Goal: Transaction & Acquisition: Book appointment/travel/reservation

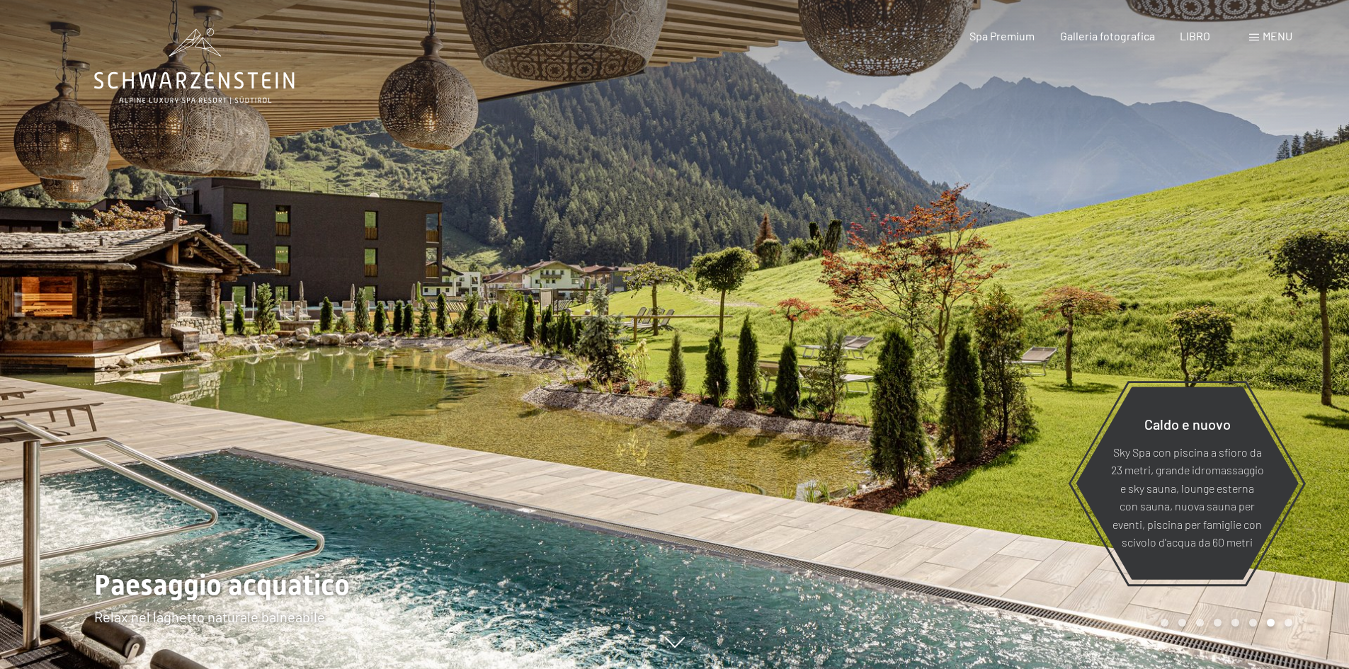
click at [1071, 357] on div at bounding box center [1012, 334] width 675 height 669
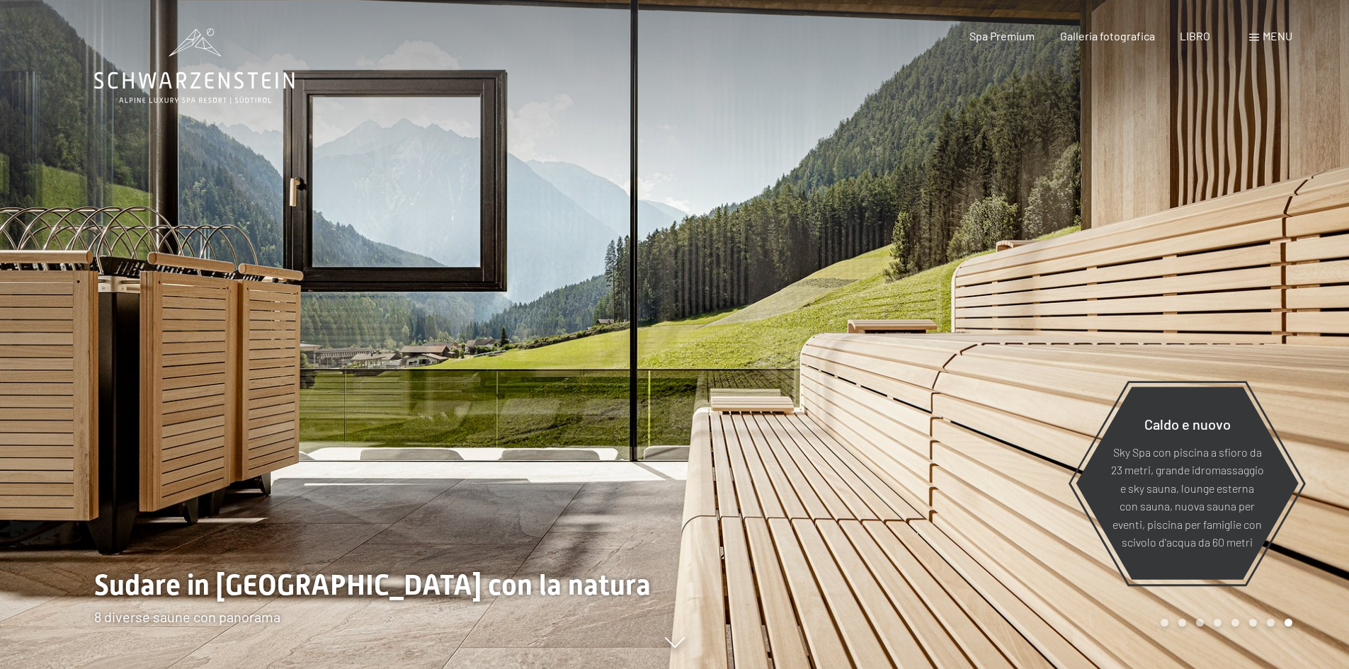
click at [1064, 353] on div at bounding box center [1012, 334] width 675 height 669
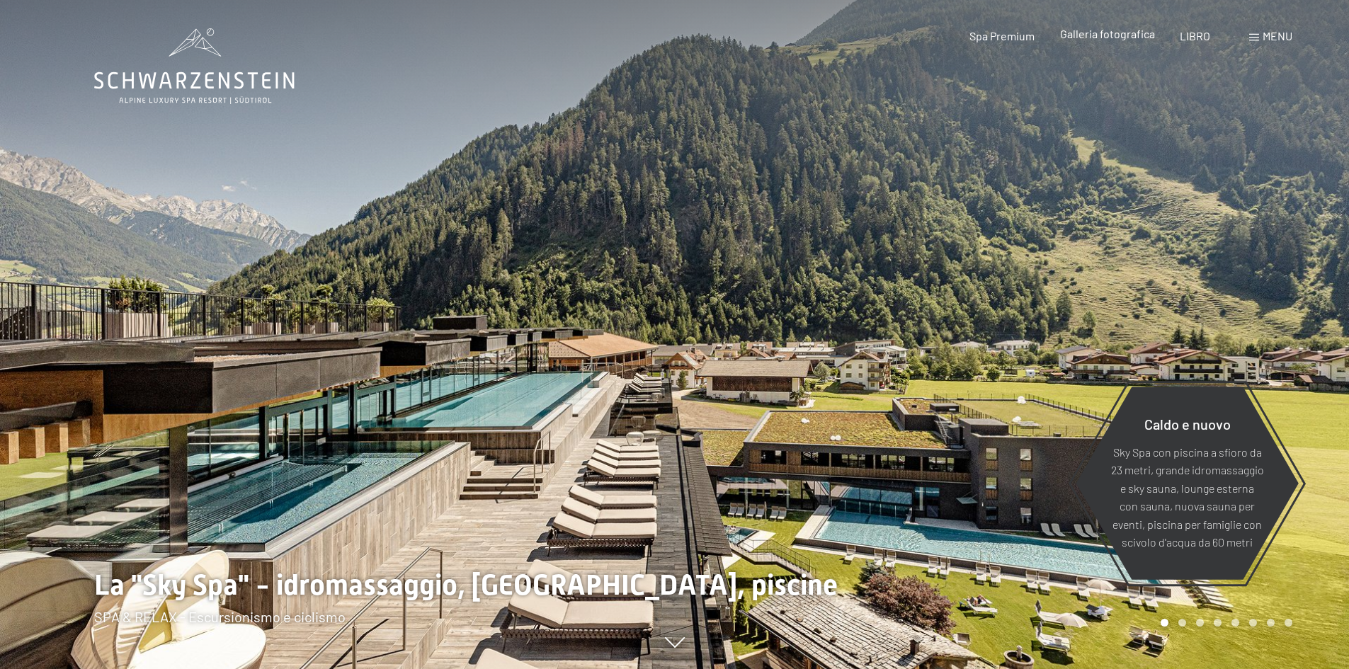
click at [1124, 35] on font "Galleria fotografica" at bounding box center [1107, 33] width 95 height 13
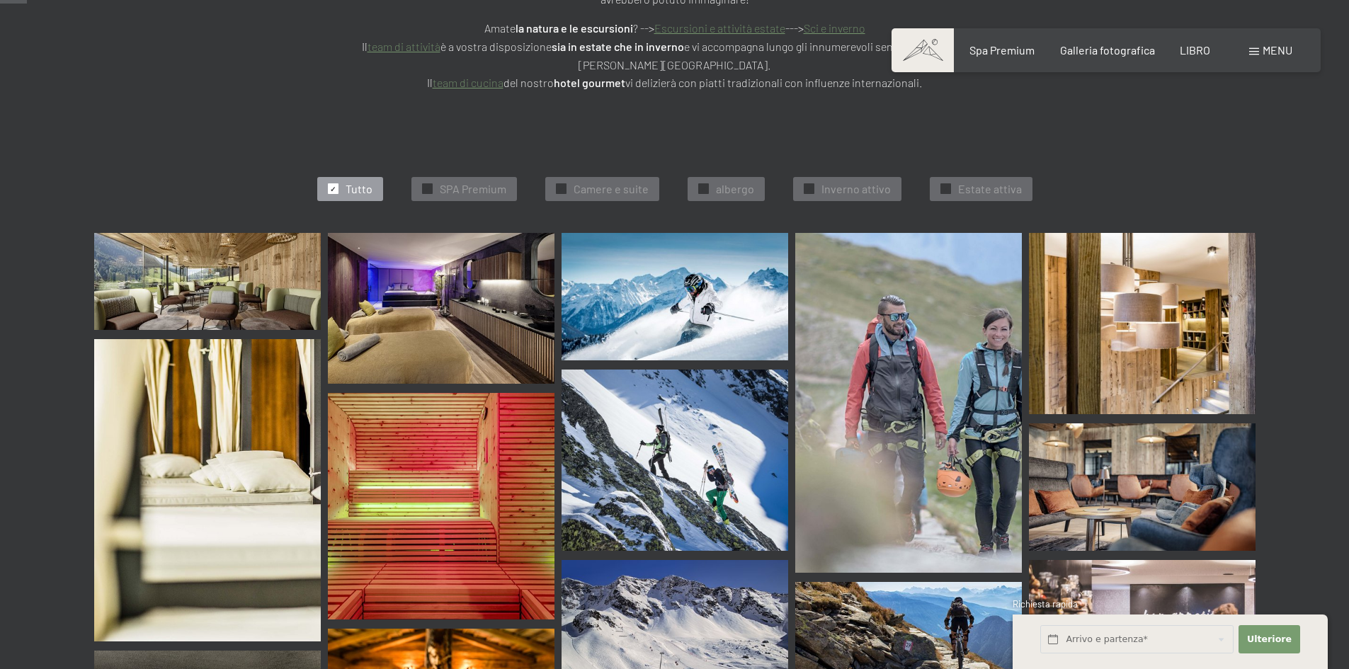
scroll to position [354, 0]
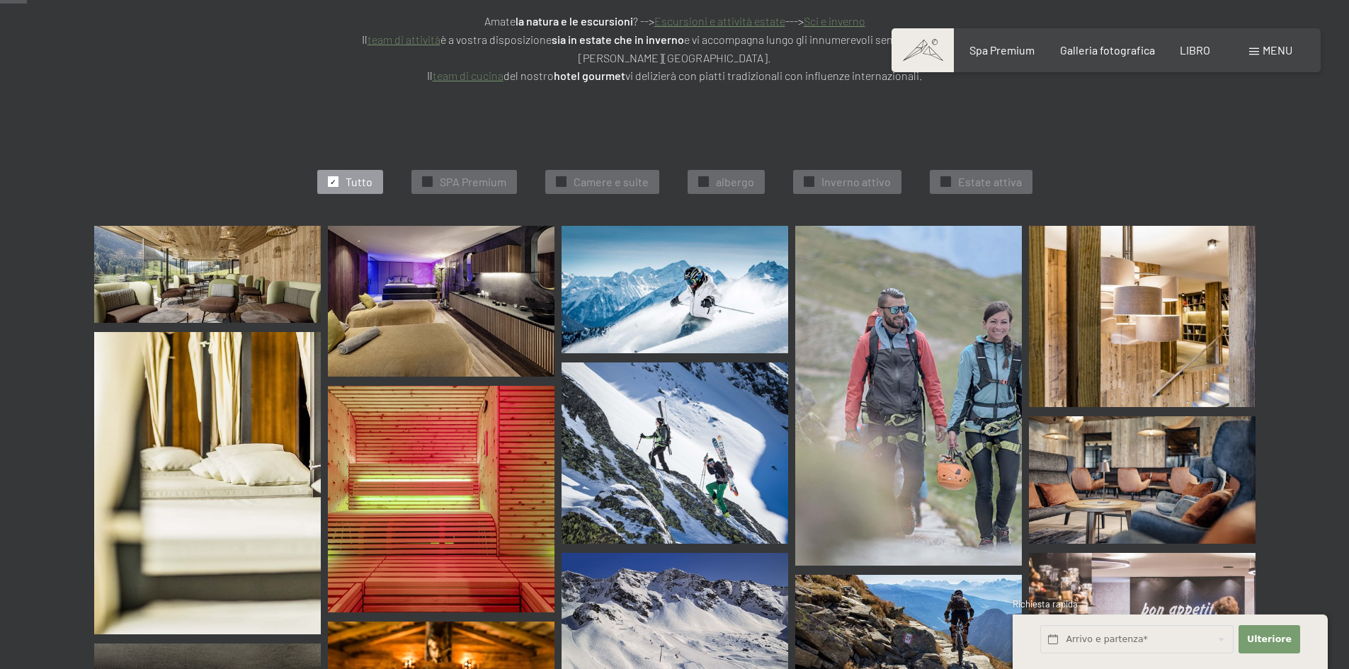
click at [269, 266] on img at bounding box center [207, 274] width 227 height 97
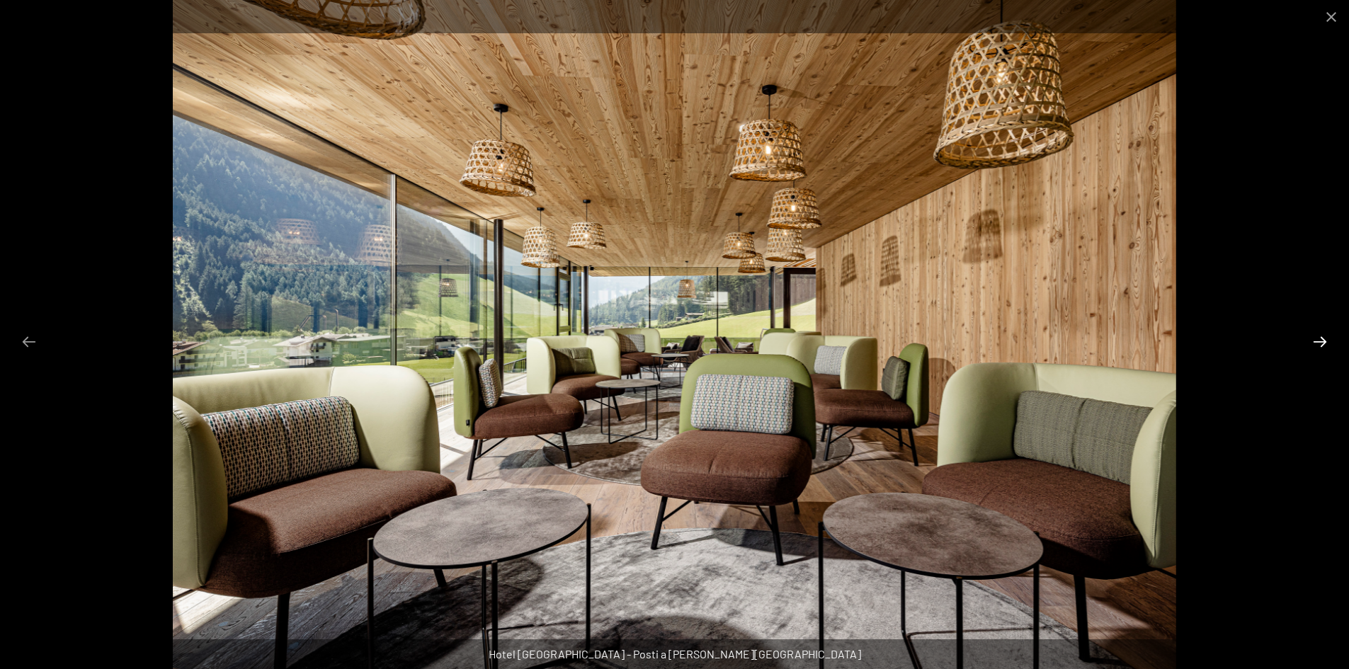
click at [1322, 330] on button "Diapositiva successiva" at bounding box center [1320, 342] width 30 height 28
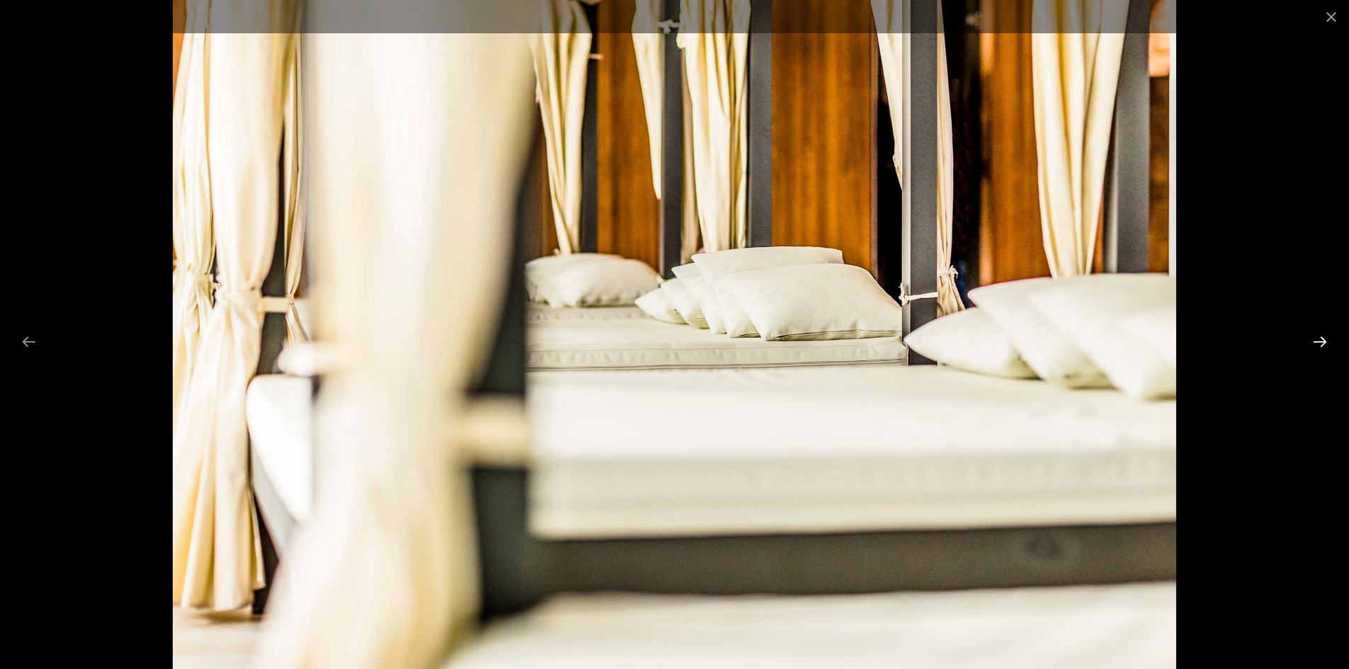
click at [1319, 331] on button "Diapositiva successiva" at bounding box center [1320, 342] width 30 height 28
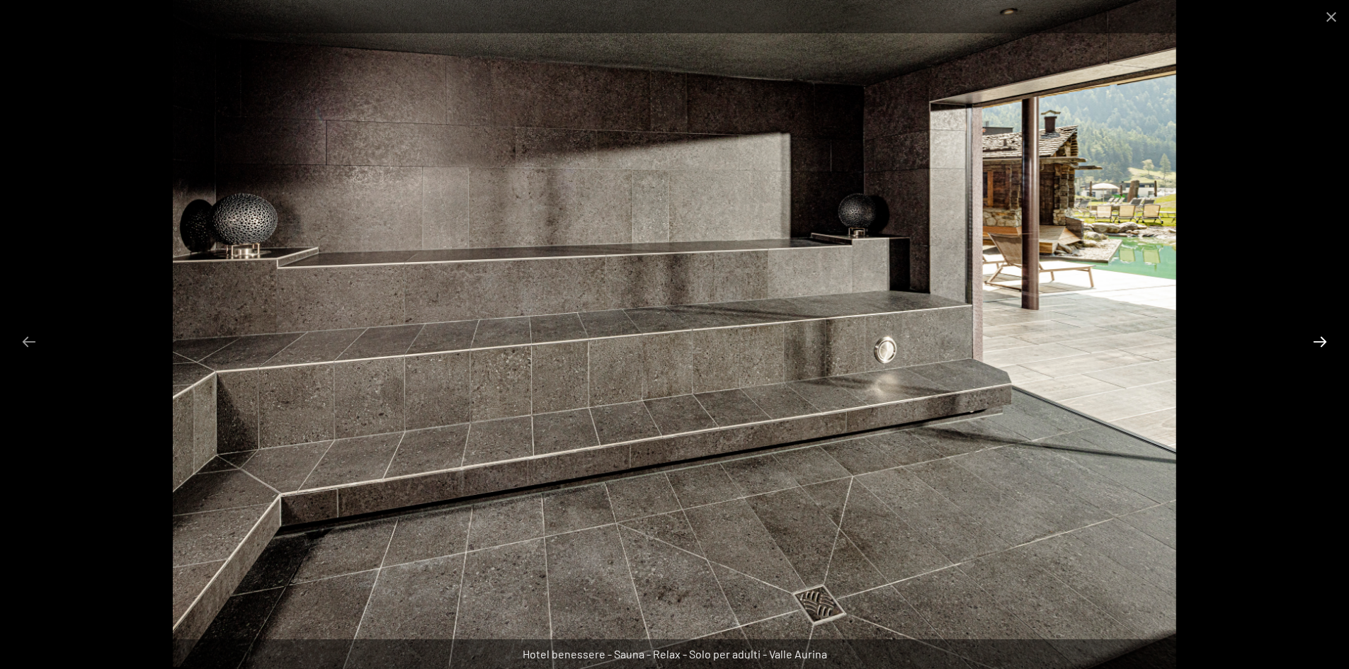
click at [1319, 331] on button "Diapositiva successiva" at bounding box center [1320, 342] width 30 height 28
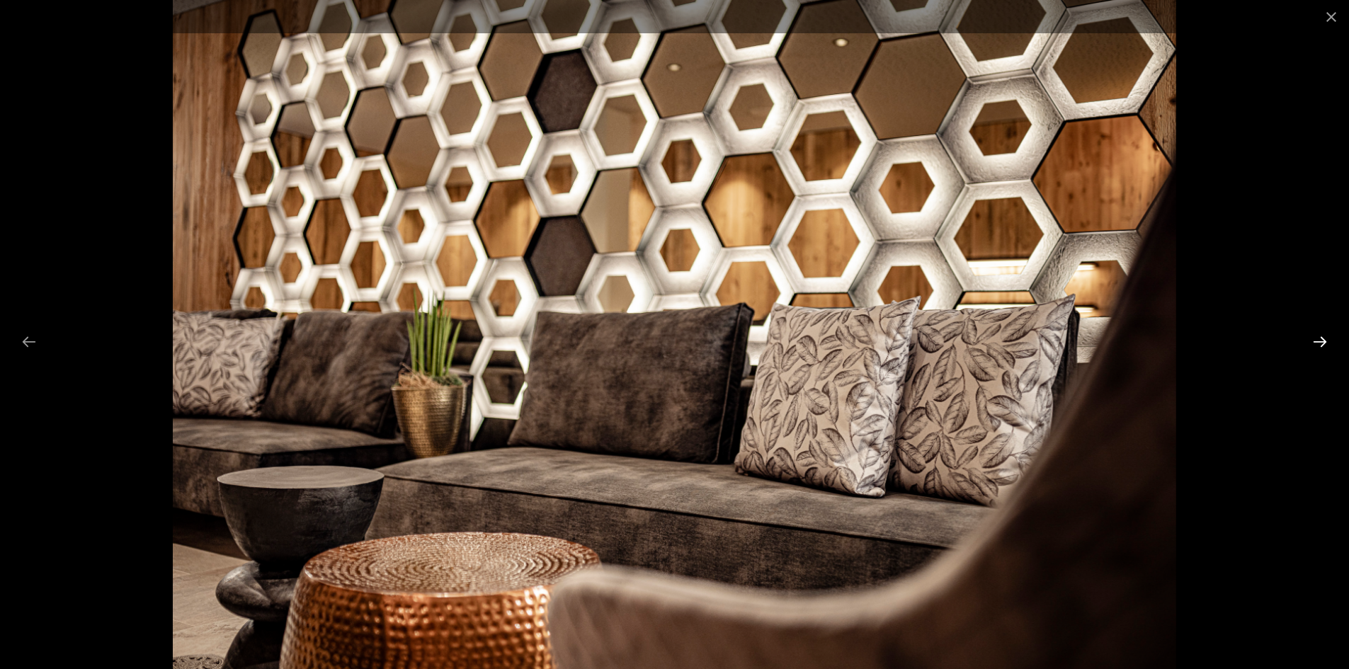
click at [1319, 331] on button "Diapositiva successiva" at bounding box center [1320, 342] width 30 height 28
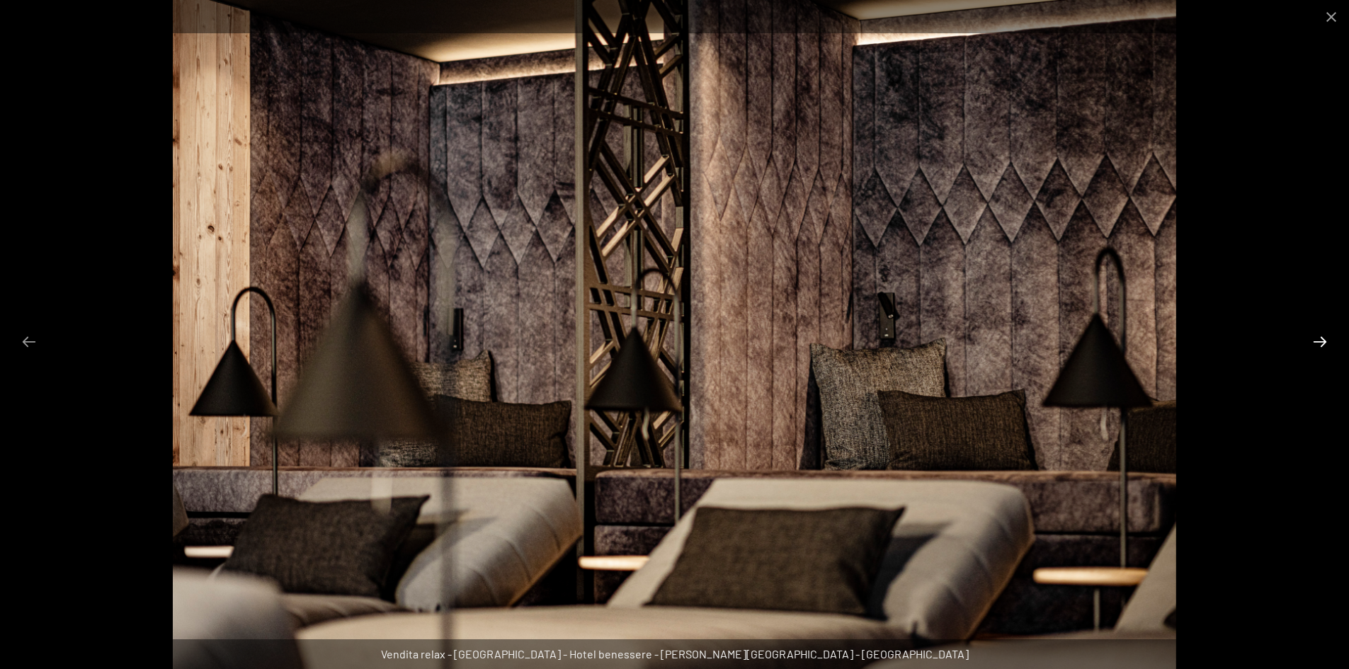
click at [1319, 331] on button "Diapositiva successiva" at bounding box center [1320, 342] width 30 height 28
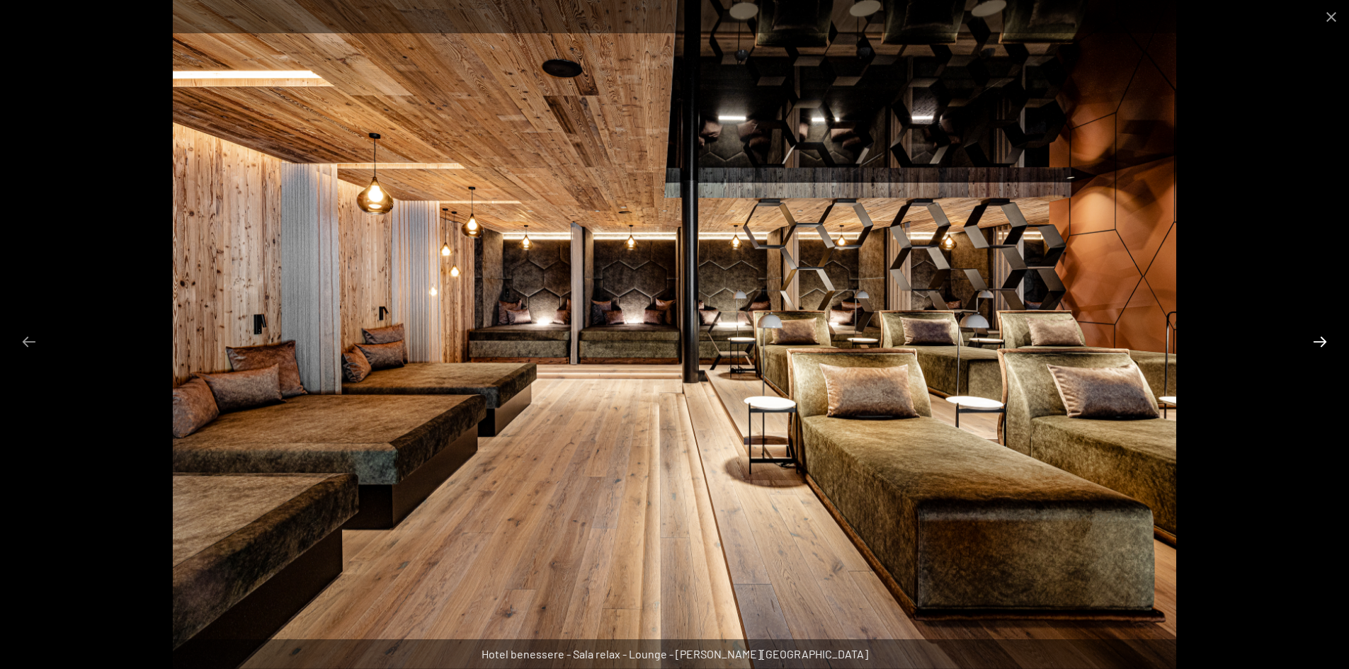
click at [1312, 347] on button "Diapositiva successiva" at bounding box center [1320, 342] width 30 height 28
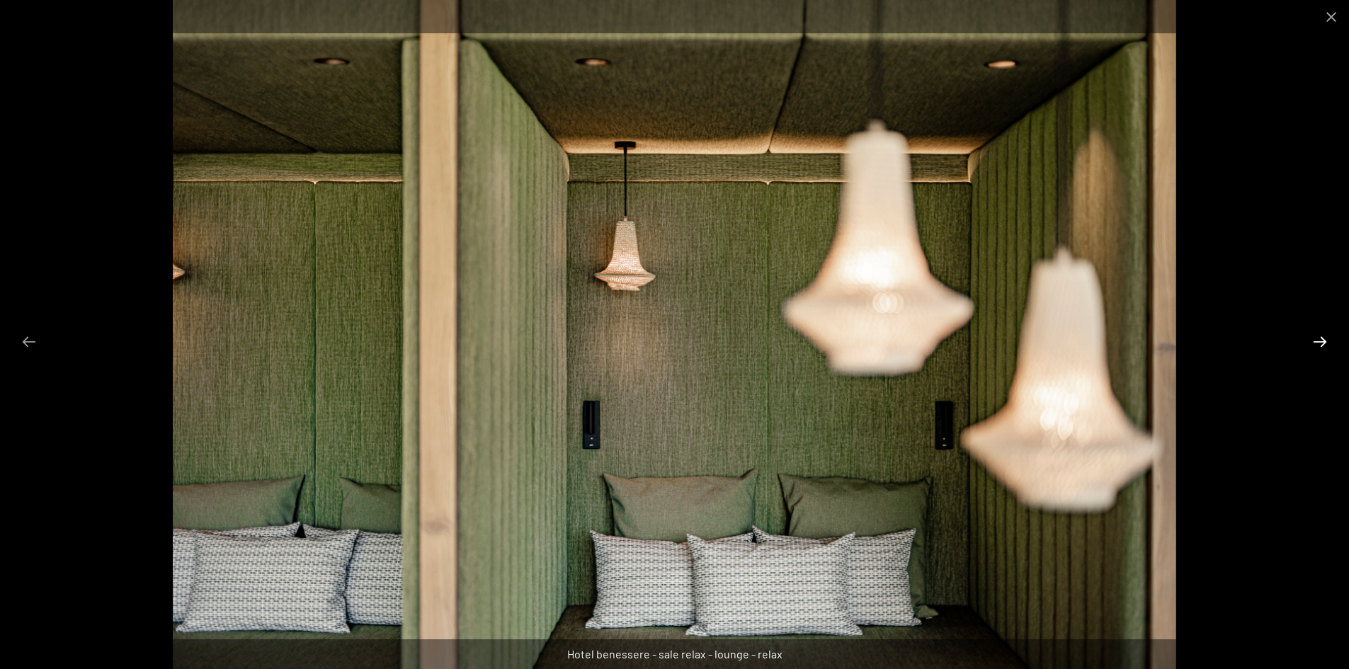
click at [1319, 337] on button "Diapositiva successiva" at bounding box center [1320, 342] width 30 height 28
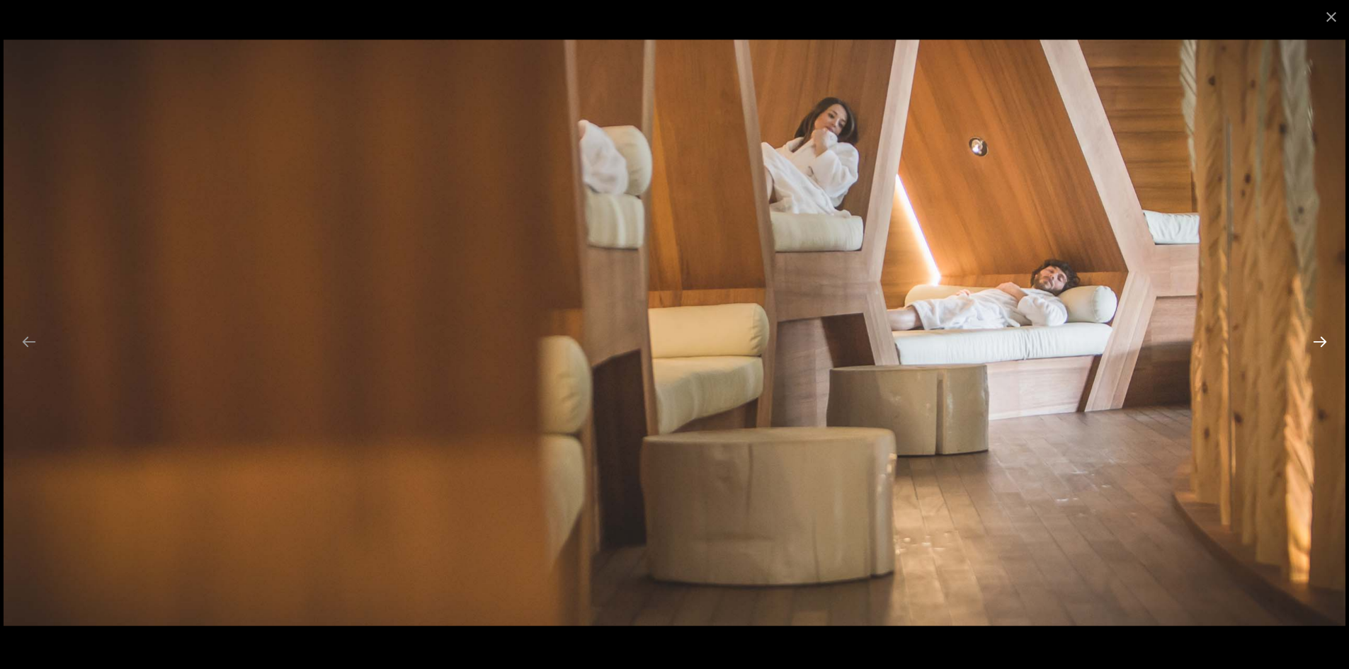
click at [1319, 337] on button "Diapositiva successiva" at bounding box center [1320, 342] width 30 height 28
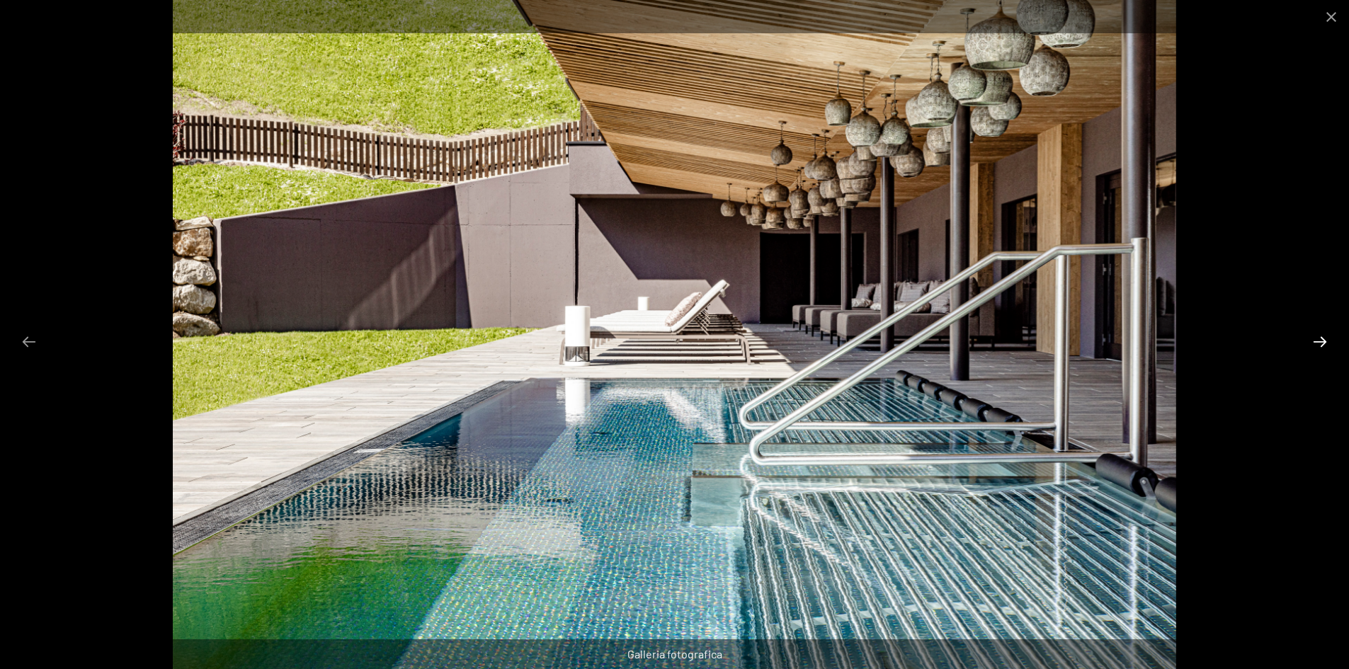
click at [1319, 337] on button "Diapositiva successiva" at bounding box center [1320, 342] width 30 height 28
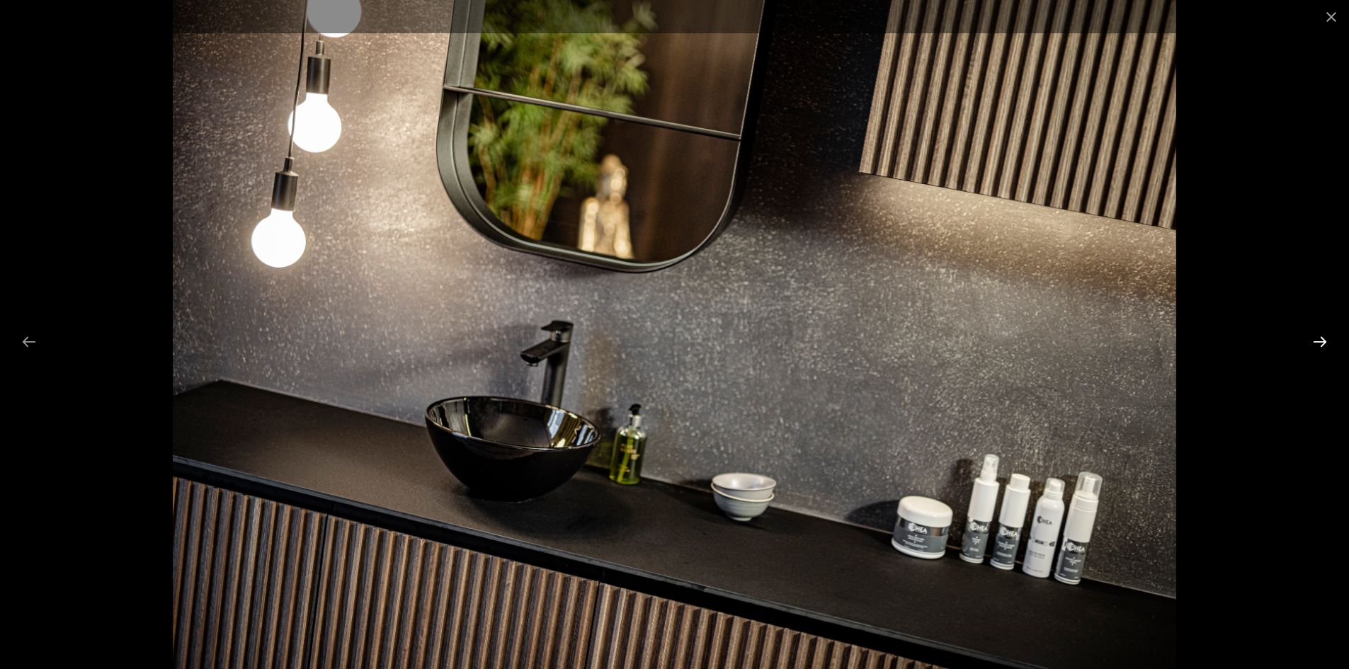
click at [1319, 337] on button "Diapositiva successiva" at bounding box center [1320, 342] width 30 height 28
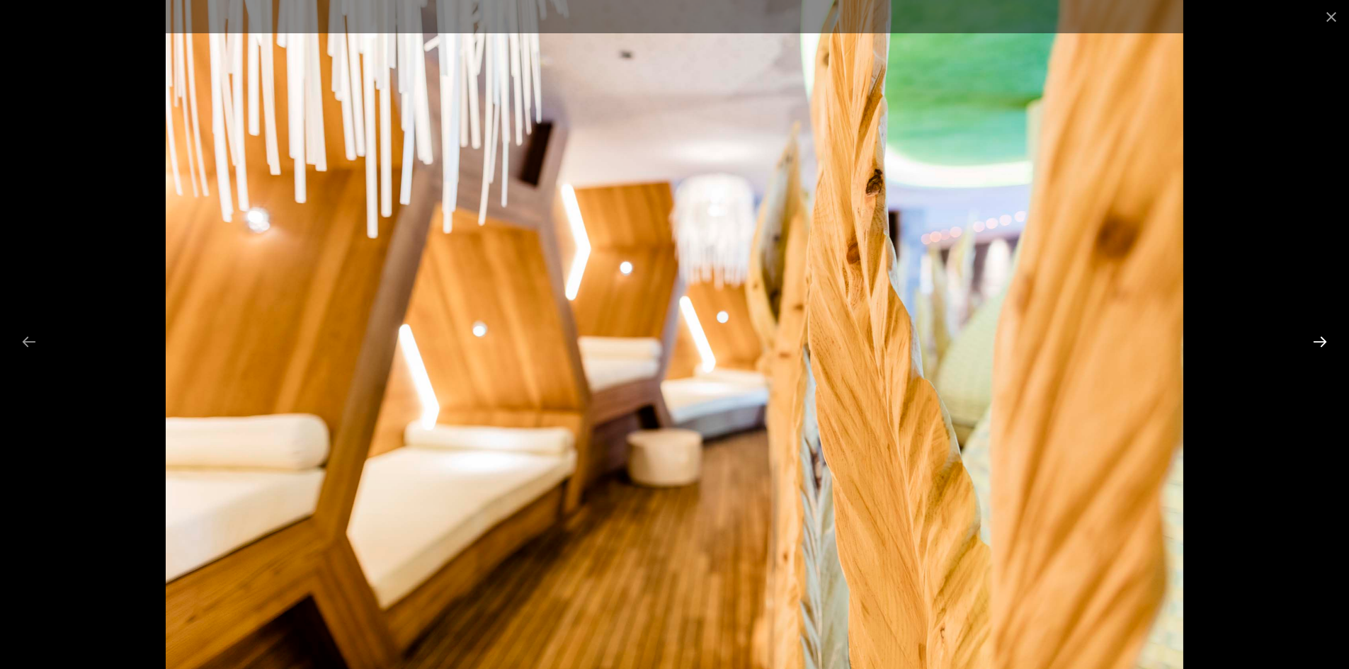
click at [1319, 337] on button "Diapositiva successiva" at bounding box center [1320, 342] width 30 height 28
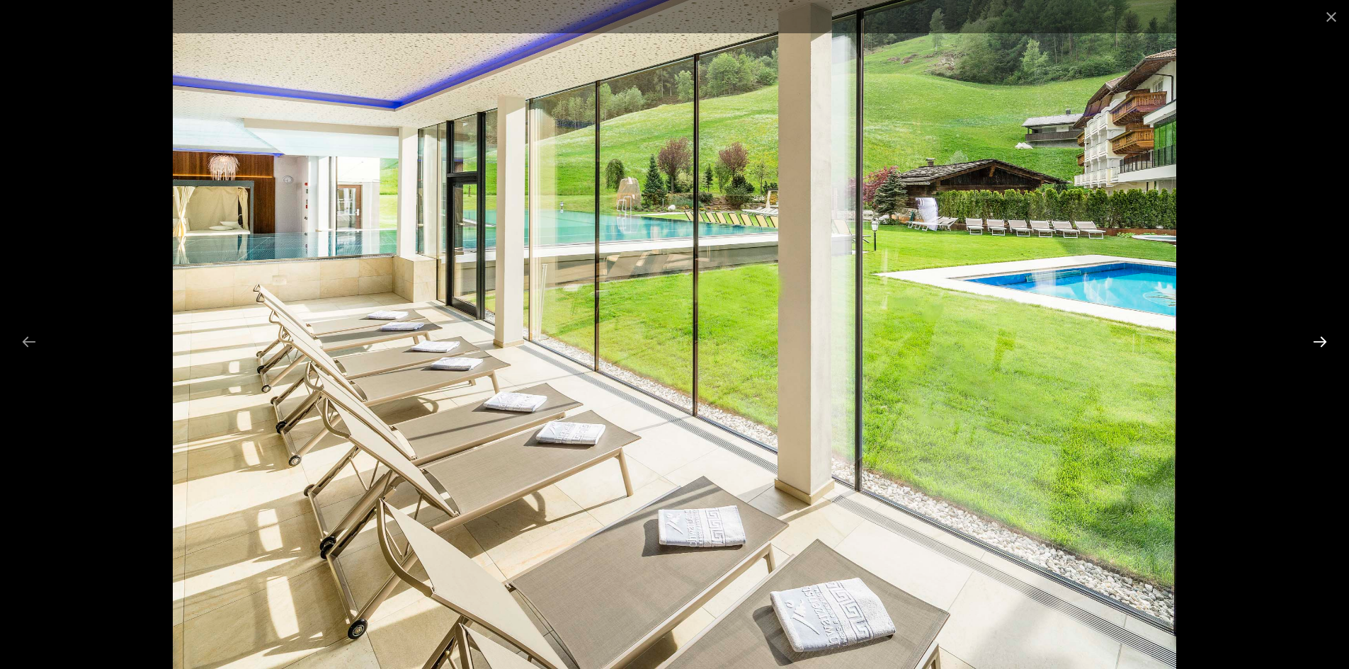
click at [1319, 337] on button "Diapositiva successiva" at bounding box center [1320, 342] width 30 height 28
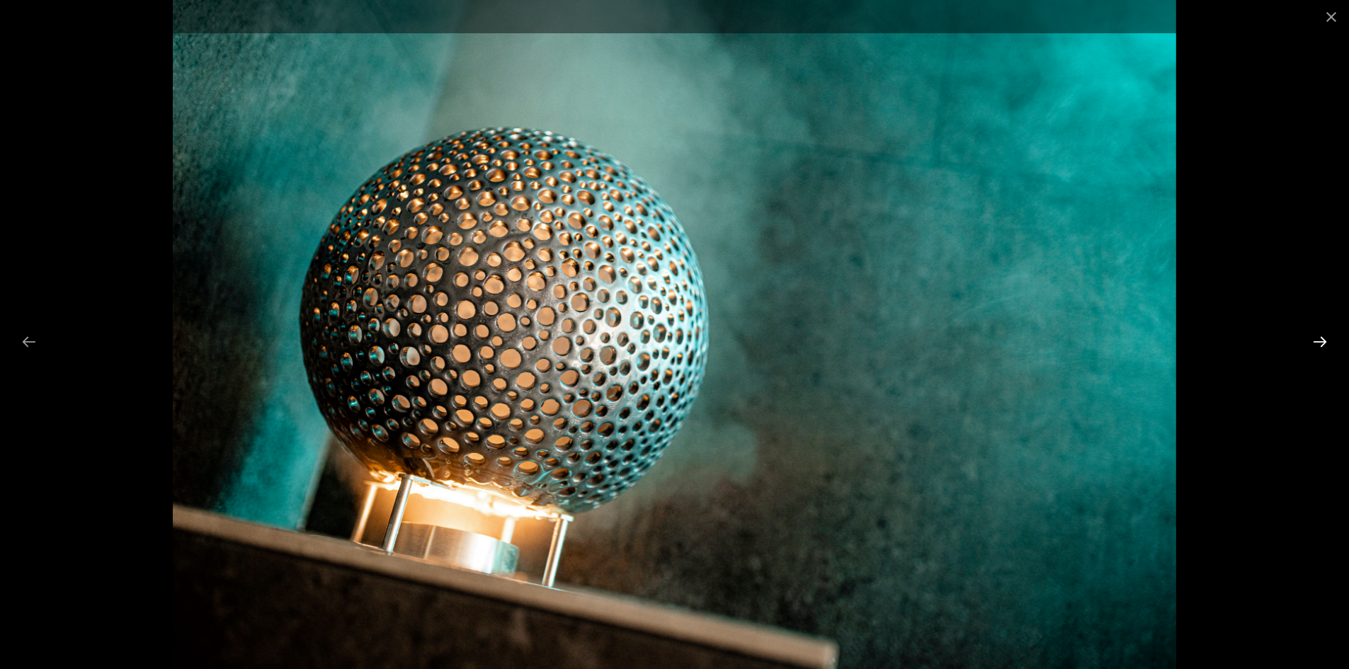
click at [1319, 337] on button "Diapositiva successiva" at bounding box center [1320, 342] width 30 height 28
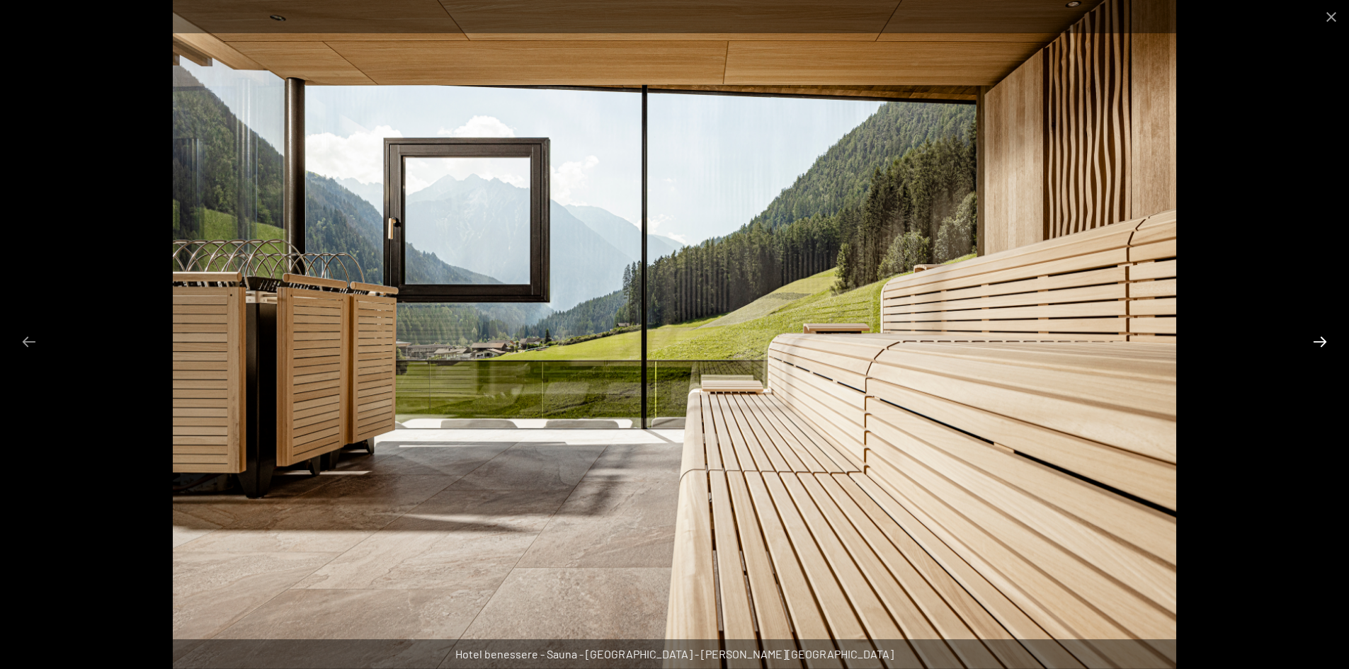
click at [1319, 337] on button "Diapositiva successiva" at bounding box center [1320, 342] width 30 height 28
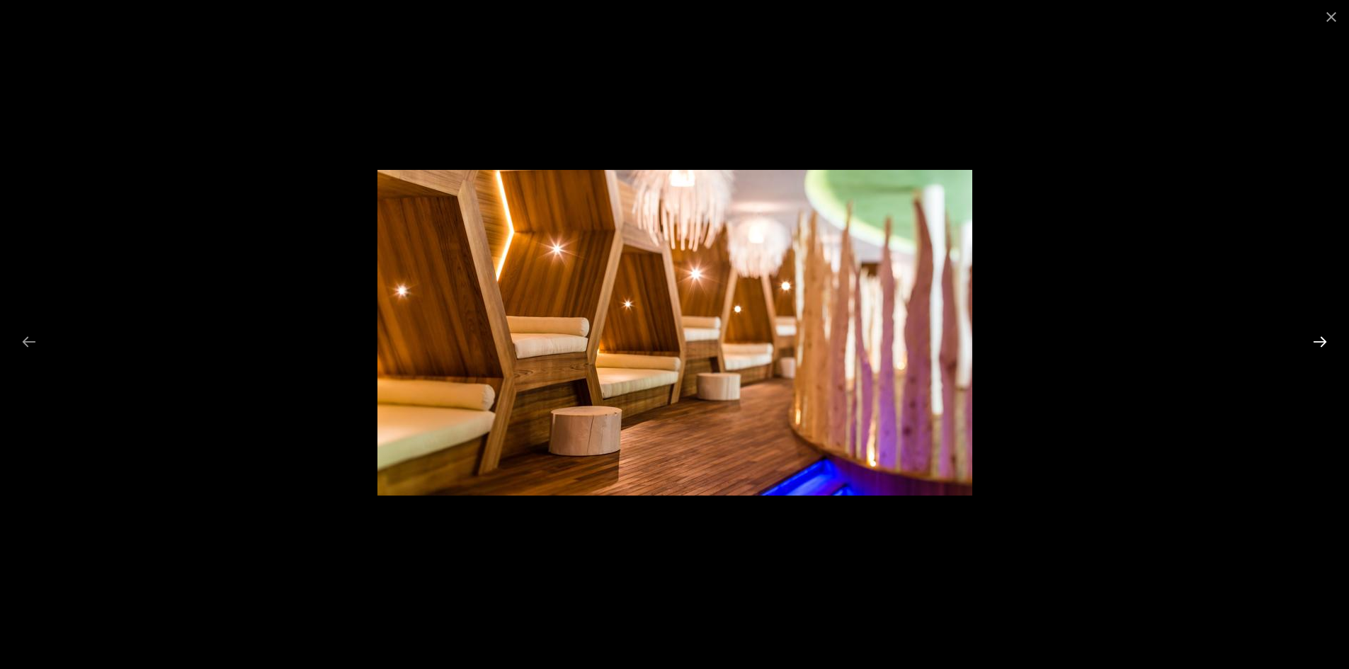
click at [1319, 337] on button "Diapositiva successiva" at bounding box center [1320, 342] width 30 height 28
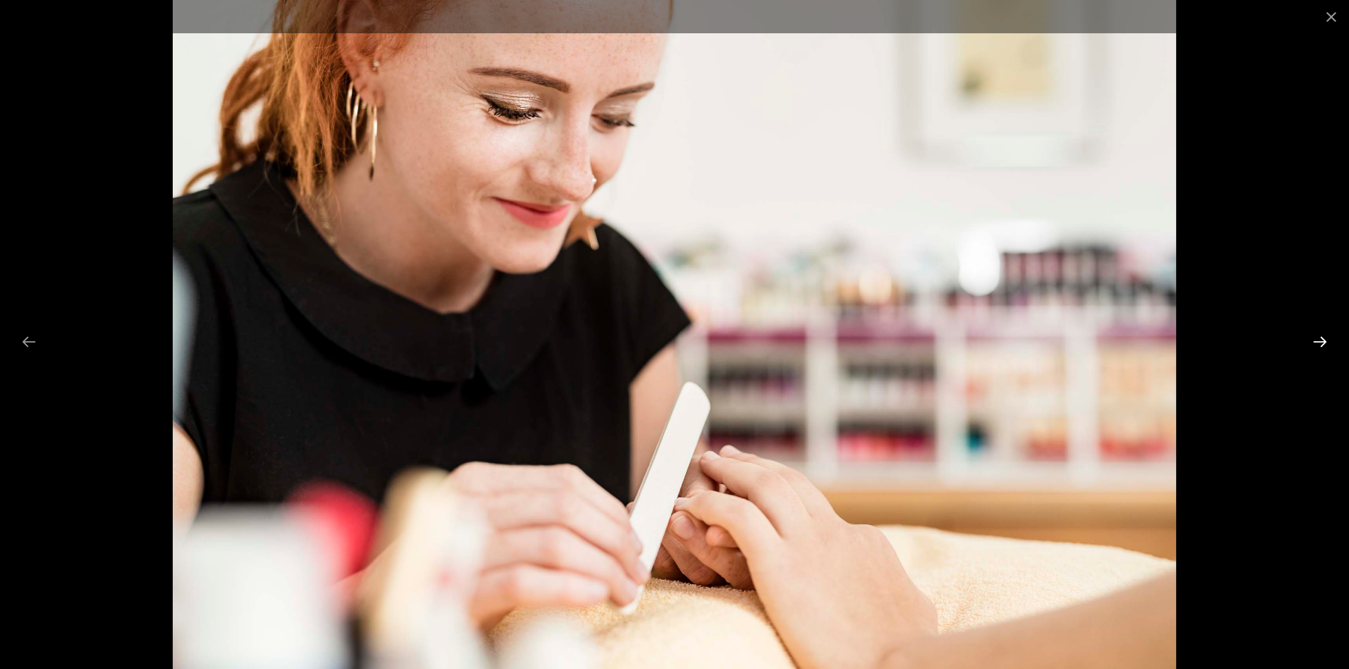
click at [1319, 337] on button "Diapositiva successiva" at bounding box center [1320, 342] width 30 height 28
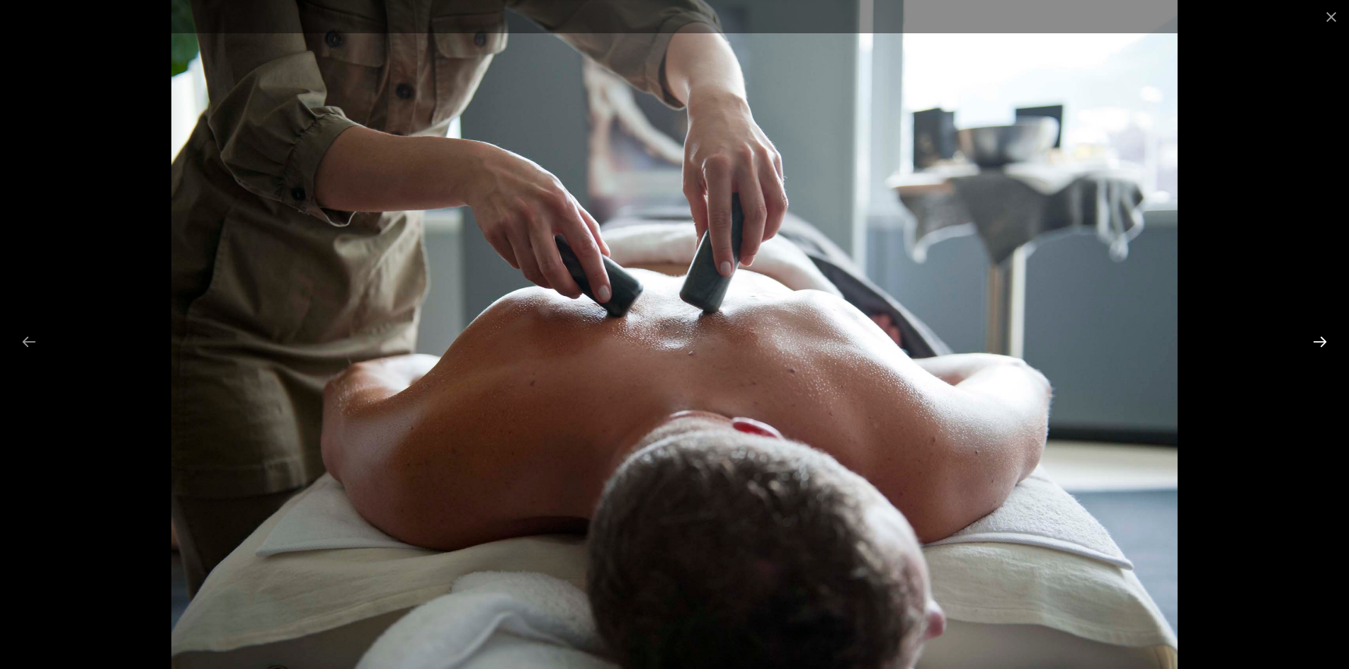
click at [1319, 337] on button "Diapositiva successiva" at bounding box center [1320, 342] width 30 height 28
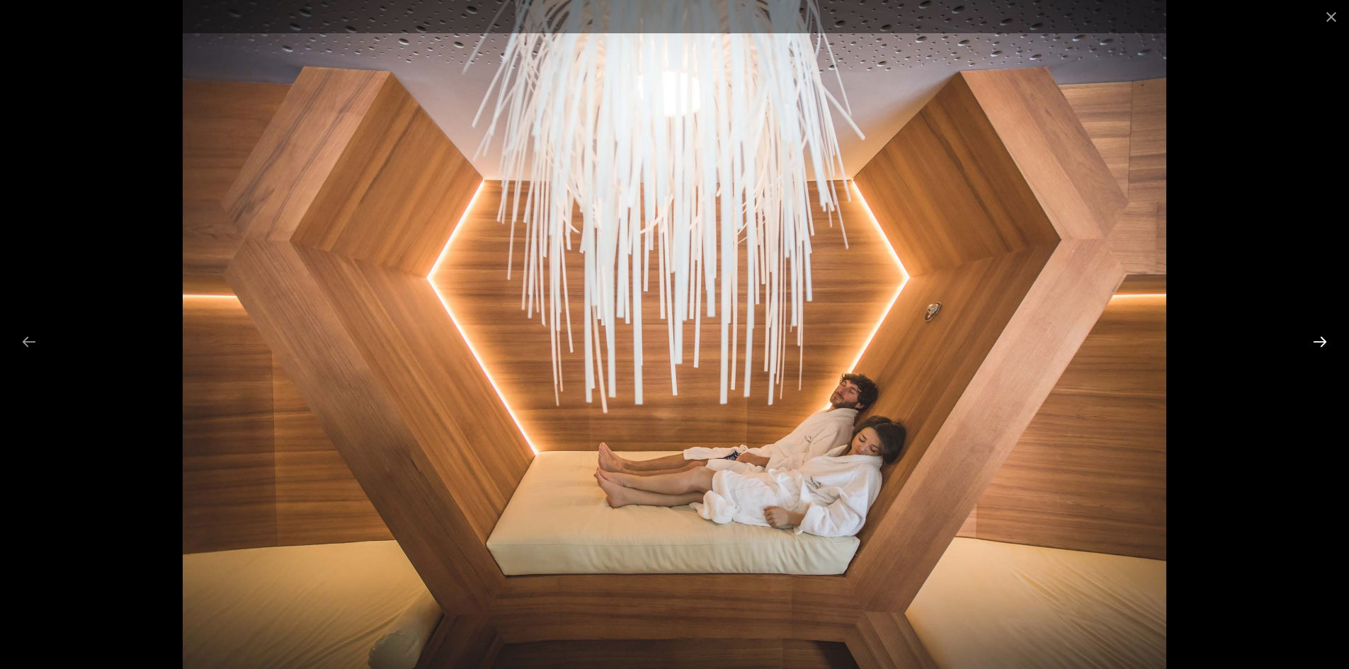
click at [1319, 337] on button "Diapositiva successiva" at bounding box center [1320, 342] width 30 height 28
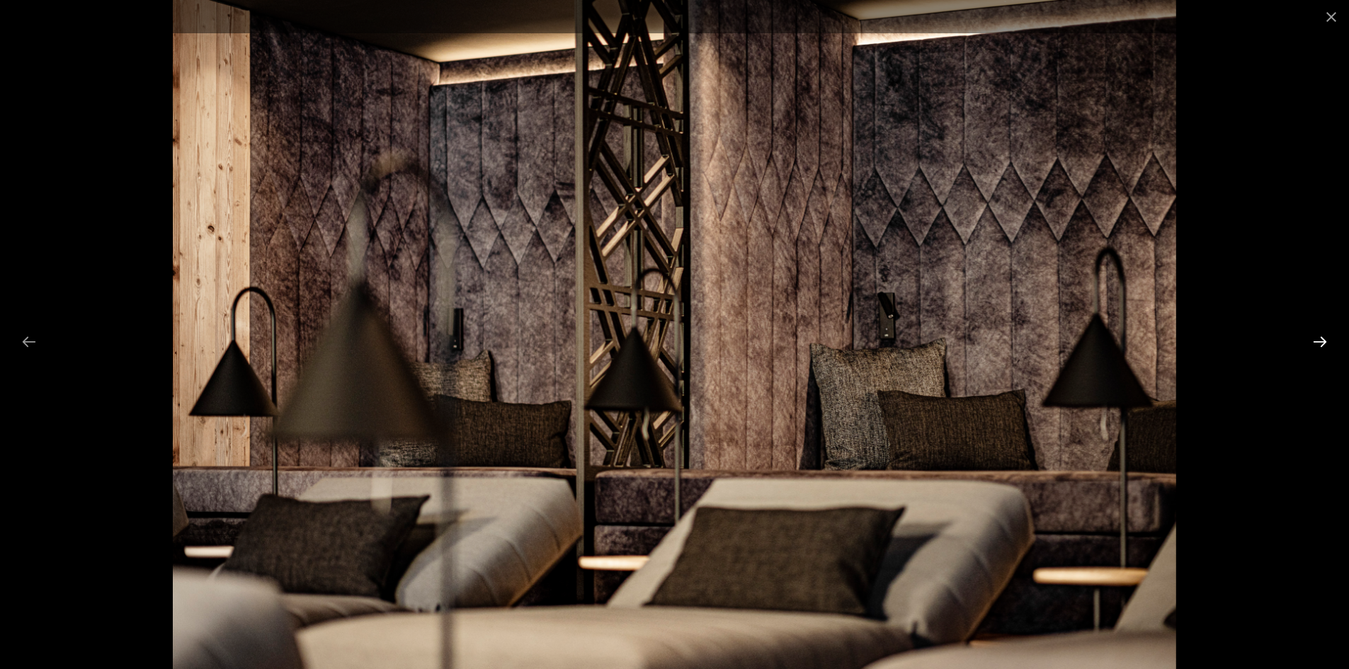
click at [1319, 337] on button "Diapositiva successiva" at bounding box center [1320, 342] width 30 height 28
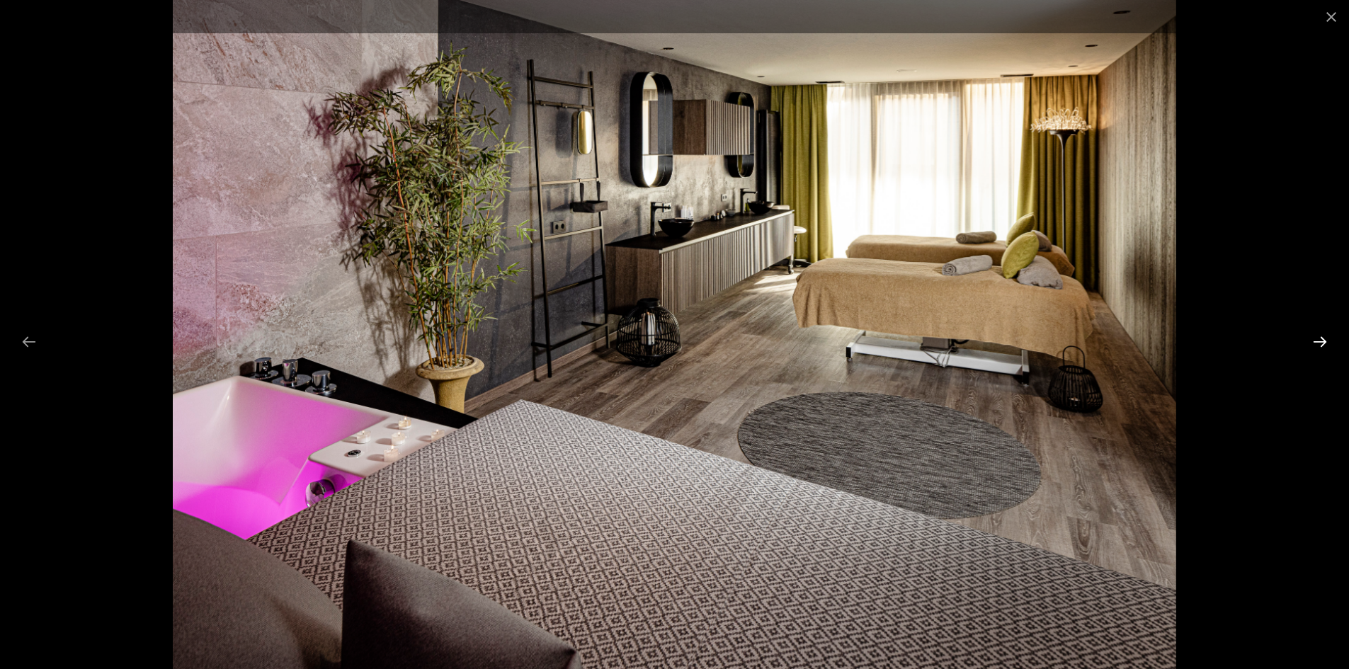
click at [1319, 337] on button "Diapositiva successiva" at bounding box center [1320, 342] width 30 height 28
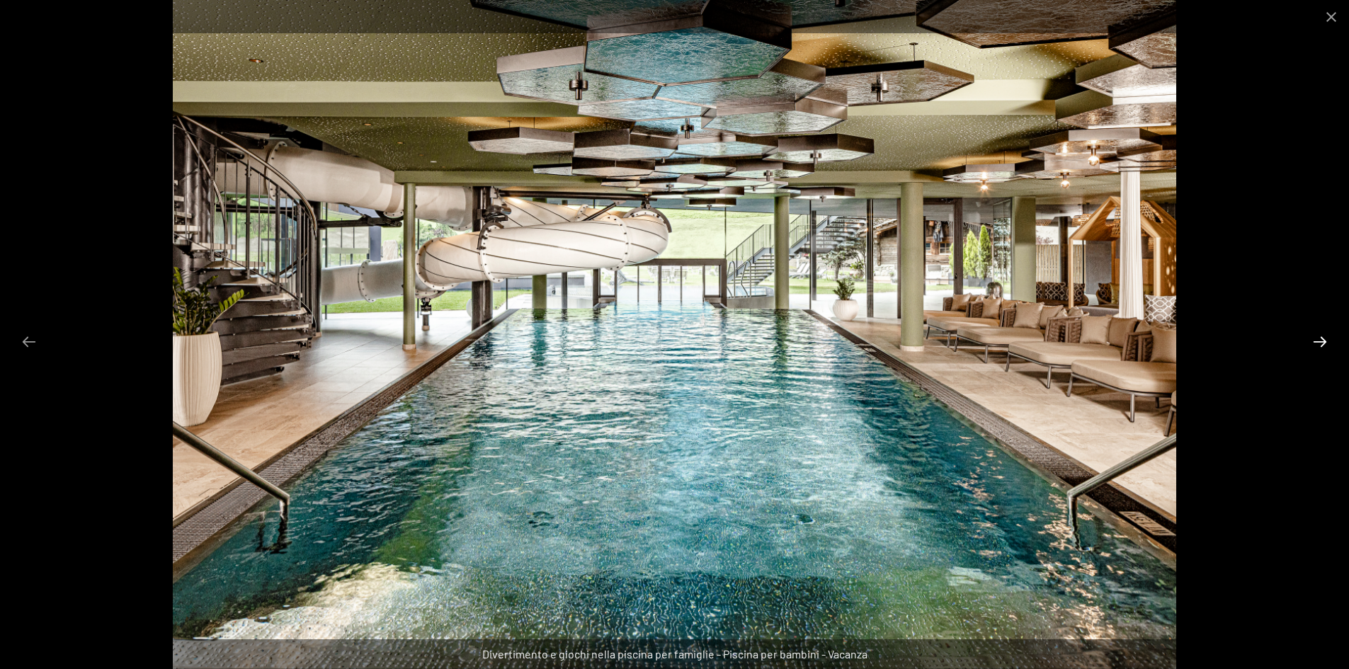
click at [1319, 337] on button "Diapositiva successiva" at bounding box center [1320, 342] width 30 height 28
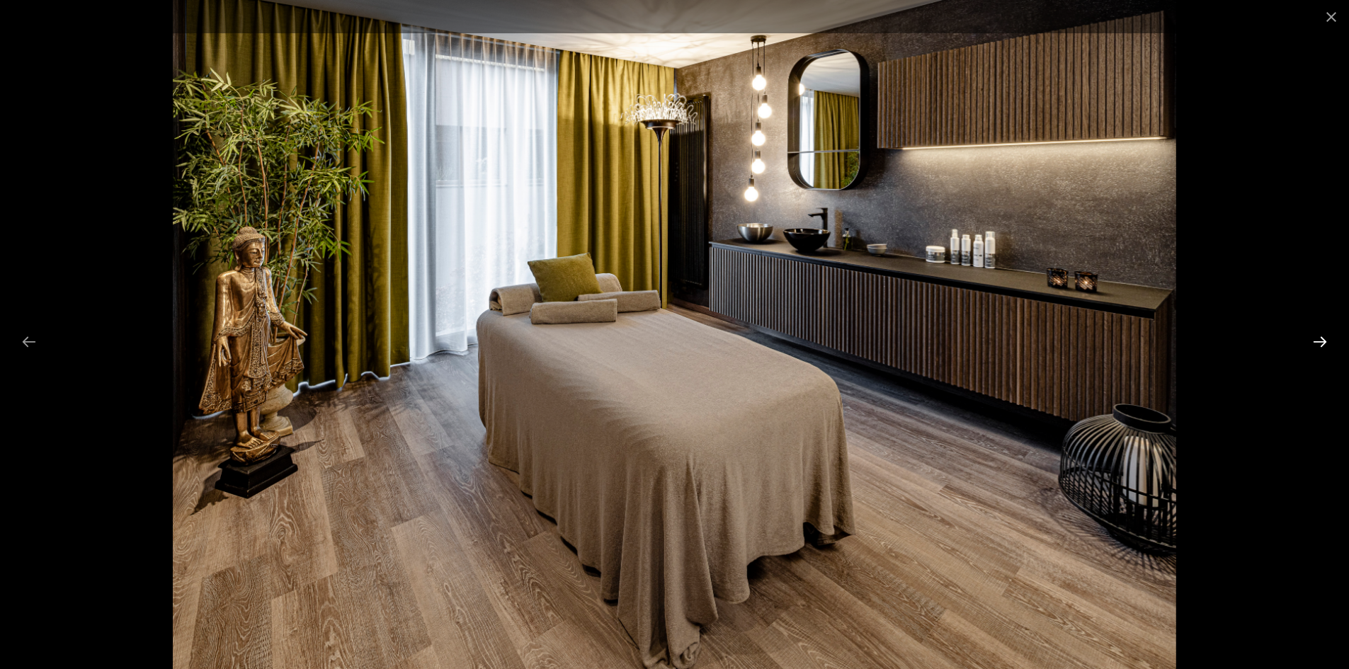
click at [1319, 337] on button "Diapositiva successiva" at bounding box center [1320, 342] width 30 height 28
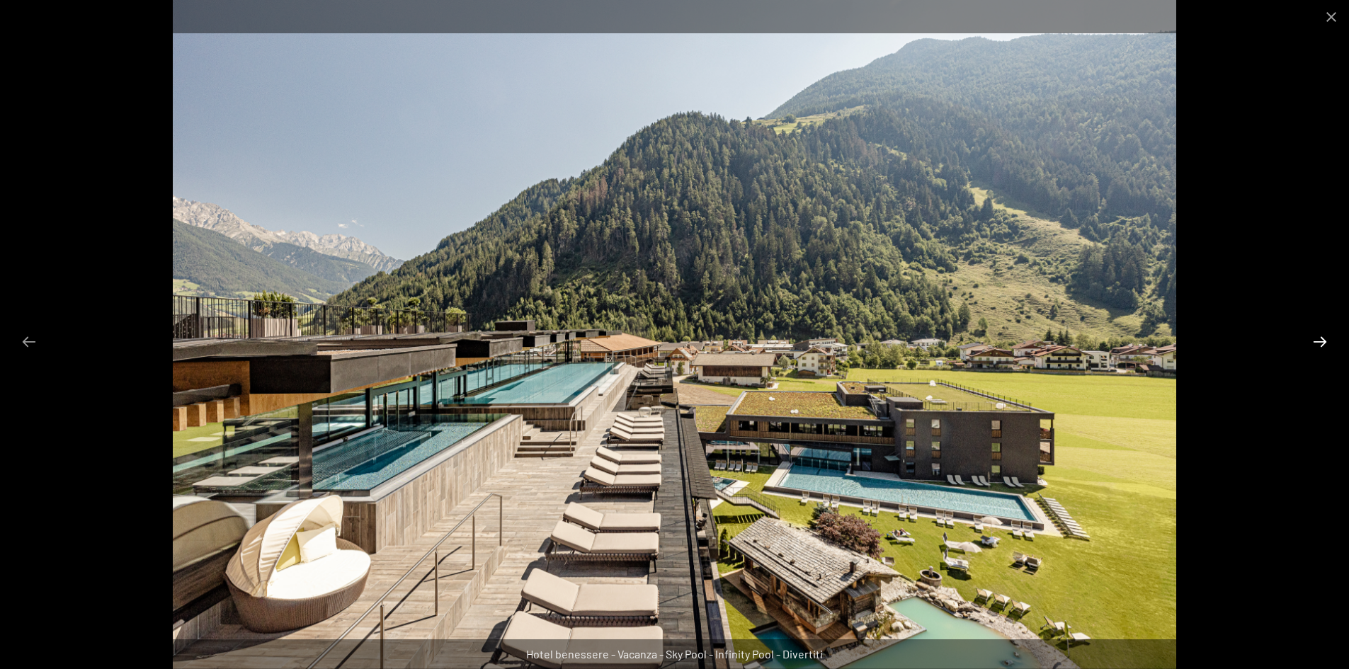
click at [1319, 337] on button "Diapositiva successiva" at bounding box center [1320, 342] width 30 height 28
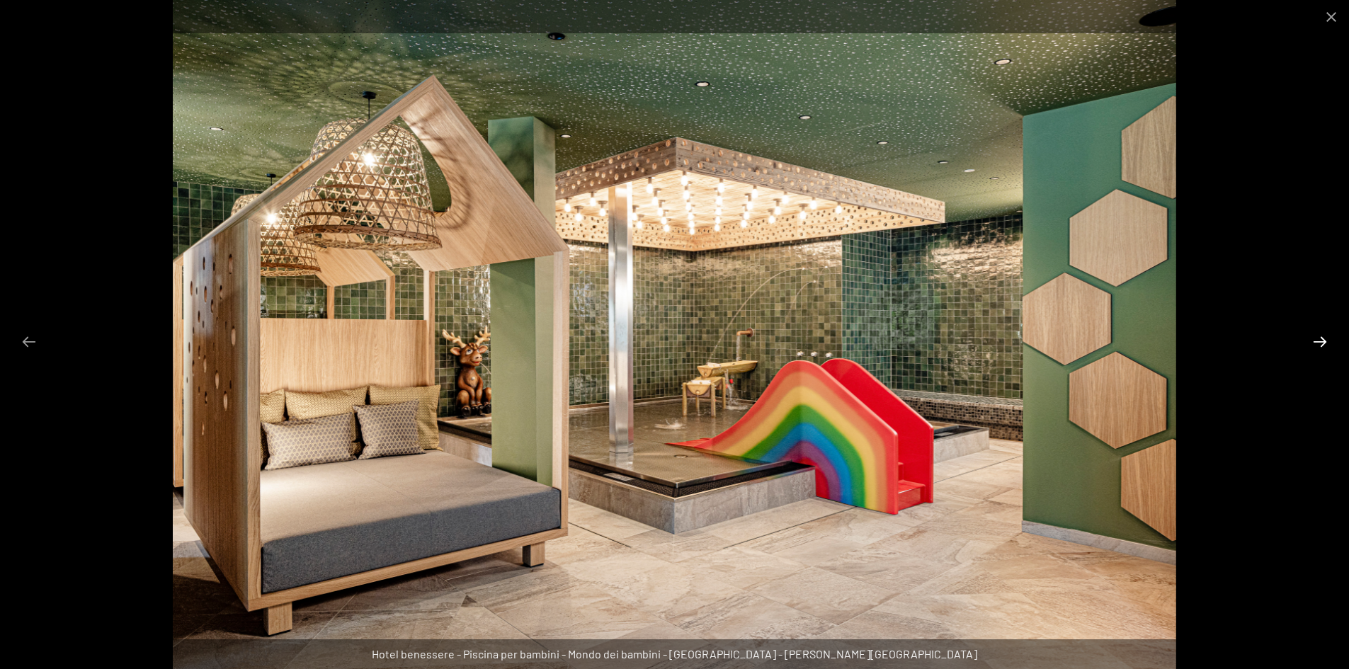
click at [1319, 337] on button "Diapositiva successiva" at bounding box center [1320, 342] width 30 height 28
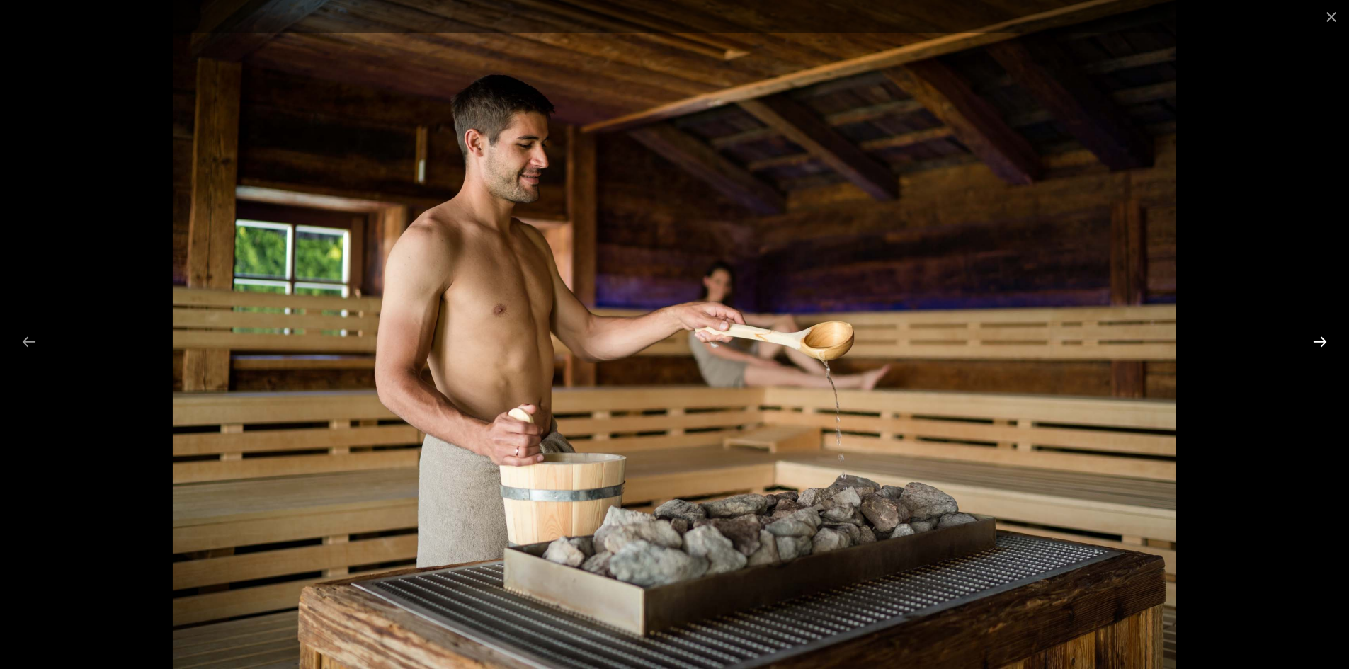
click at [1319, 337] on button "Diapositiva successiva" at bounding box center [1320, 342] width 30 height 28
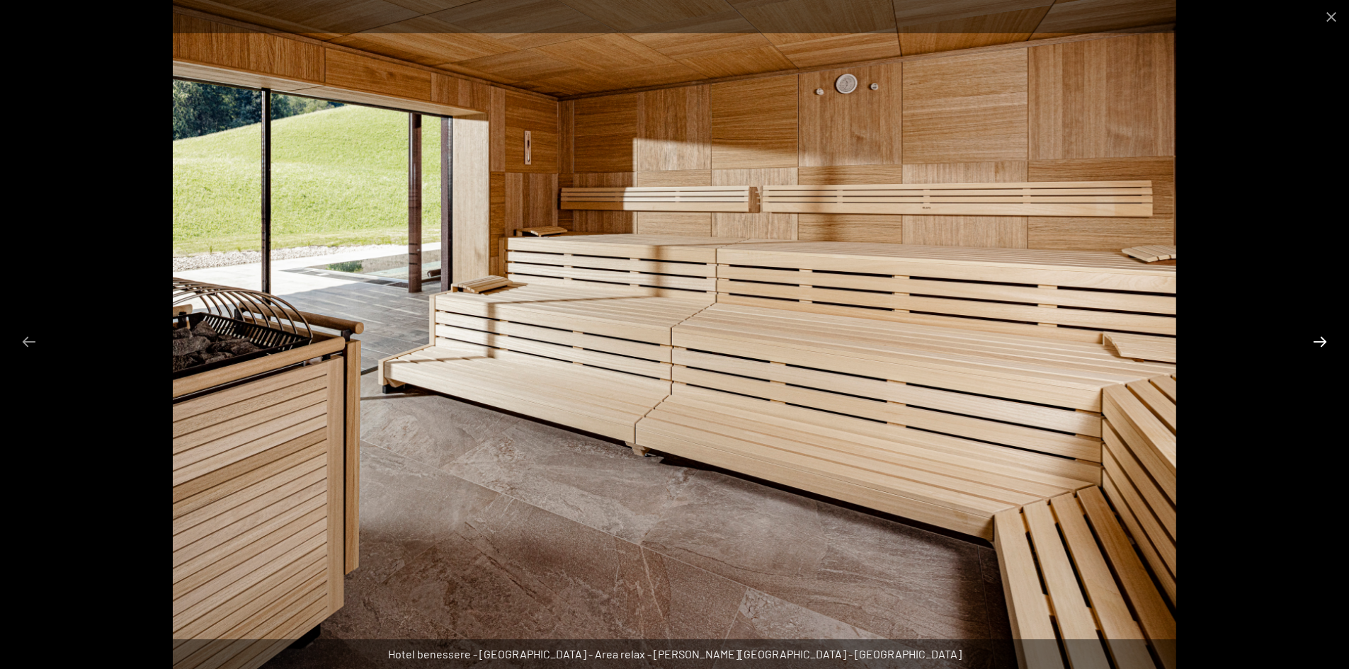
click at [1319, 337] on button "Diapositiva successiva" at bounding box center [1320, 342] width 30 height 28
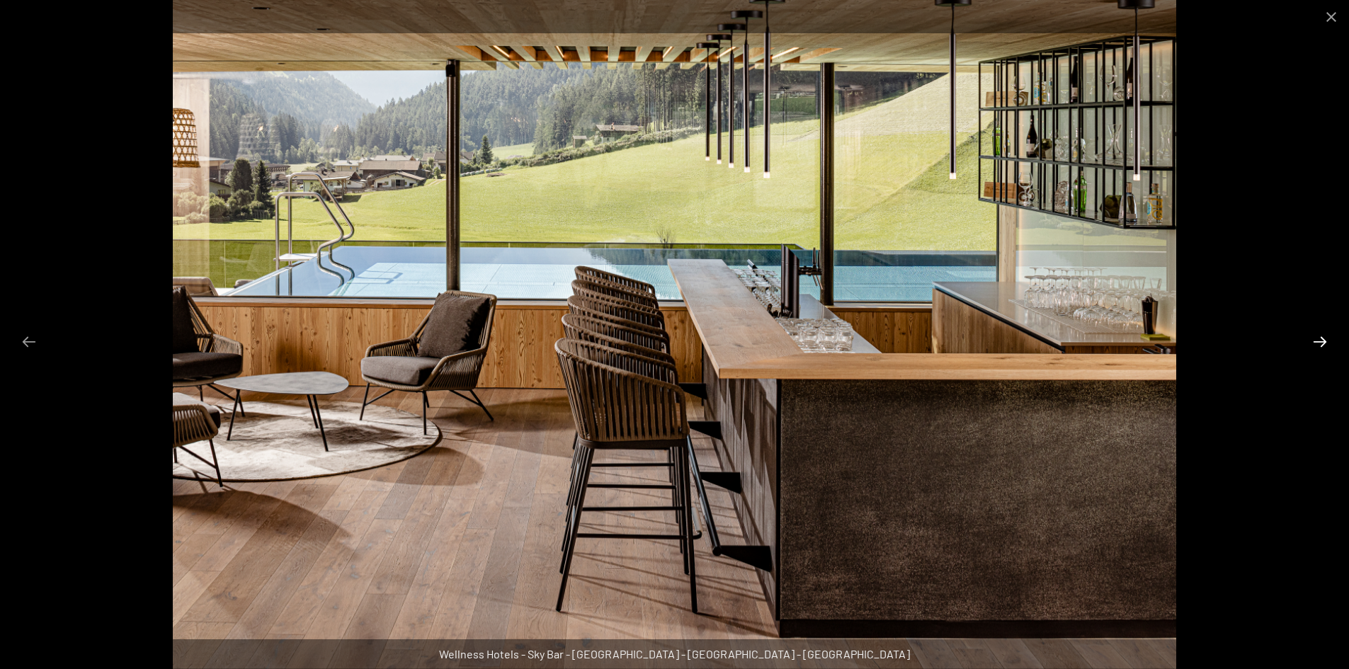
click at [1319, 337] on button "Diapositiva successiva" at bounding box center [1320, 342] width 30 height 28
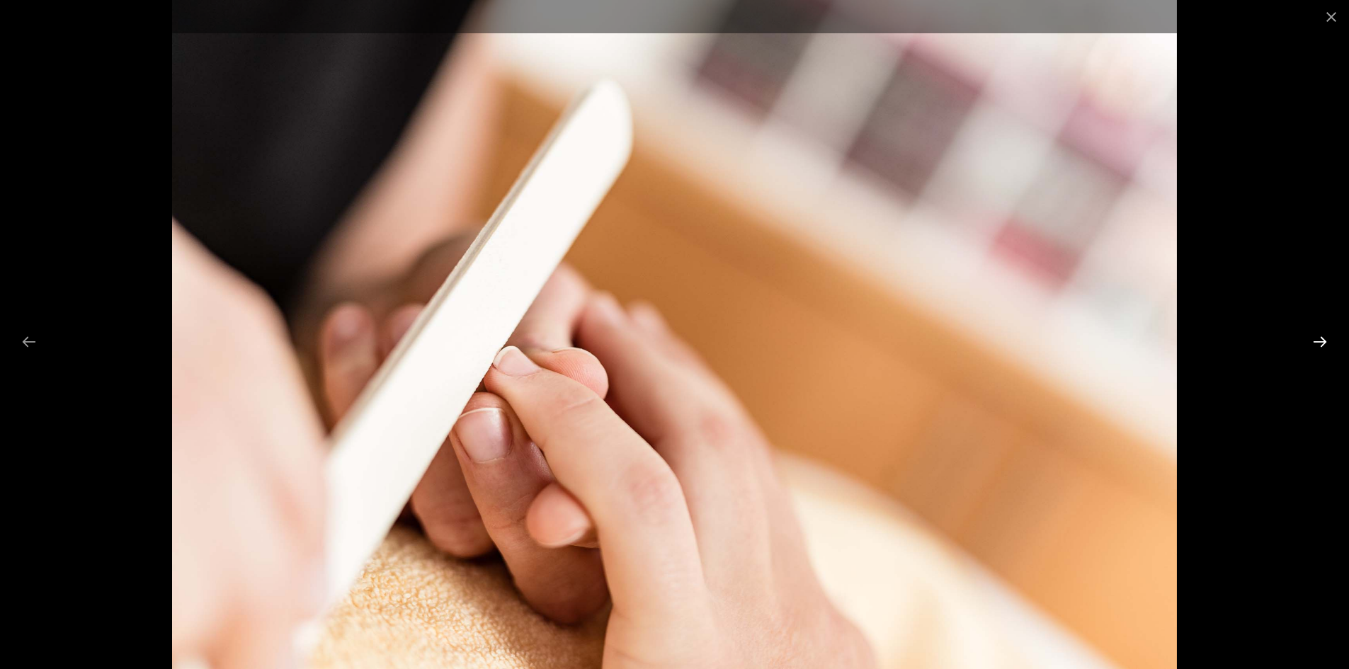
click at [1319, 337] on button "Diapositiva successiva" at bounding box center [1320, 342] width 30 height 28
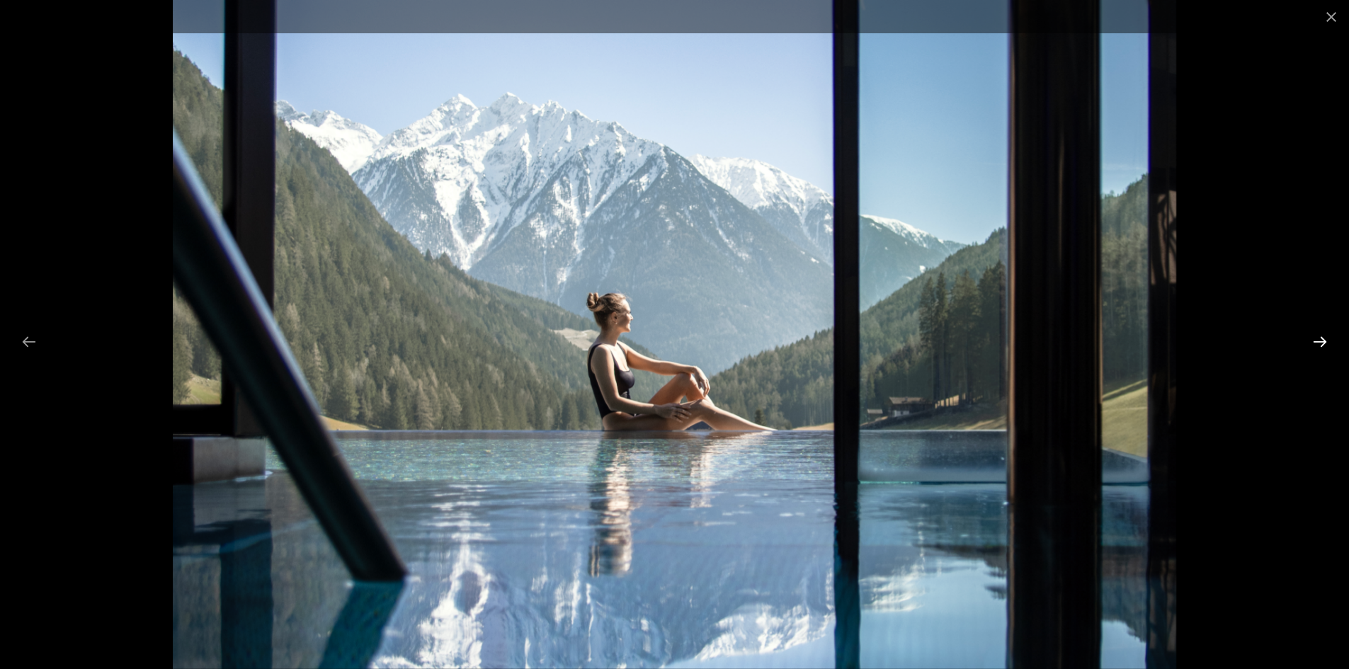
click at [1319, 337] on button "Diapositiva successiva" at bounding box center [1320, 342] width 30 height 28
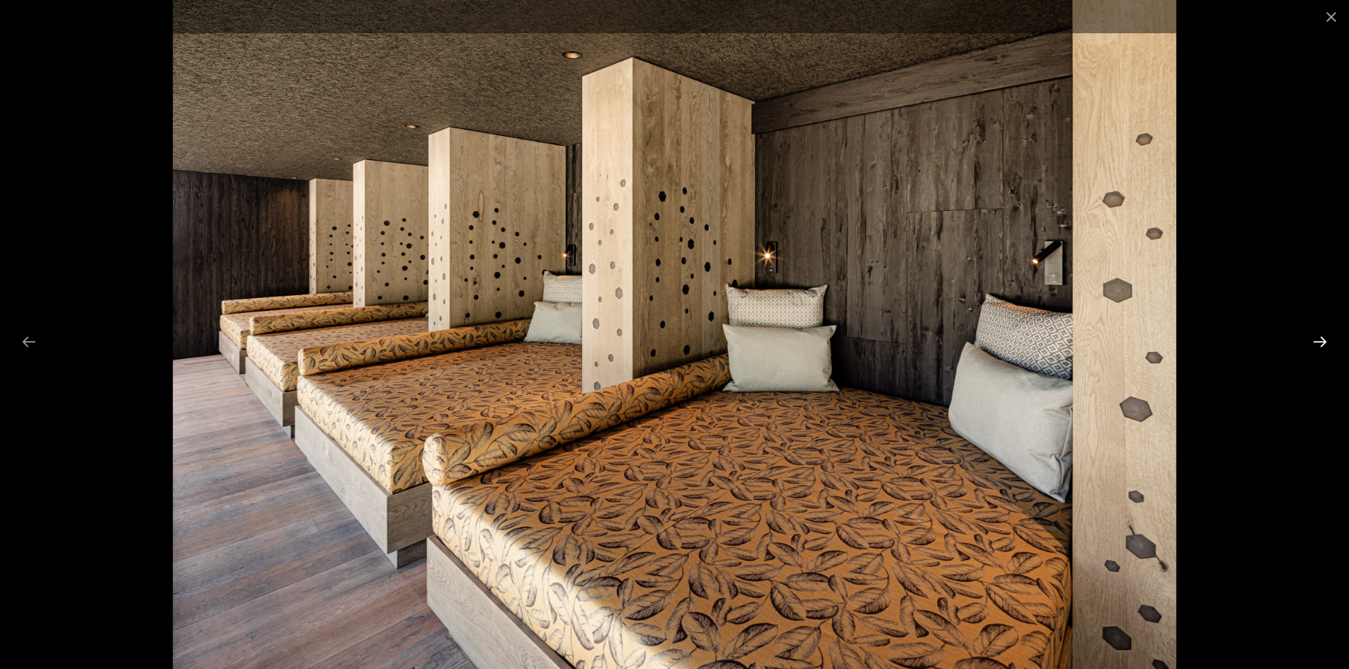
click at [1319, 337] on button "Diapositiva successiva" at bounding box center [1320, 342] width 30 height 28
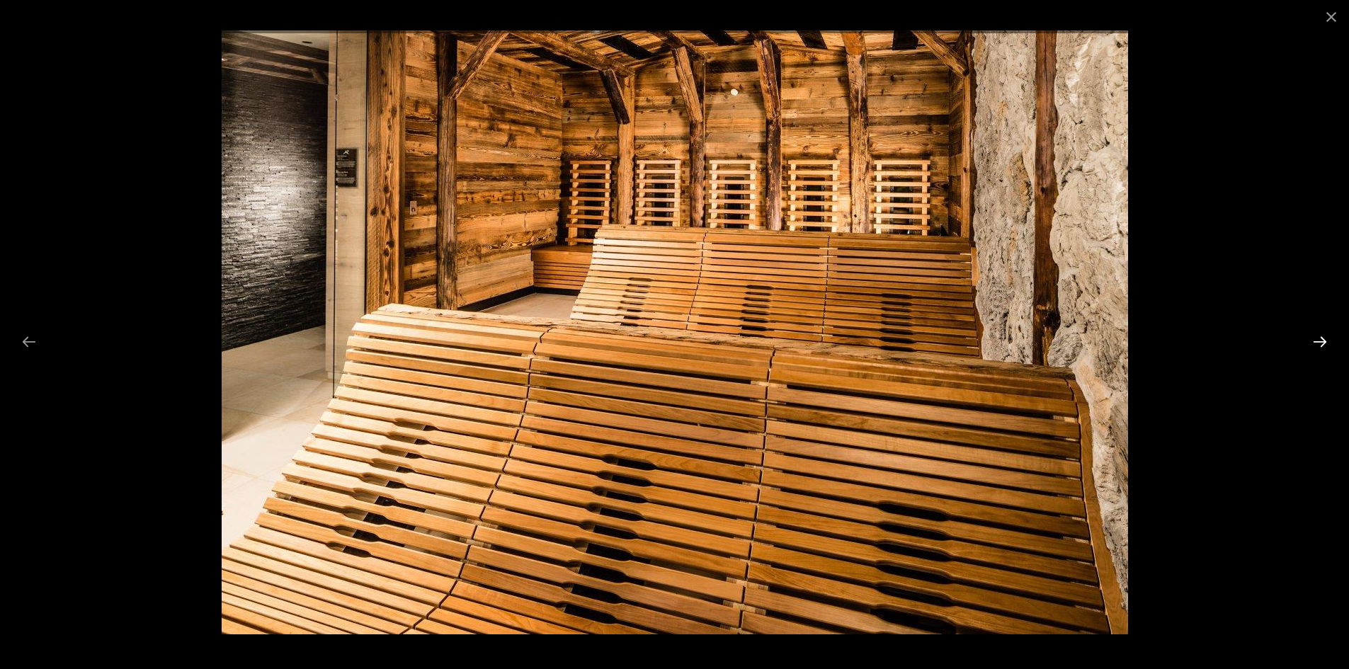
click at [1320, 337] on button "Diapositiva successiva" at bounding box center [1320, 342] width 30 height 28
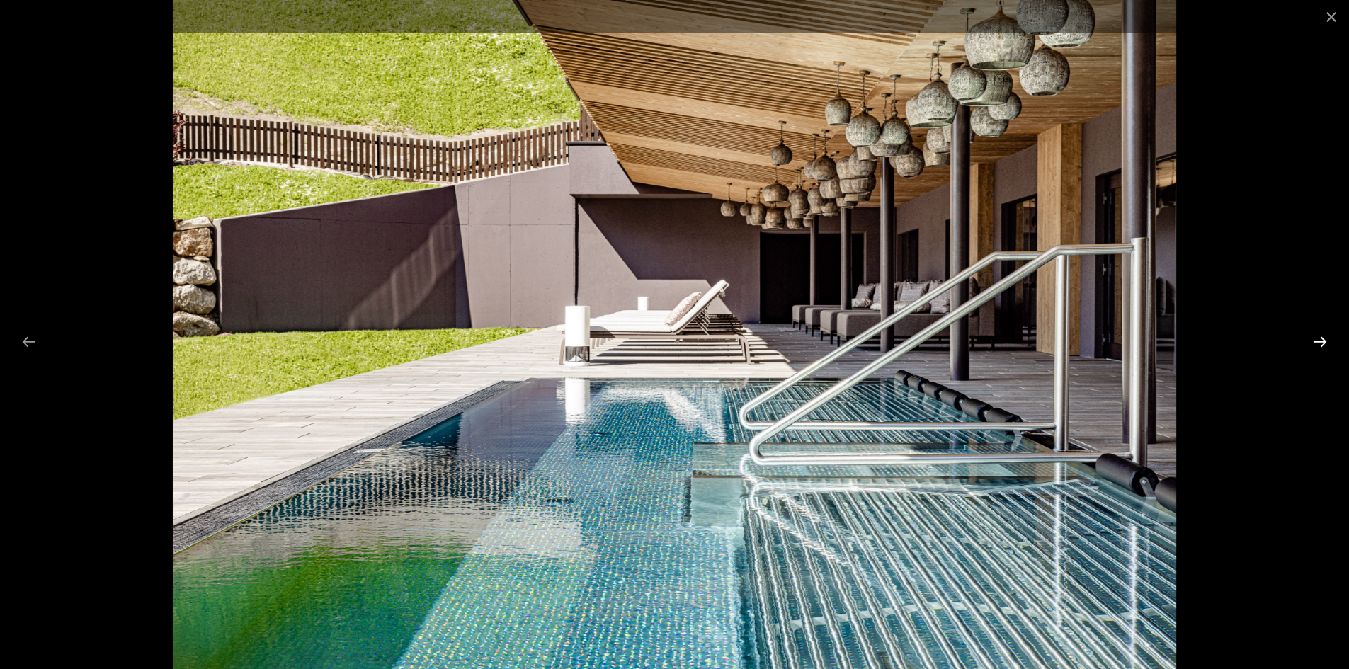
click at [1320, 337] on button "Diapositiva successiva" at bounding box center [1320, 342] width 30 height 28
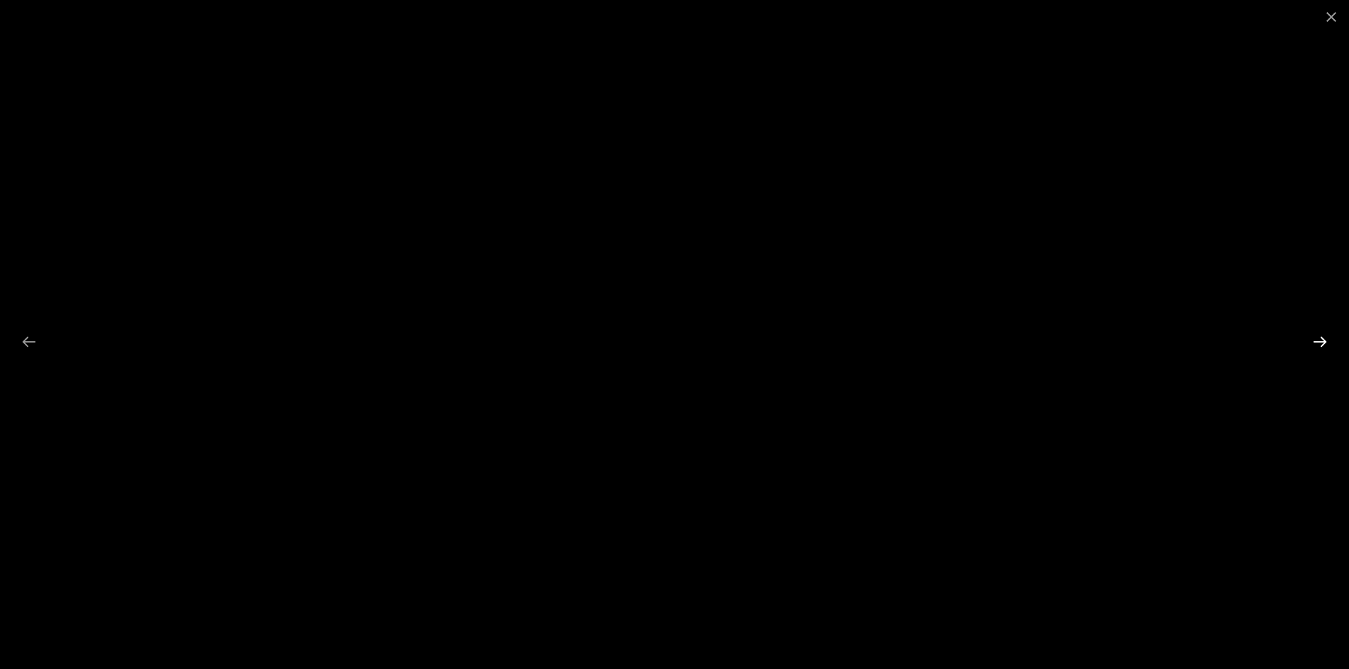
click at [1320, 337] on button "Diapositiva successiva" at bounding box center [1320, 342] width 30 height 28
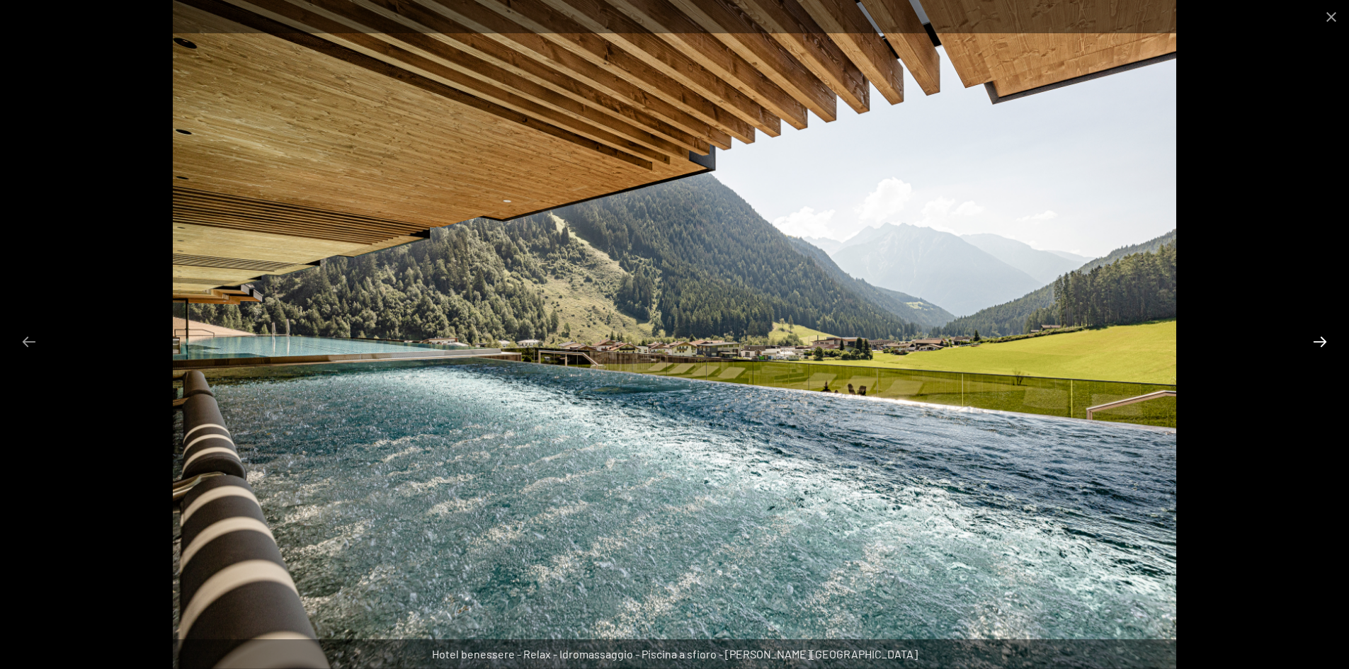
click at [1320, 337] on button "Diapositiva successiva" at bounding box center [1320, 342] width 30 height 28
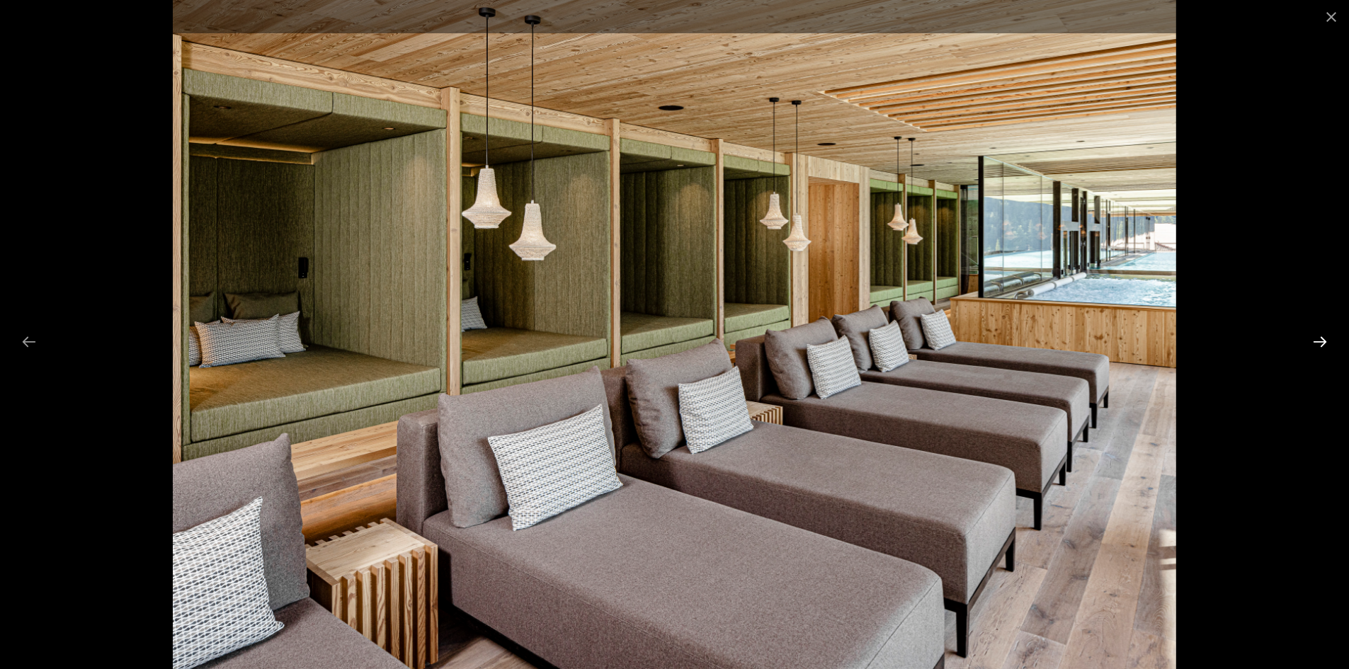
click at [1320, 337] on button "Diapositiva successiva" at bounding box center [1320, 342] width 30 height 28
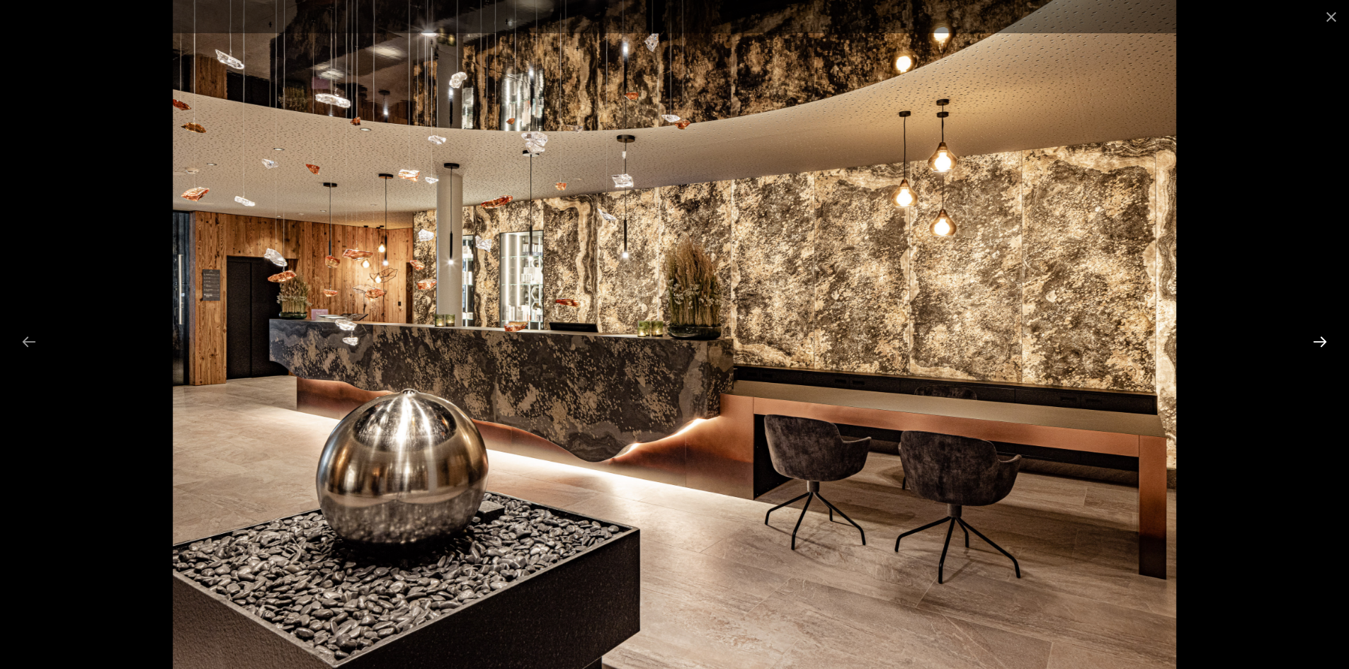
click at [1320, 337] on button "Diapositiva successiva" at bounding box center [1320, 342] width 30 height 28
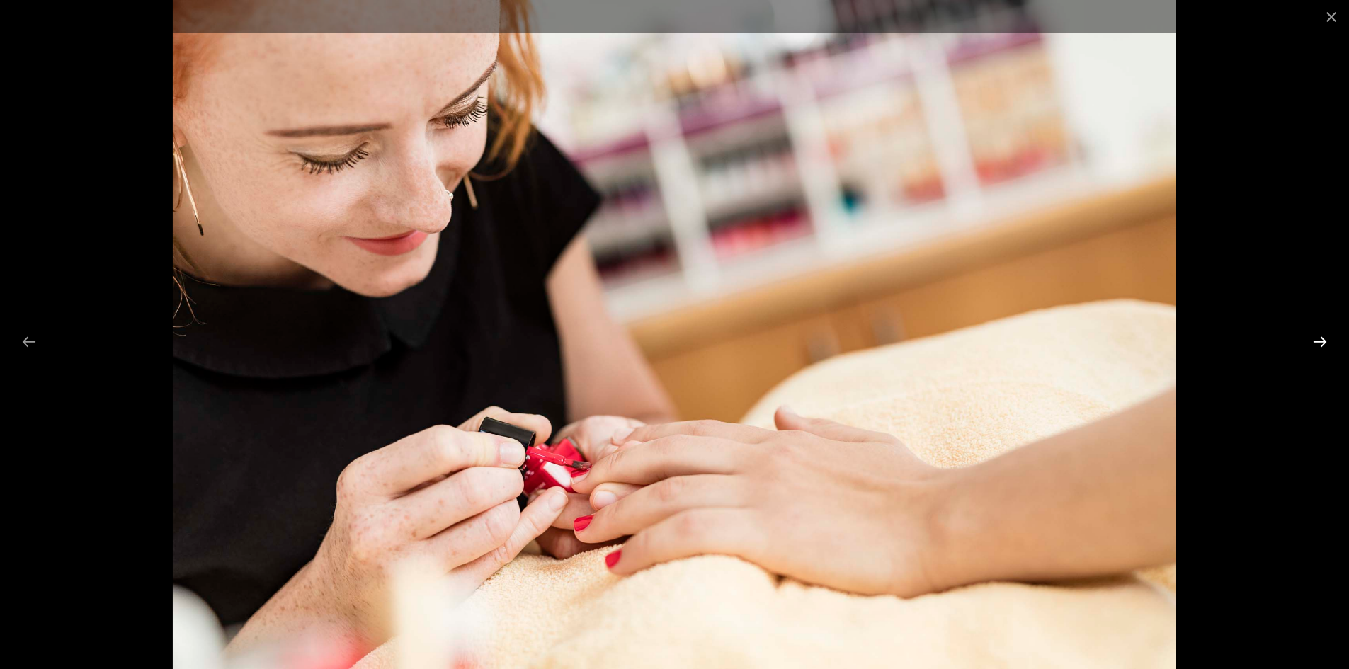
click at [1320, 337] on button "Diapositiva successiva" at bounding box center [1320, 342] width 30 height 28
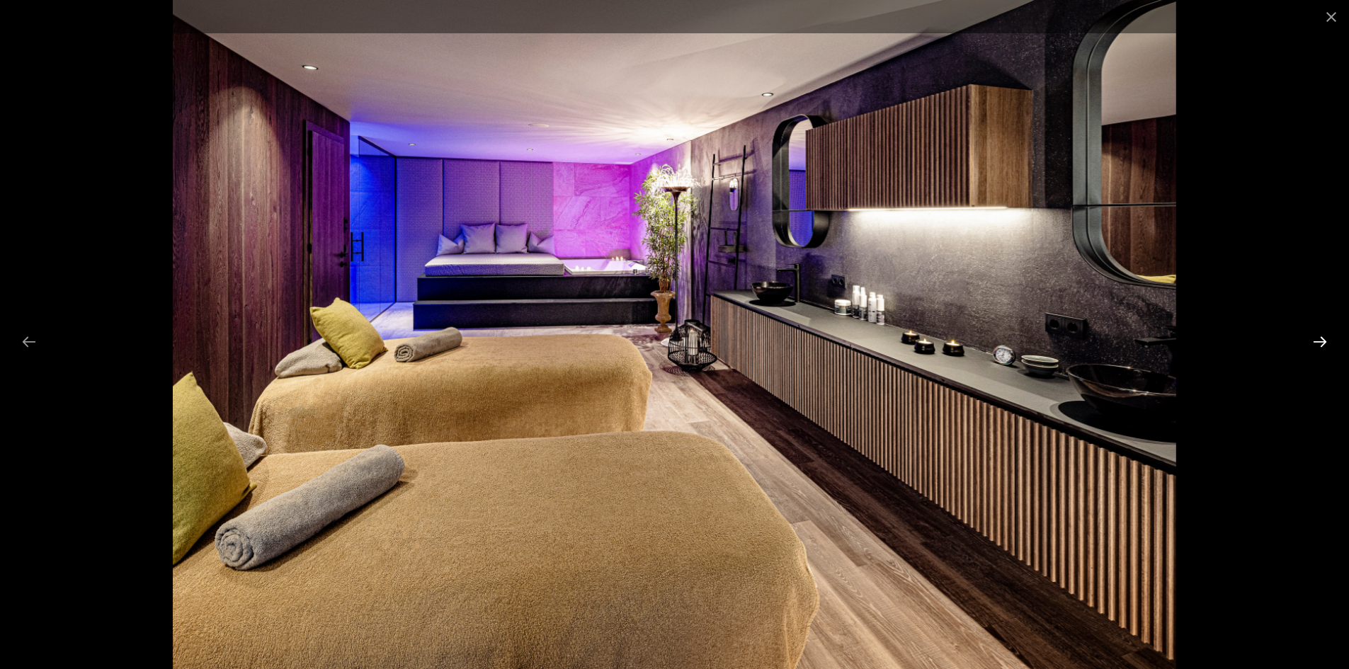
click at [1320, 337] on button "Diapositiva successiva" at bounding box center [1320, 342] width 30 height 28
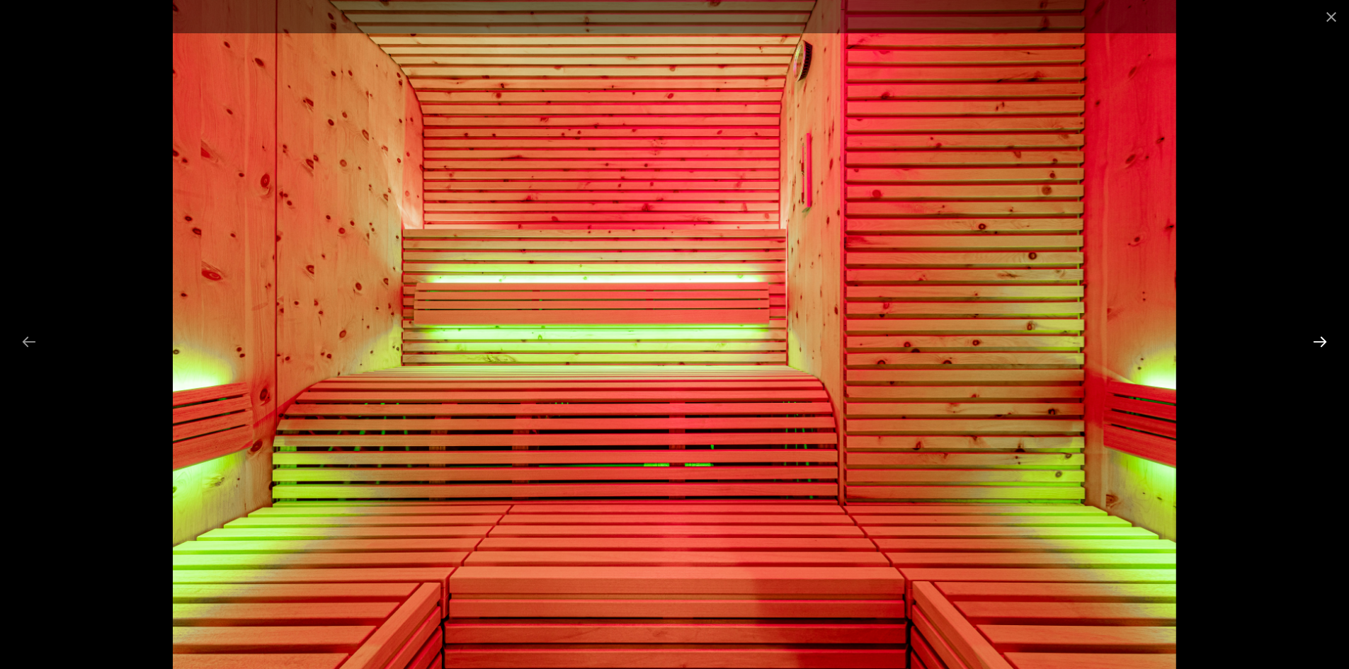
click at [1320, 337] on button "Diapositiva successiva" at bounding box center [1320, 342] width 30 height 28
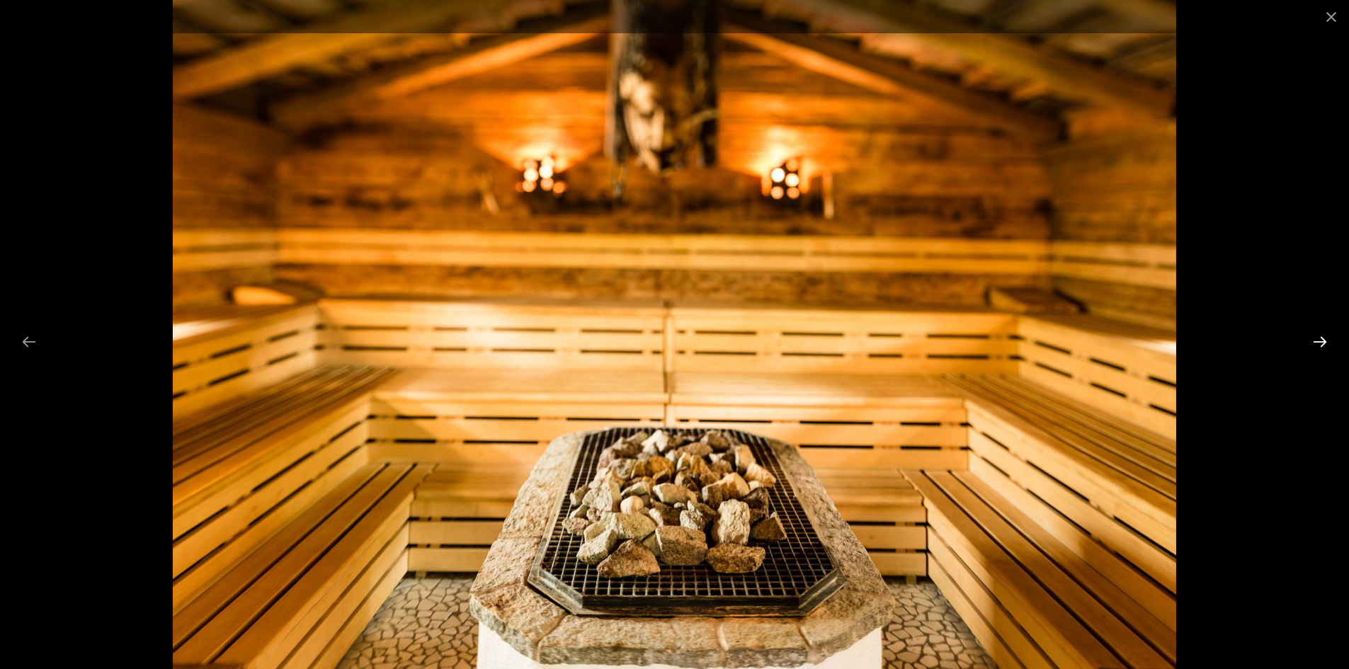
click at [1320, 337] on button "Diapositiva successiva" at bounding box center [1320, 342] width 30 height 28
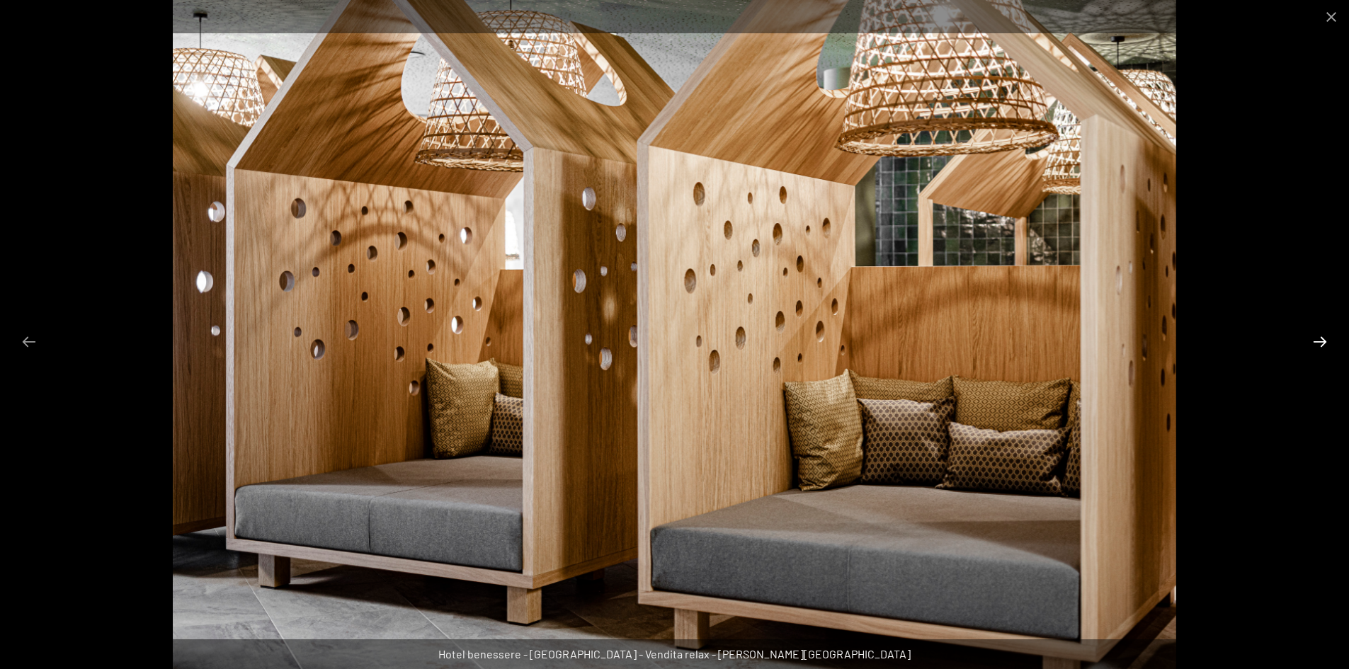
click at [1320, 337] on button "Diapositiva successiva" at bounding box center [1320, 342] width 30 height 28
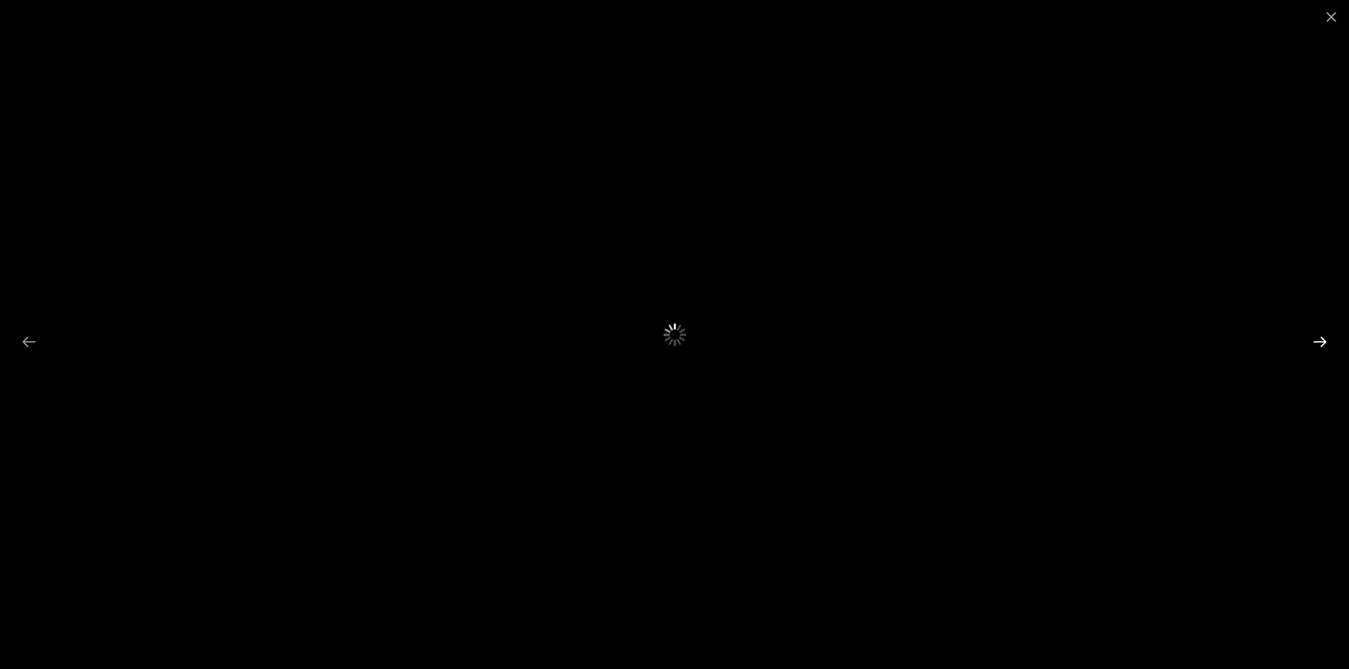
click at [1318, 341] on button "Diapositiva successiva" at bounding box center [1320, 342] width 30 height 28
click at [1334, 17] on button "Chiudi galleria" at bounding box center [1330, 16] width 35 height 33
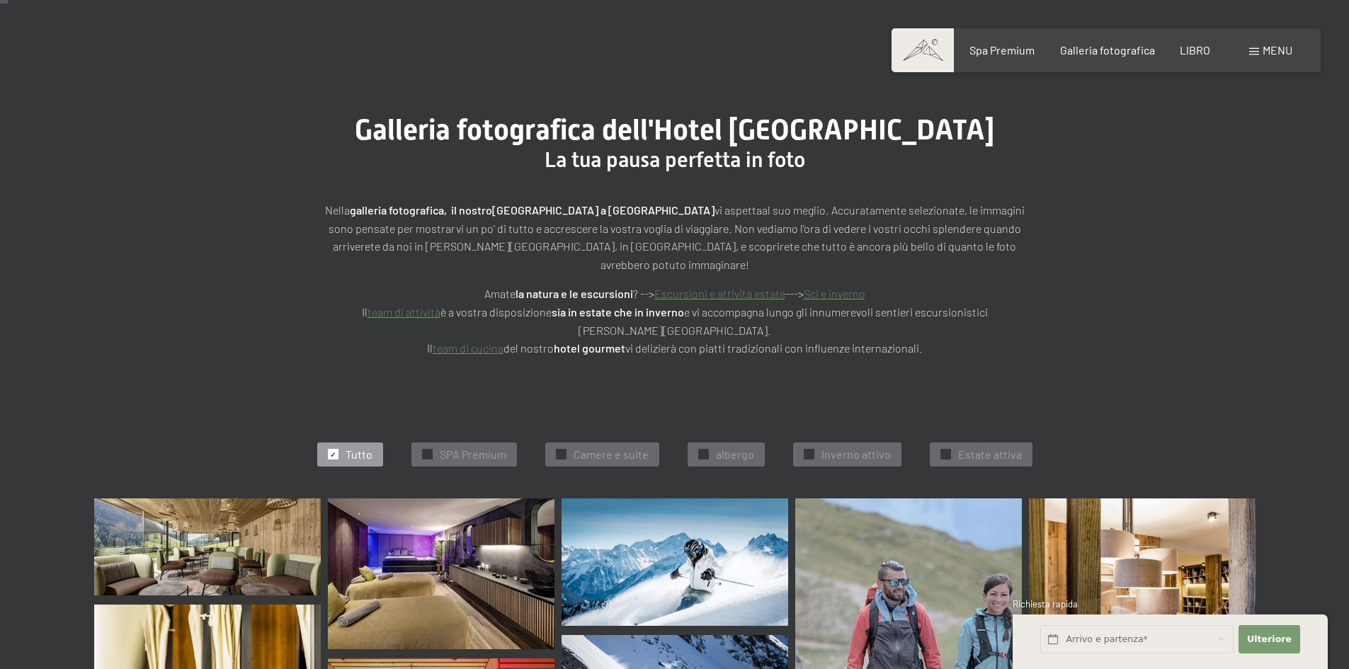
scroll to position [71, 0]
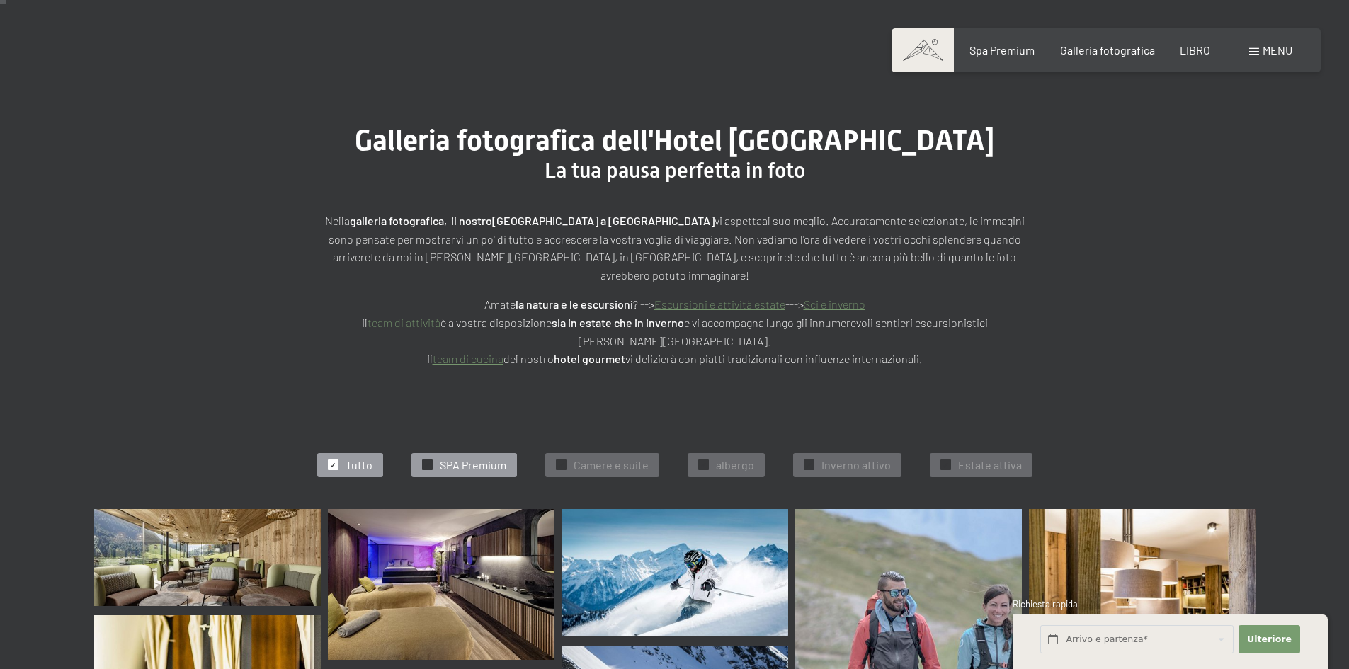
click at [430, 461] on font "✓" at bounding box center [427, 465] width 6 height 8
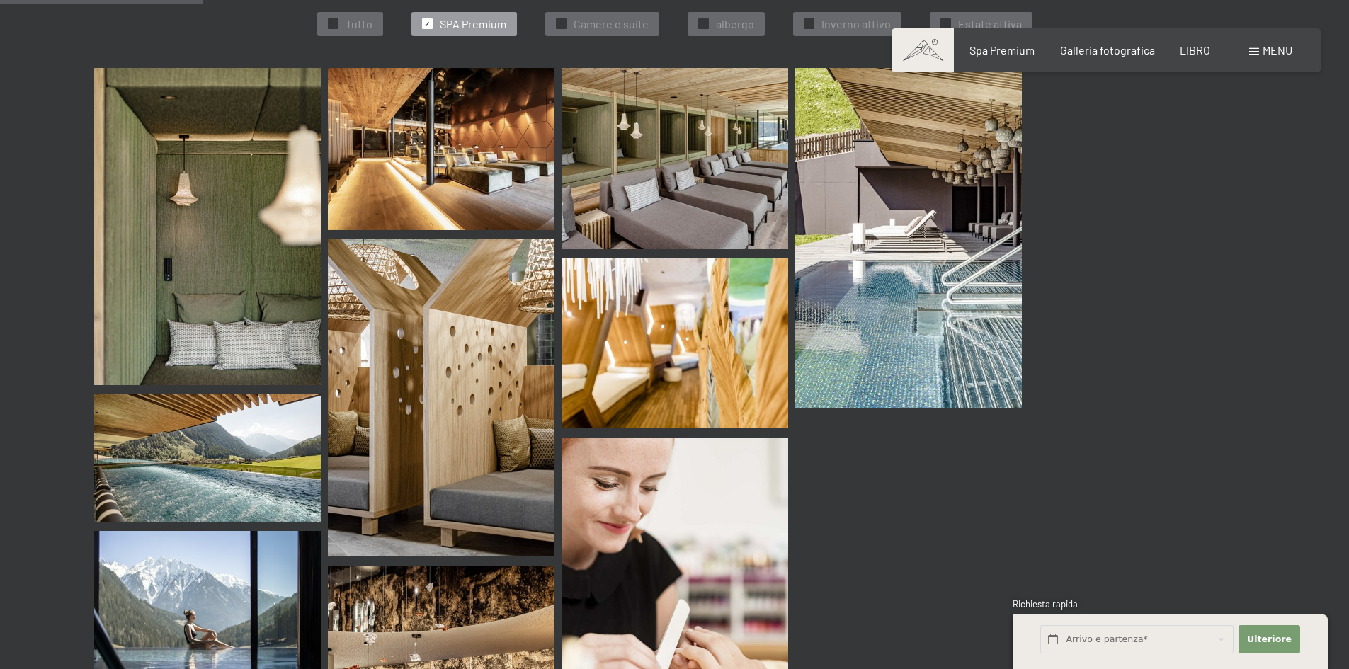
scroll to position [375, 0]
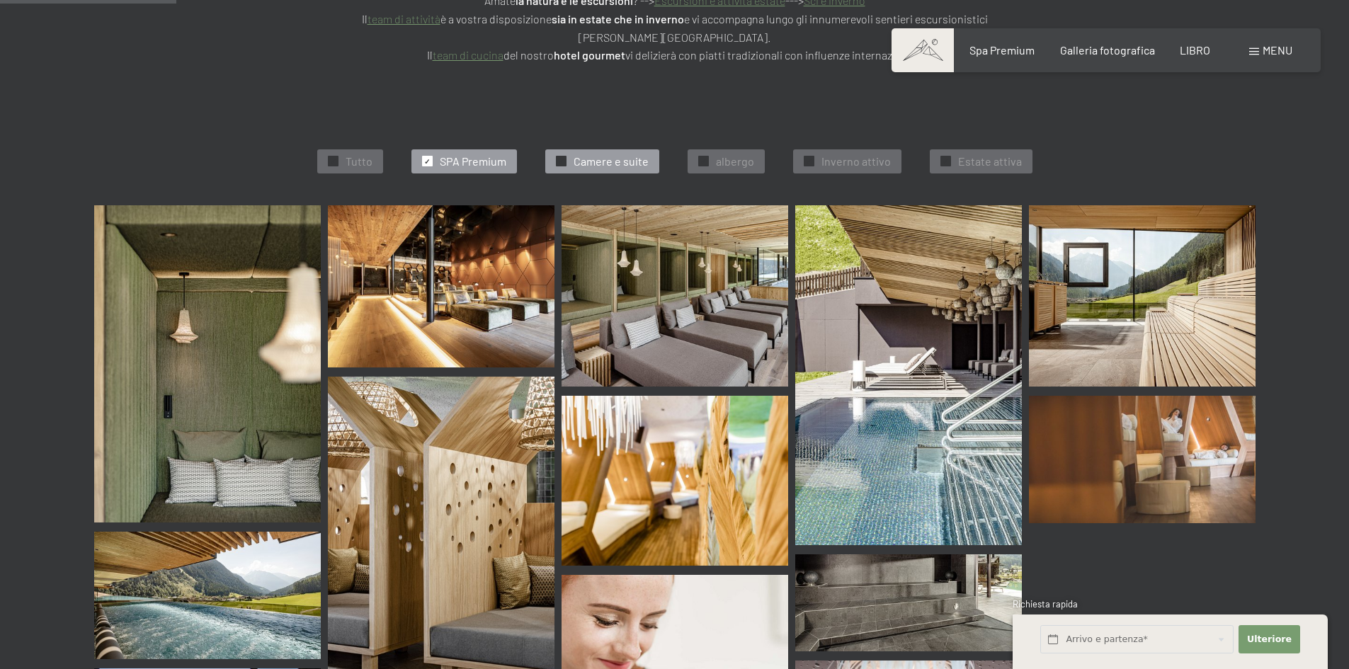
click at [566, 156] on div at bounding box center [561, 161] width 11 height 11
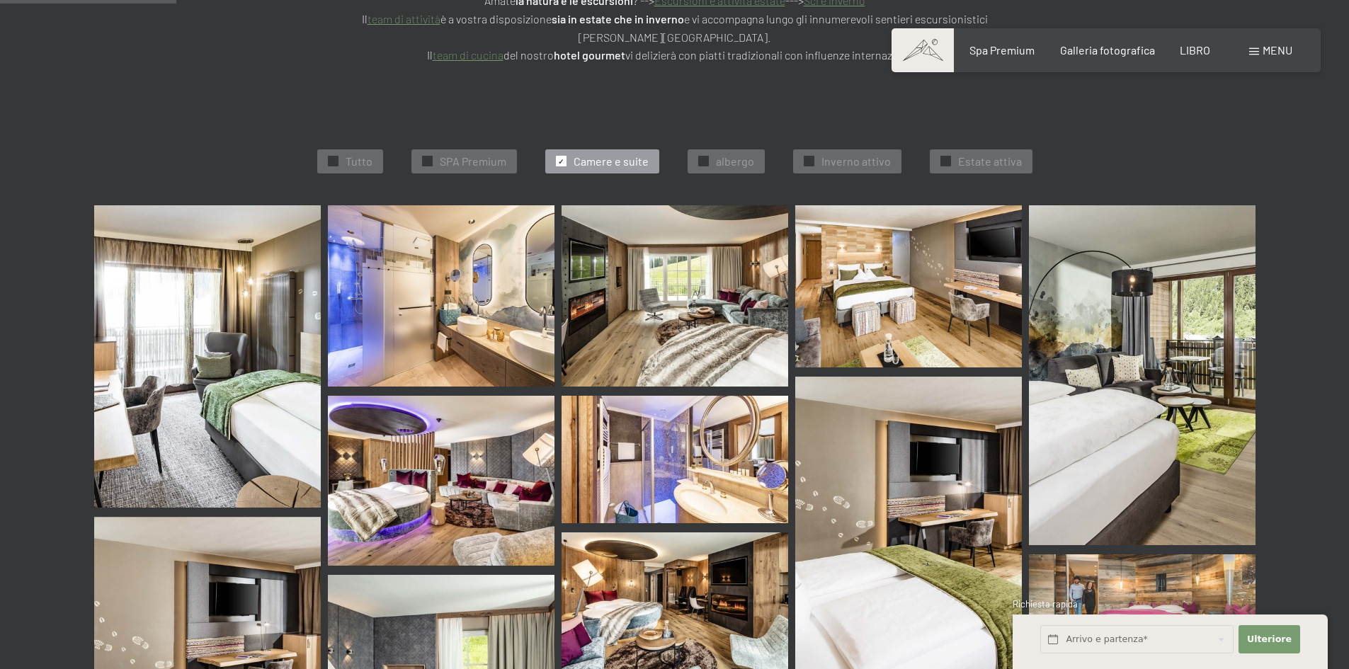
click at [282, 329] on img at bounding box center [207, 356] width 227 height 302
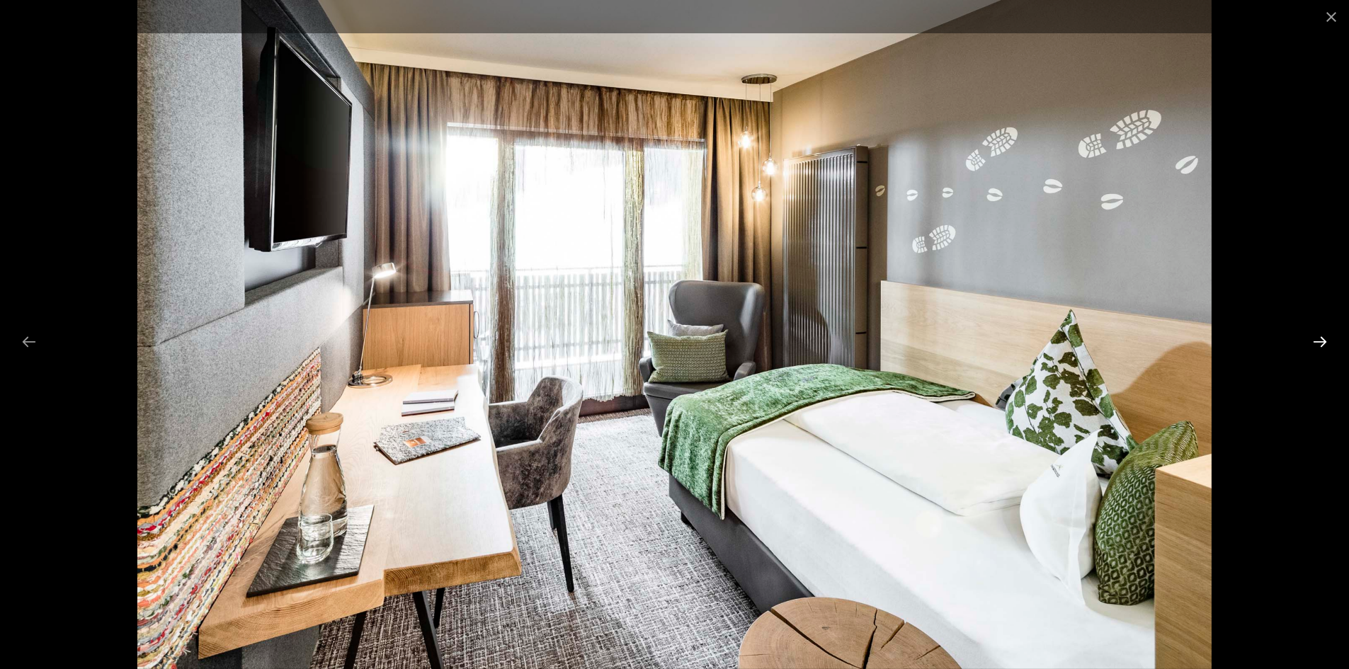
click at [1313, 334] on button "Next slide" at bounding box center [1320, 342] width 30 height 28
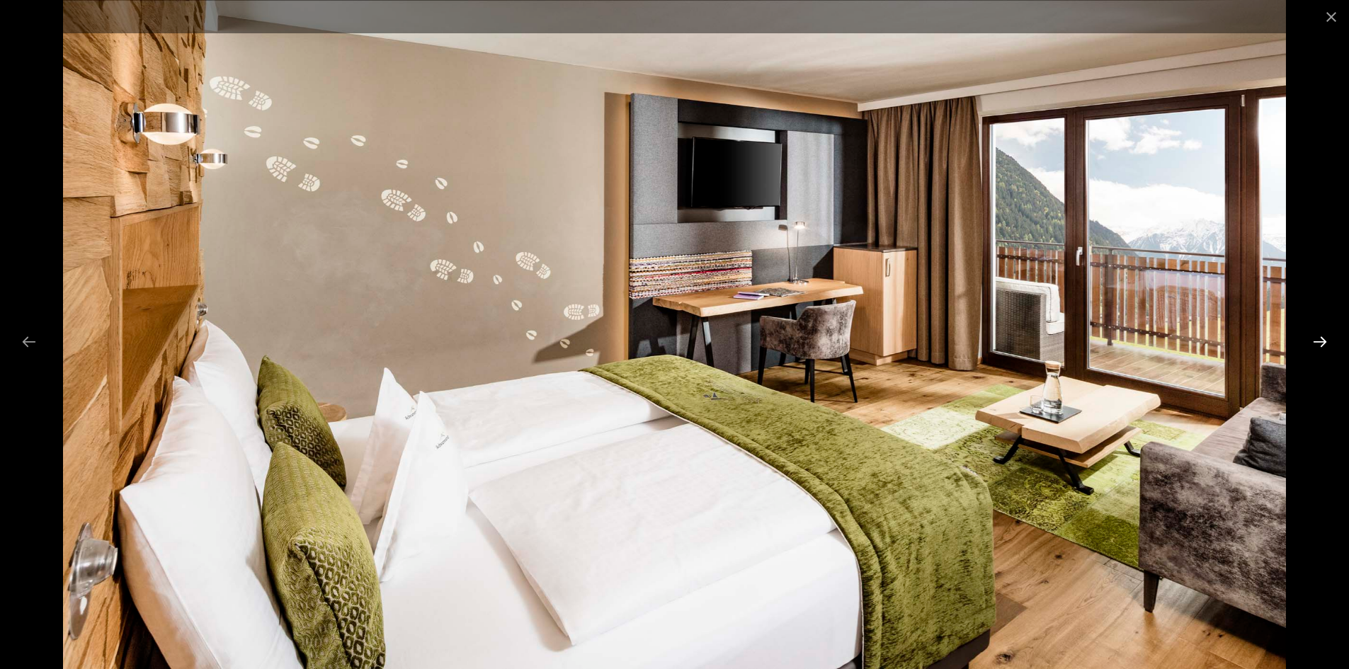
click at [1313, 334] on button "Next slide" at bounding box center [1320, 342] width 30 height 28
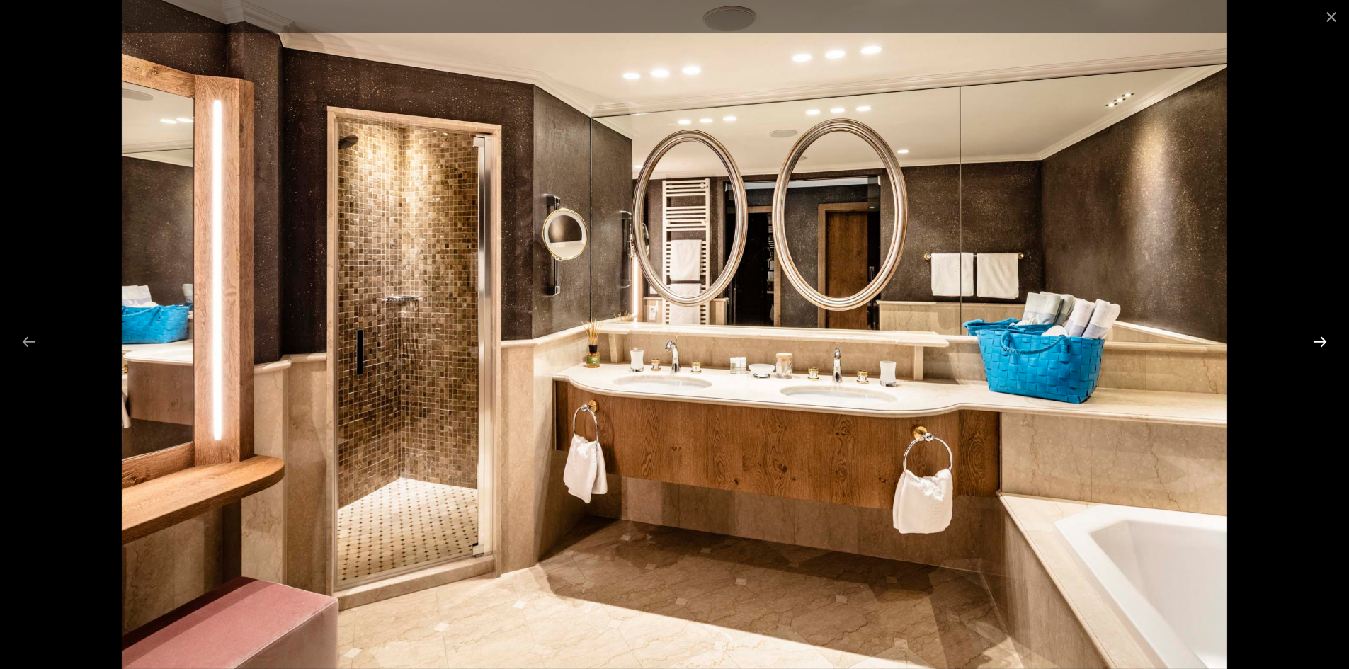
click at [1313, 334] on button "Next slide" at bounding box center [1320, 342] width 30 height 28
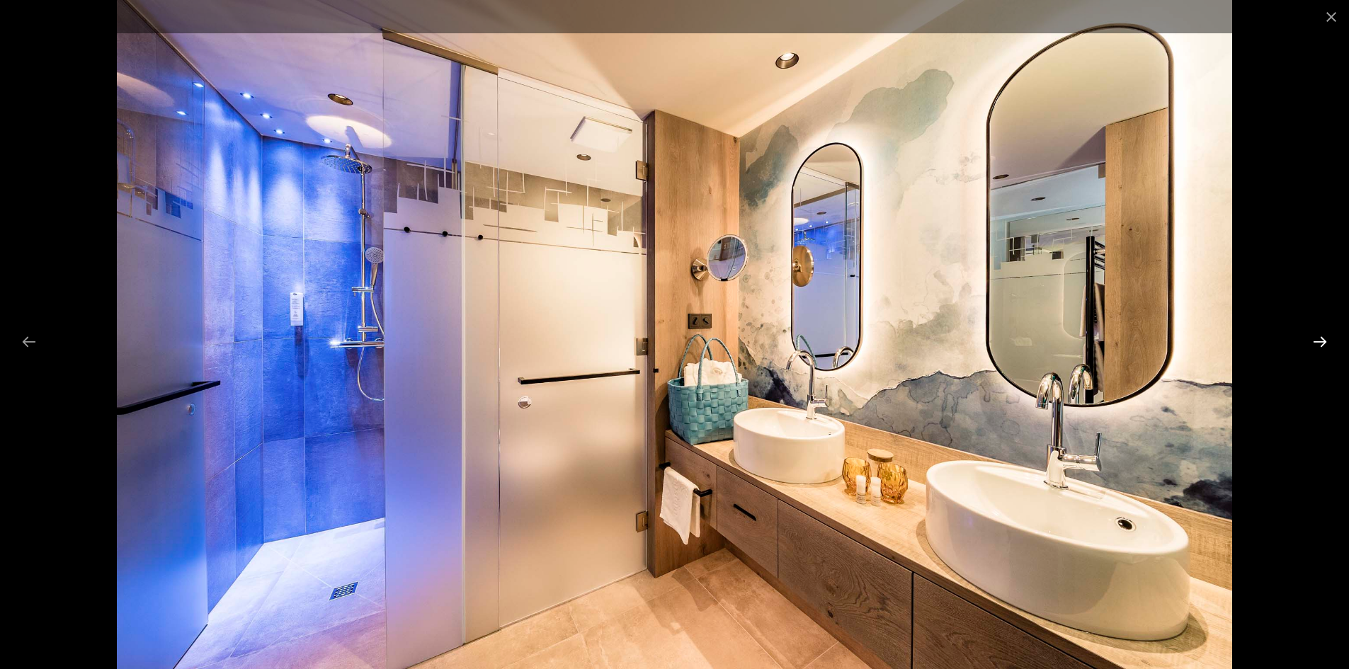
click at [1313, 334] on button "Next slide" at bounding box center [1320, 342] width 30 height 28
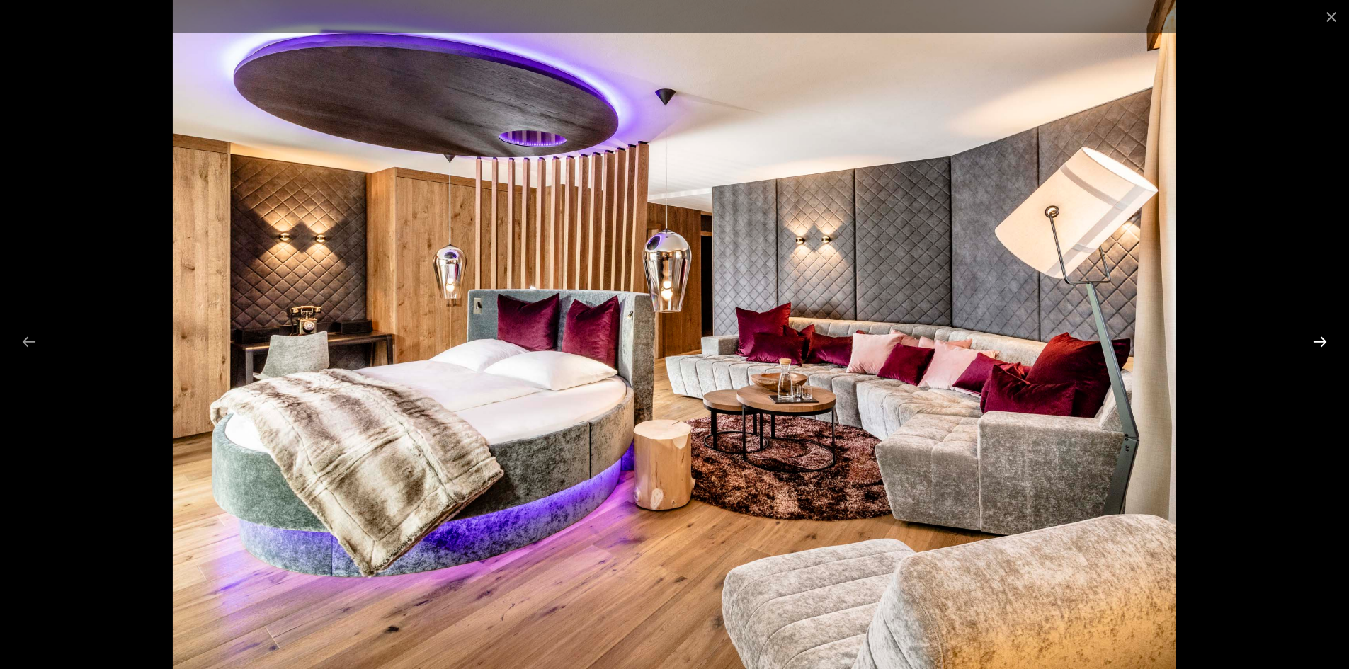
click at [1313, 334] on button "Next slide" at bounding box center [1320, 342] width 30 height 28
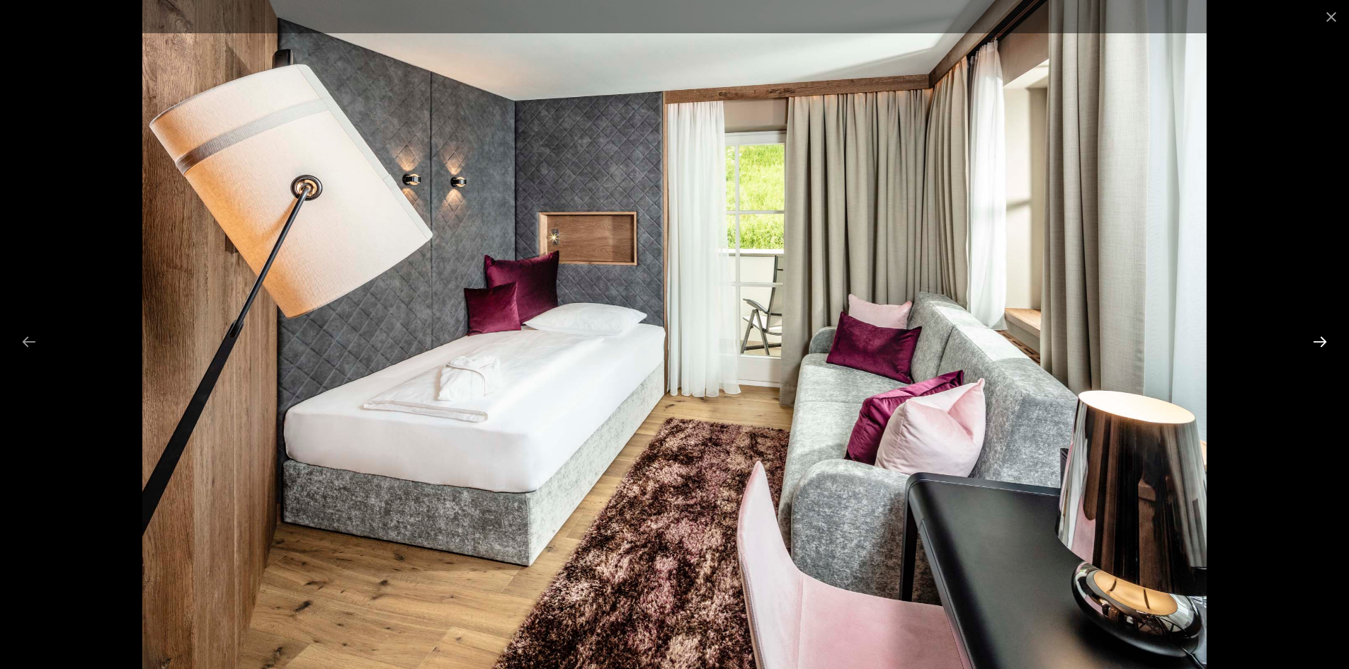
click at [1313, 334] on button "Next slide" at bounding box center [1320, 342] width 30 height 28
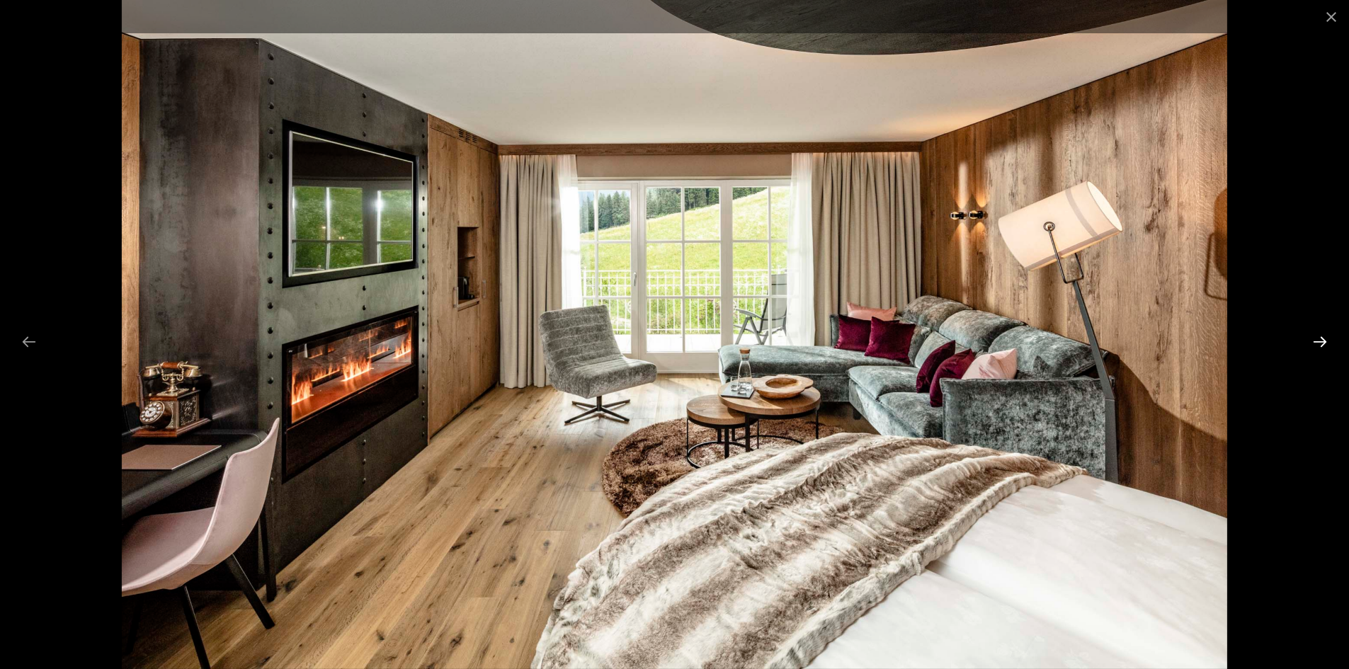
click at [1313, 334] on button "Next slide" at bounding box center [1320, 342] width 30 height 28
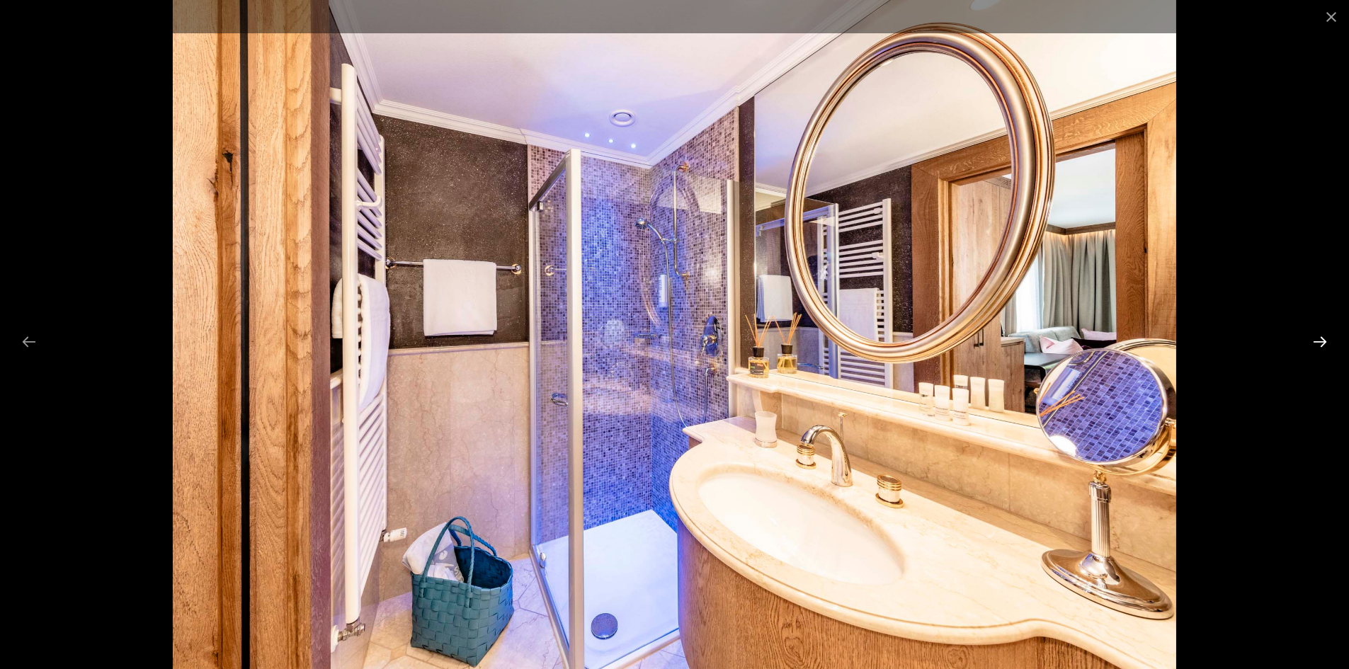
click at [1313, 334] on button "Next slide" at bounding box center [1320, 342] width 30 height 28
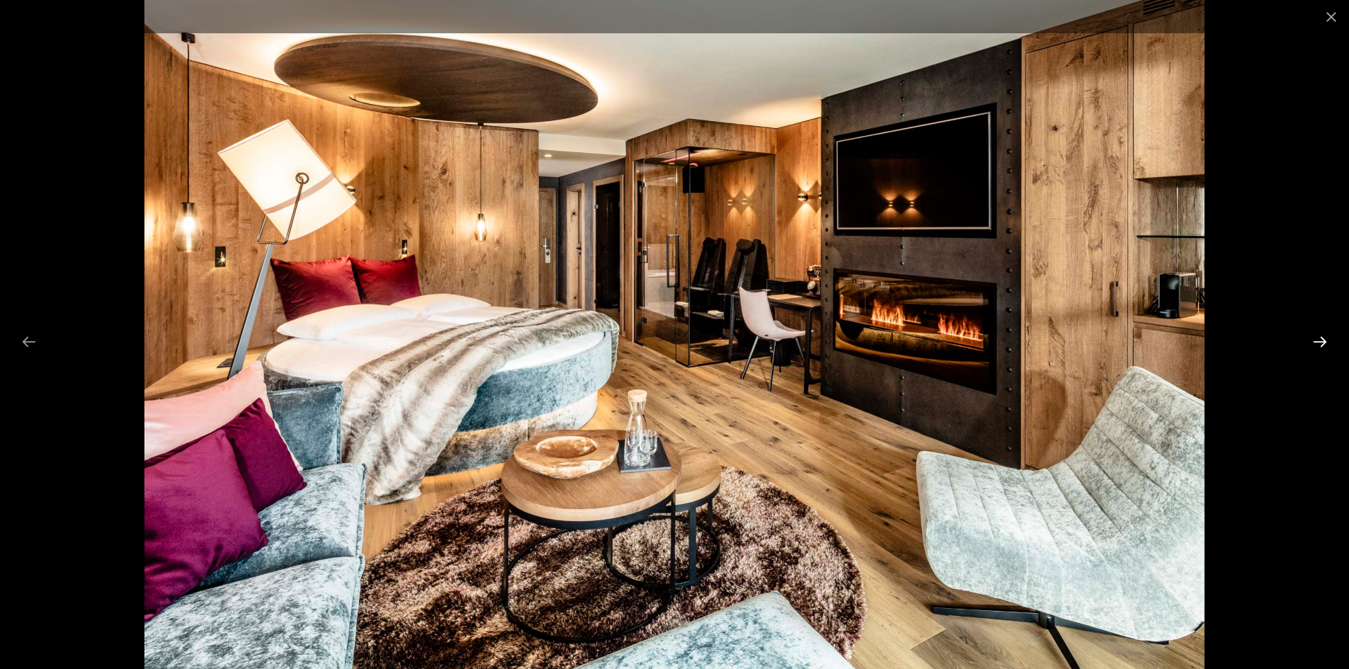
click at [1313, 334] on button "Next slide" at bounding box center [1320, 342] width 30 height 28
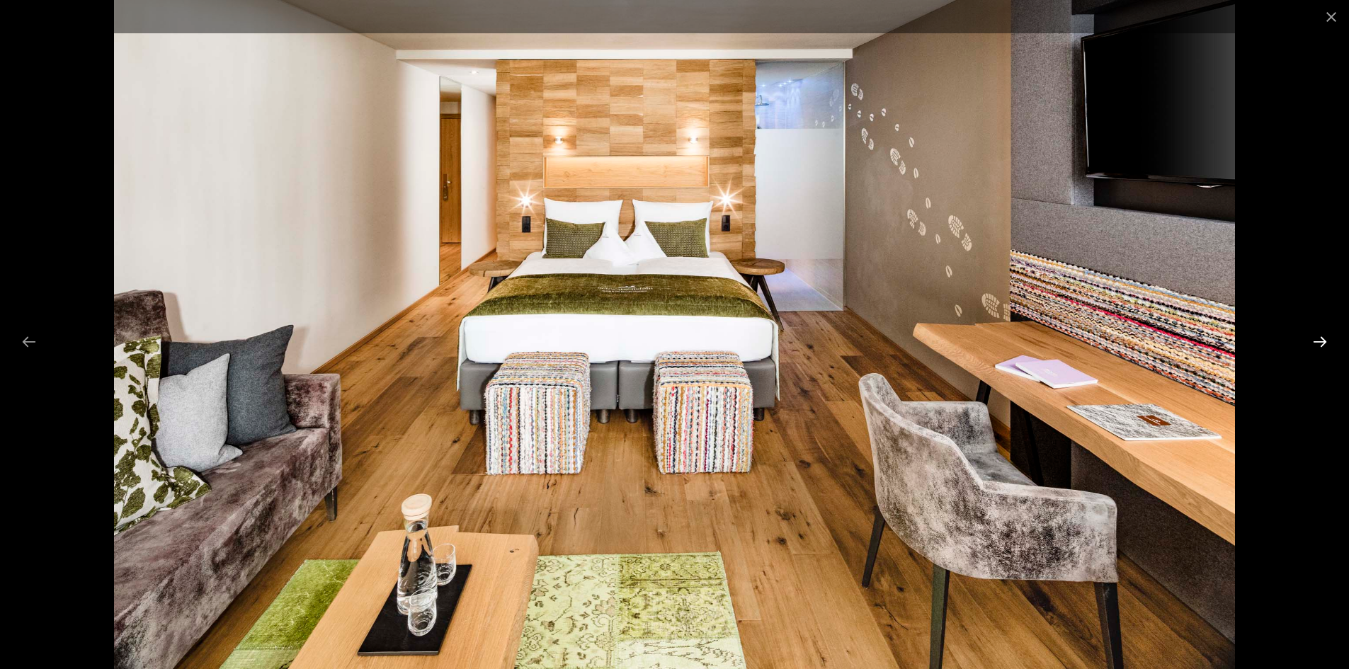
click at [1313, 334] on button "Next slide" at bounding box center [1320, 342] width 30 height 28
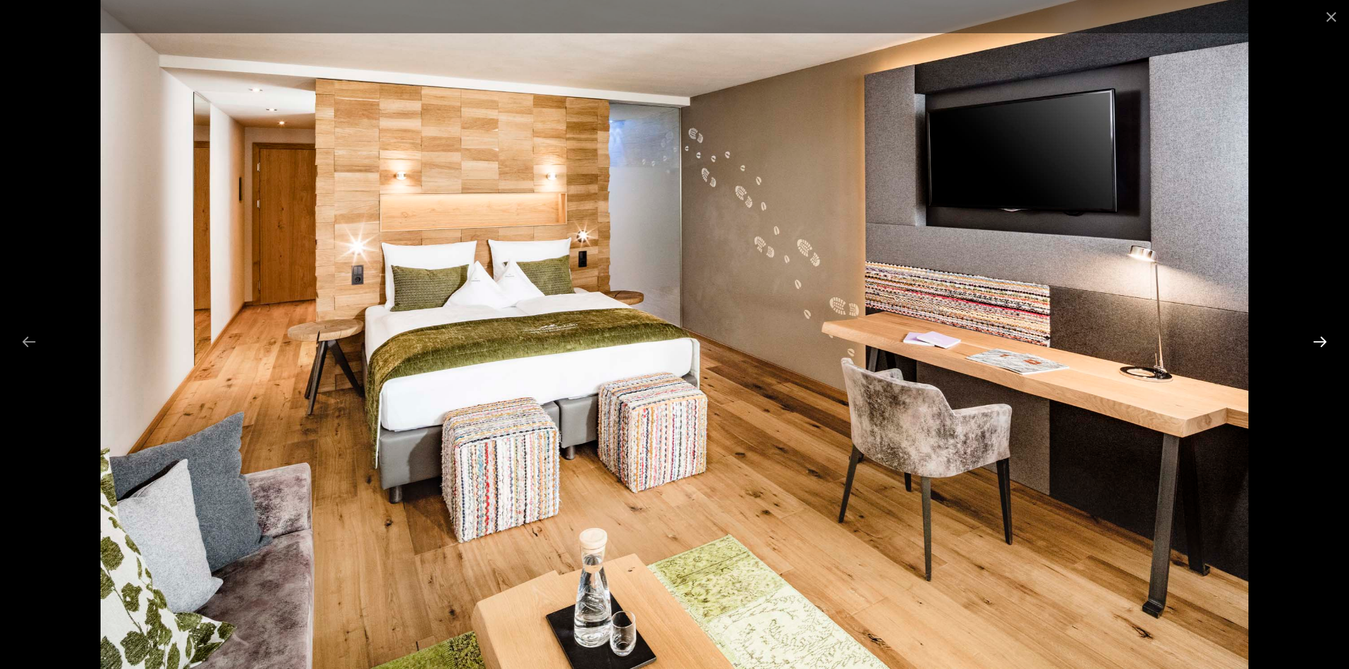
click at [1313, 334] on button "Next slide" at bounding box center [1320, 342] width 30 height 28
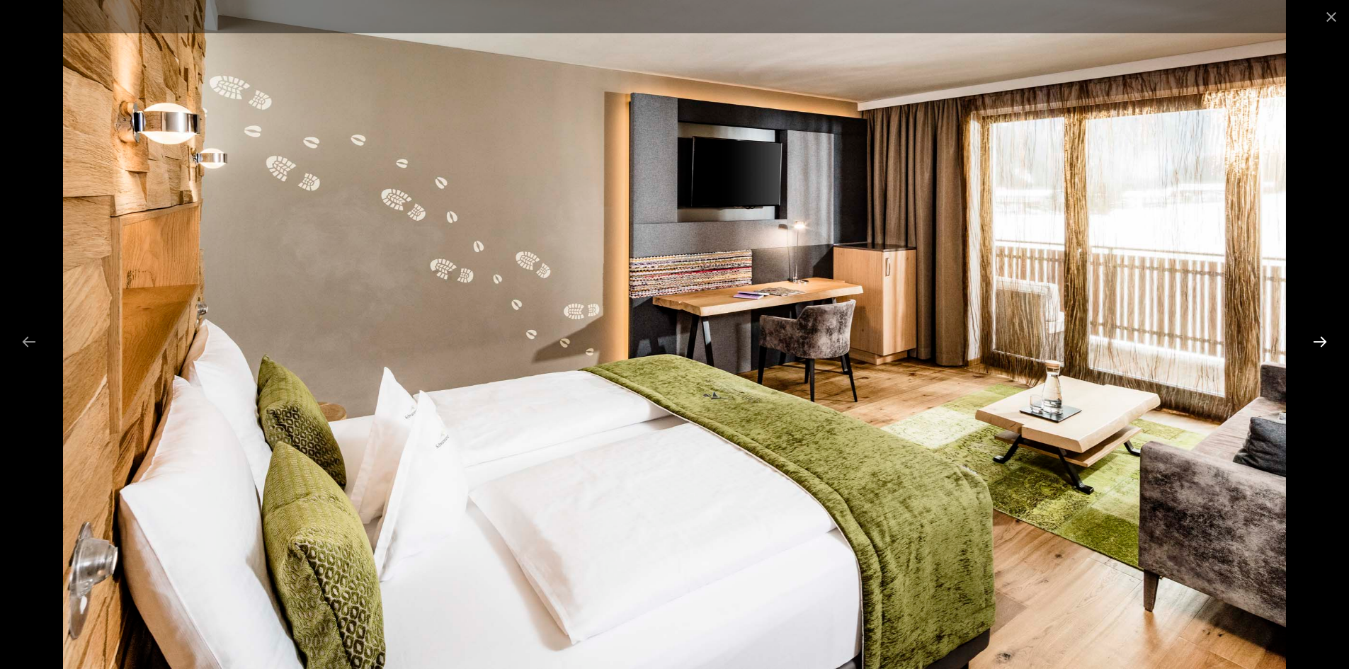
click at [1313, 334] on button "Next slide" at bounding box center [1320, 342] width 30 height 28
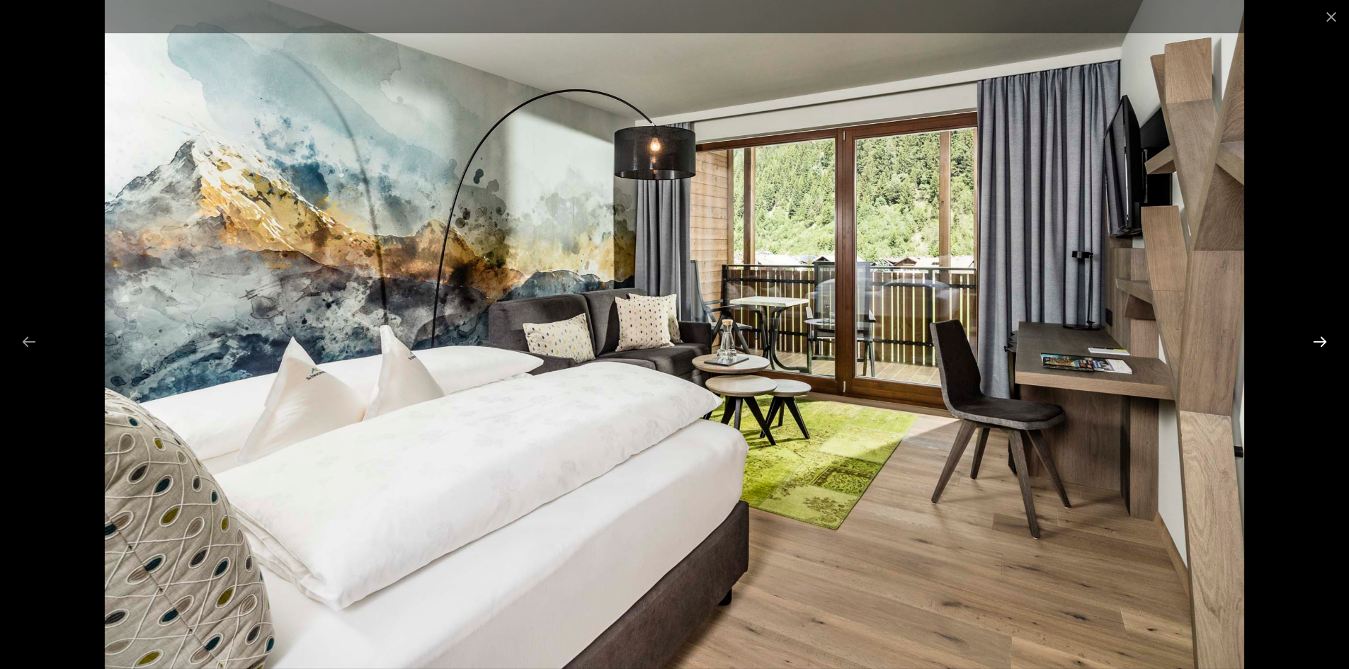
click at [1316, 337] on button "Next slide" at bounding box center [1320, 342] width 30 height 28
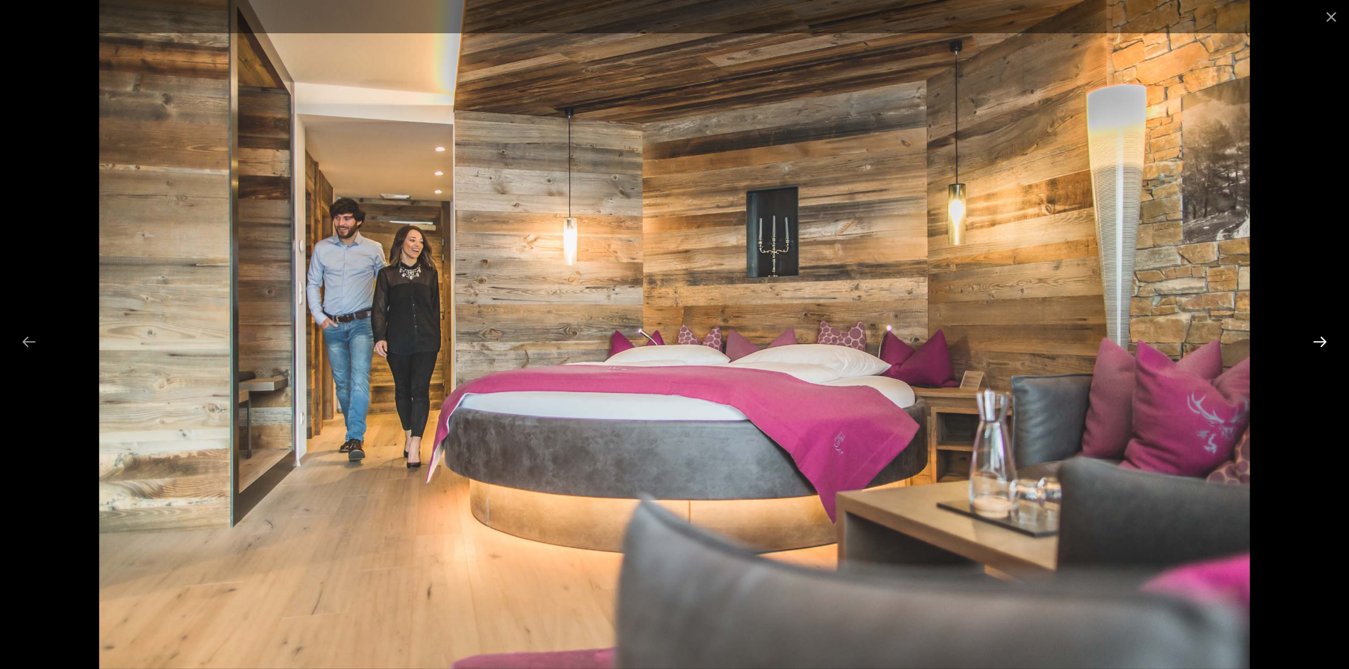
click at [1316, 337] on button "Next slide" at bounding box center [1320, 342] width 30 height 28
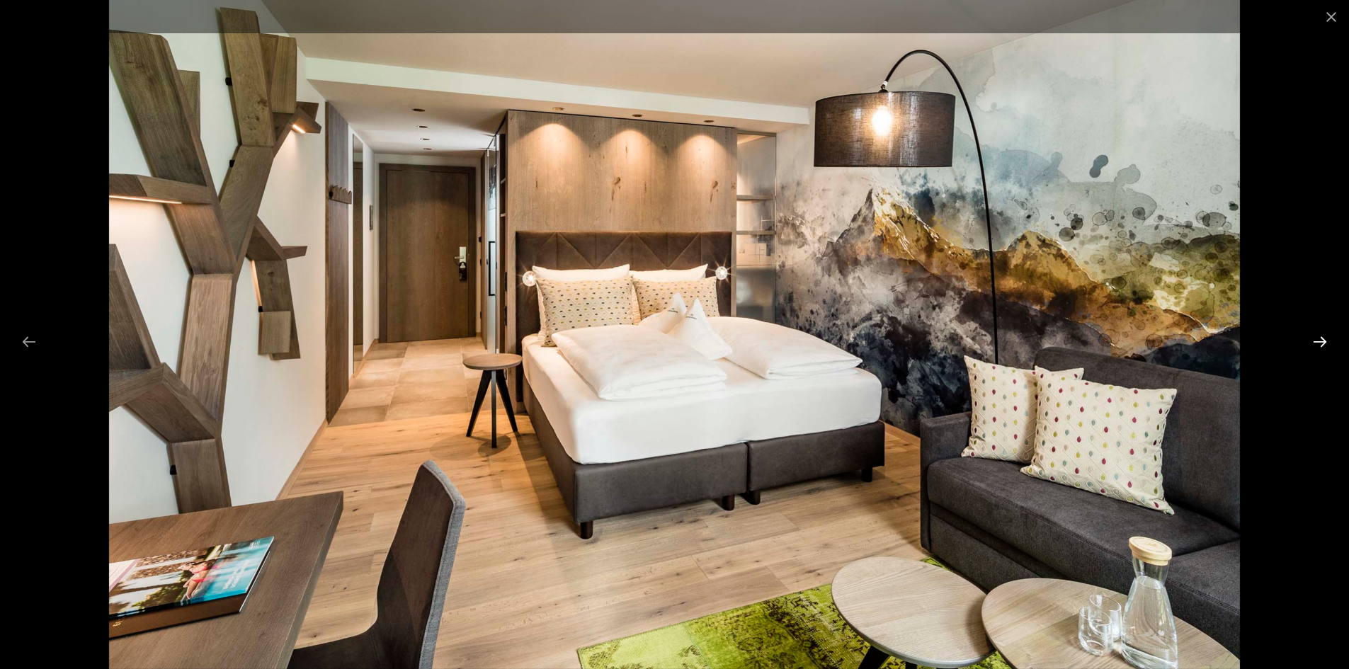
click at [1316, 337] on button "Next slide" at bounding box center [1320, 342] width 30 height 28
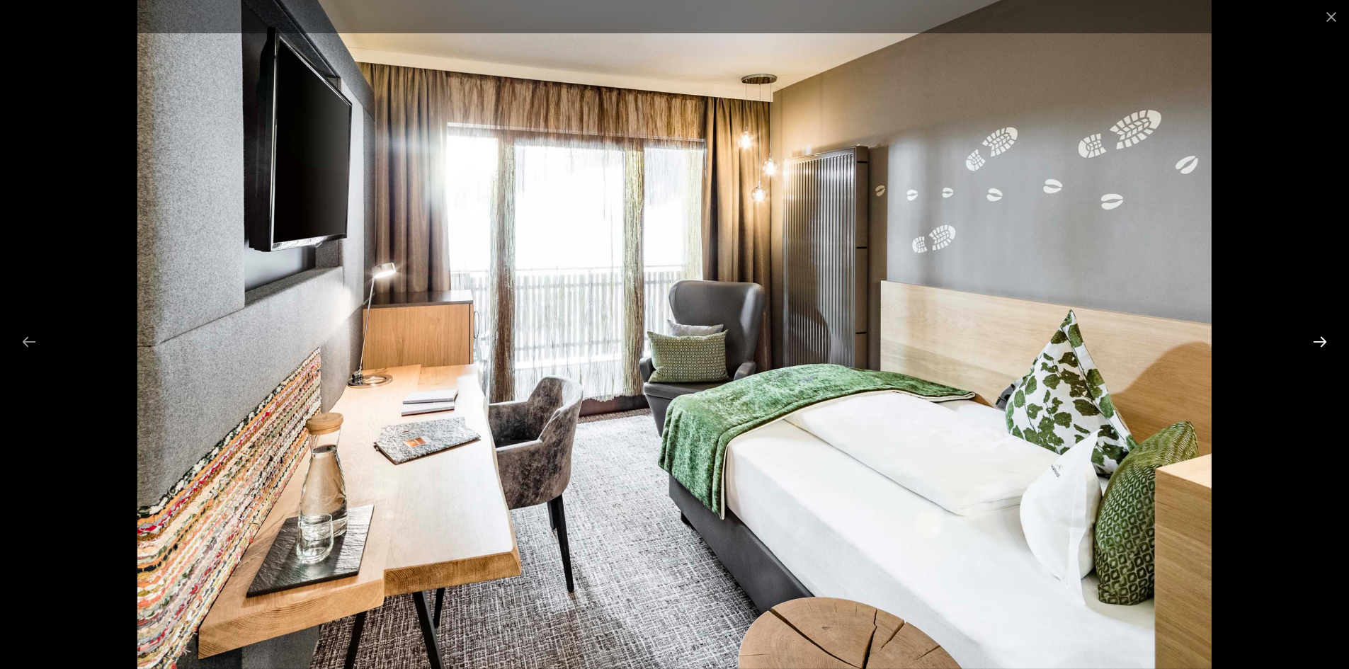
click at [1316, 337] on button "Next slide" at bounding box center [1320, 342] width 30 height 28
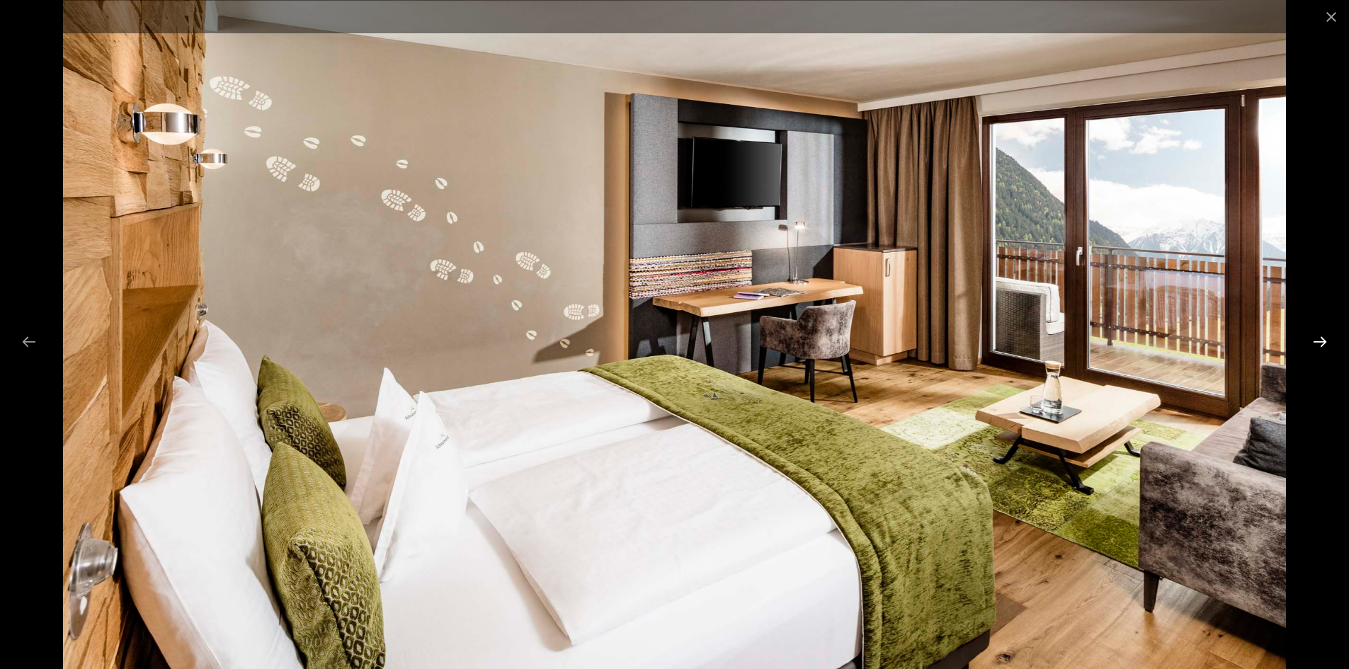
click at [1319, 341] on button "Next slide" at bounding box center [1320, 342] width 30 height 28
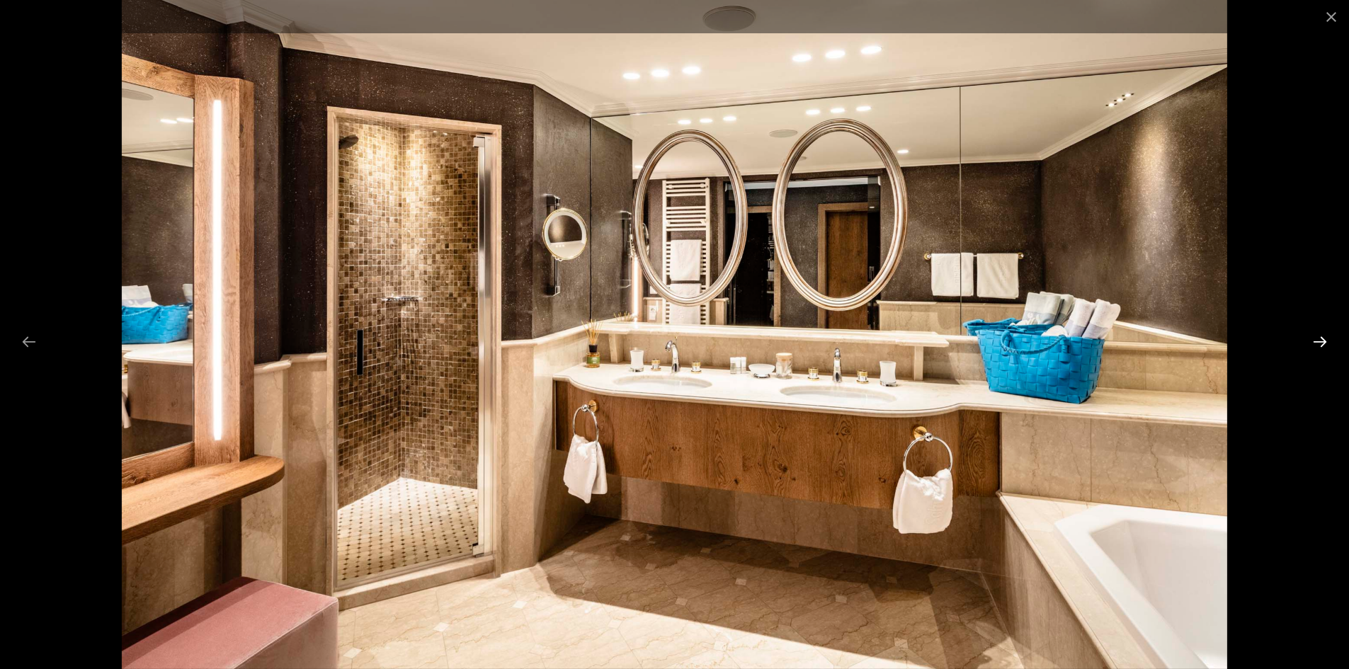
click at [1319, 341] on button "Next slide" at bounding box center [1320, 342] width 30 height 28
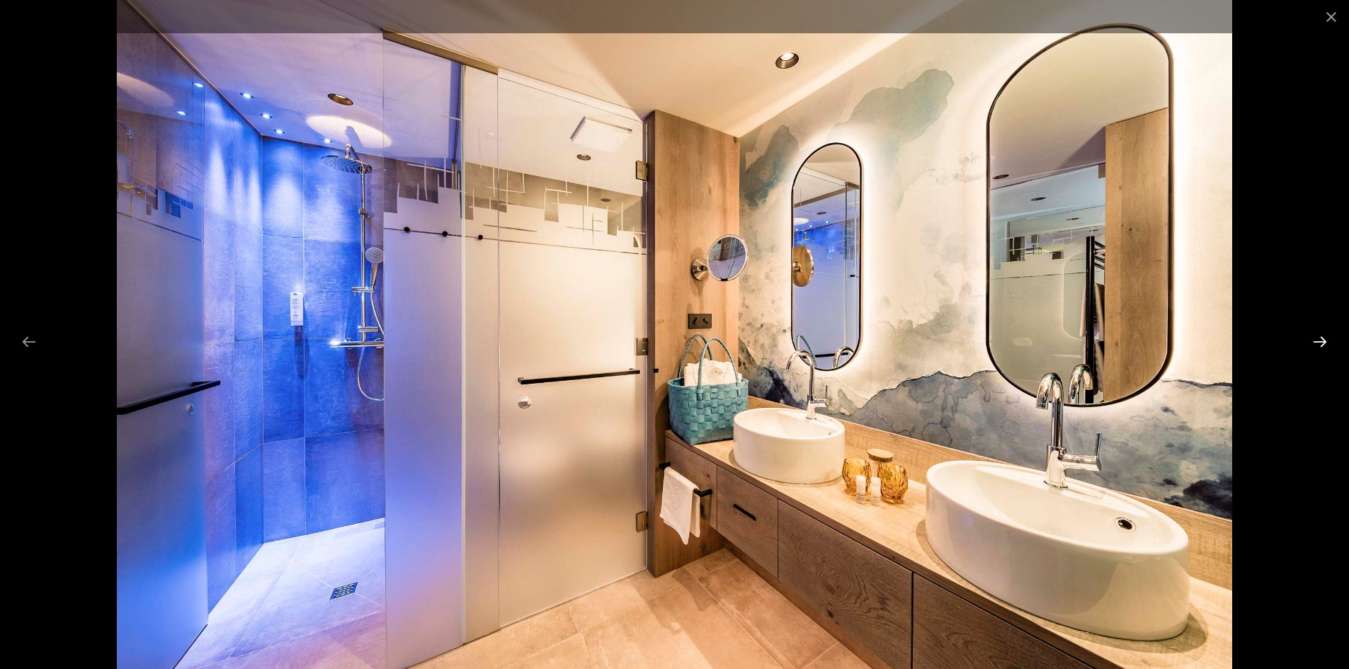
click at [1319, 341] on button "Next slide" at bounding box center [1320, 342] width 30 height 28
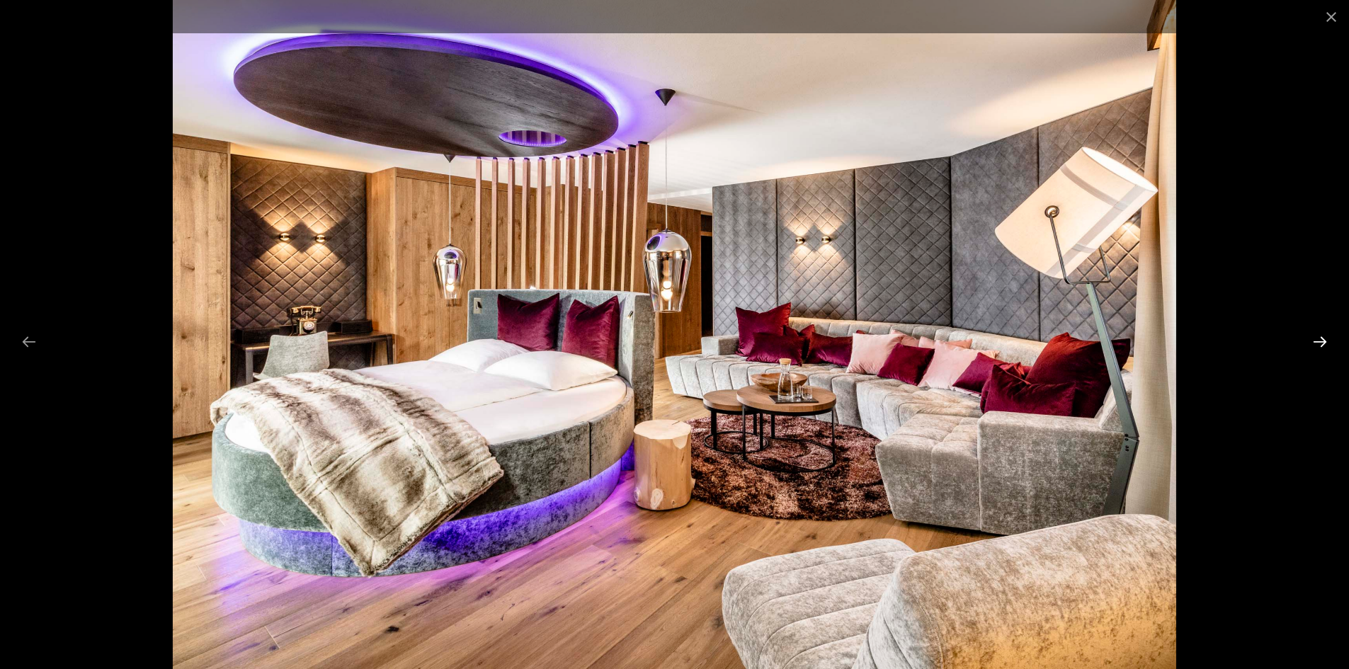
click at [1319, 341] on button "Next slide" at bounding box center [1320, 342] width 30 height 28
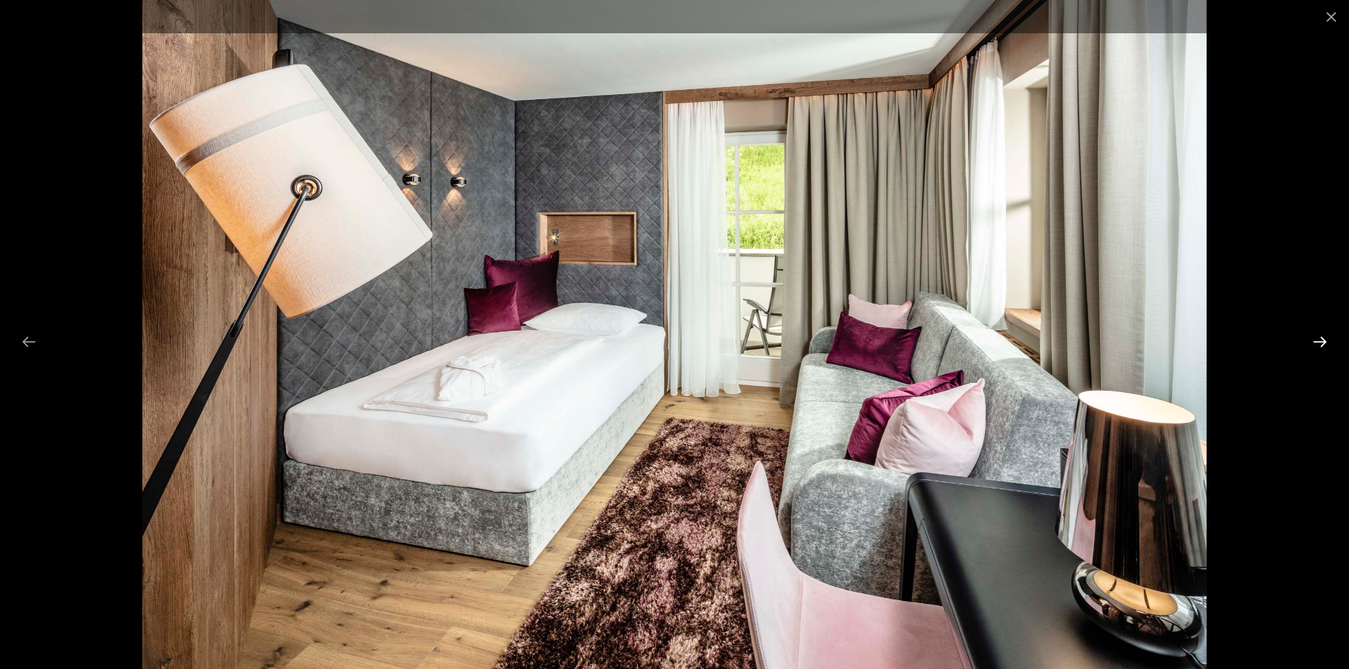
click at [1319, 341] on button "Next slide" at bounding box center [1320, 342] width 30 height 28
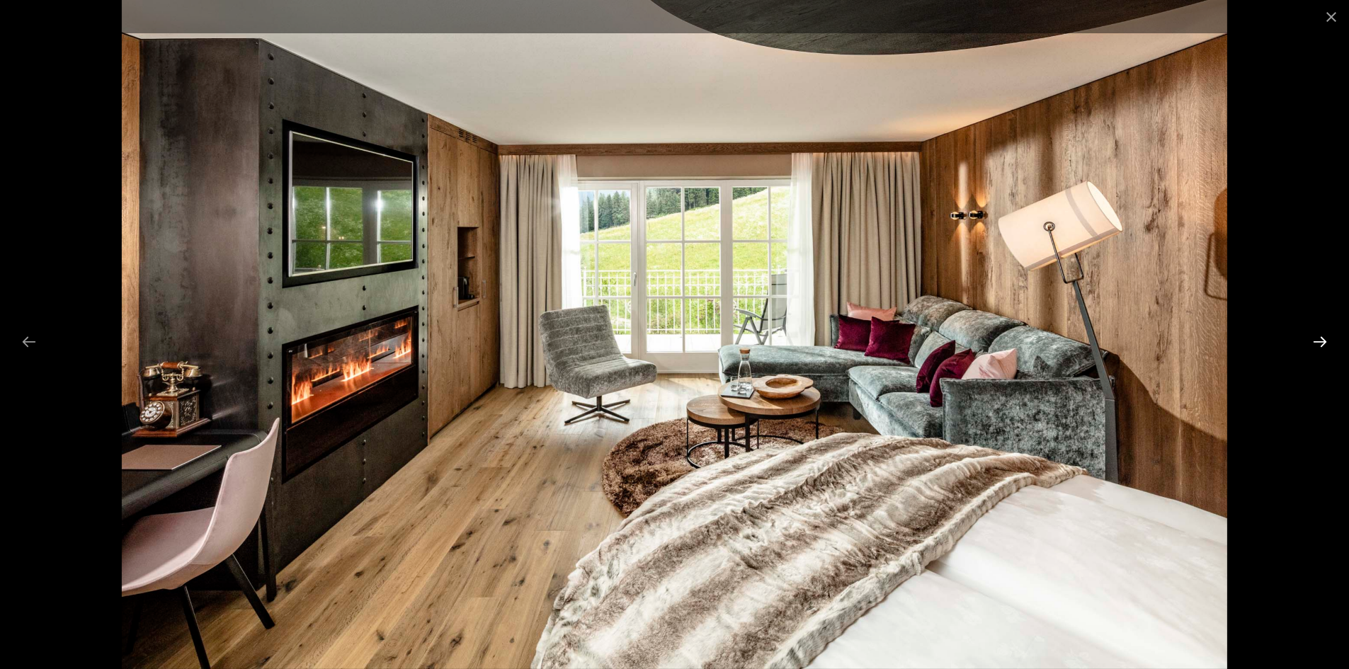
click at [1319, 341] on button "Next slide" at bounding box center [1320, 342] width 30 height 28
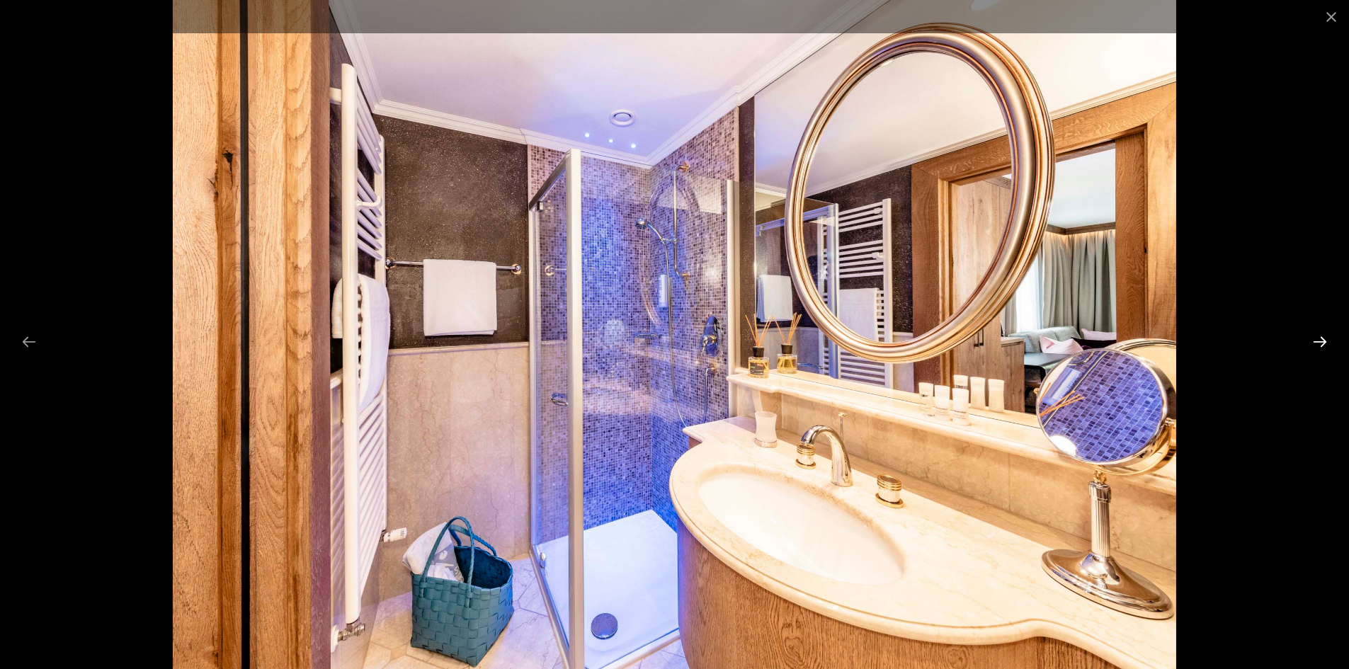
click at [1319, 341] on button "Next slide" at bounding box center [1320, 342] width 30 height 28
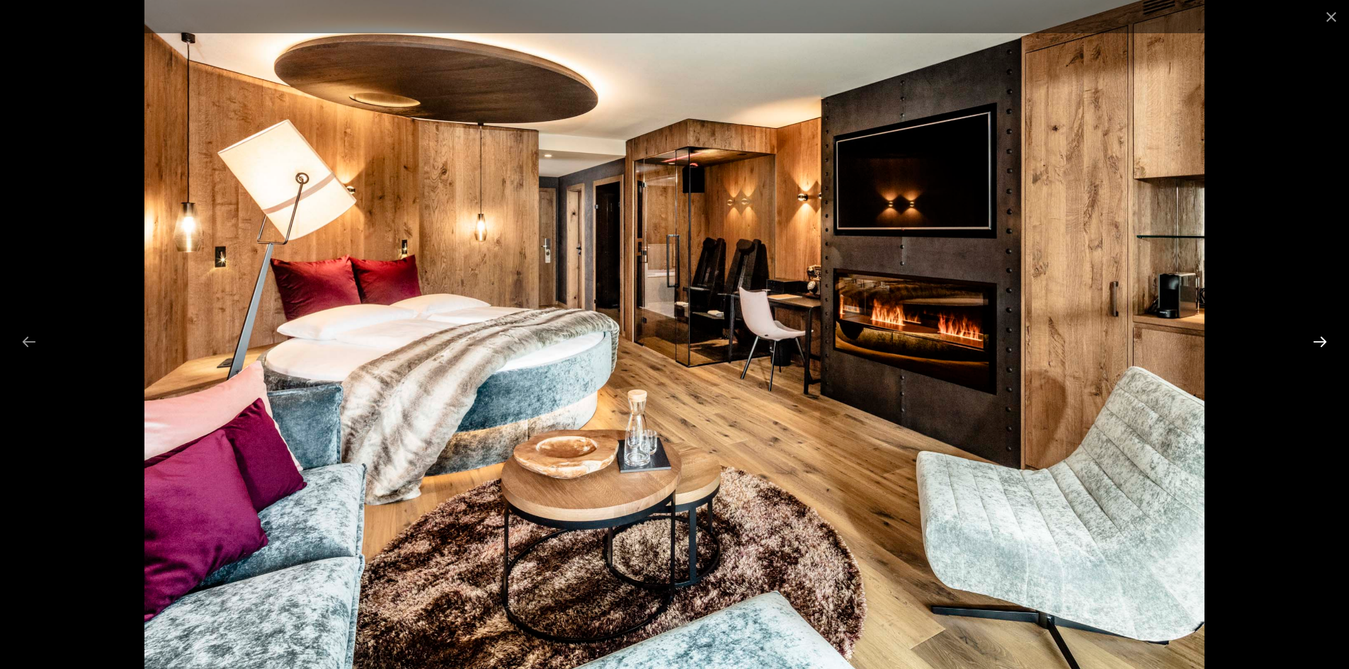
click at [1319, 341] on button "Next slide" at bounding box center [1320, 342] width 30 height 28
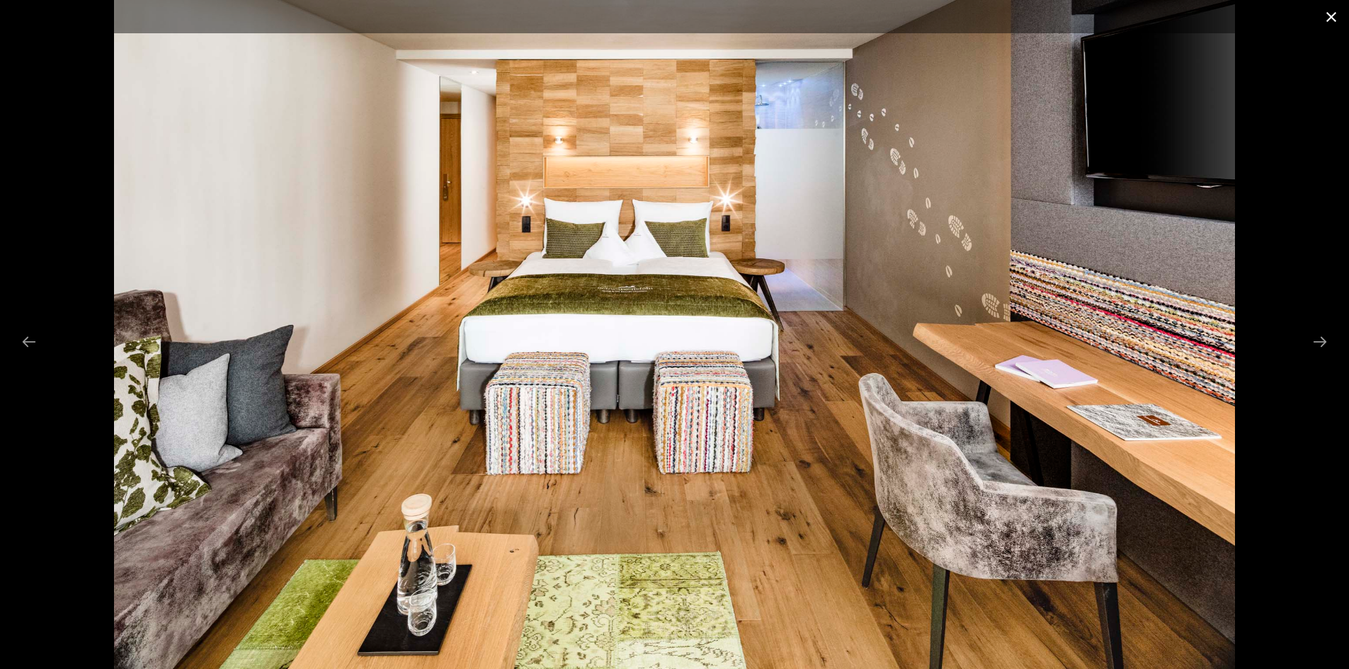
click at [1329, 18] on button "Close gallery" at bounding box center [1330, 16] width 35 height 33
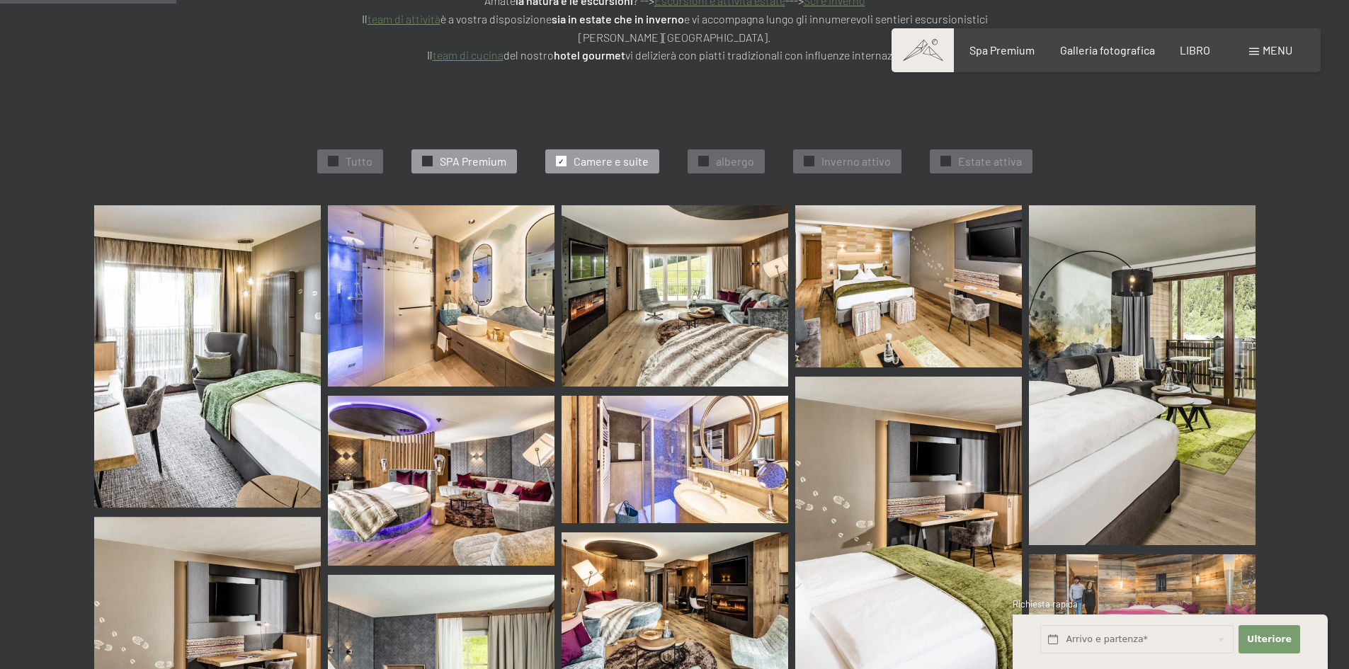
click at [430, 157] on font "✓" at bounding box center [427, 161] width 6 height 8
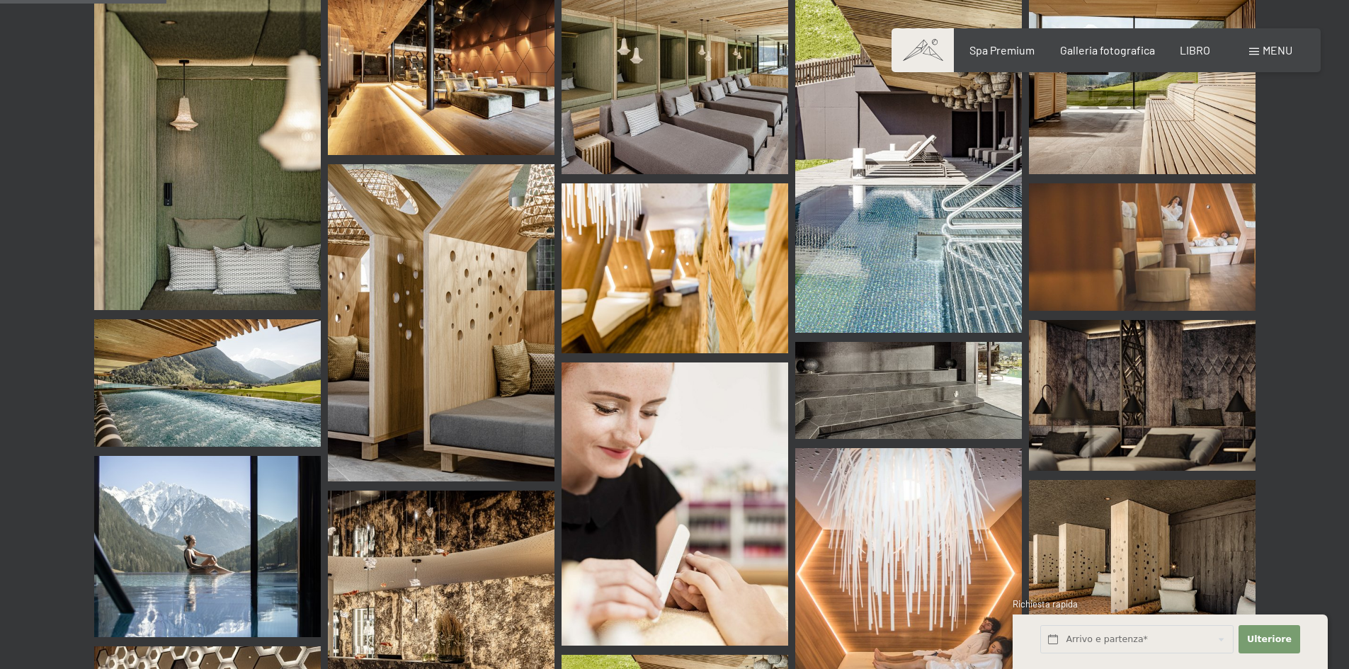
scroll to position [233, 0]
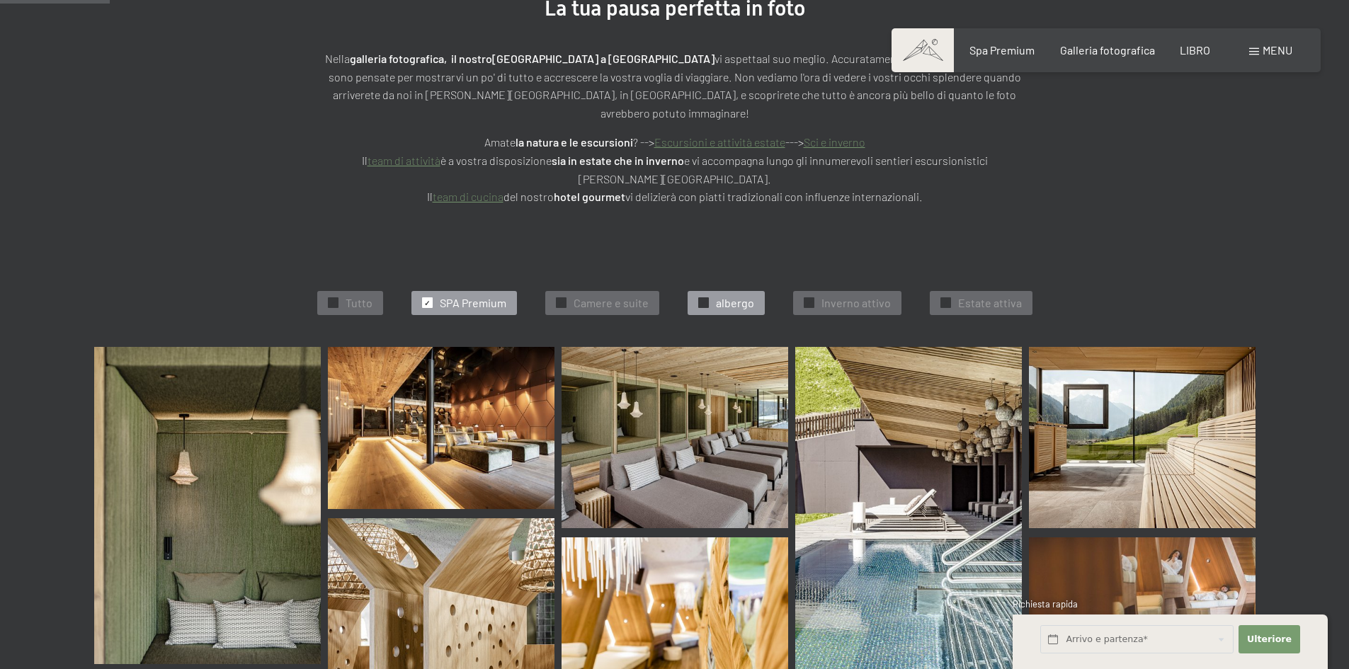
click at [703, 299] on font "✓" at bounding box center [703, 303] width 6 height 8
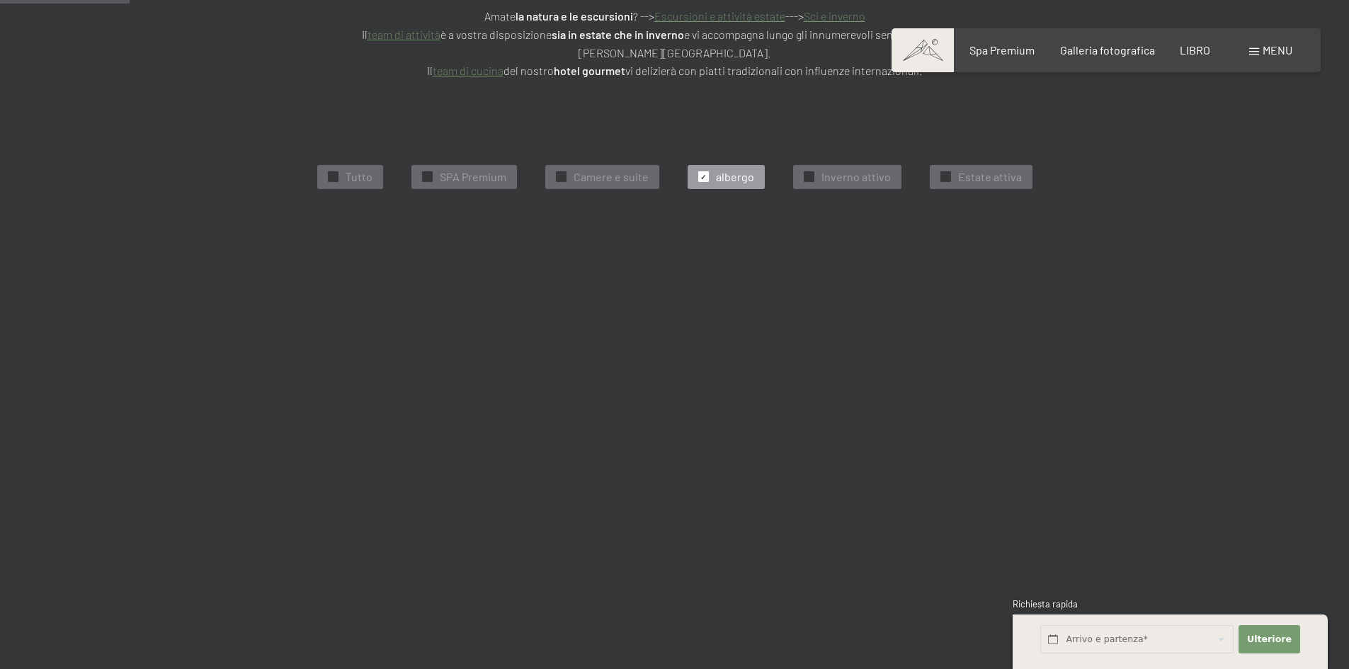
scroll to position [375, 0]
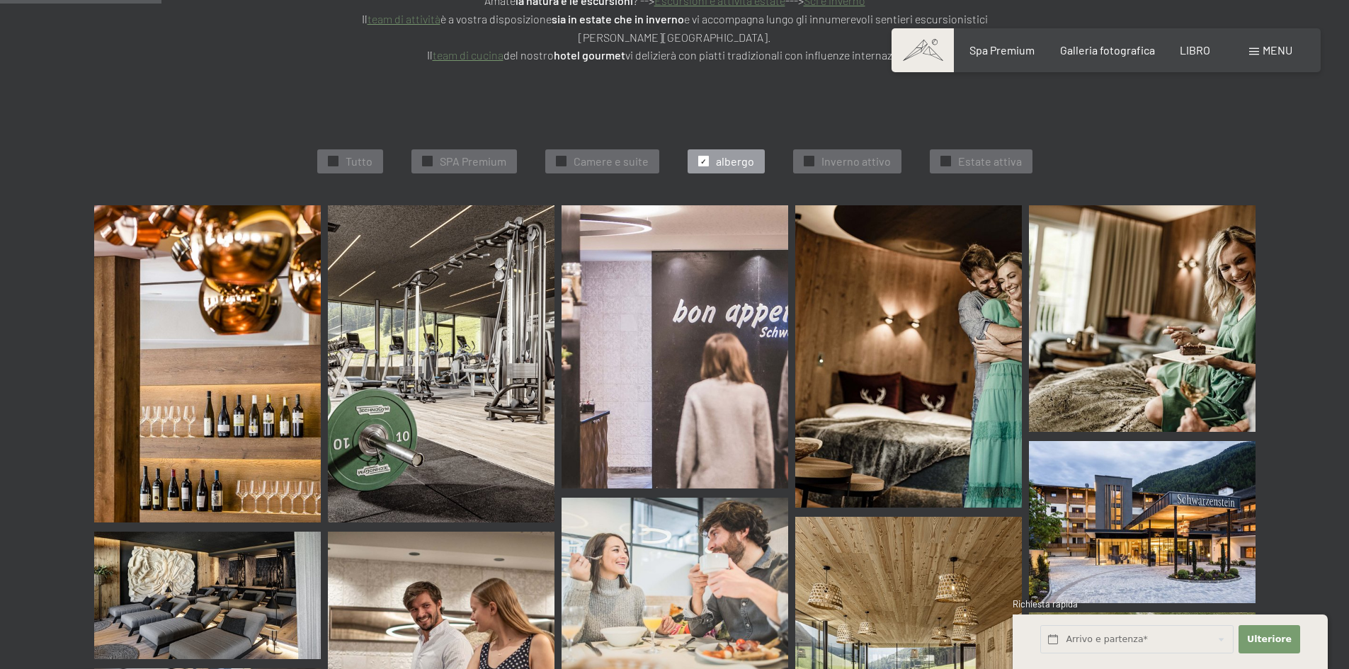
click at [292, 336] on img at bounding box center [207, 363] width 227 height 317
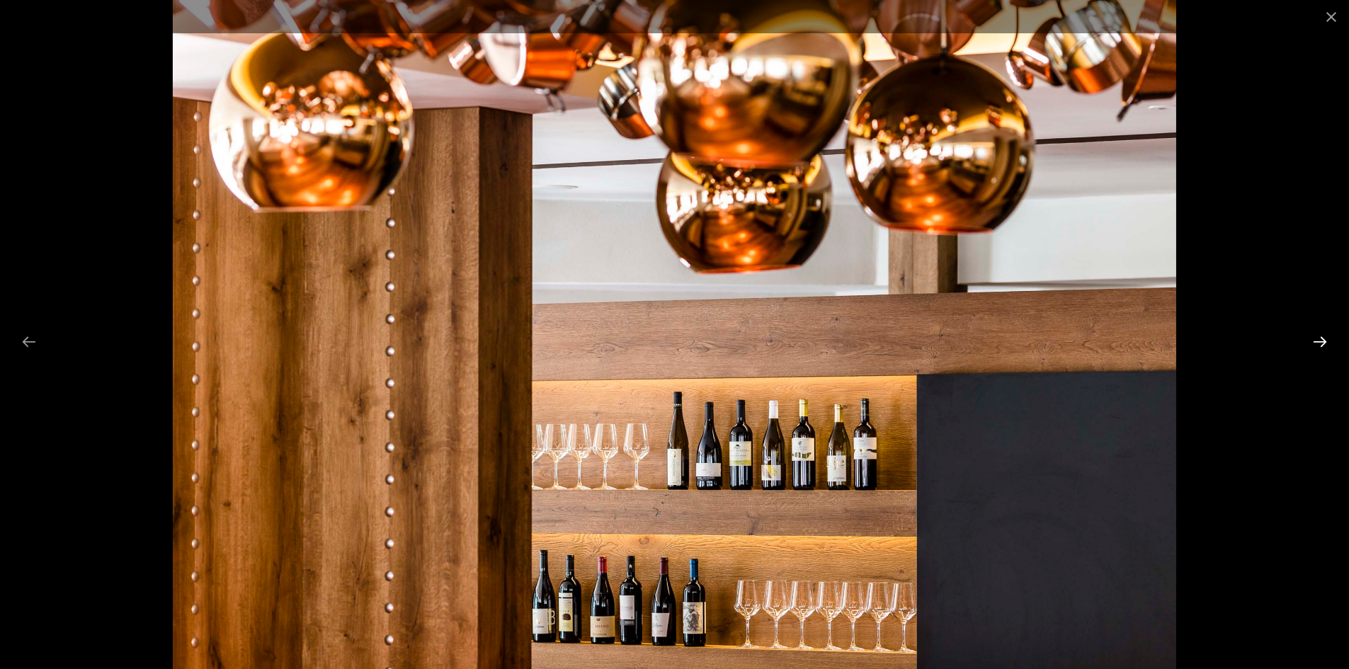
click at [1318, 342] on button "Next slide" at bounding box center [1320, 342] width 30 height 28
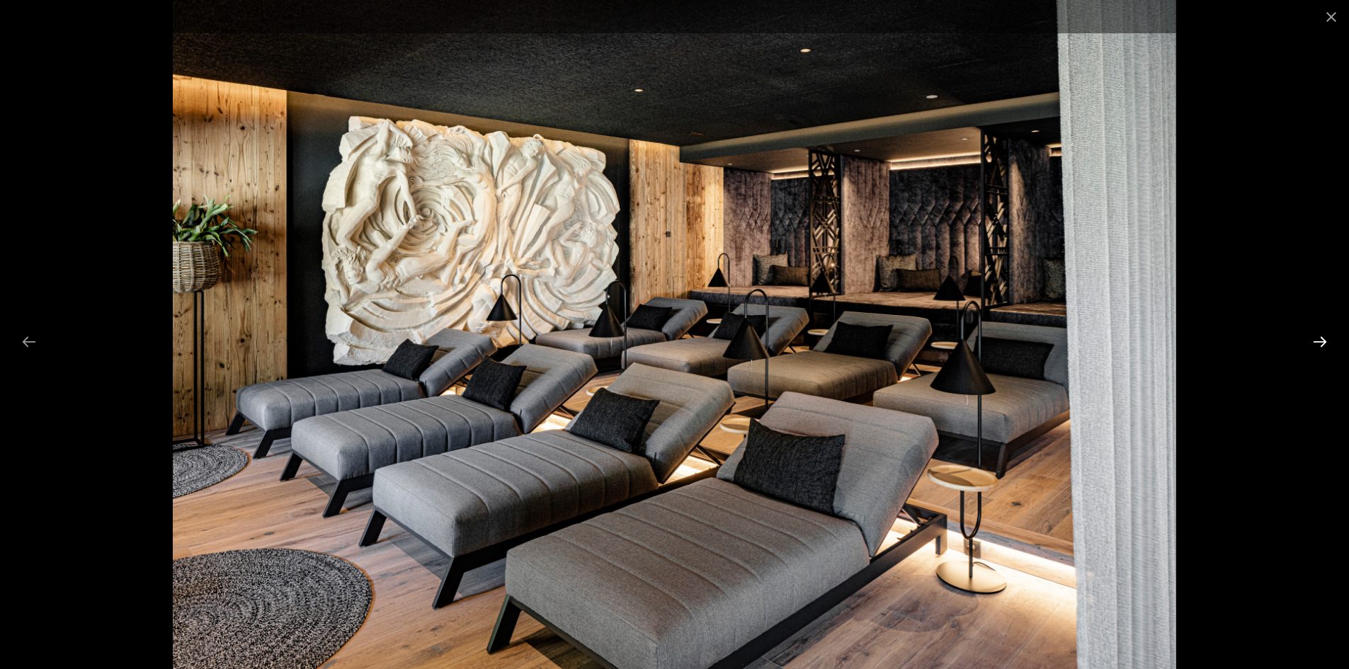
click at [1318, 342] on button "Next slide" at bounding box center [1320, 342] width 30 height 28
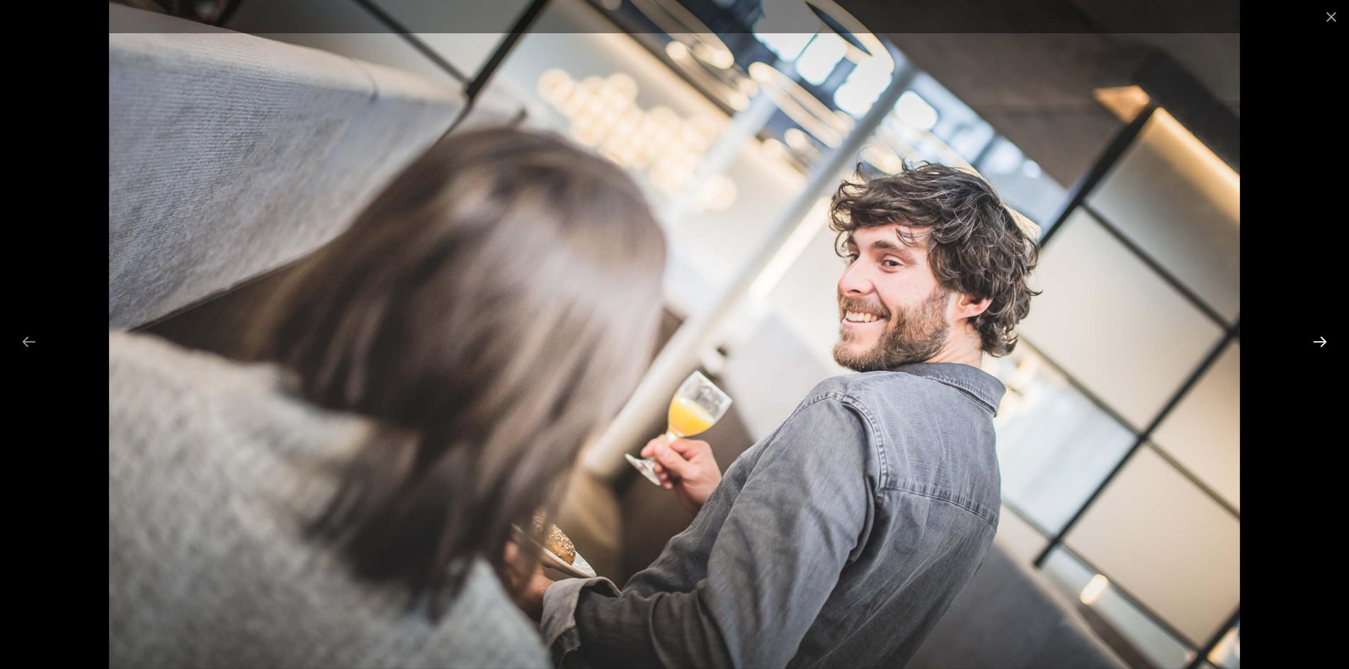
click at [1318, 342] on button "Next slide" at bounding box center [1320, 342] width 30 height 28
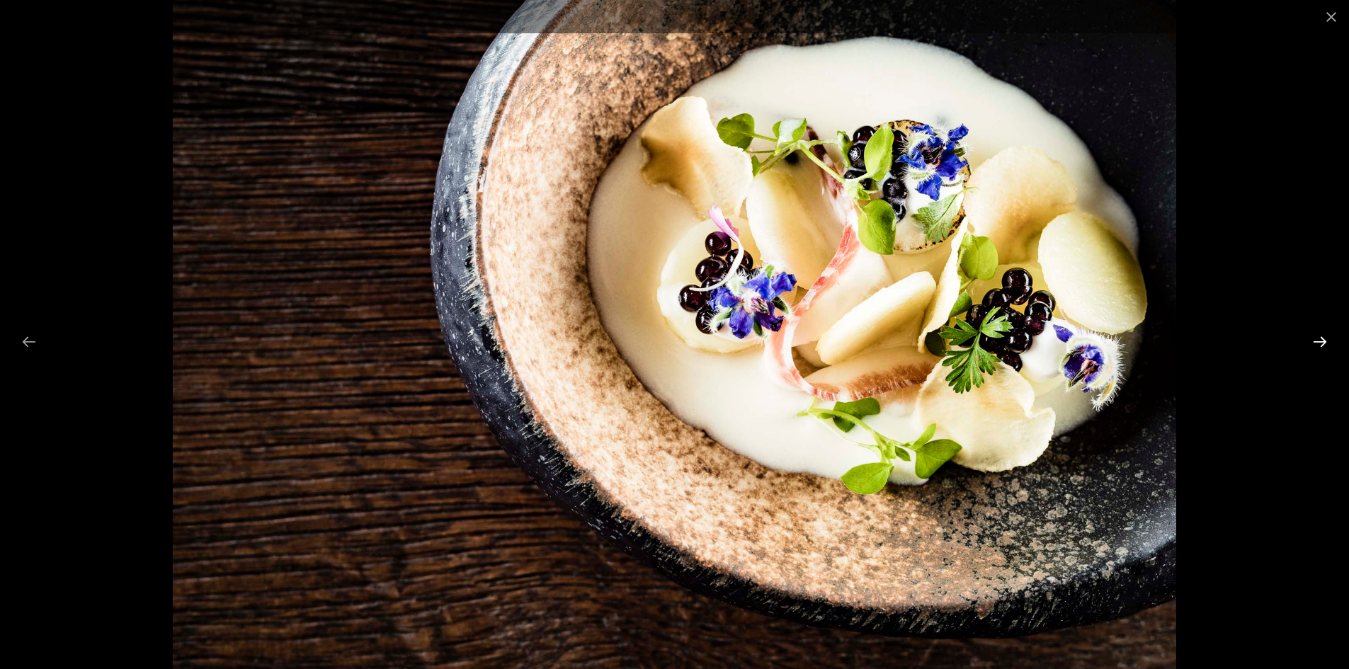
click at [1318, 342] on button "Next slide" at bounding box center [1320, 342] width 30 height 28
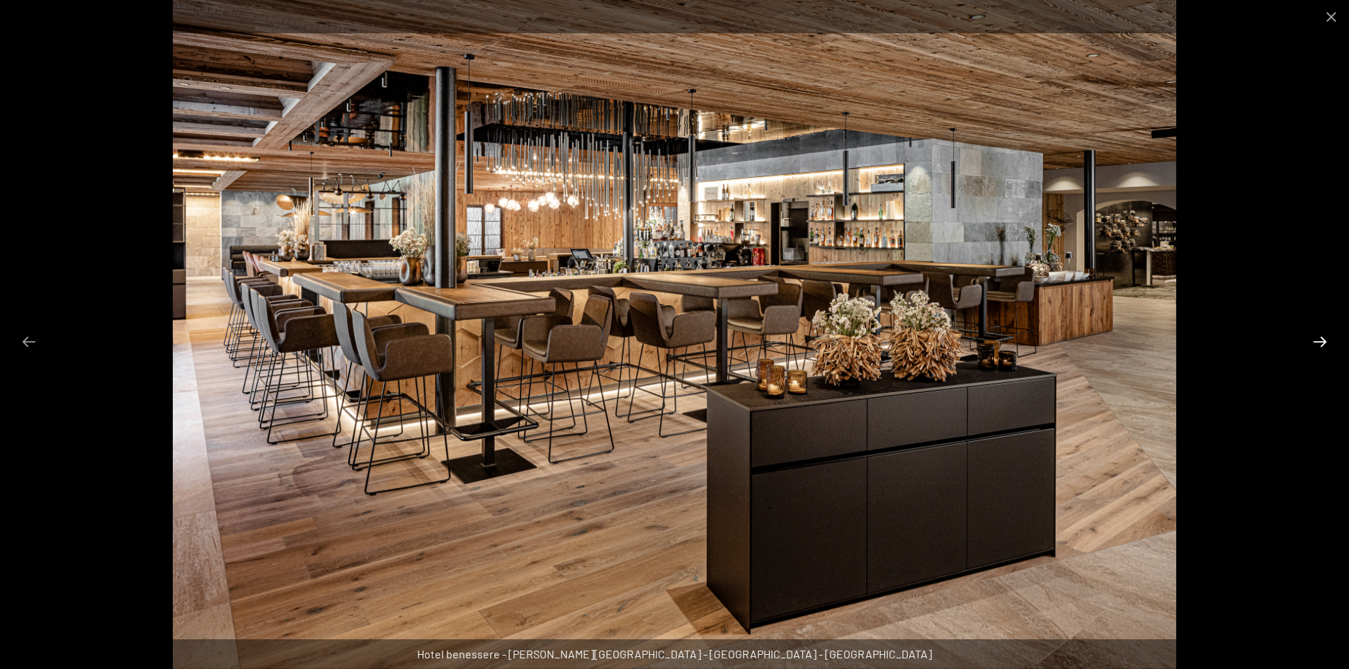
click at [1318, 342] on button "Diapositiva successiva" at bounding box center [1320, 342] width 30 height 28
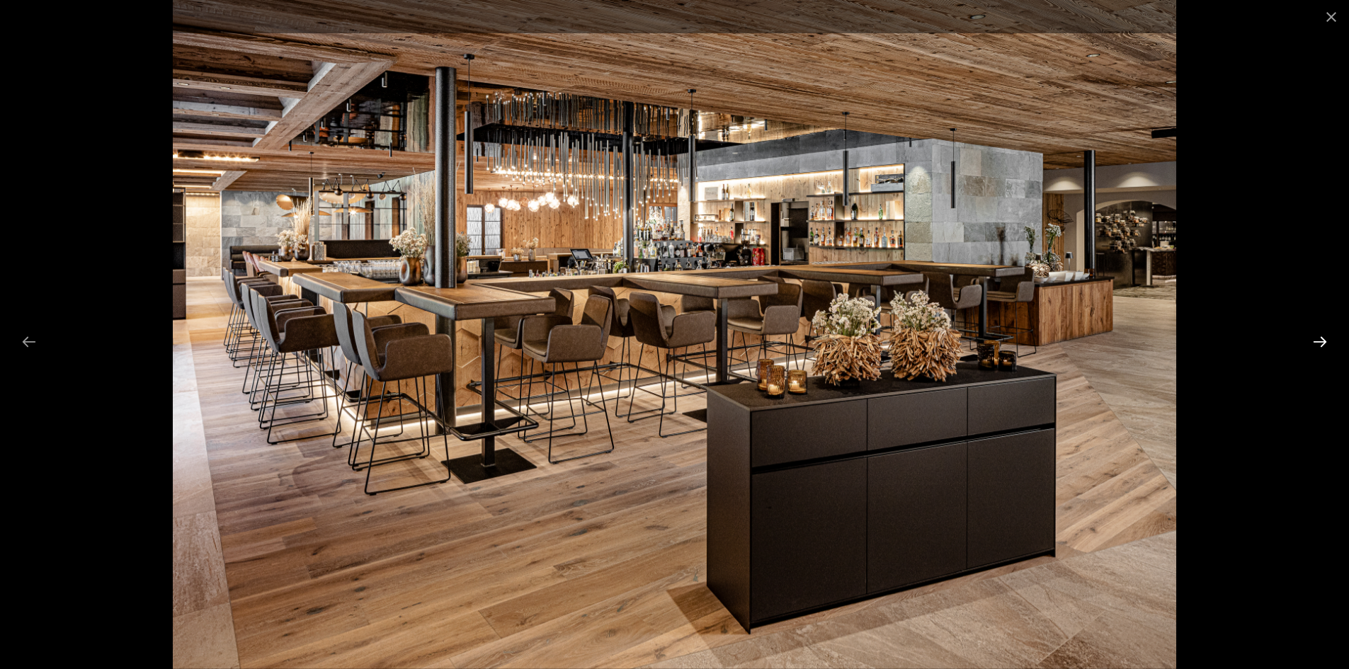
click at [1318, 342] on button "Diapositiva successiva" at bounding box center [1320, 342] width 30 height 28
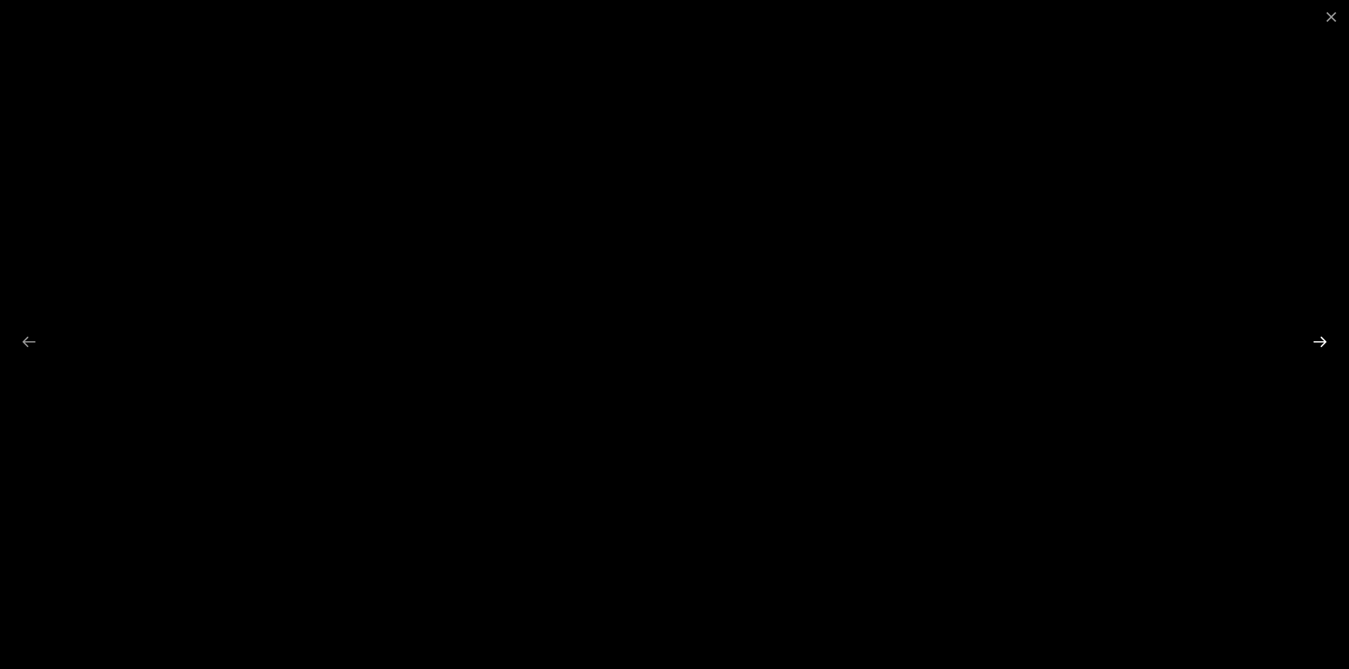
click at [1318, 342] on button "Diapositiva successiva" at bounding box center [1320, 342] width 30 height 28
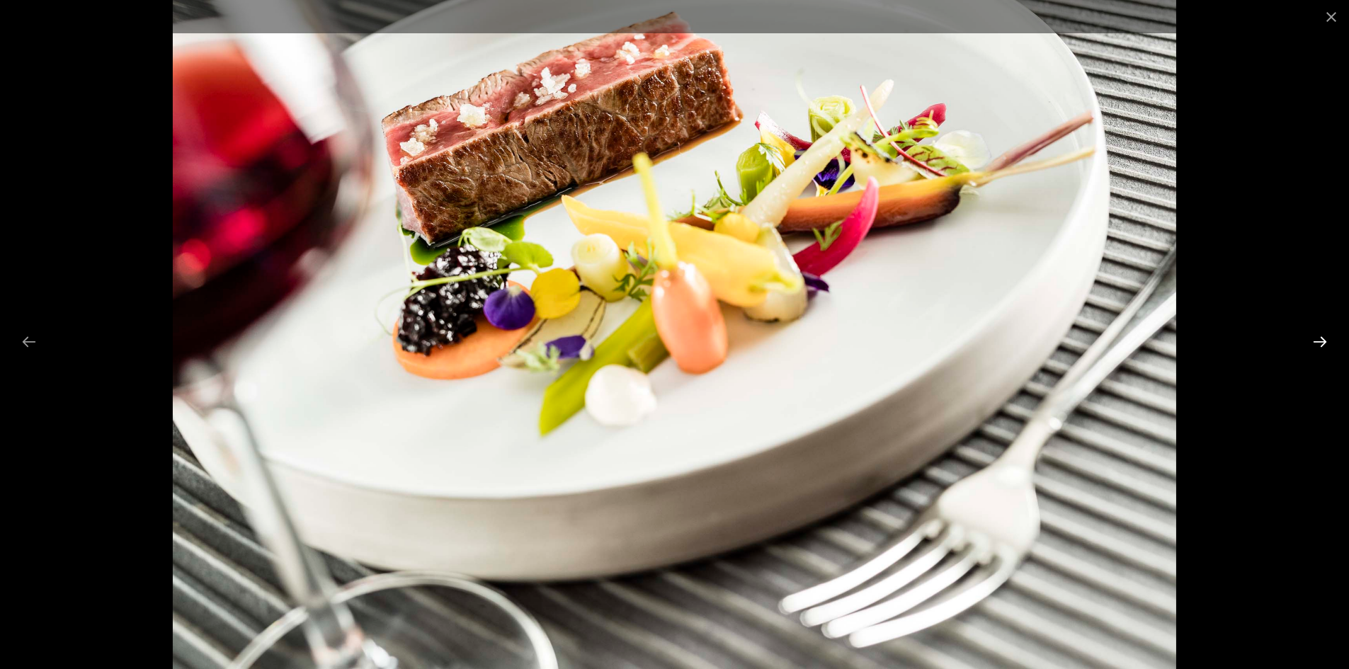
click at [1318, 342] on button "Diapositiva successiva" at bounding box center [1320, 342] width 30 height 28
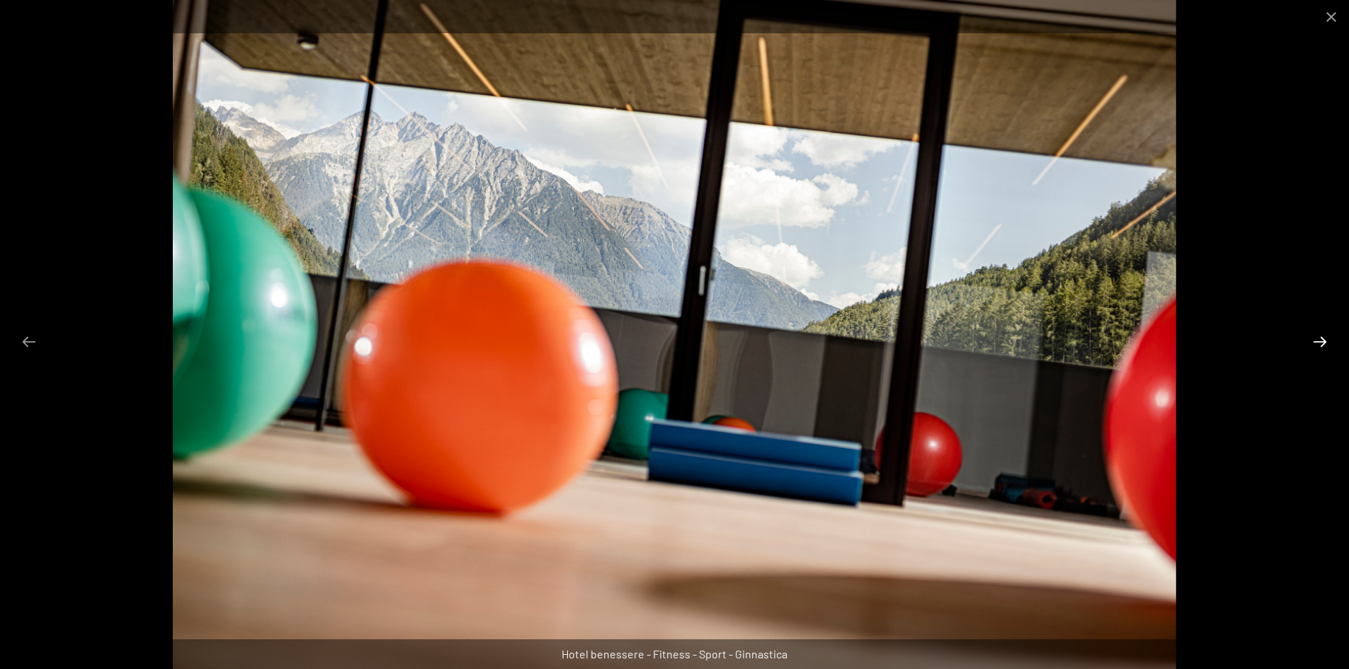
click at [1318, 342] on button "Diapositiva successiva" at bounding box center [1320, 342] width 30 height 28
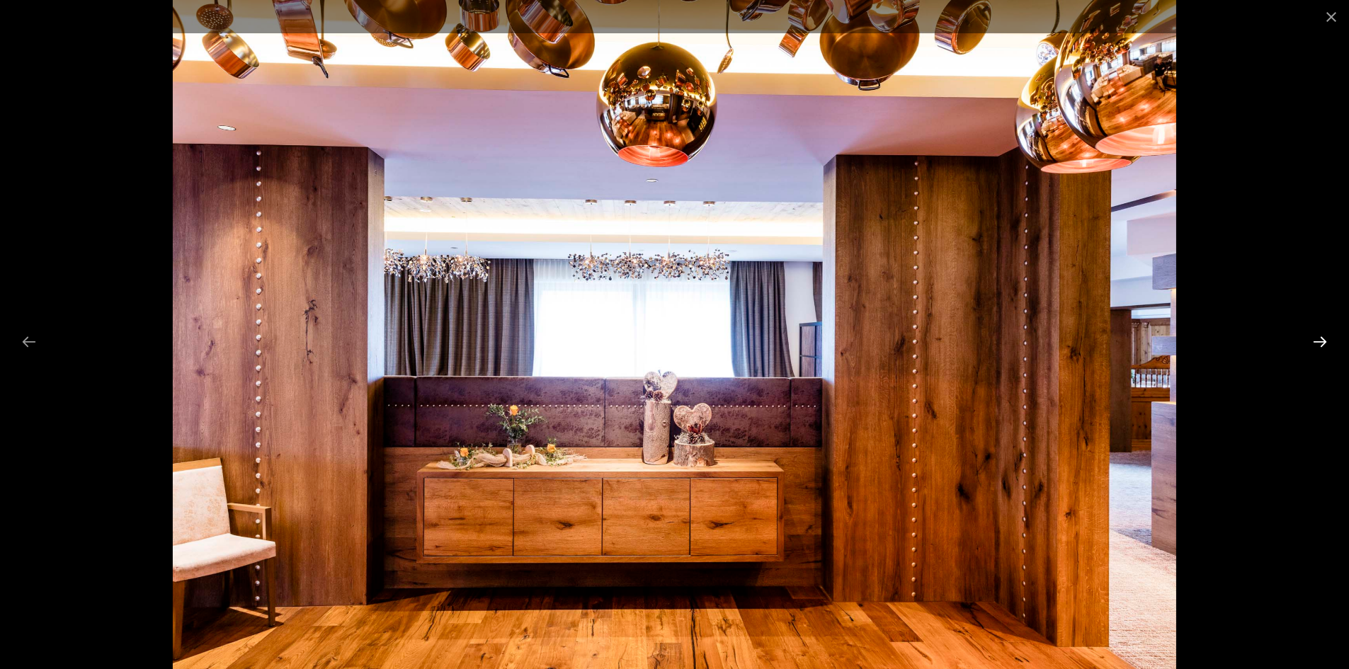
click at [1318, 342] on button "Diapositiva successiva" at bounding box center [1320, 342] width 30 height 28
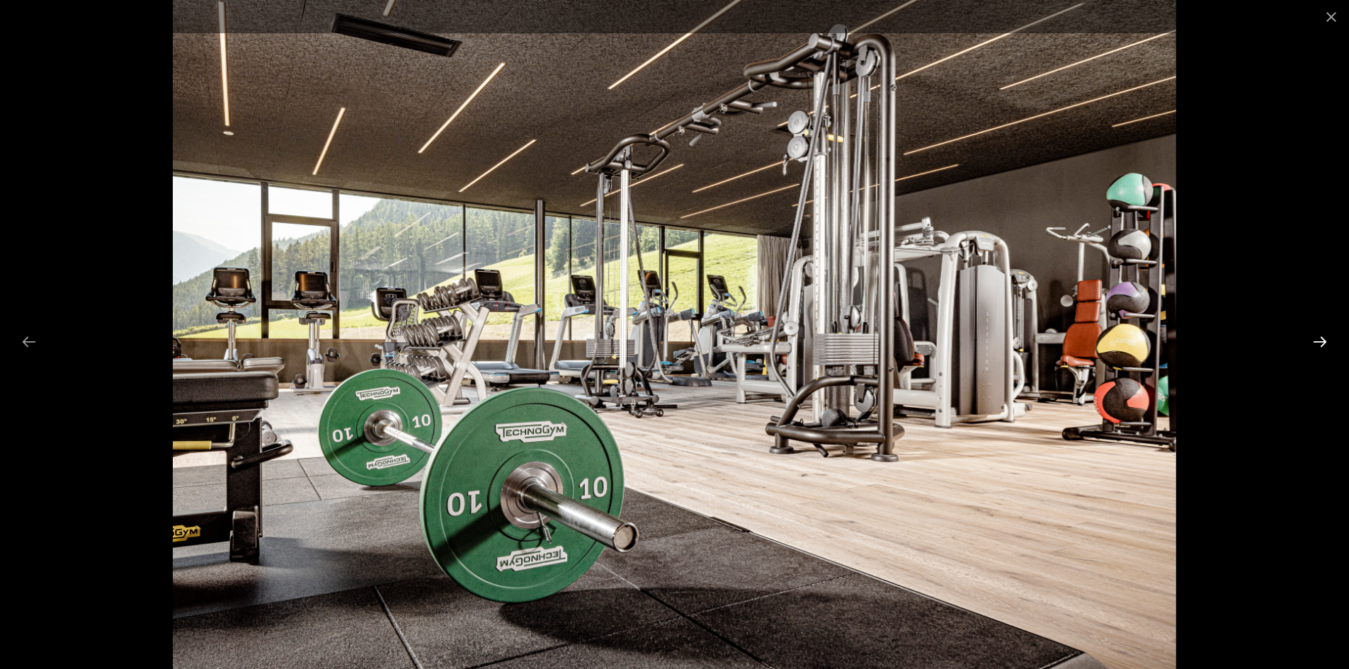
click at [1318, 342] on button "Diapositiva successiva" at bounding box center [1320, 342] width 30 height 28
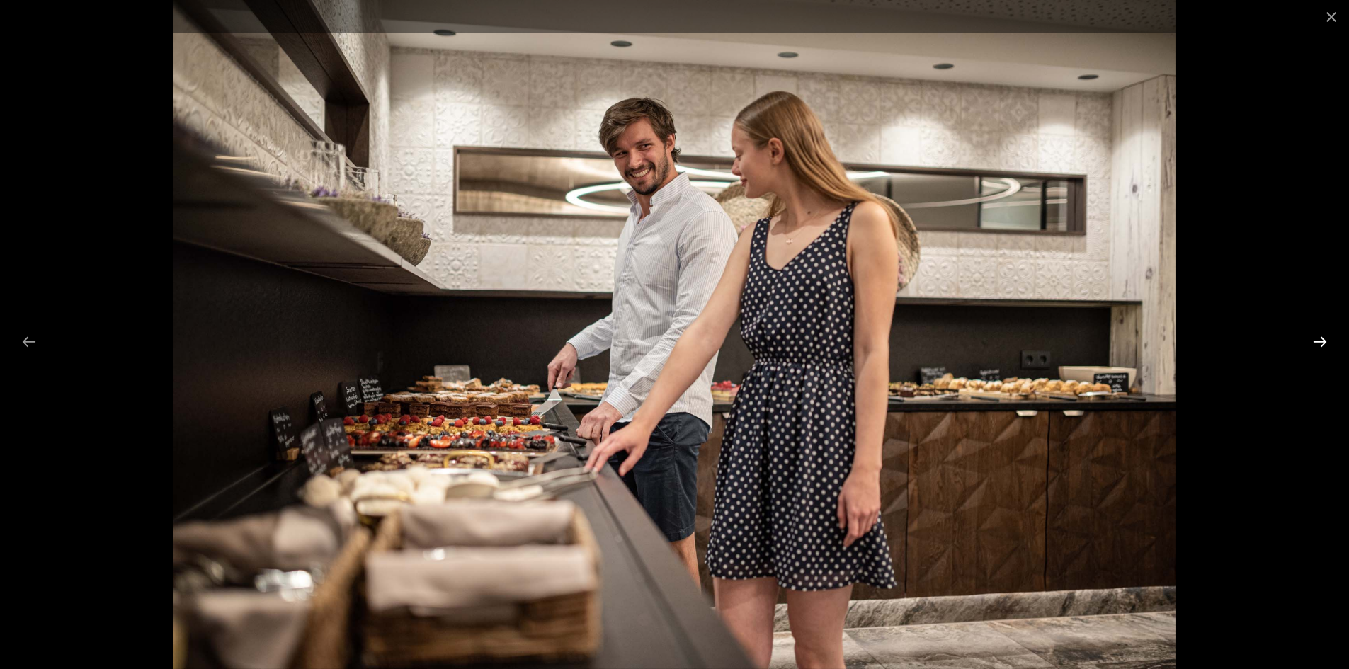
click at [1318, 342] on button "Diapositiva successiva" at bounding box center [1320, 342] width 30 height 28
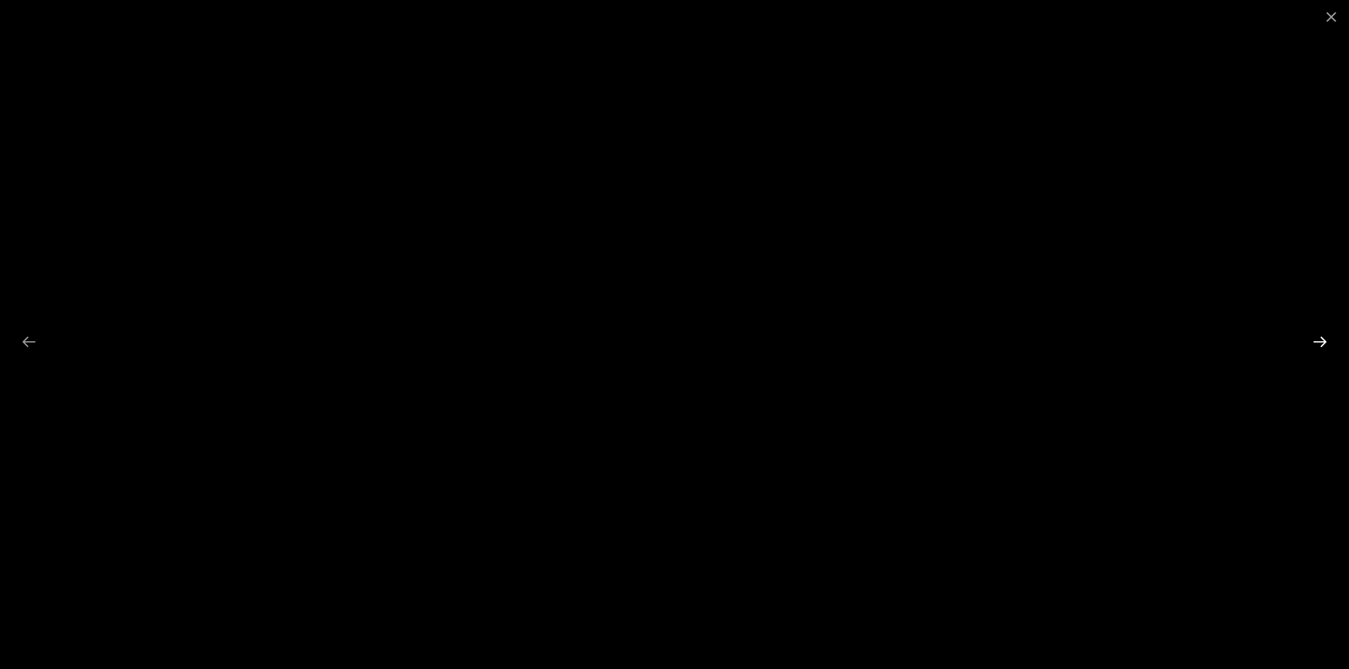
click at [1318, 342] on button "Diapositiva successiva" at bounding box center [1320, 342] width 30 height 28
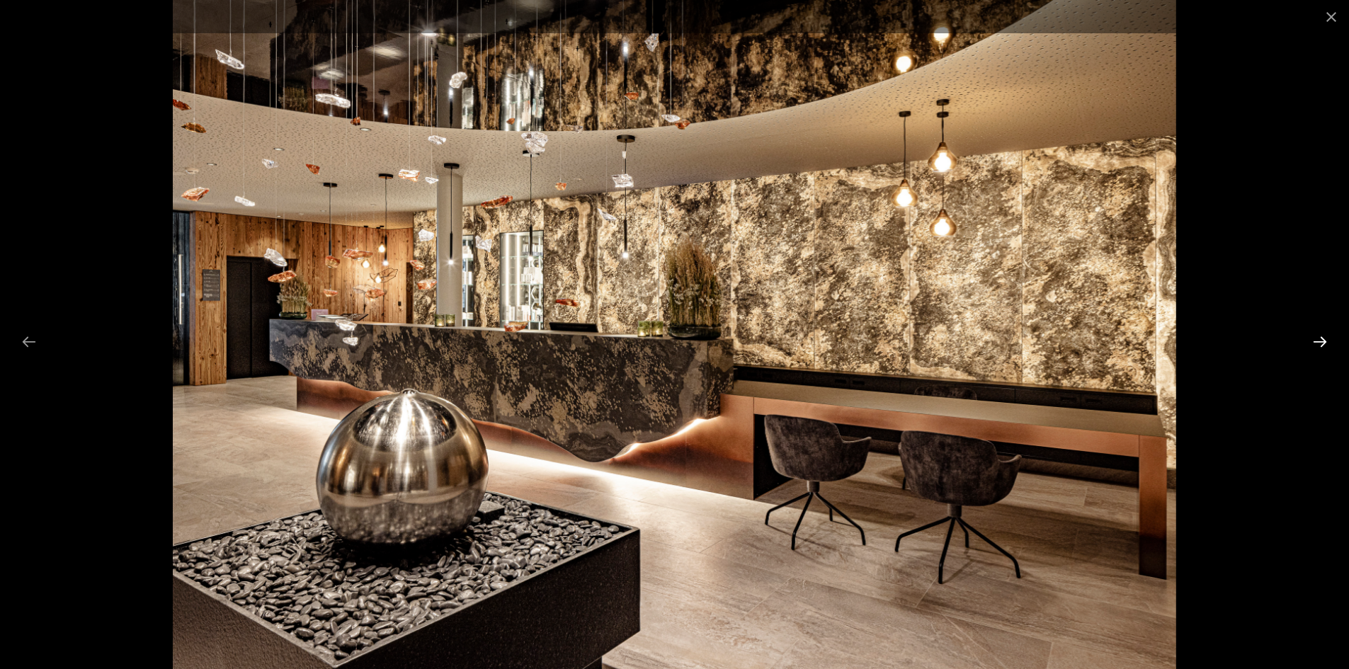
click at [1318, 342] on button "Diapositiva successiva" at bounding box center [1320, 342] width 30 height 28
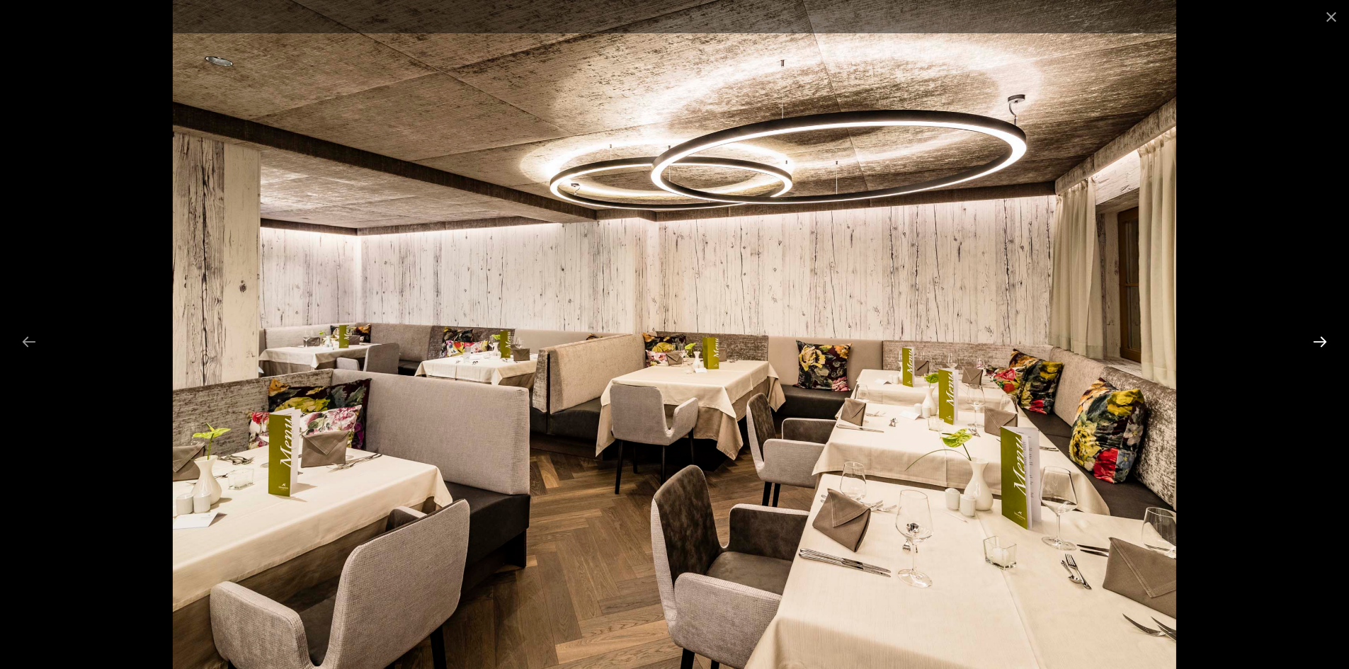
click at [1318, 342] on button "Diapositiva successiva" at bounding box center [1320, 342] width 30 height 28
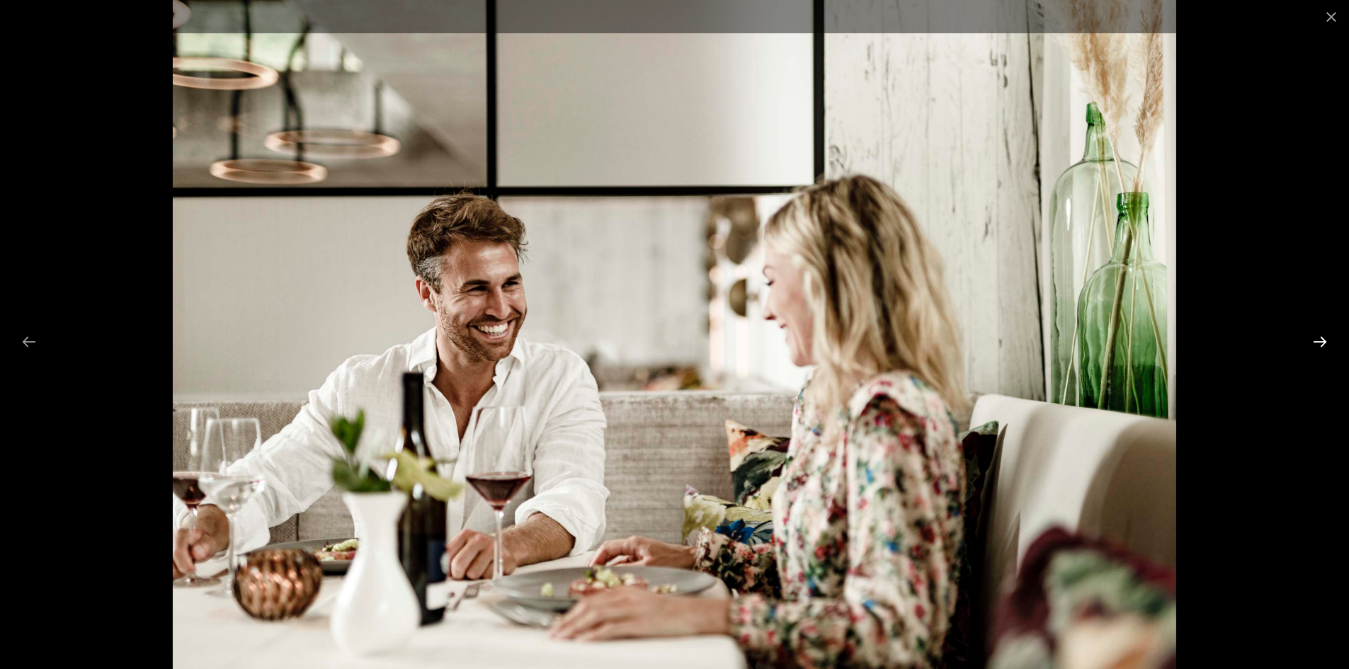
click at [1318, 342] on button "Diapositiva successiva" at bounding box center [1320, 342] width 30 height 28
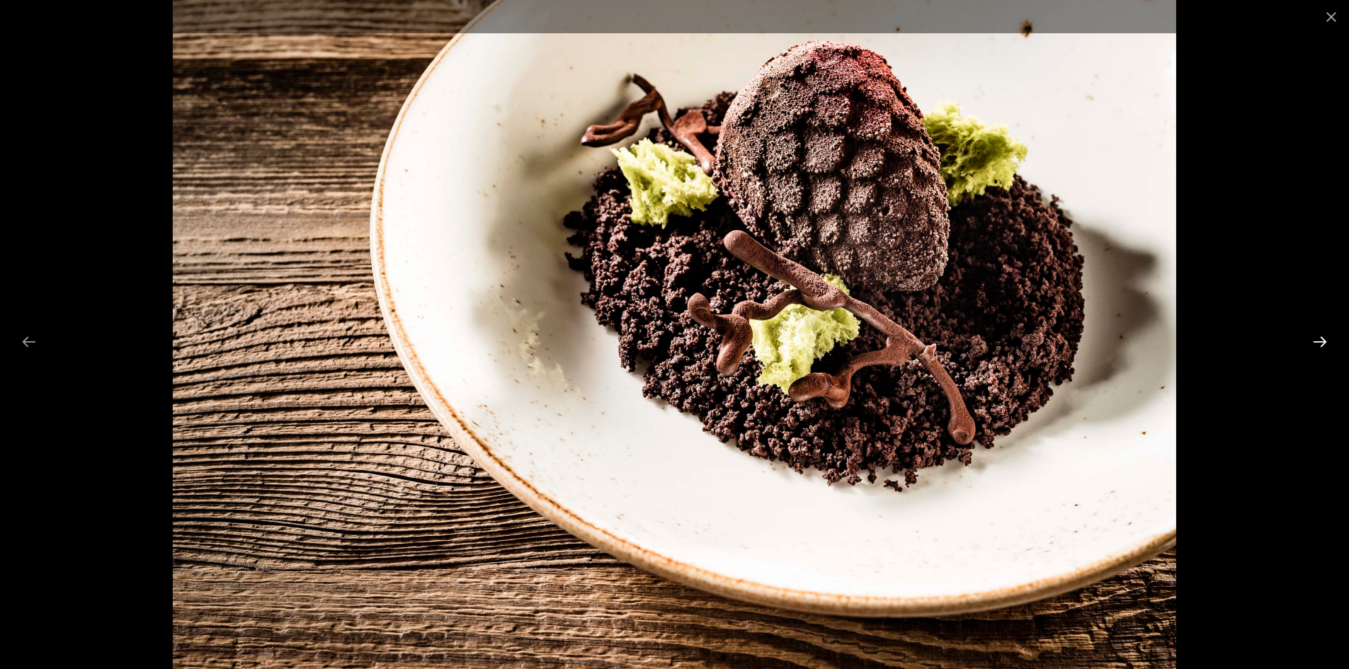
click at [1318, 342] on button "Diapositiva successiva" at bounding box center [1320, 342] width 30 height 28
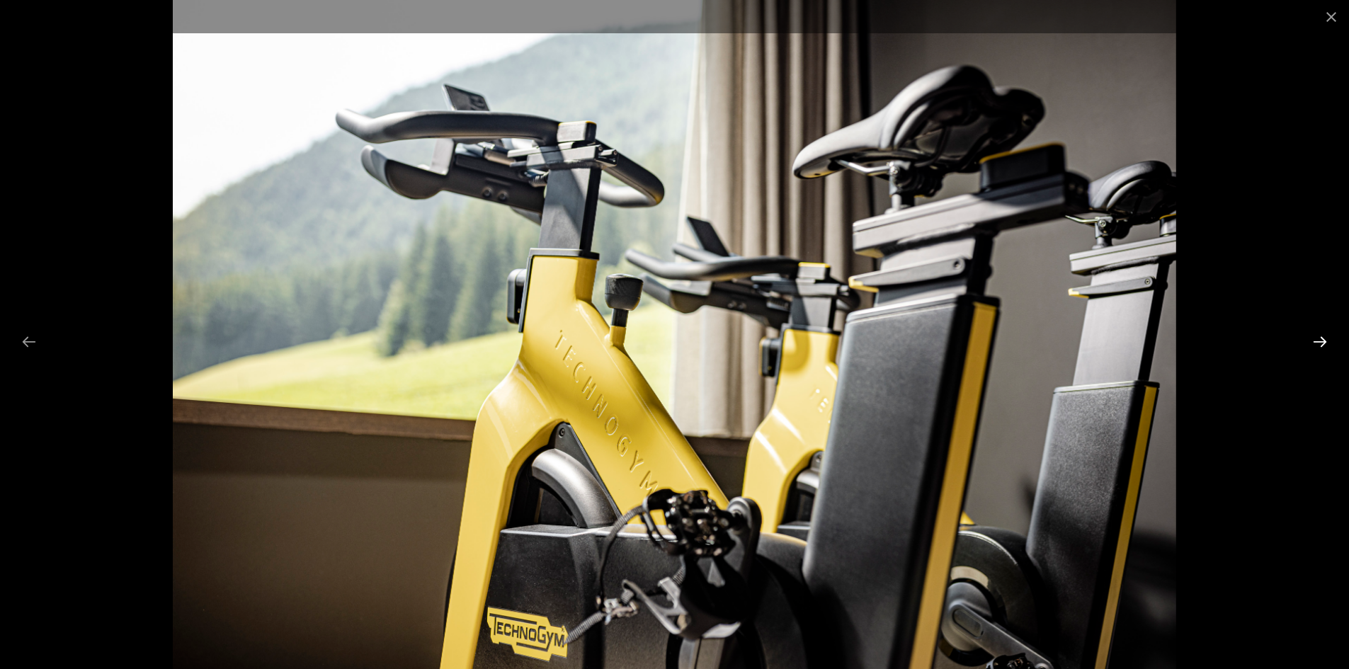
click at [1318, 342] on button "Diapositiva successiva" at bounding box center [1320, 342] width 30 height 28
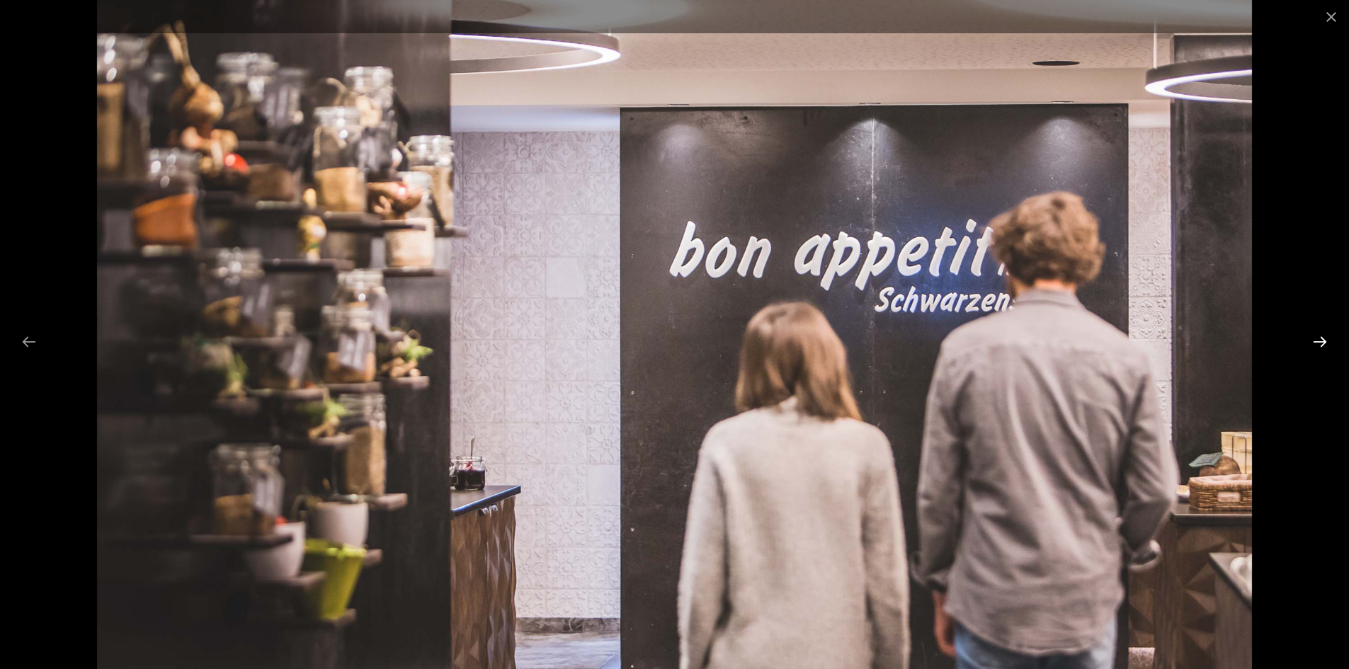
click at [1318, 342] on button "Diapositiva successiva" at bounding box center [1320, 342] width 30 height 28
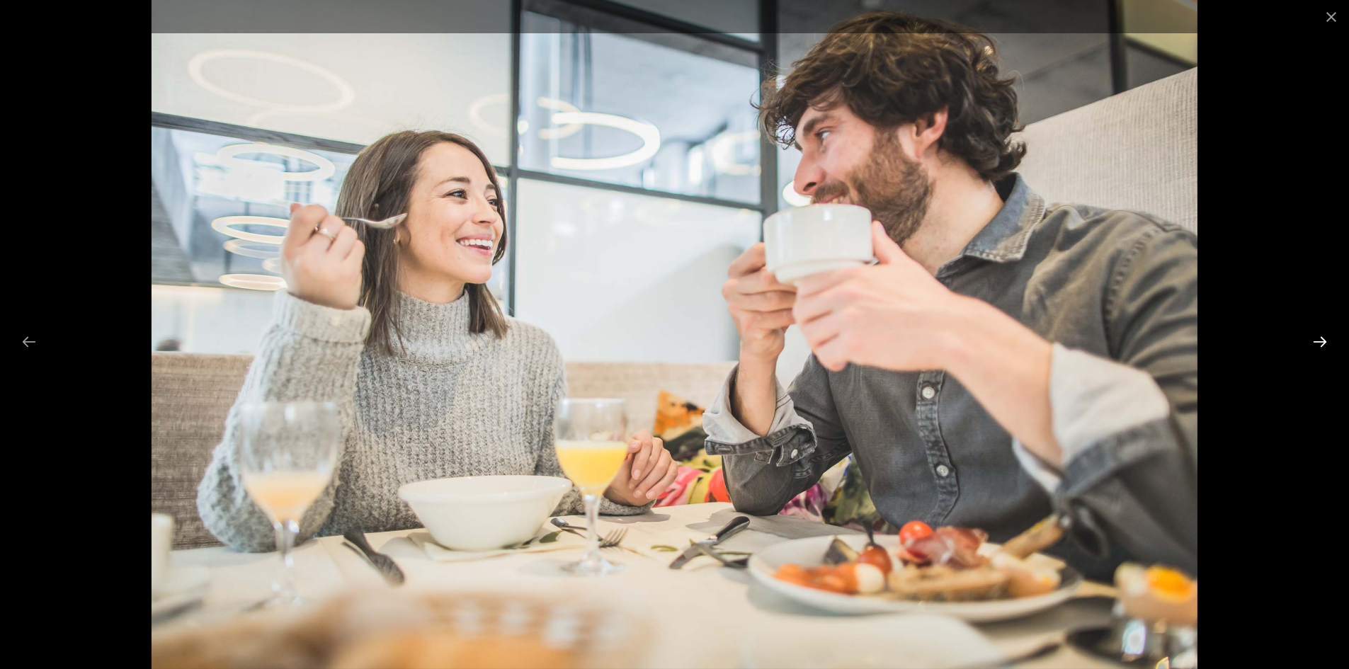
click at [1318, 342] on button "Diapositiva successiva" at bounding box center [1320, 342] width 30 height 28
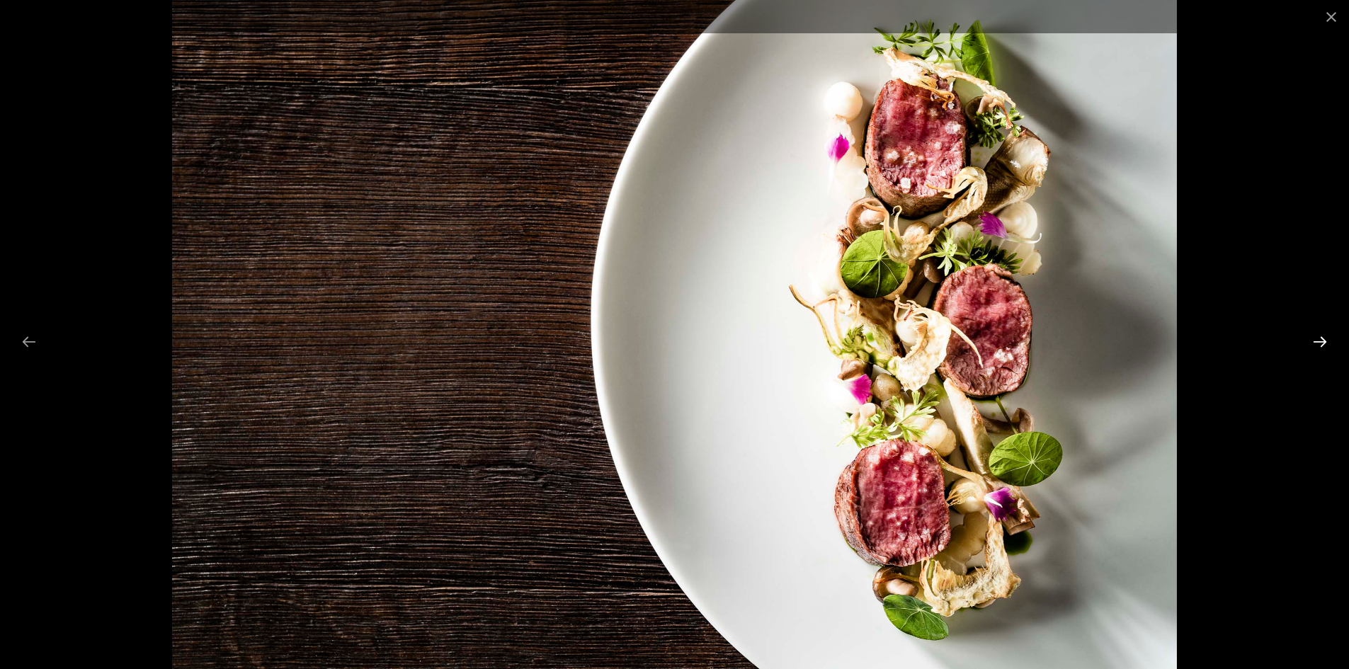
click at [1318, 342] on button "Diapositiva successiva" at bounding box center [1320, 342] width 30 height 28
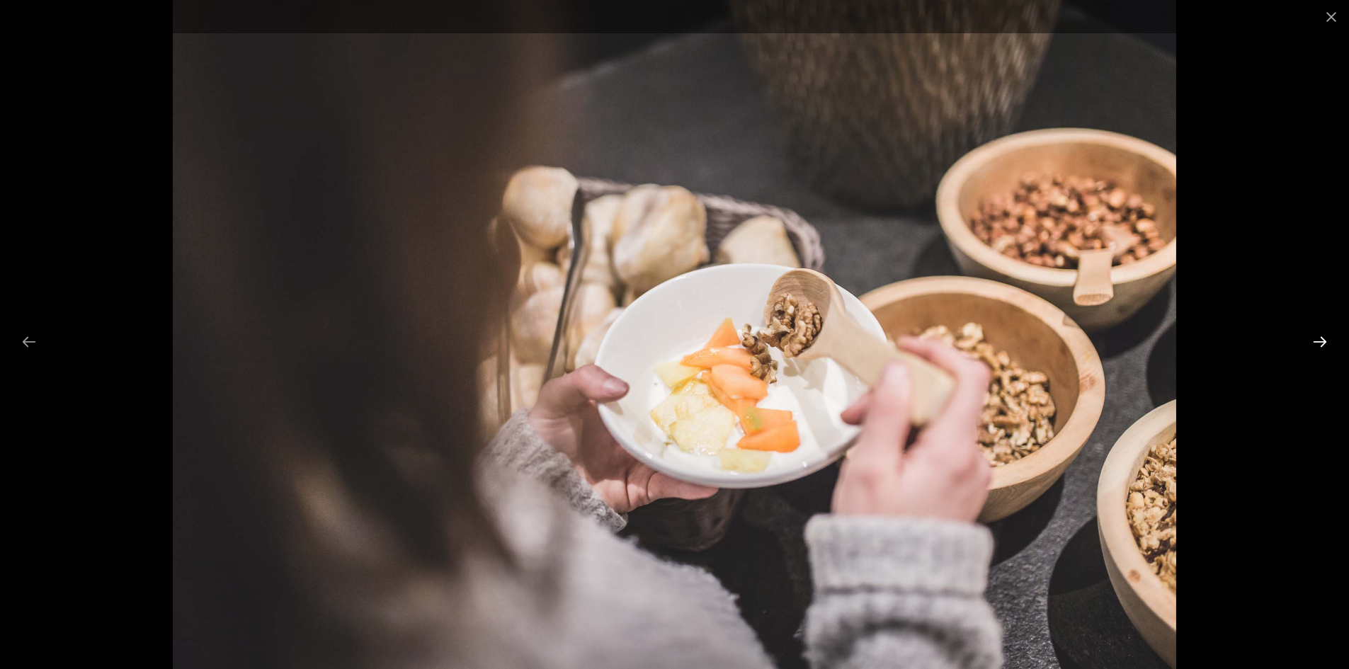
click at [1318, 342] on button "Diapositiva successiva" at bounding box center [1320, 342] width 30 height 28
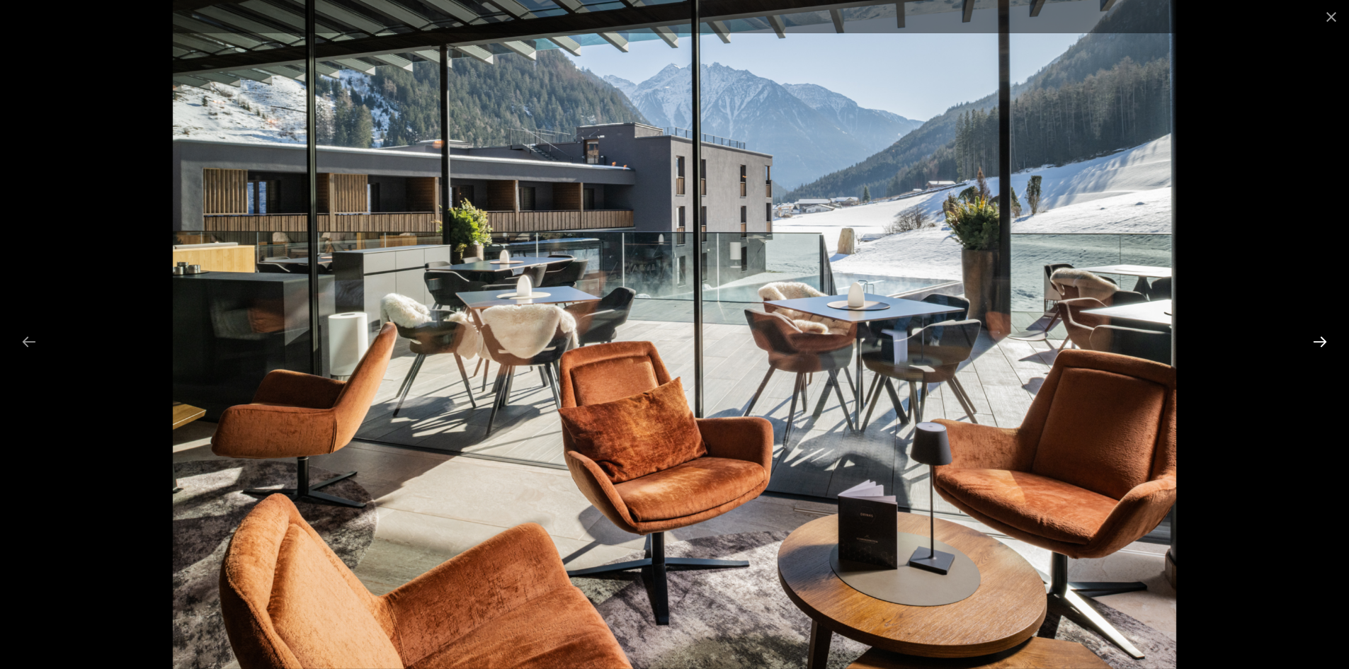
click at [1318, 342] on button "Diapositiva successiva" at bounding box center [1320, 342] width 30 height 28
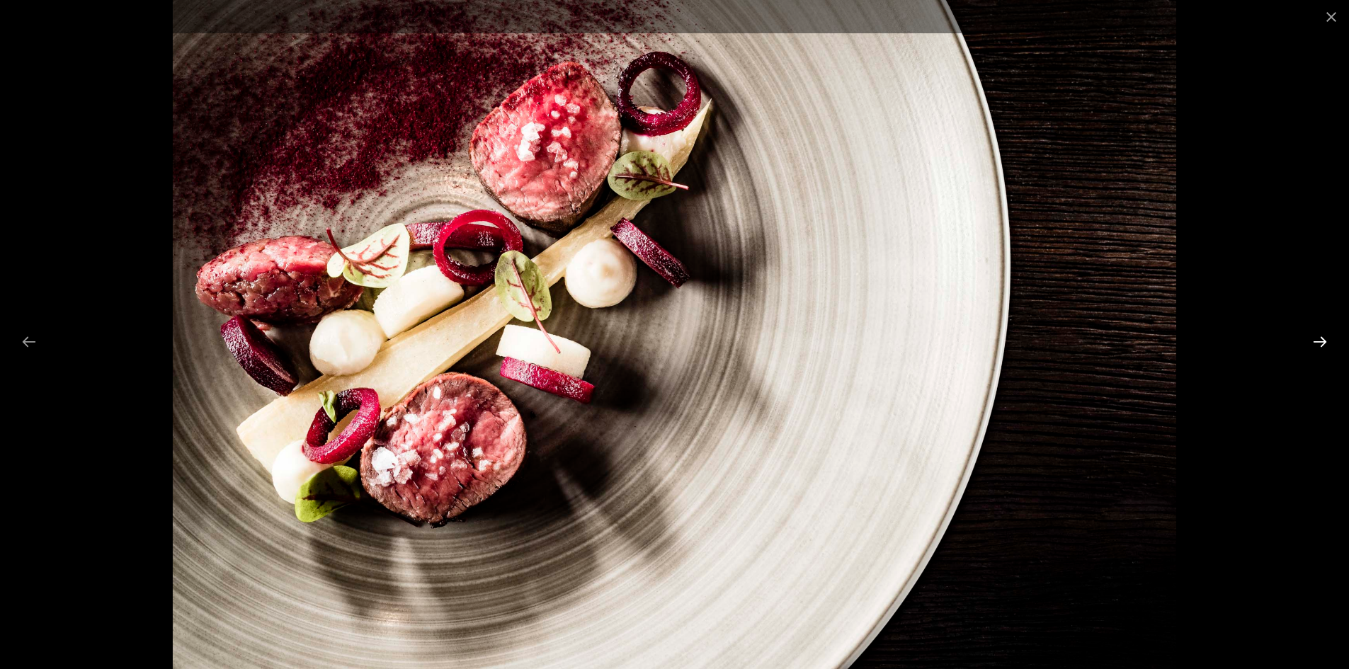
click at [1318, 342] on button "Diapositiva successiva" at bounding box center [1320, 342] width 30 height 28
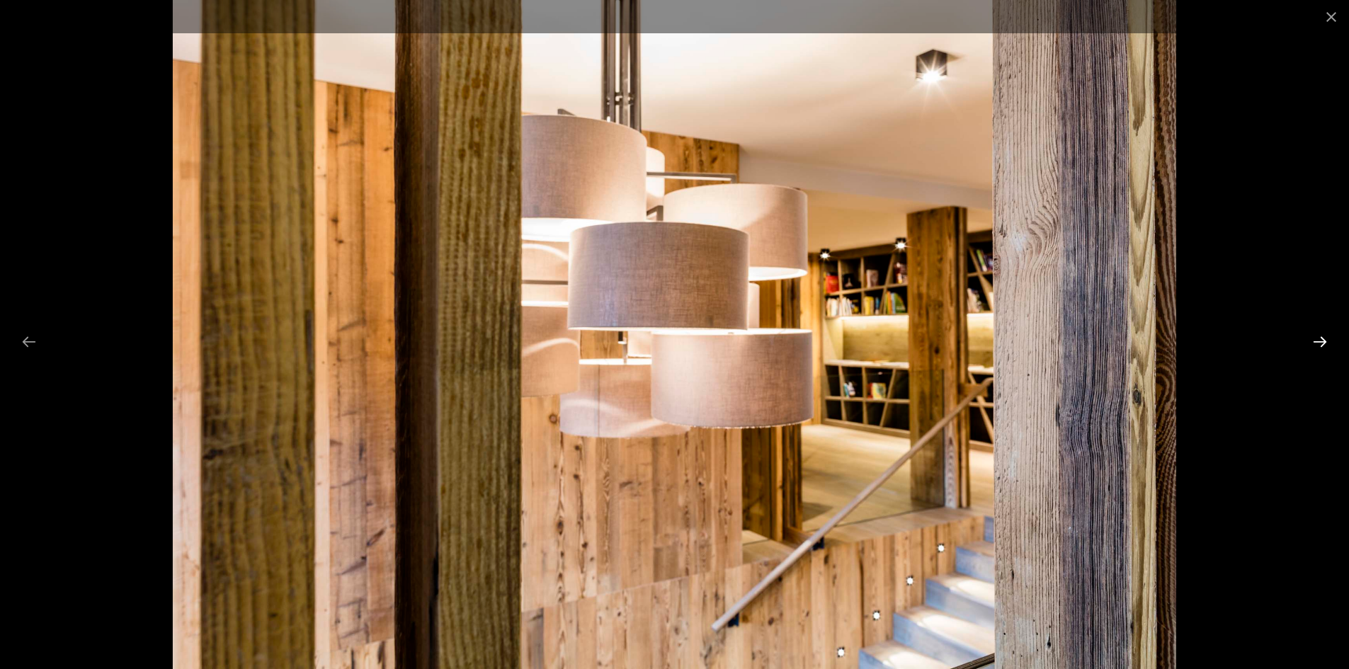
click at [1318, 342] on button "Diapositiva successiva" at bounding box center [1320, 342] width 30 height 28
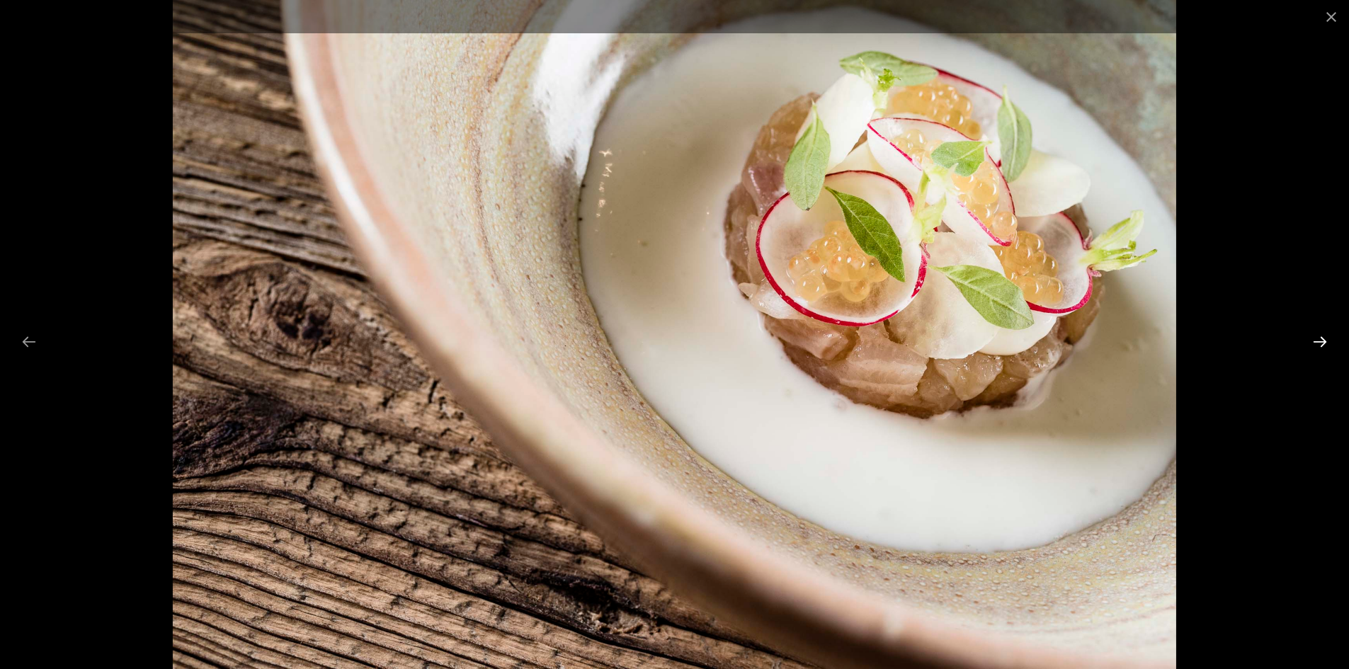
click at [1318, 342] on button "Diapositiva successiva" at bounding box center [1320, 342] width 30 height 28
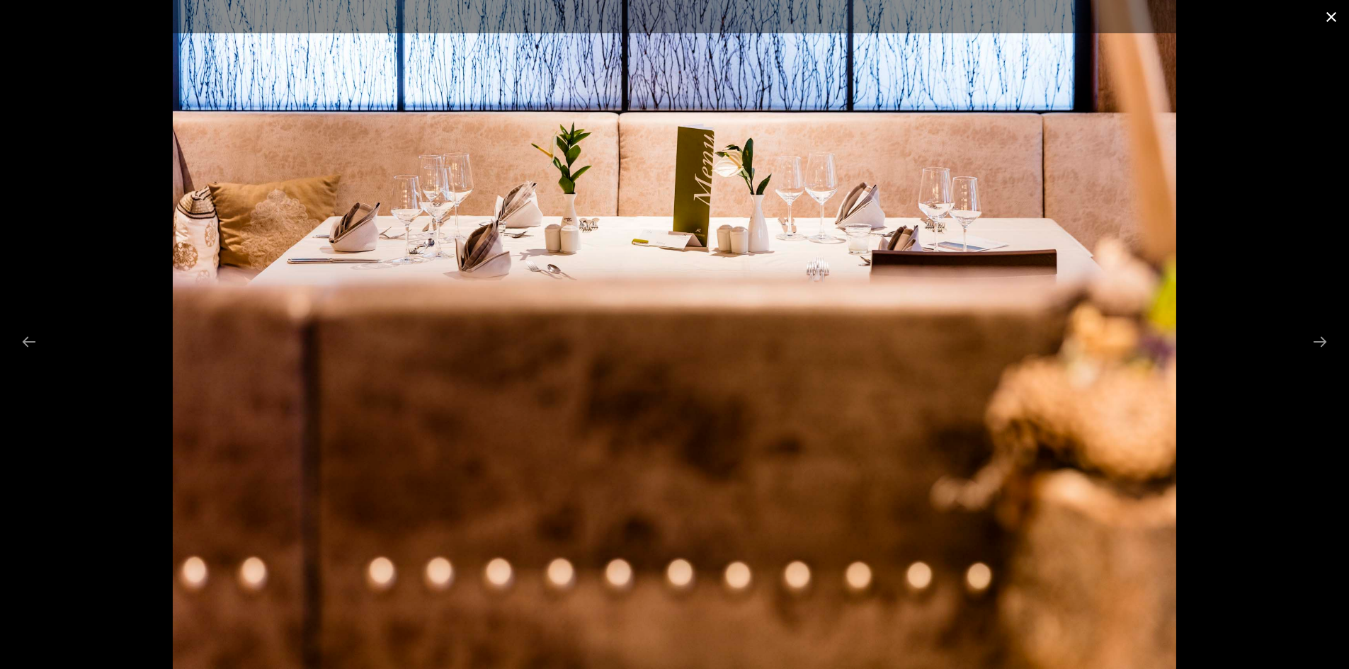
click at [1333, 13] on button "Chiudi galleria" at bounding box center [1330, 16] width 35 height 33
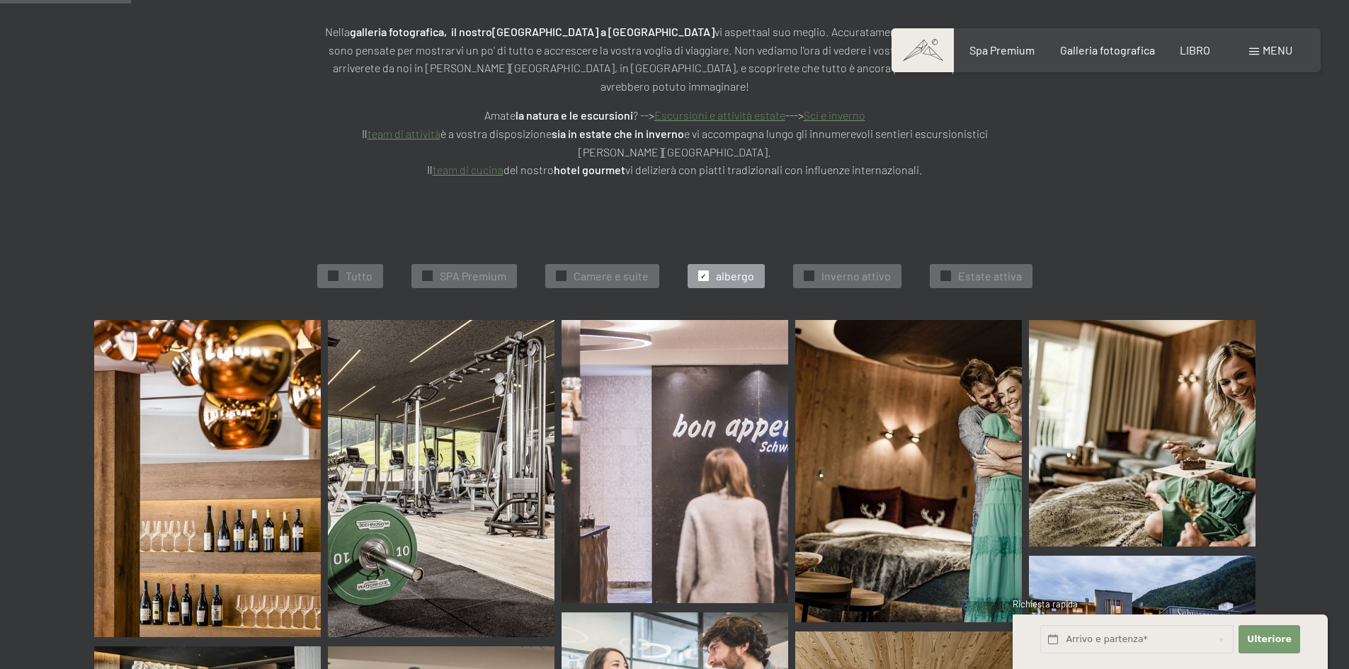
scroll to position [304, 0]
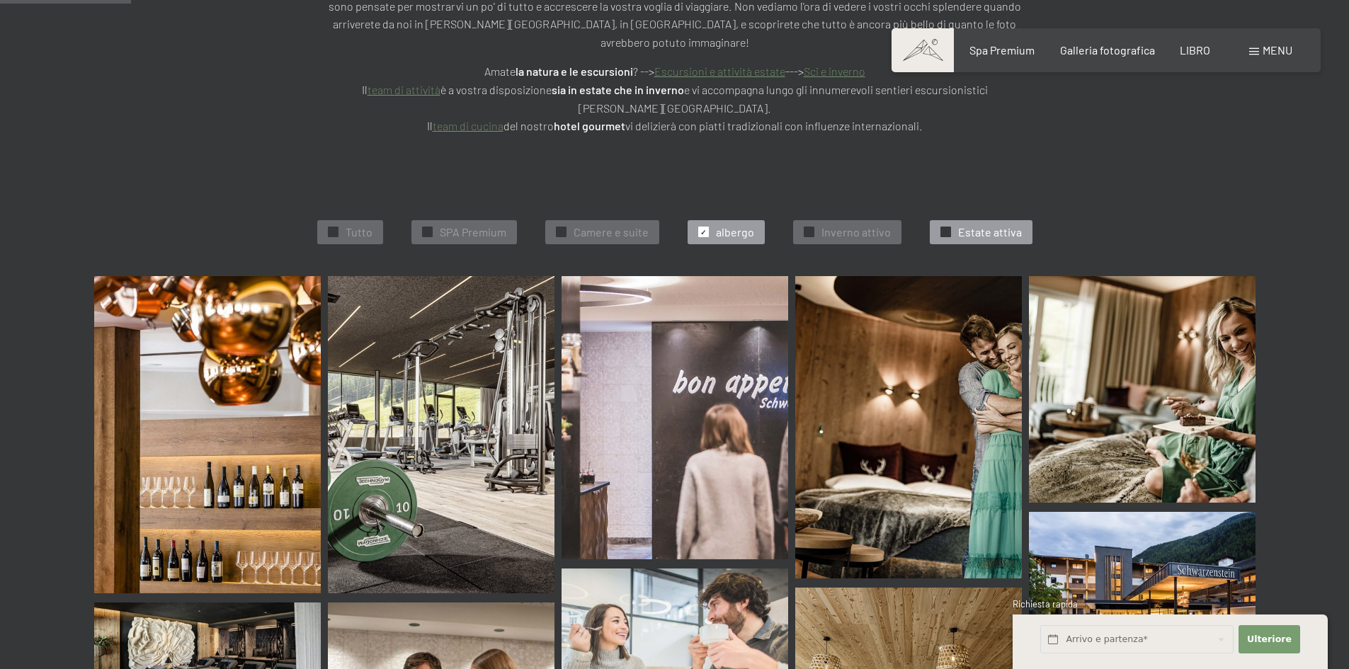
click at [943, 228] on font "✓" at bounding box center [945, 232] width 6 height 8
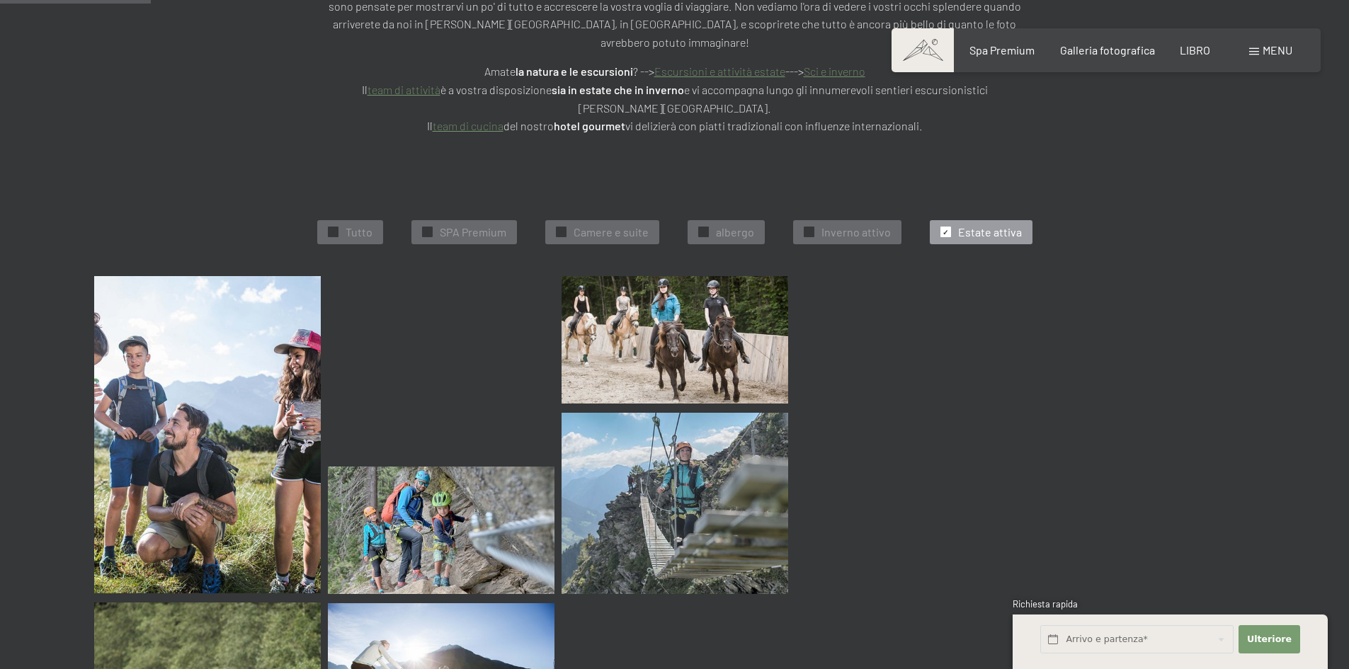
scroll to position [375, 0]
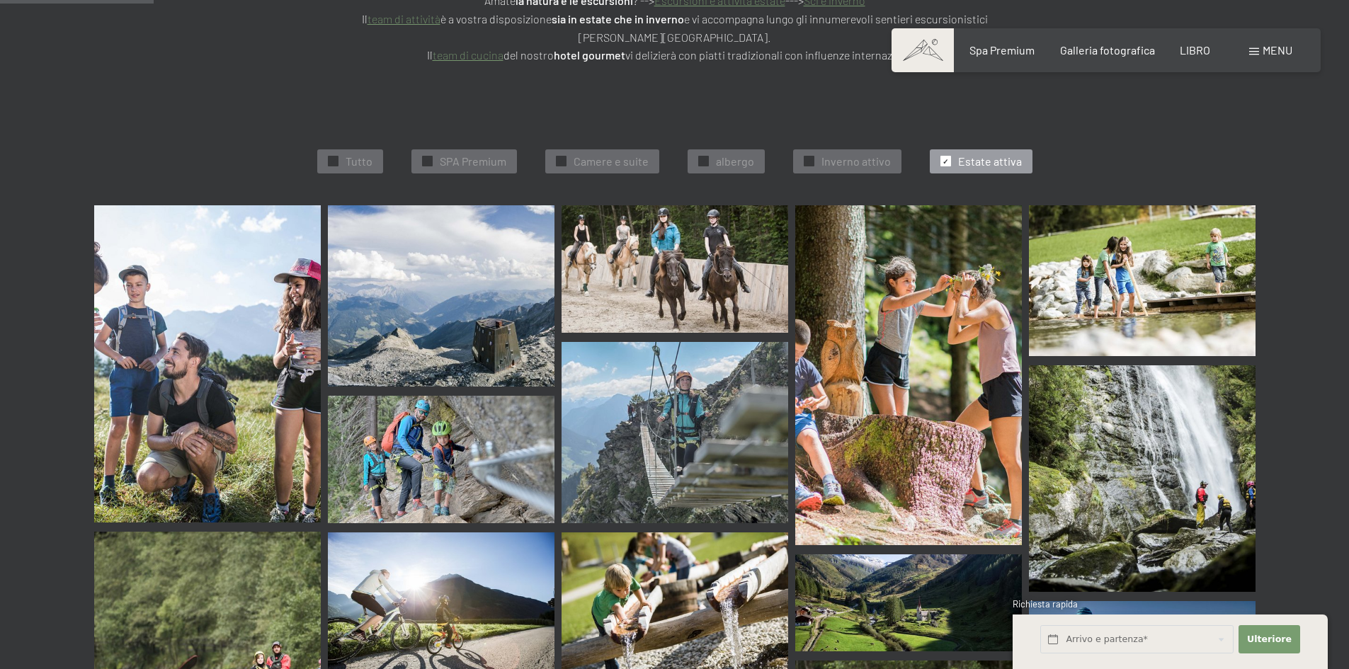
click at [249, 306] on img at bounding box center [207, 363] width 227 height 317
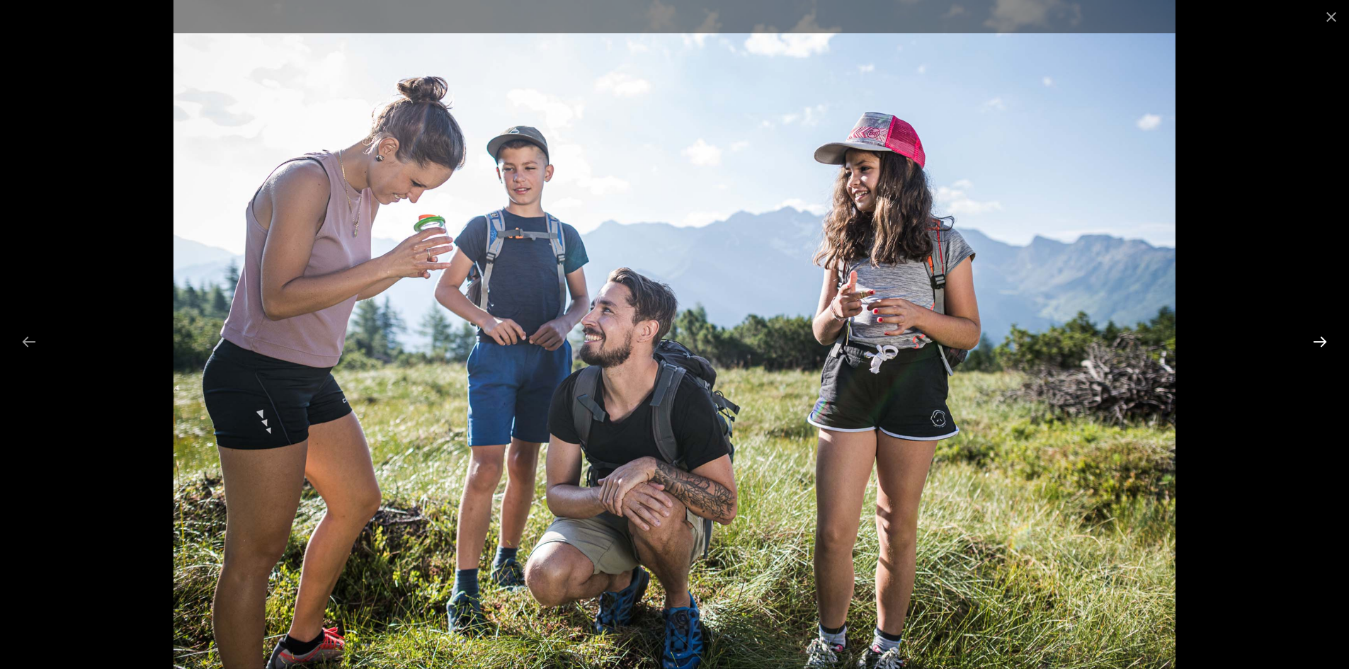
click at [1312, 338] on button "Next slide" at bounding box center [1320, 342] width 30 height 28
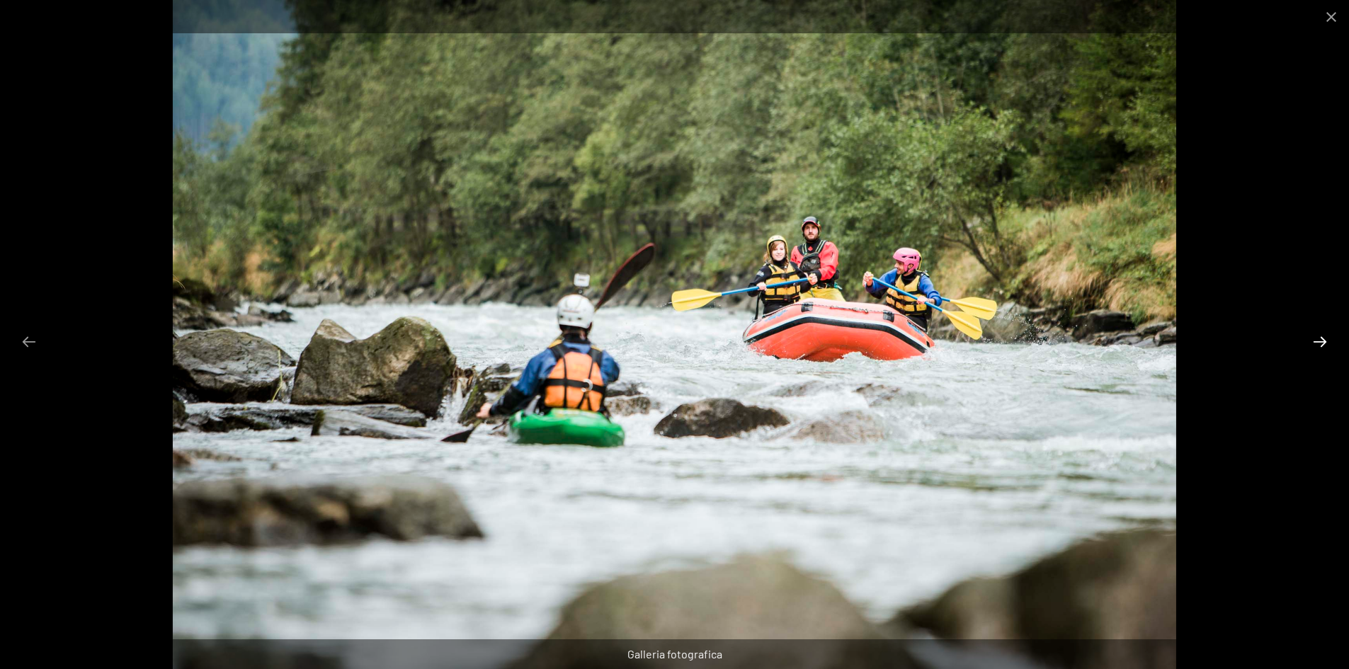
click at [1316, 340] on button "Diapositiva successiva" at bounding box center [1320, 342] width 30 height 28
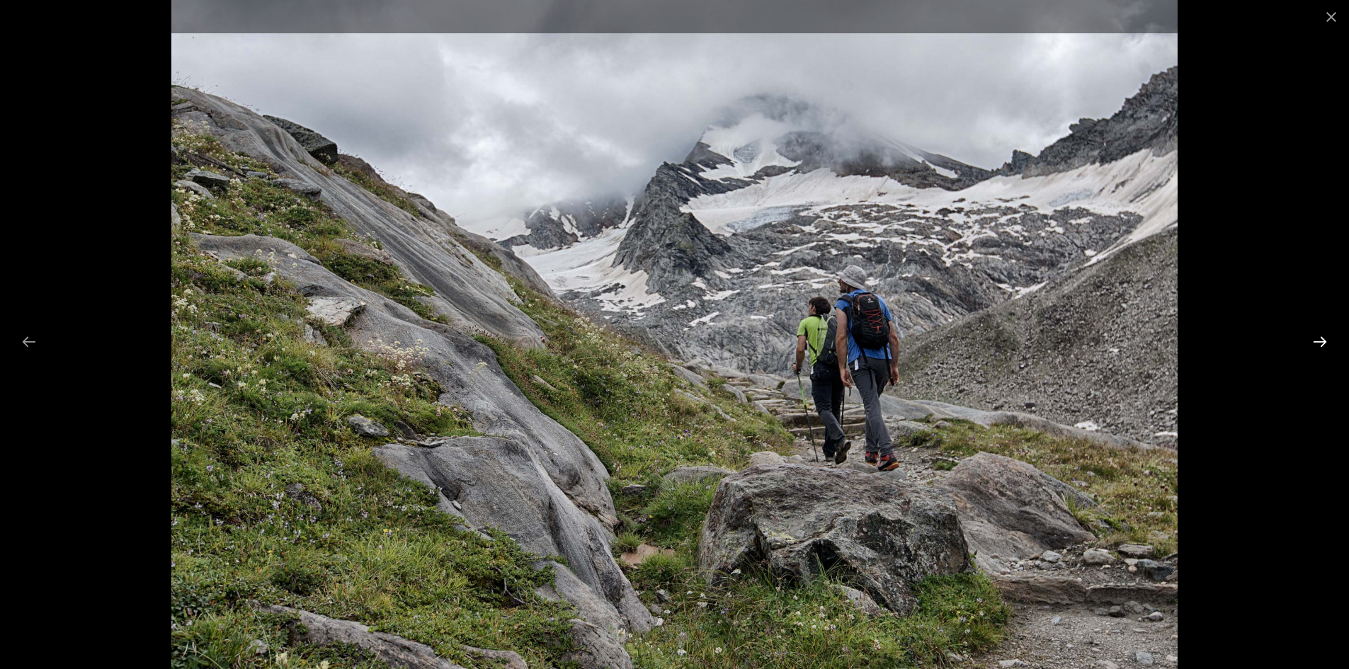
click at [1316, 340] on button "Diapositiva successiva" at bounding box center [1320, 342] width 30 height 28
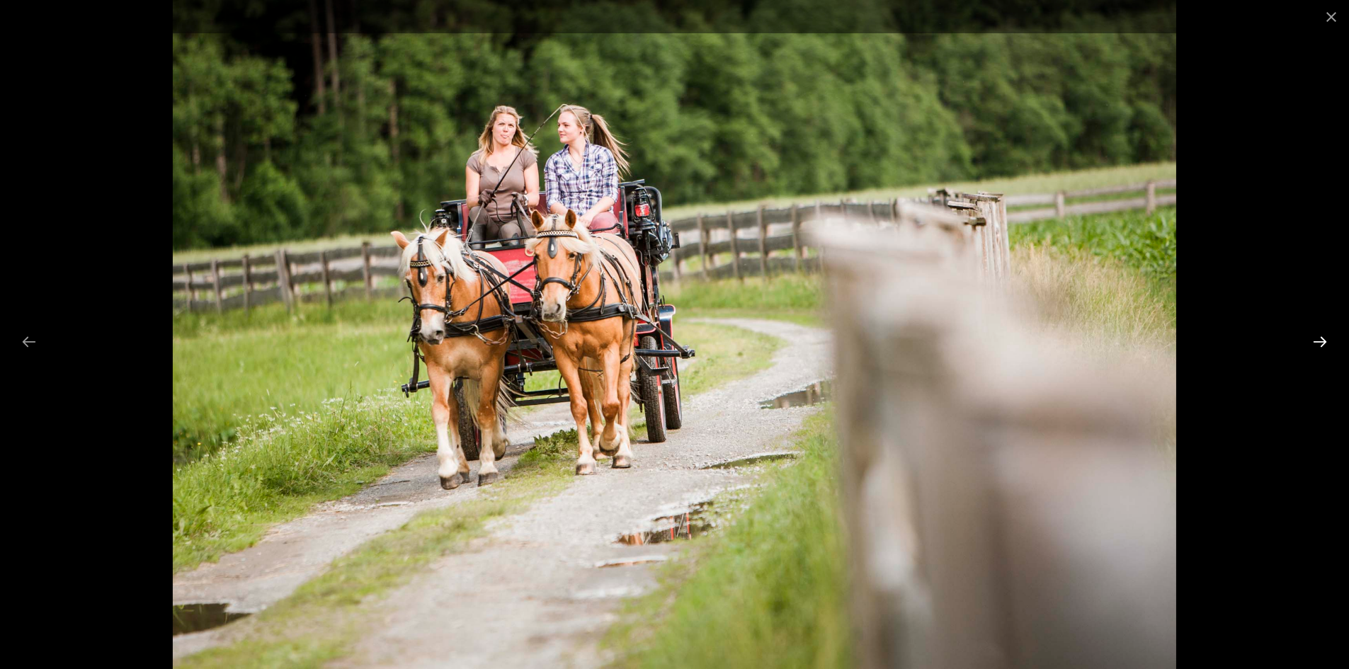
click at [1316, 340] on button "Diapositiva successiva" at bounding box center [1320, 342] width 30 height 28
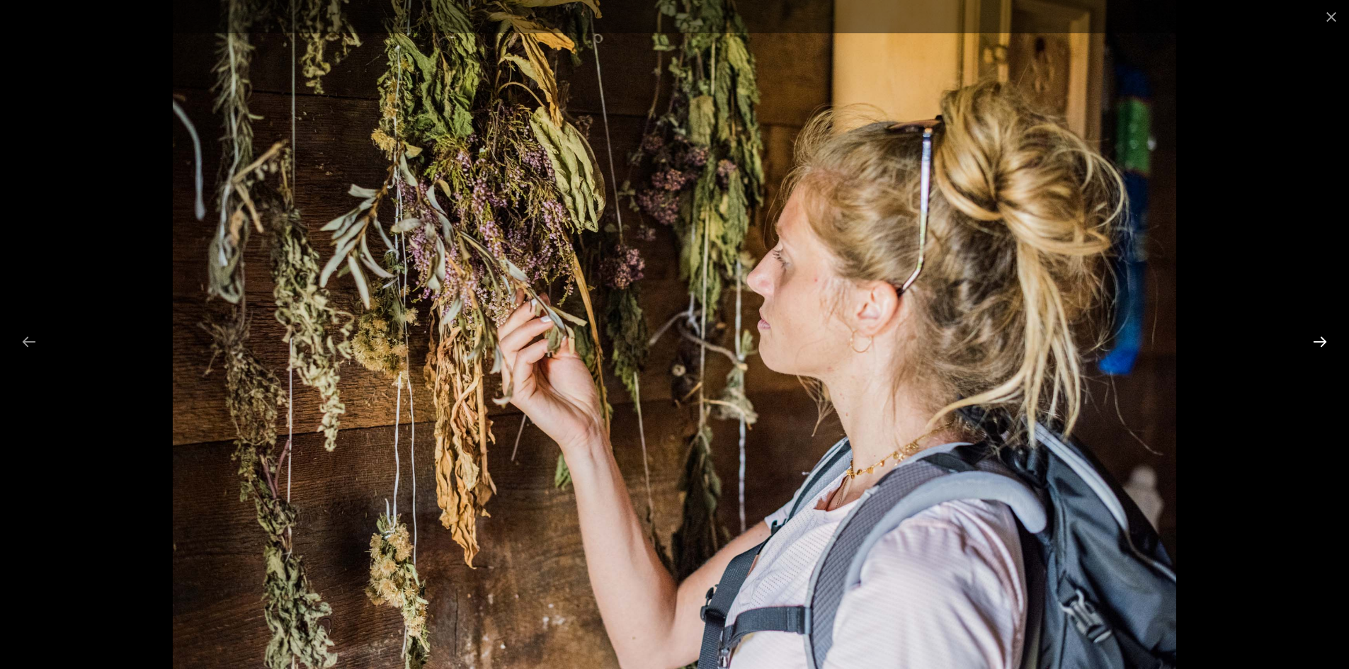
click at [1316, 340] on button "Diapositiva successiva" at bounding box center [1320, 342] width 30 height 28
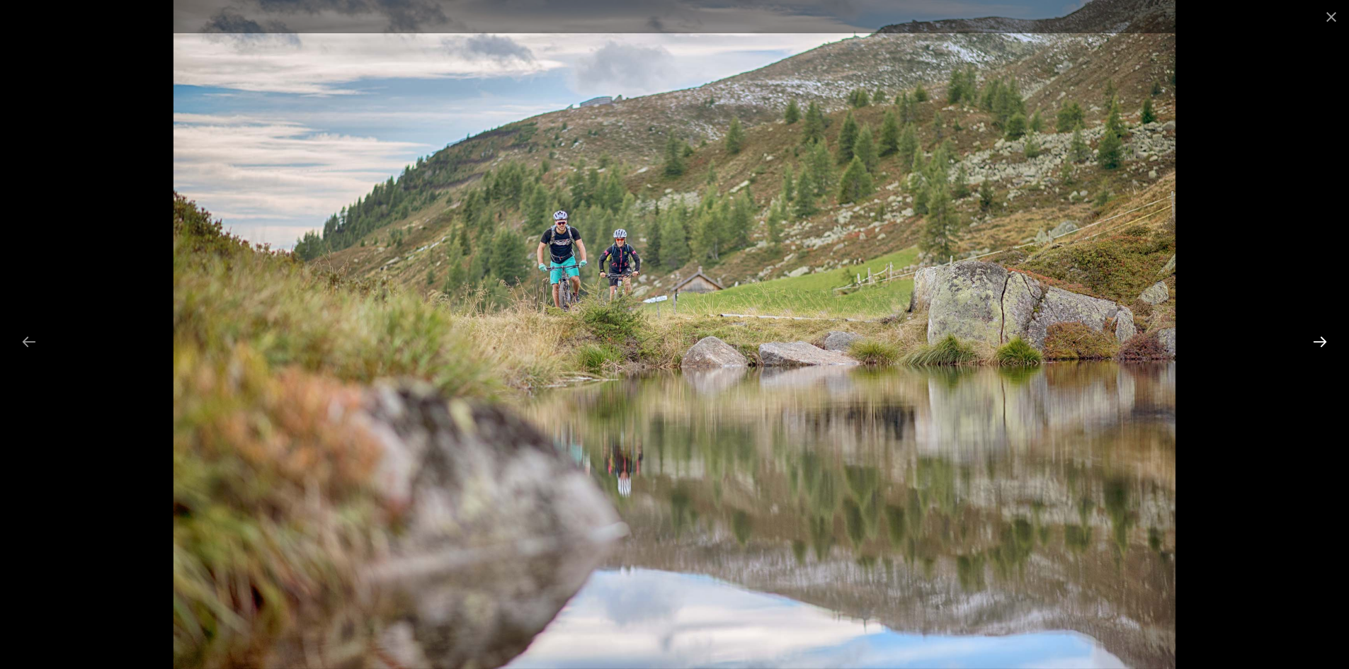
click at [1316, 340] on button "Diapositiva successiva" at bounding box center [1320, 342] width 30 height 28
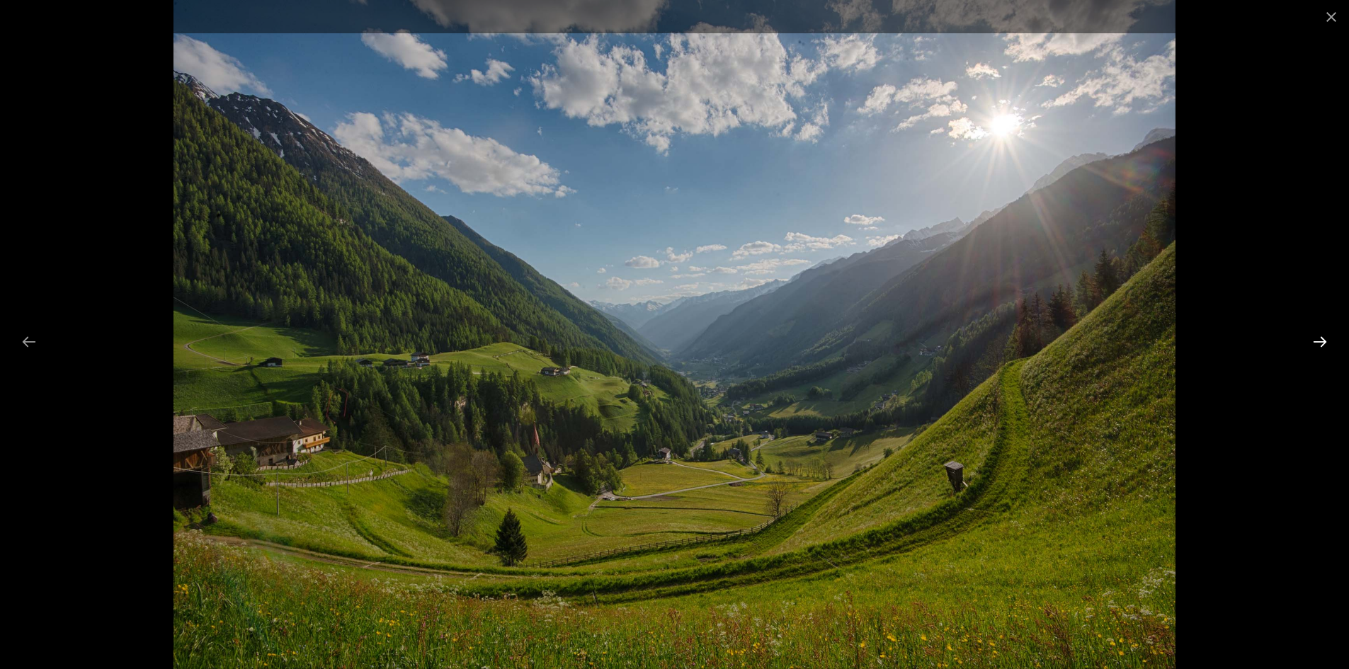
click at [1316, 340] on button "Diapositiva successiva" at bounding box center [1320, 342] width 30 height 28
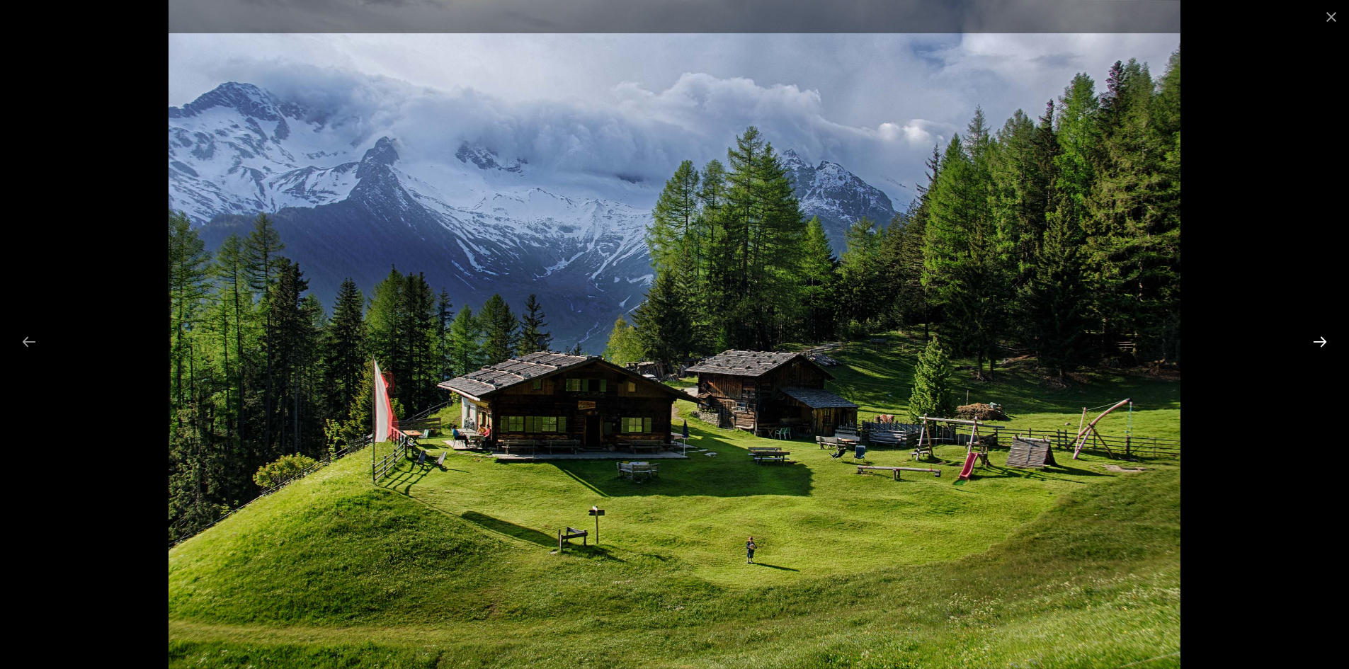
click at [1316, 340] on button "Diapositiva successiva" at bounding box center [1320, 342] width 30 height 28
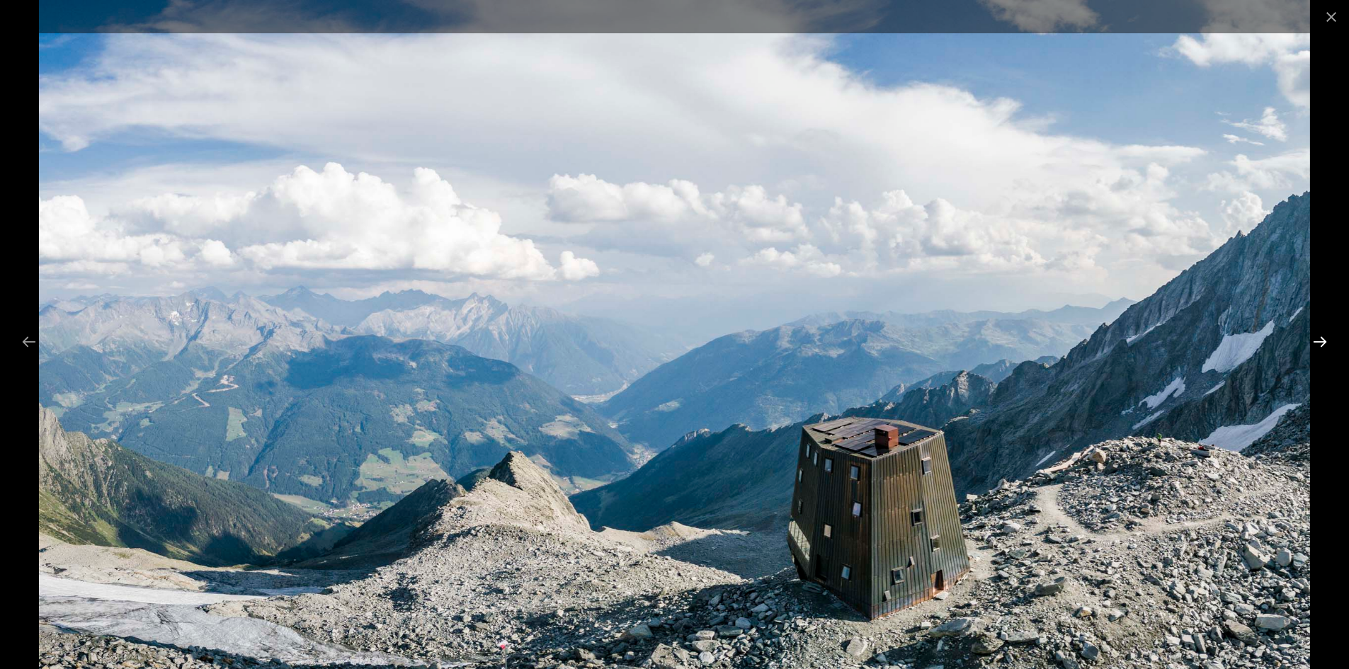
click at [1316, 340] on button "Diapositiva successiva" at bounding box center [1320, 342] width 30 height 28
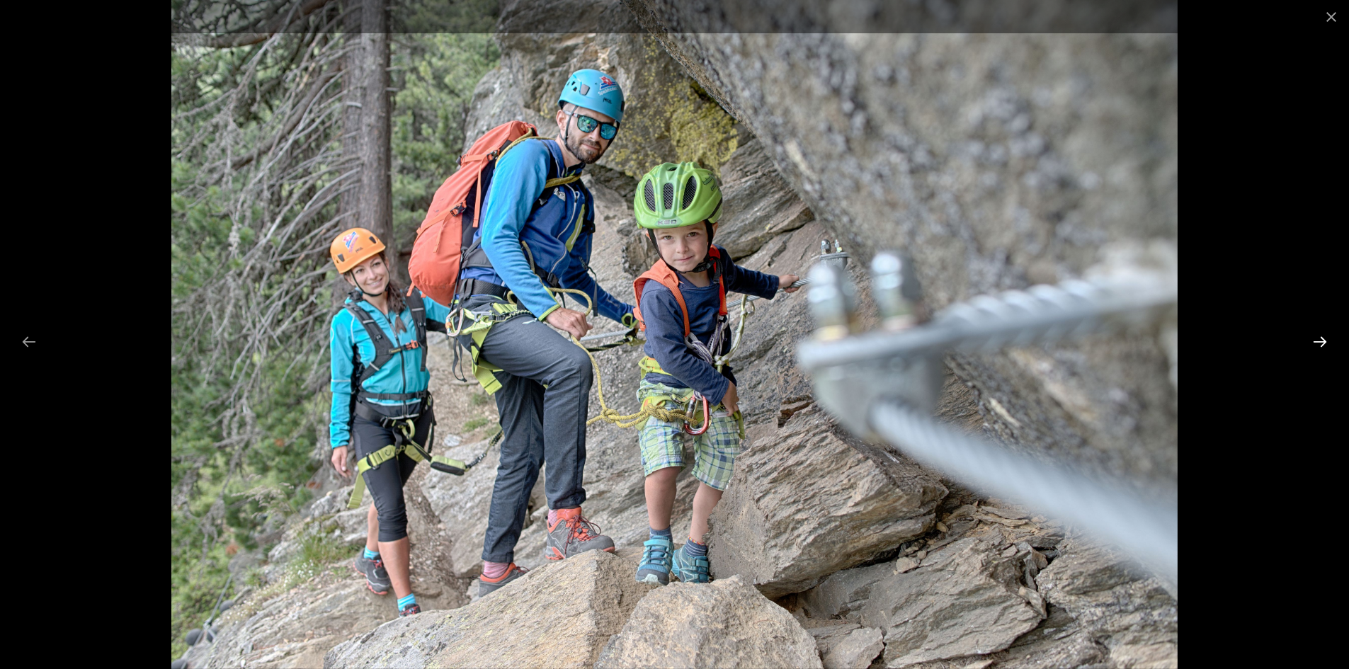
click at [1316, 340] on button "Diapositiva successiva" at bounding box center [1320, 342] width 30 height 28
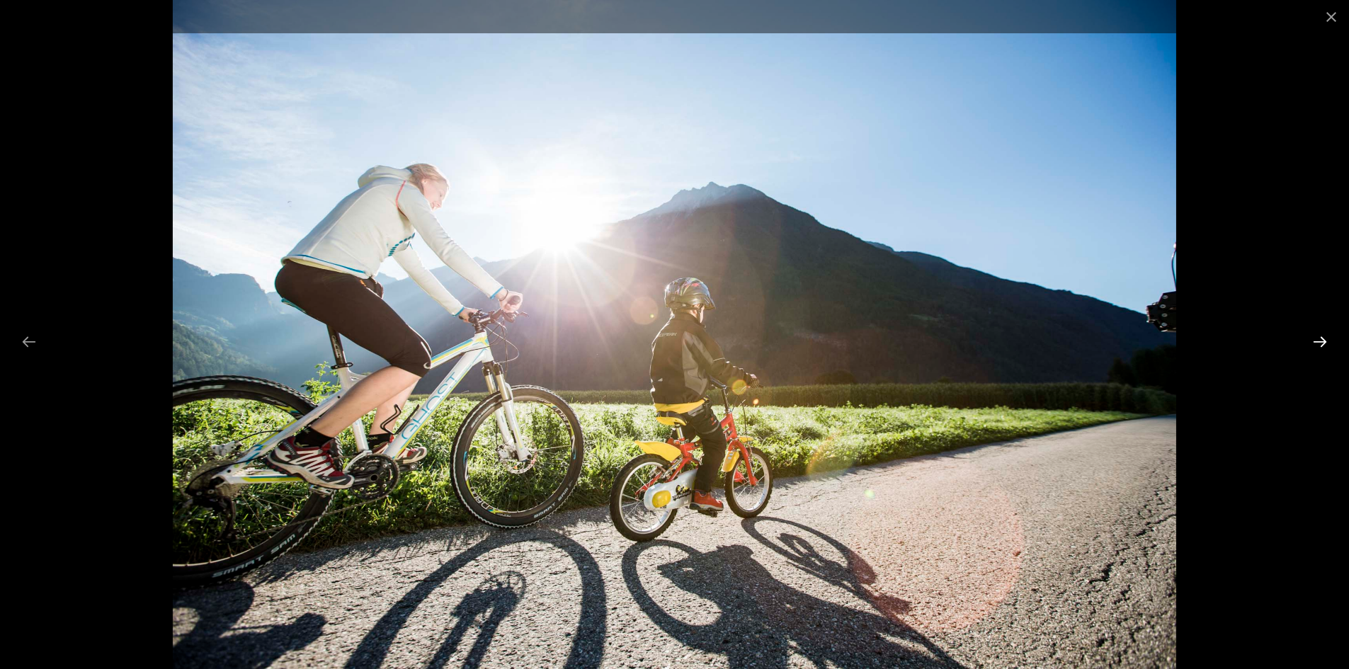
click at [1316, 340] on button "Diapositiva successiva" at bounding box center [1320, 342] width 30 height 28
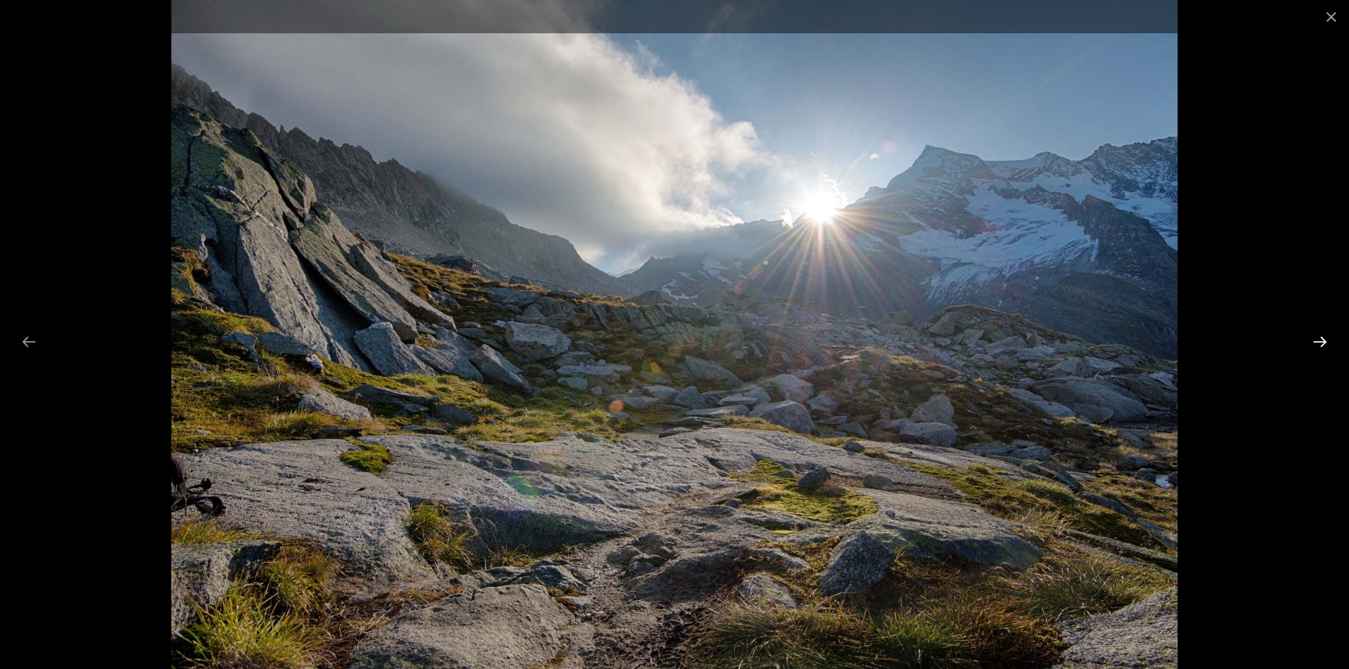
click at [1316, 340] on button "Diapositiva successiva" at bounding box center [1320, 342] width 30 height 28
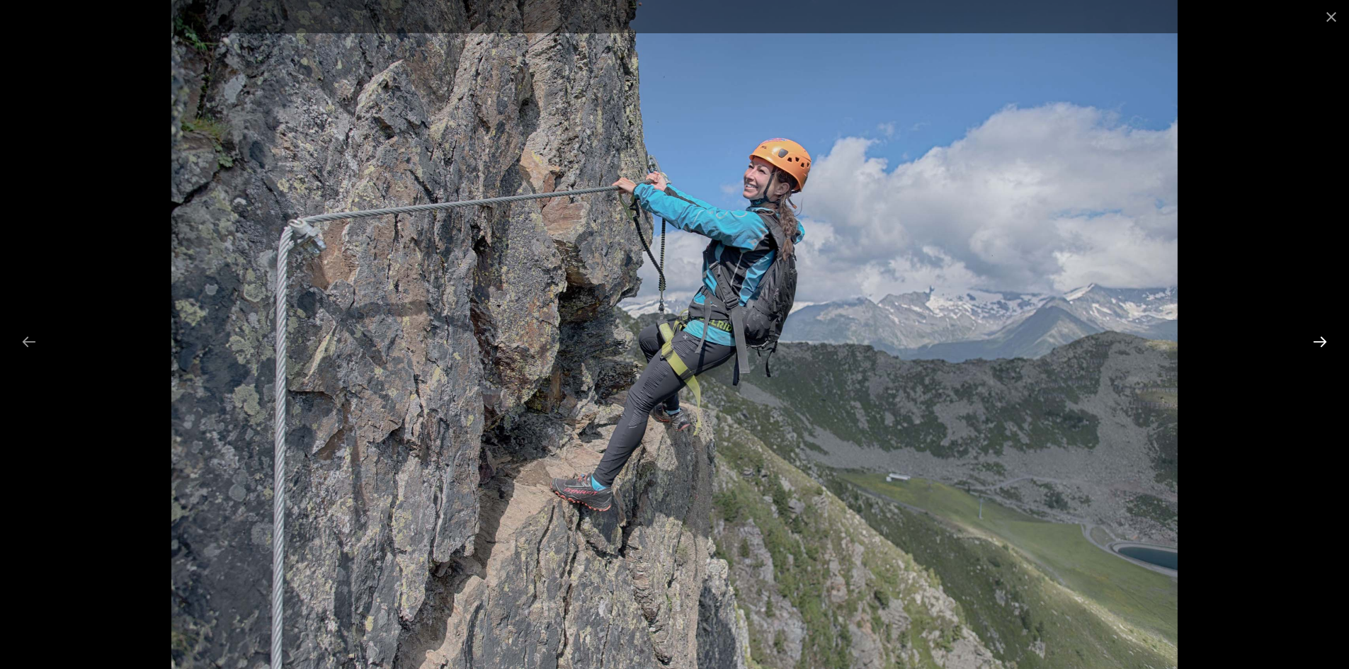
click at [1316, 340] on button "Diapositiva successiva" at bounding box center [1320, 342] width 30 height 28
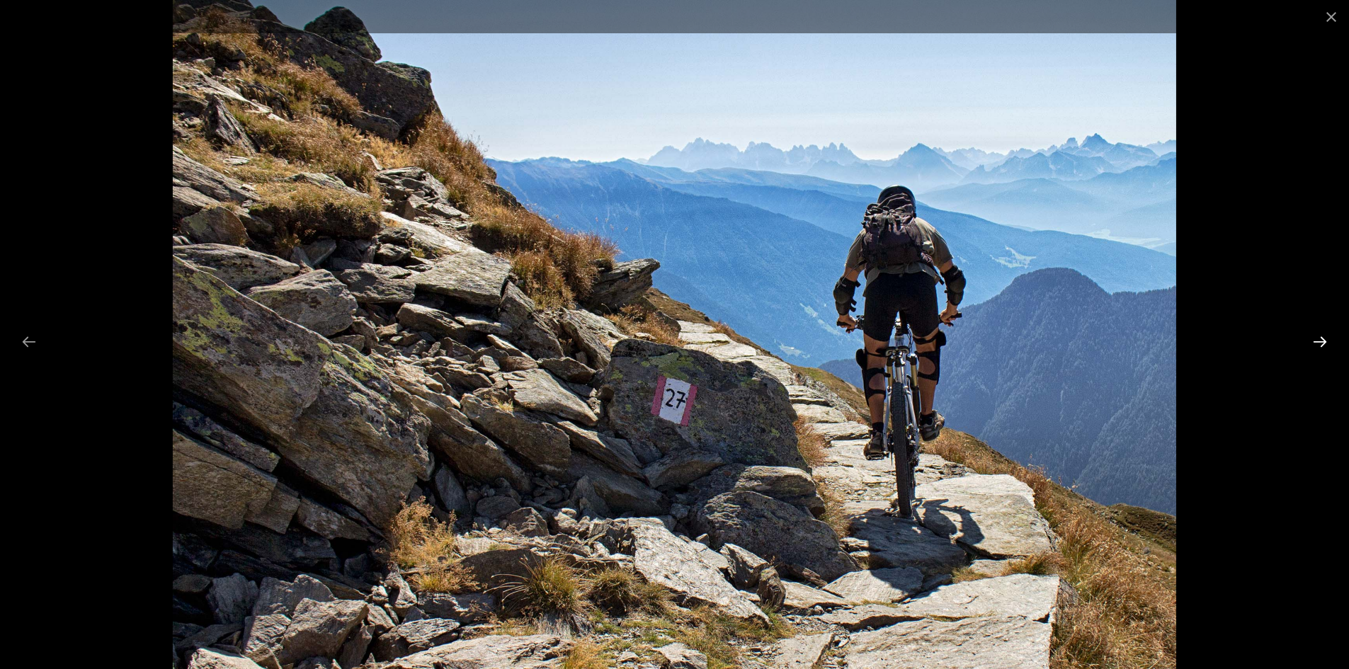
click at [1316, 340] on button "Diapositiva successiva" at bounding box center [1320, 342] width 30 height 28
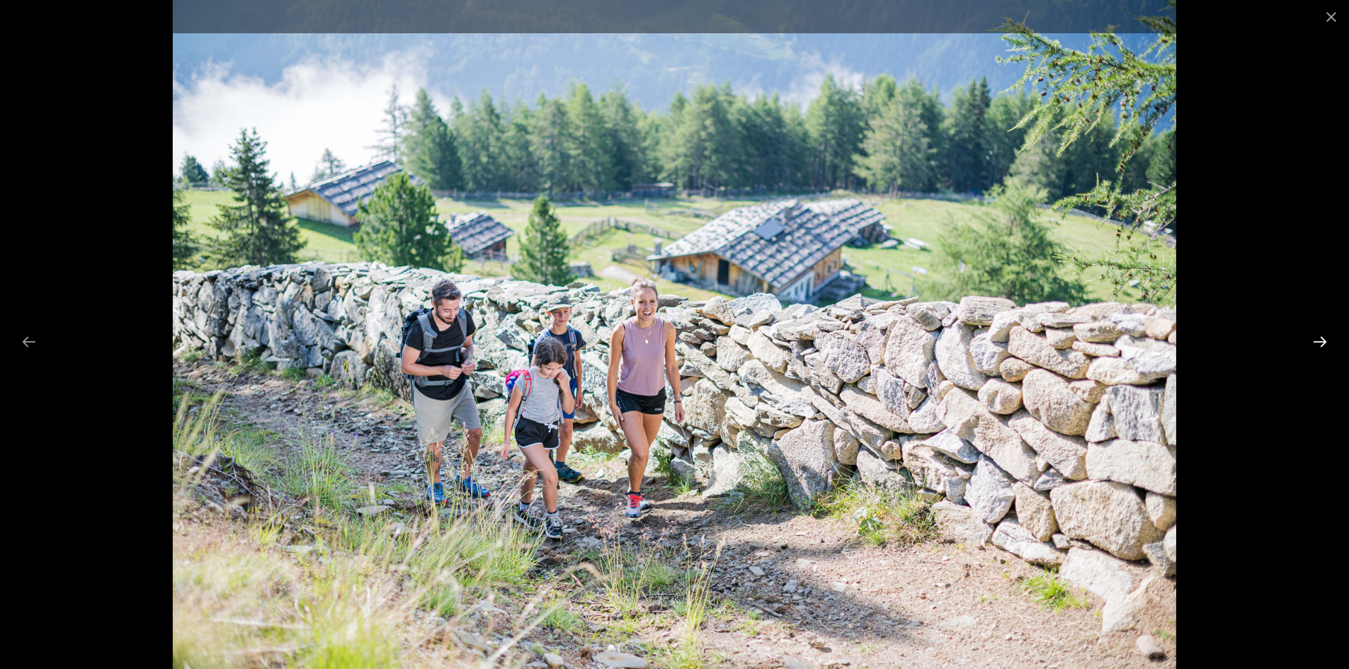
click at [1316, 340] on button "Diapositiva successiva" at bounding box center [1320, 342] width 30 height 28
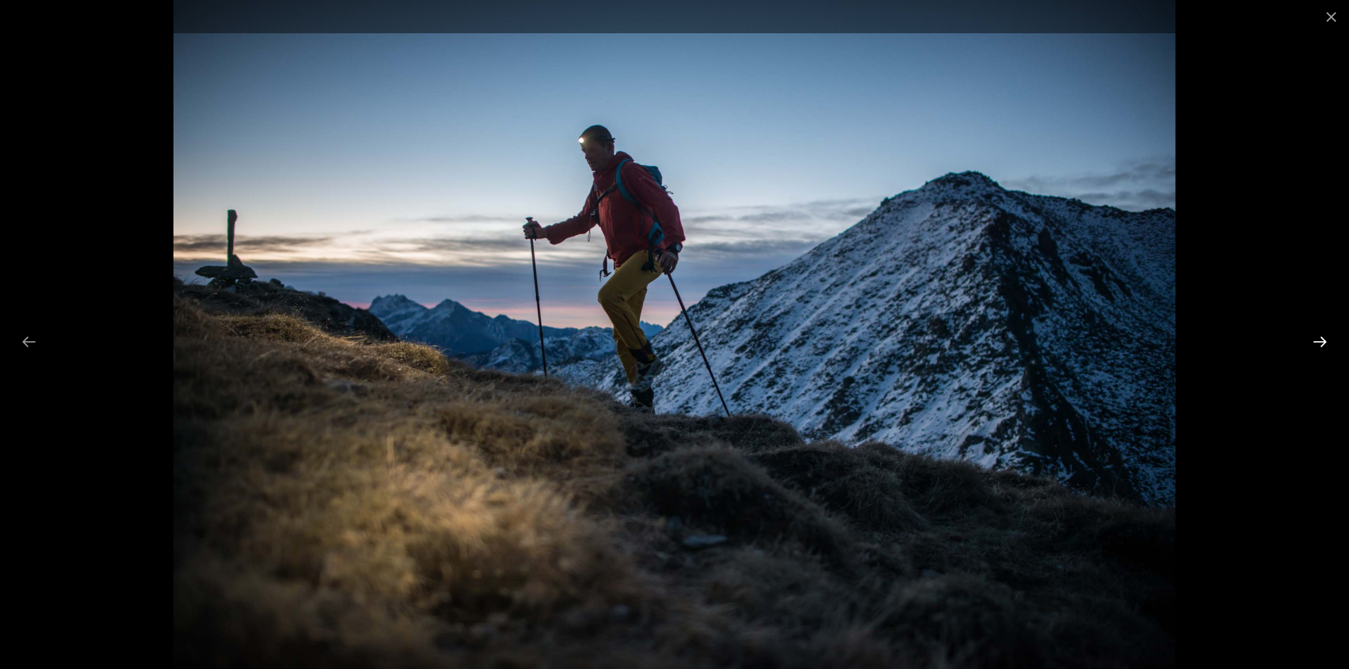
click at [1316, 340] on button "Diapositiva successiva" at bounding box center [1320, 342] width 30 height 28
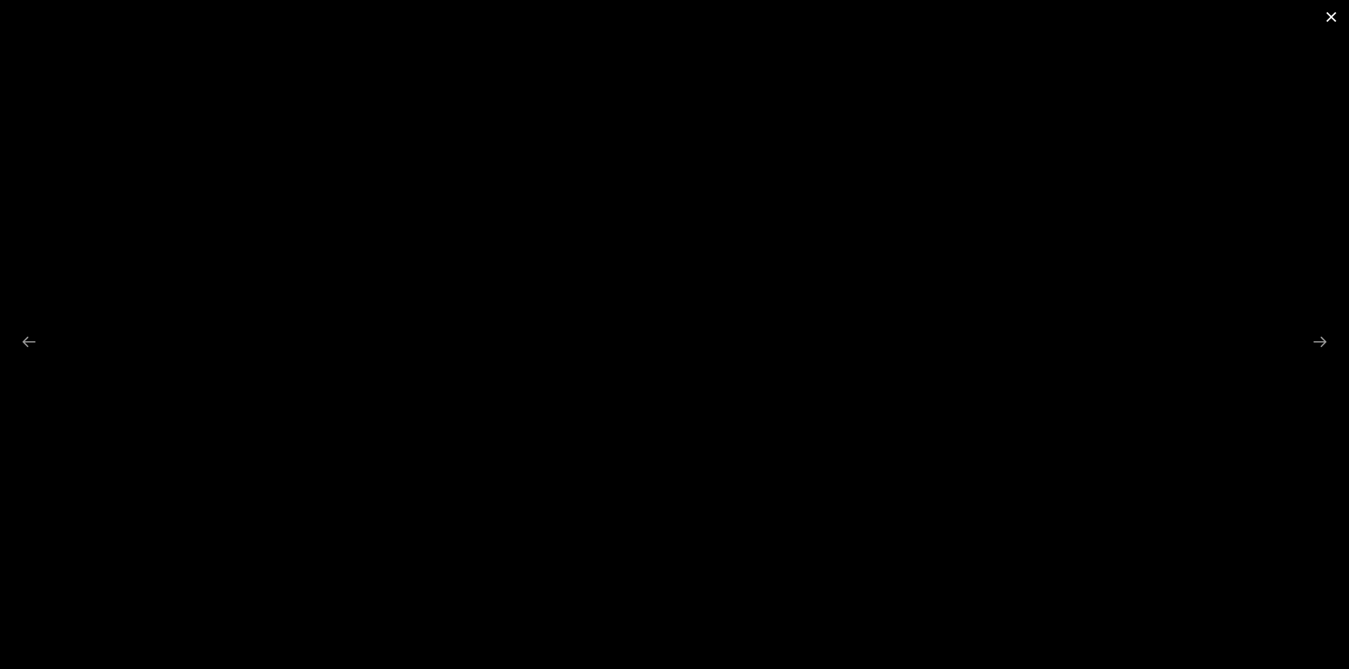
click at [1334, 16] on button "Chiudi galleria" at bounding box center [1330, 16] width 35 height 33
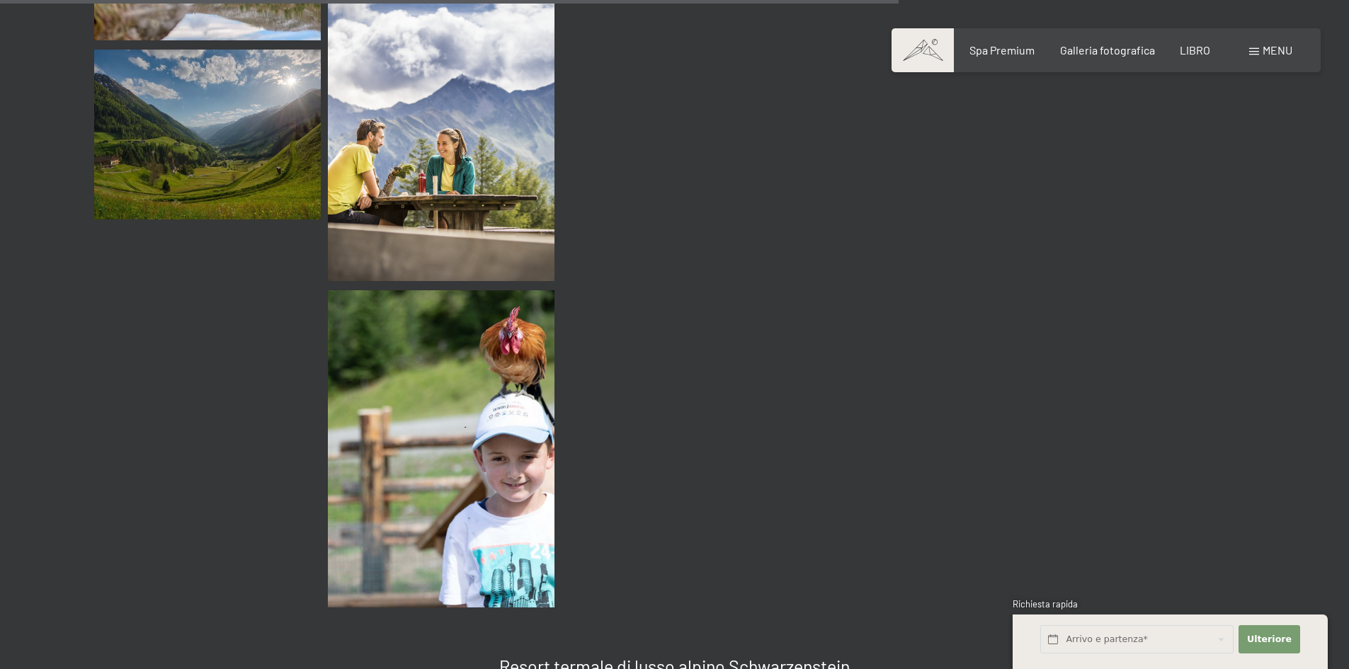
scroll to position [2286, 0]
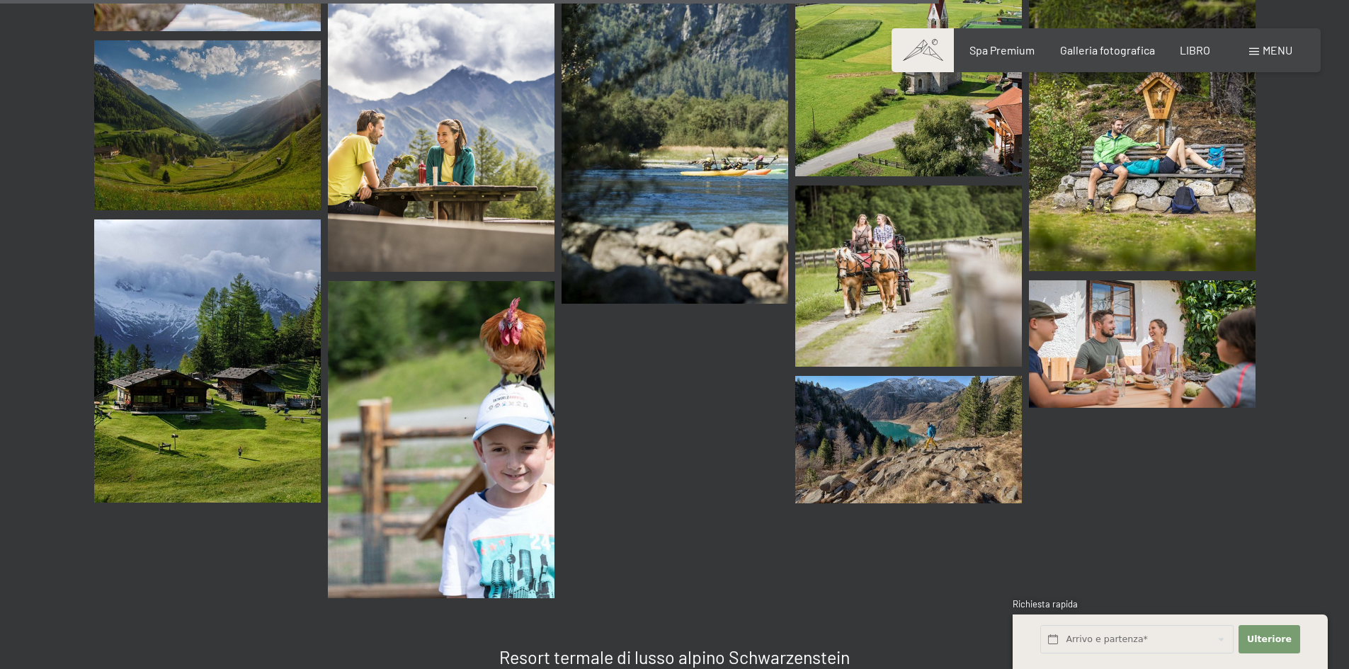
click at [935, 428] on img at bounding box center [908, 439] width 227 height 127
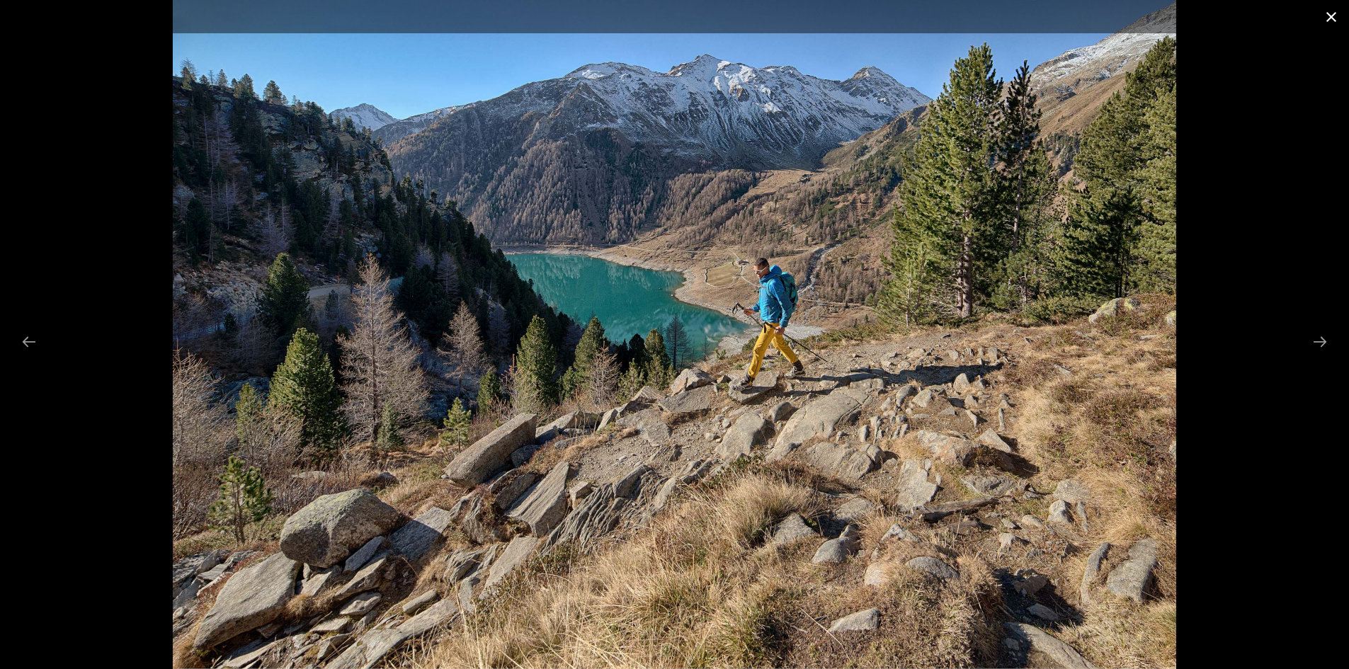
click at [1330, 16] on button "Close gallery" at bounding box center [1330, 16] width 35 height 33
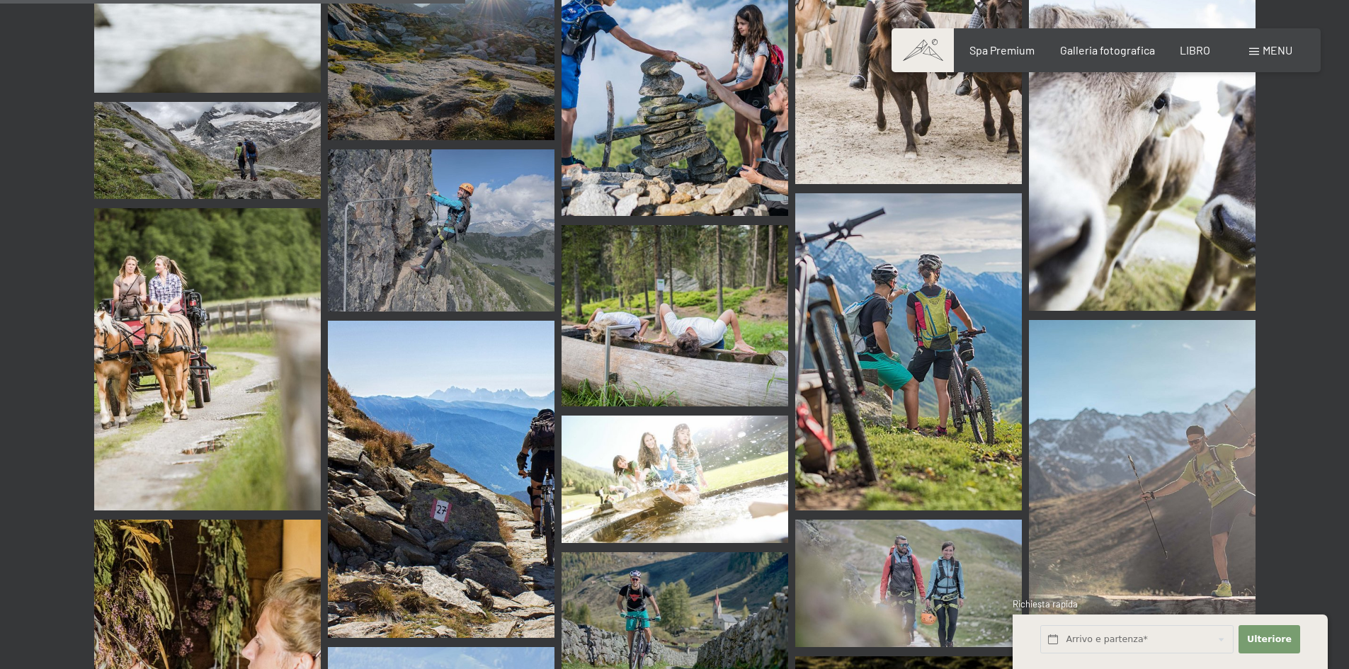
scroll to position [799, 0]
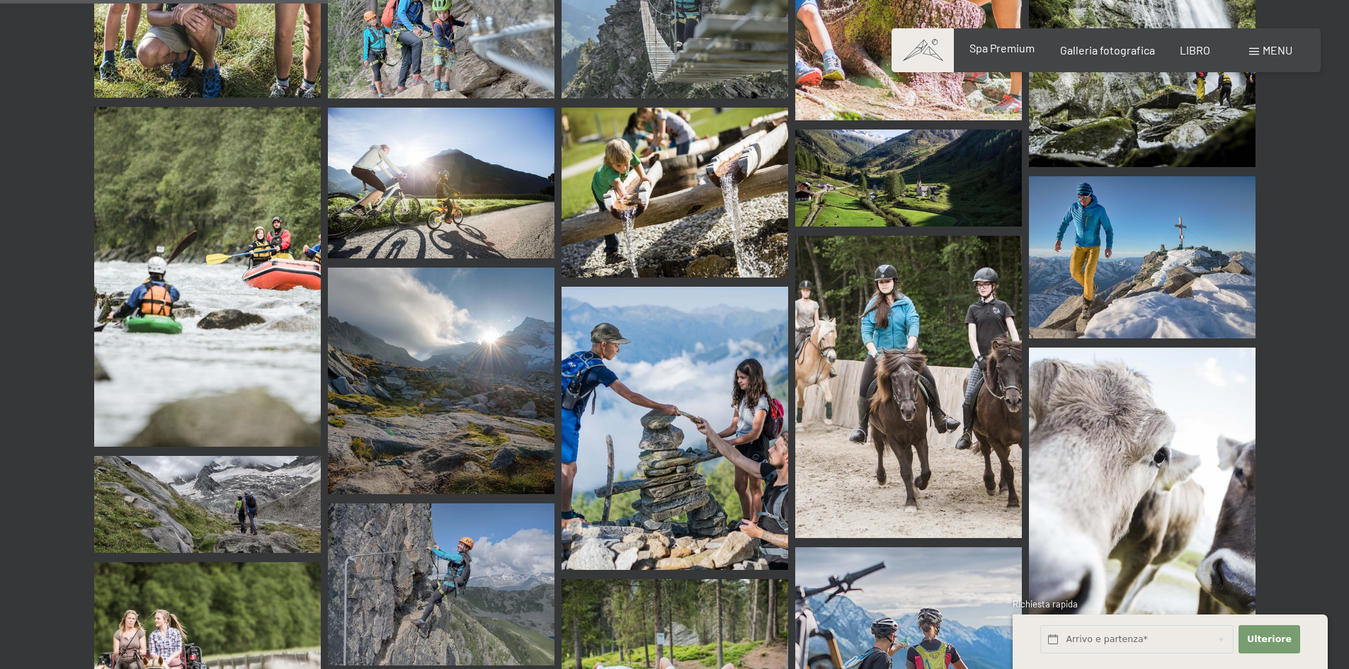
click at [1019, 50] on font "Spa Premium" at bounding box center [1001, 47] width 65 height 13
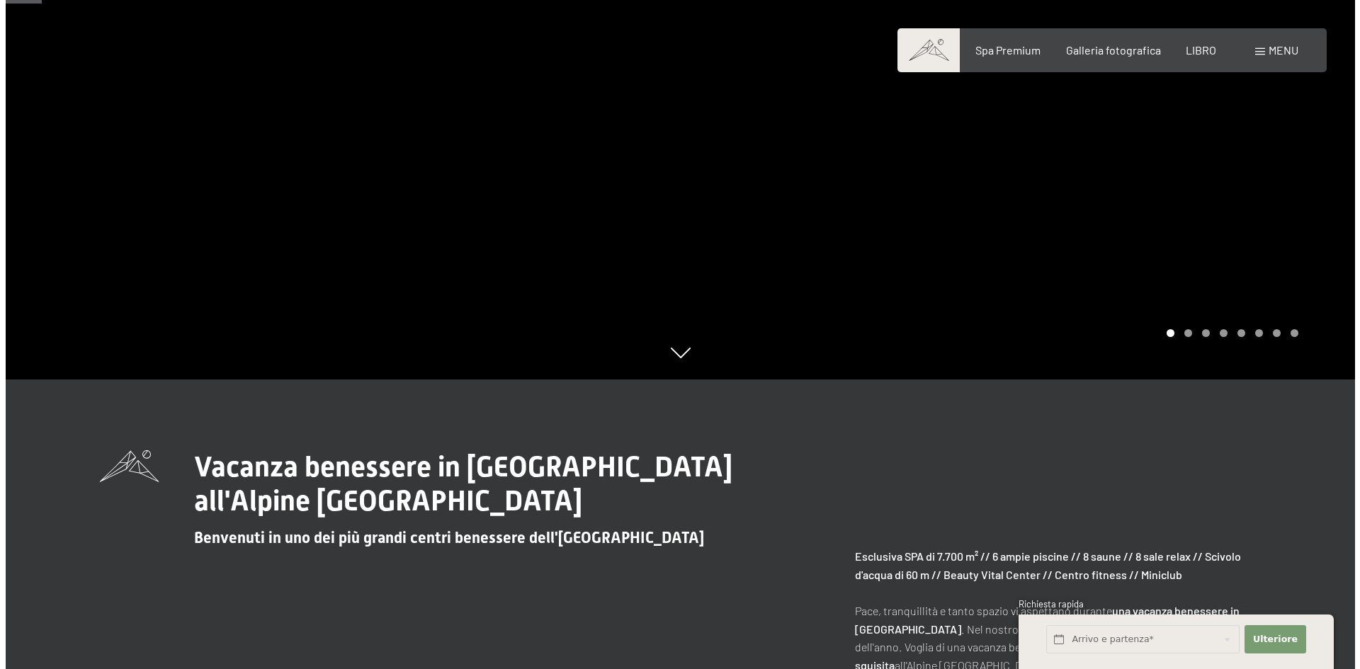
scroll to position [283, 0]
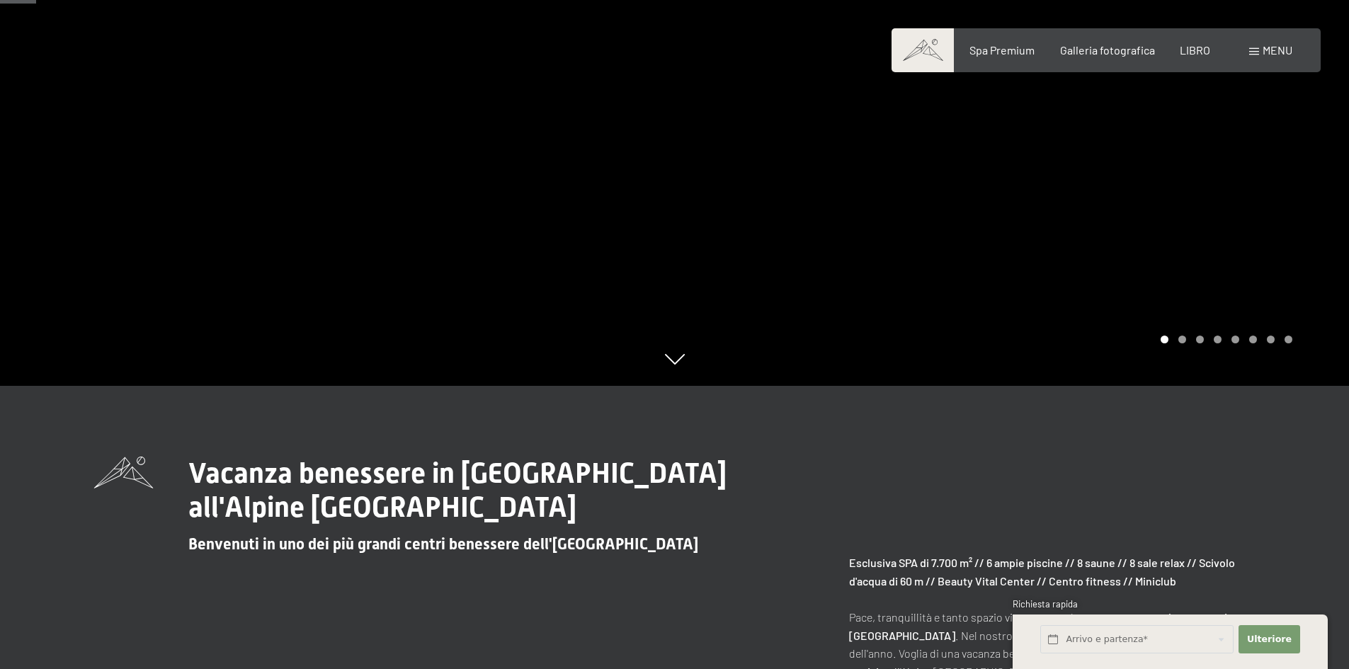
click at [1279, 52] on font "menu" at bounding box center [1278, 49] width 30 height 13
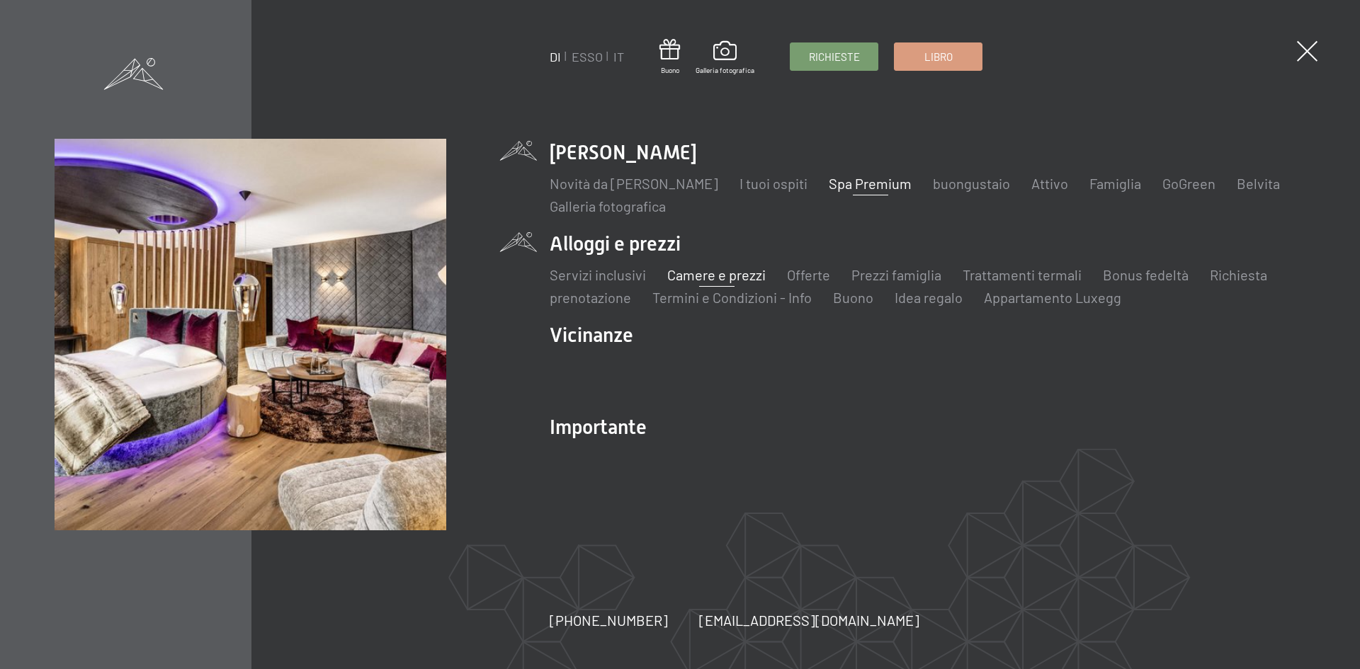
click at [707, 277] on font "Camere e prezzi" at bounding box center [716, 274] width 98 height 17
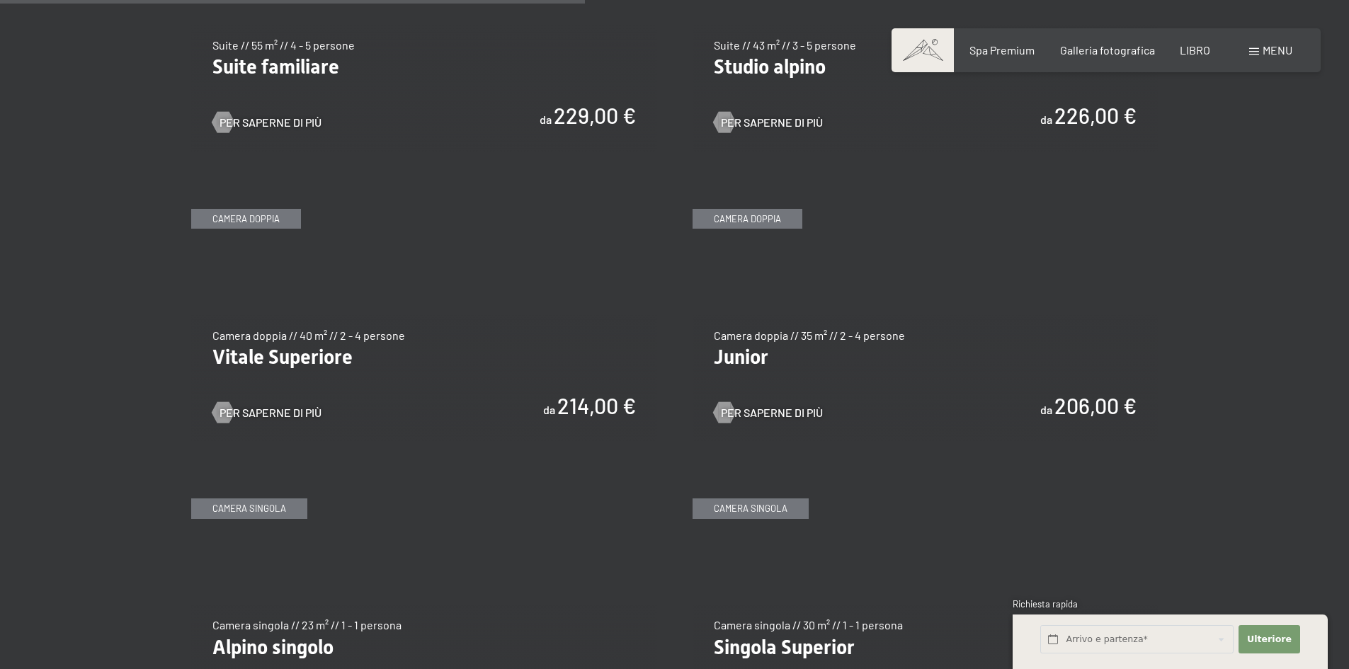
scroll to position [1983, 0]
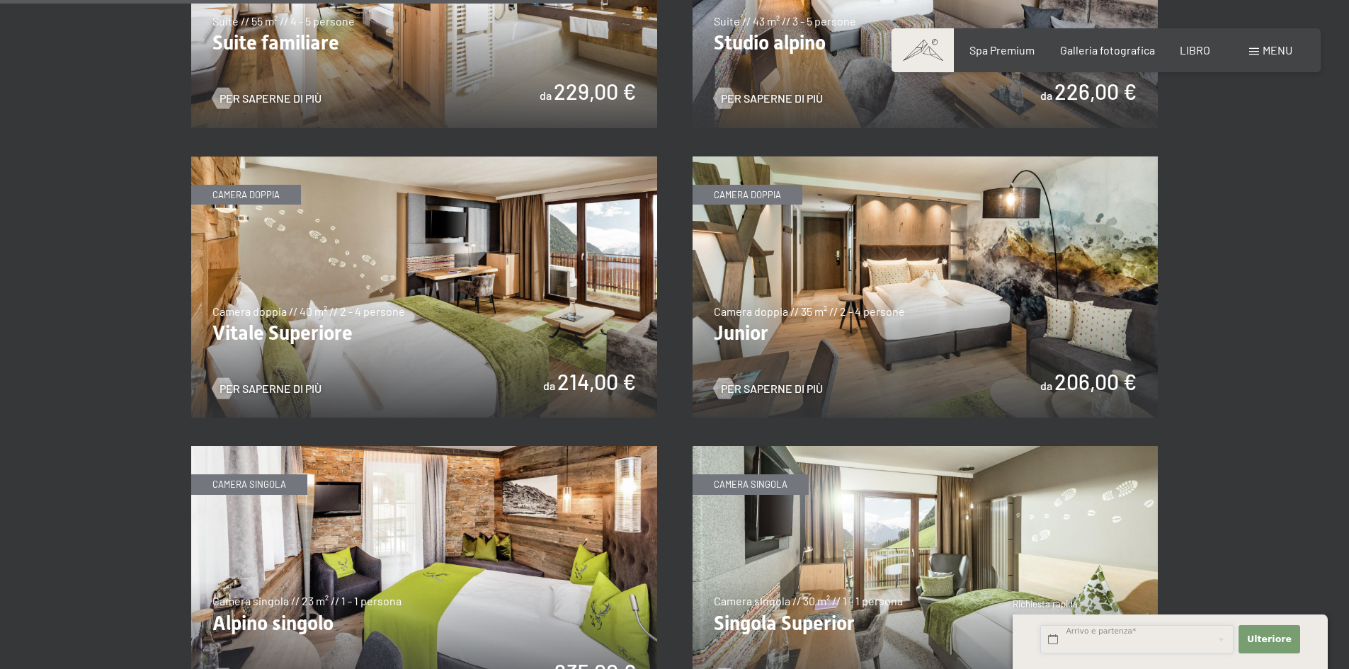
click at [1079, 637] on input "text" at bounding box center [1136, 639] width 193 height 29
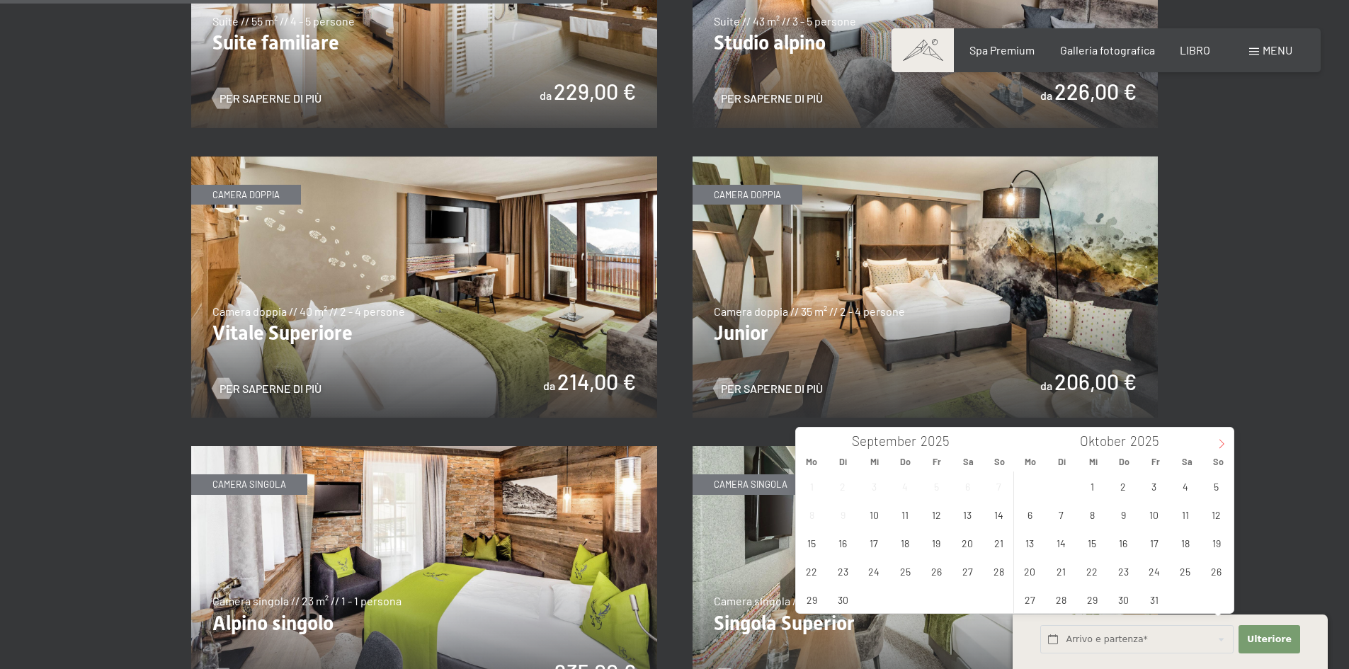
click at [1226, 439] on icon at bounding box center [1221, 444] width 10 height 10
click at [1064, 599] on span "30" at bounding box center [1061, 600] width 28 height 28
type input "Di. 30.12.2025"
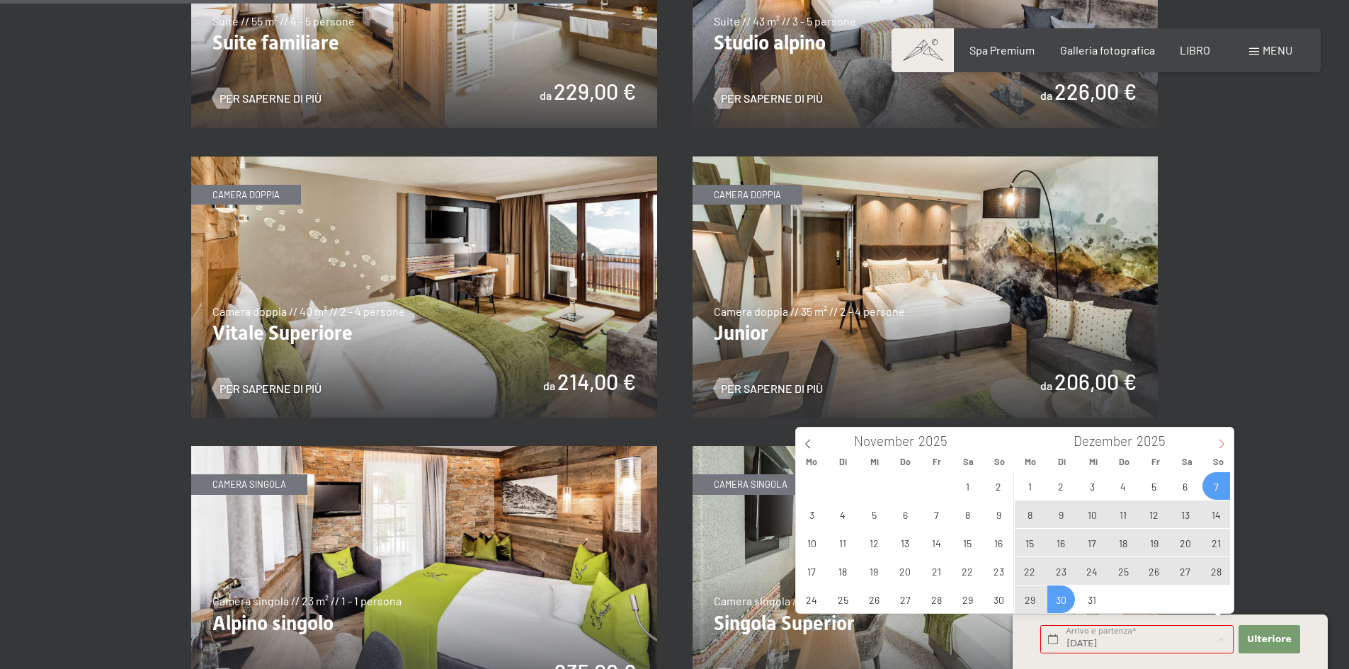
click at [1224, 440] on icon at bounding box center [1221, 444] width 10 height 10
type input "2026"
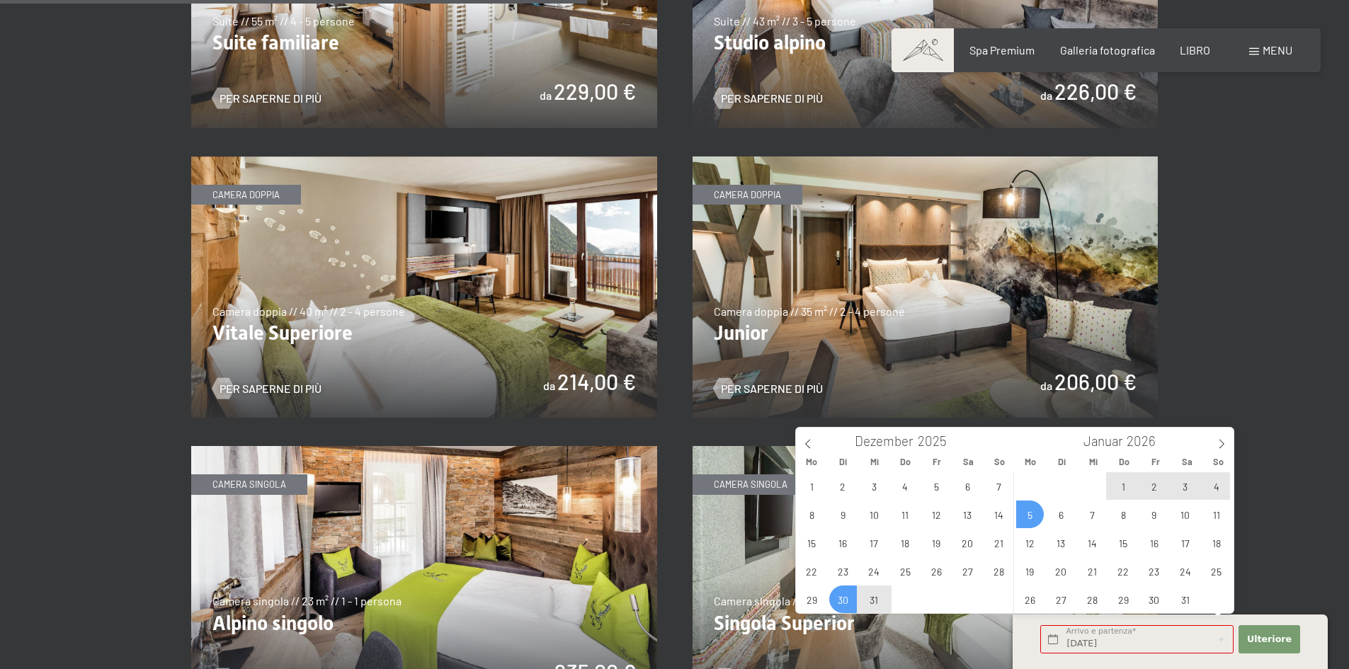
click at [1035, 518] on span "5" at bounding box center [1030, 515] width 28 height 28
type input "Di. 30.12.2025 - Mo. 05.01.2026"
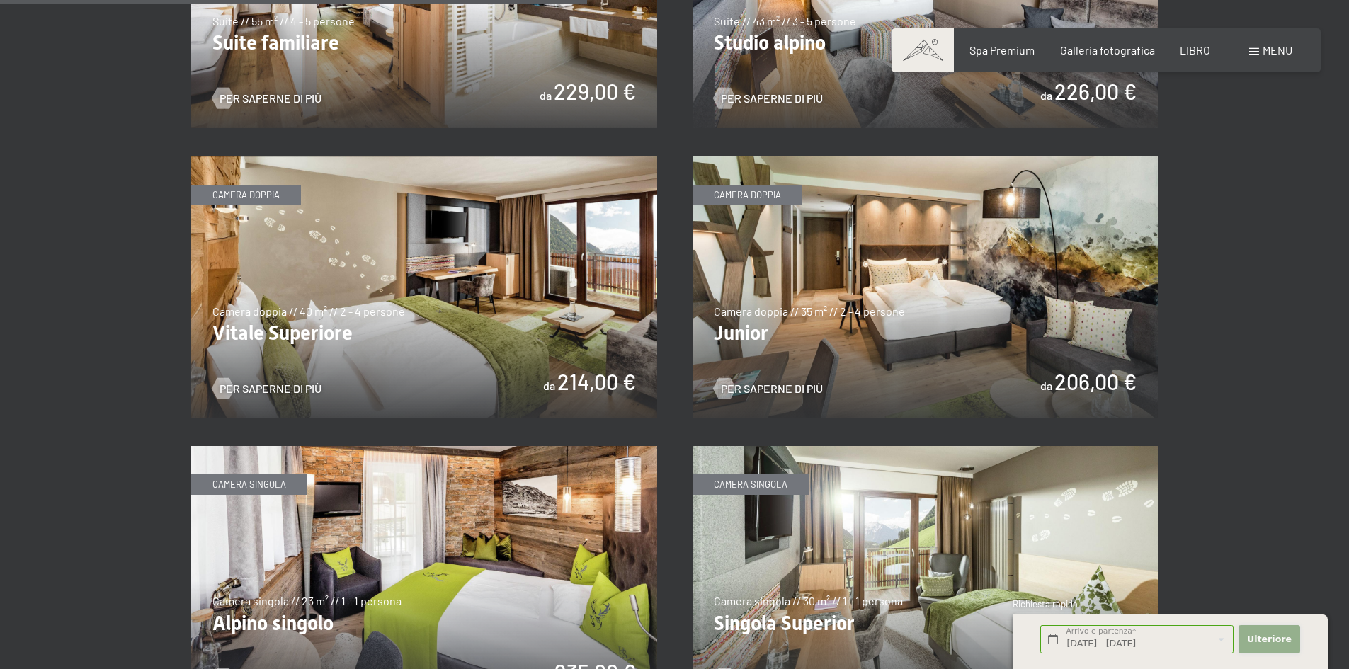
click at [1265, 634] on font "Ulteriore" at bounding box center [1269, 639] width 45 height 11
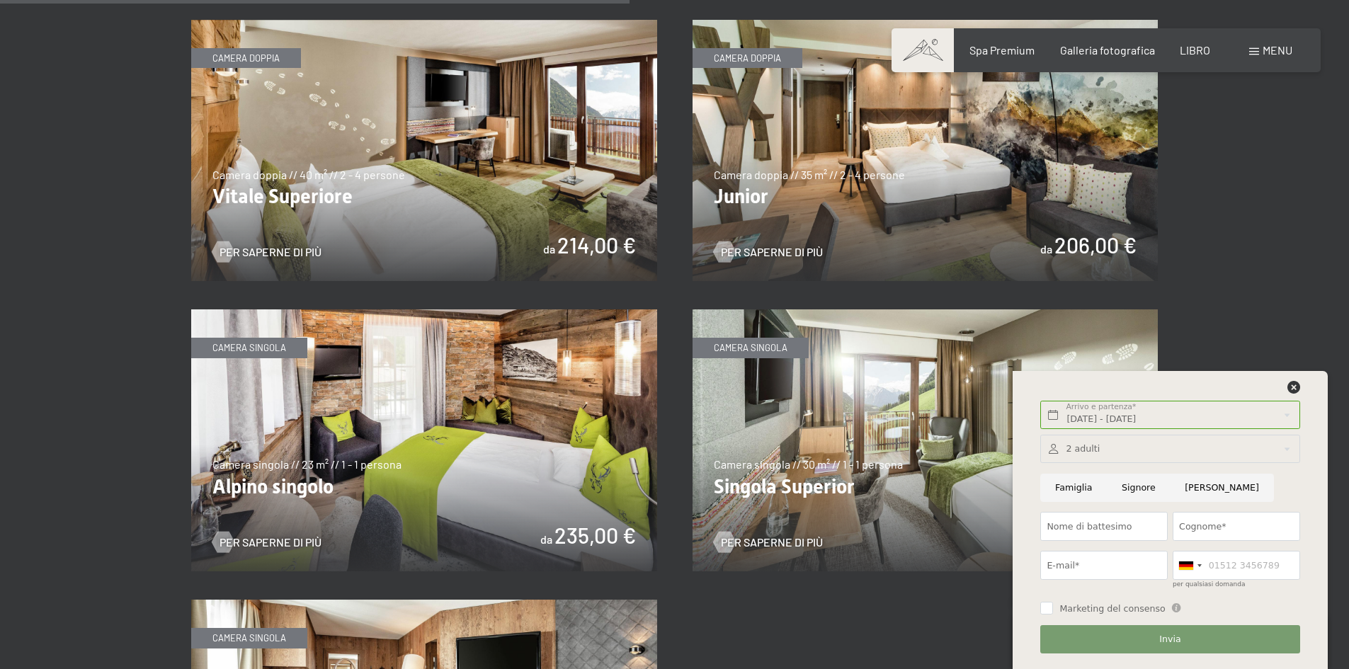
scroll to position [2124, 0]
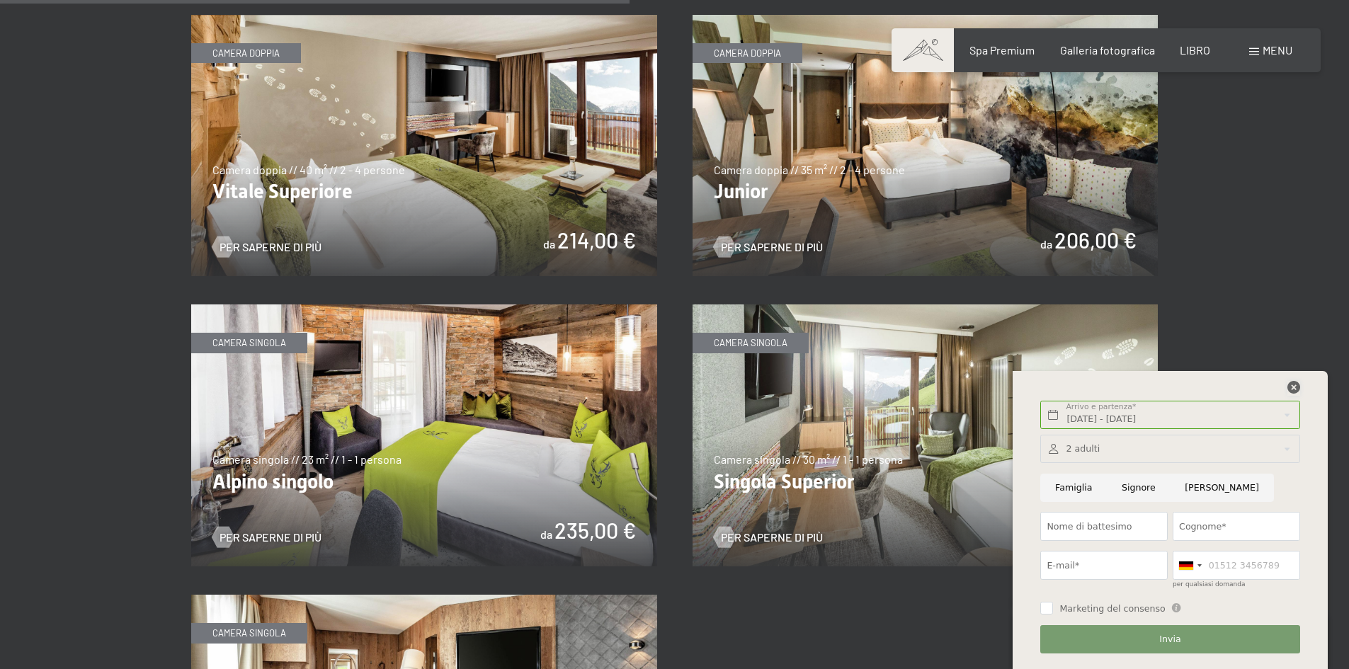
click at [1294, 387] on icon at bounding box center [1293, 387] width 13 height 13
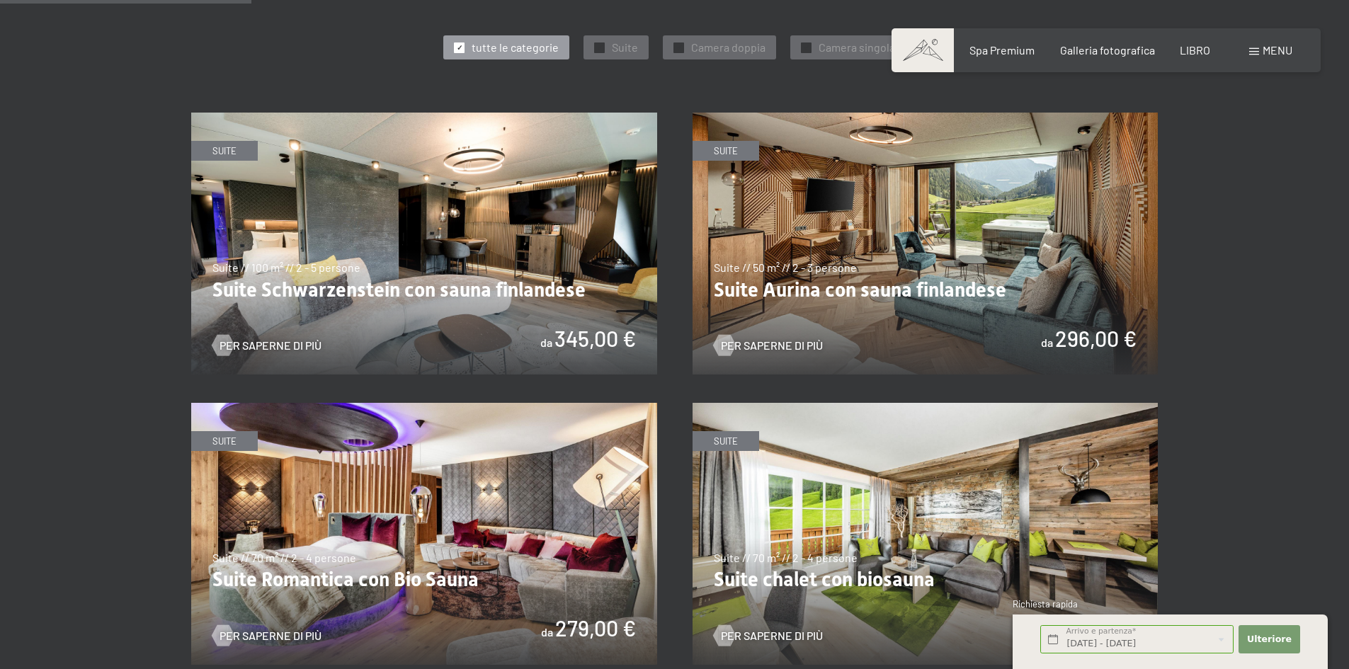
scroll to position [850, 0]
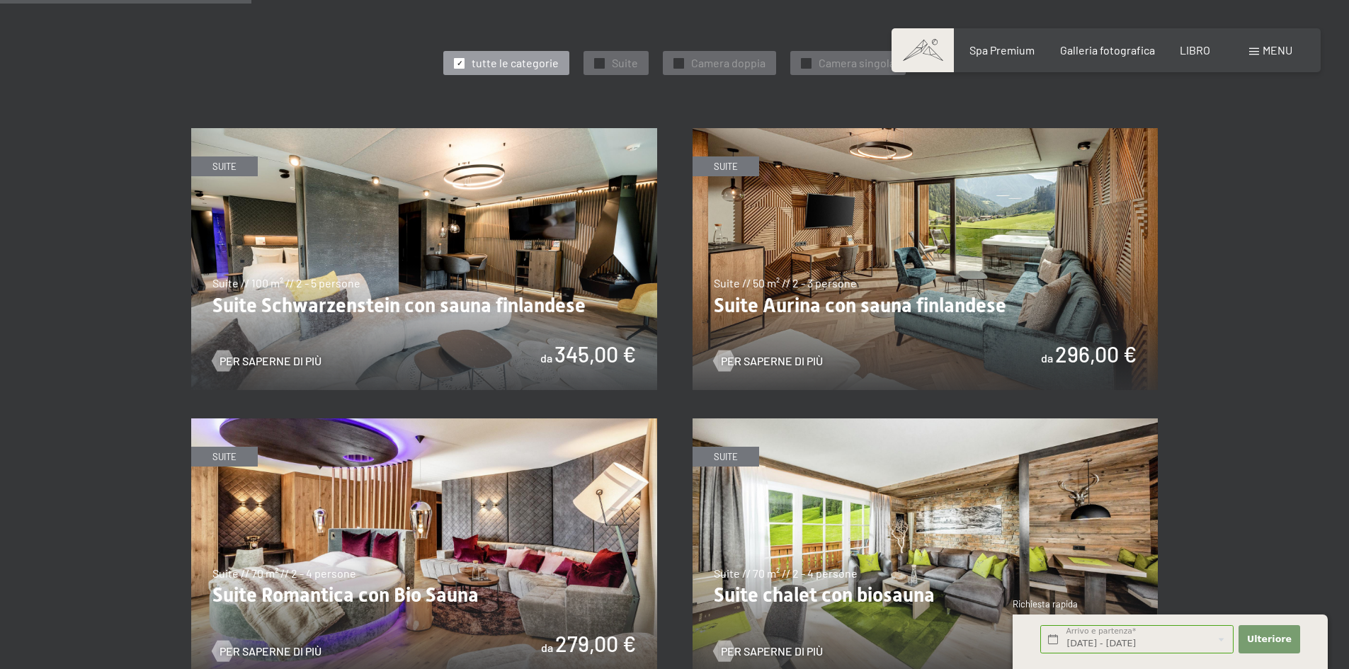
click at [452, 229] on img at bounding box center [424, 259] width 466 height 262
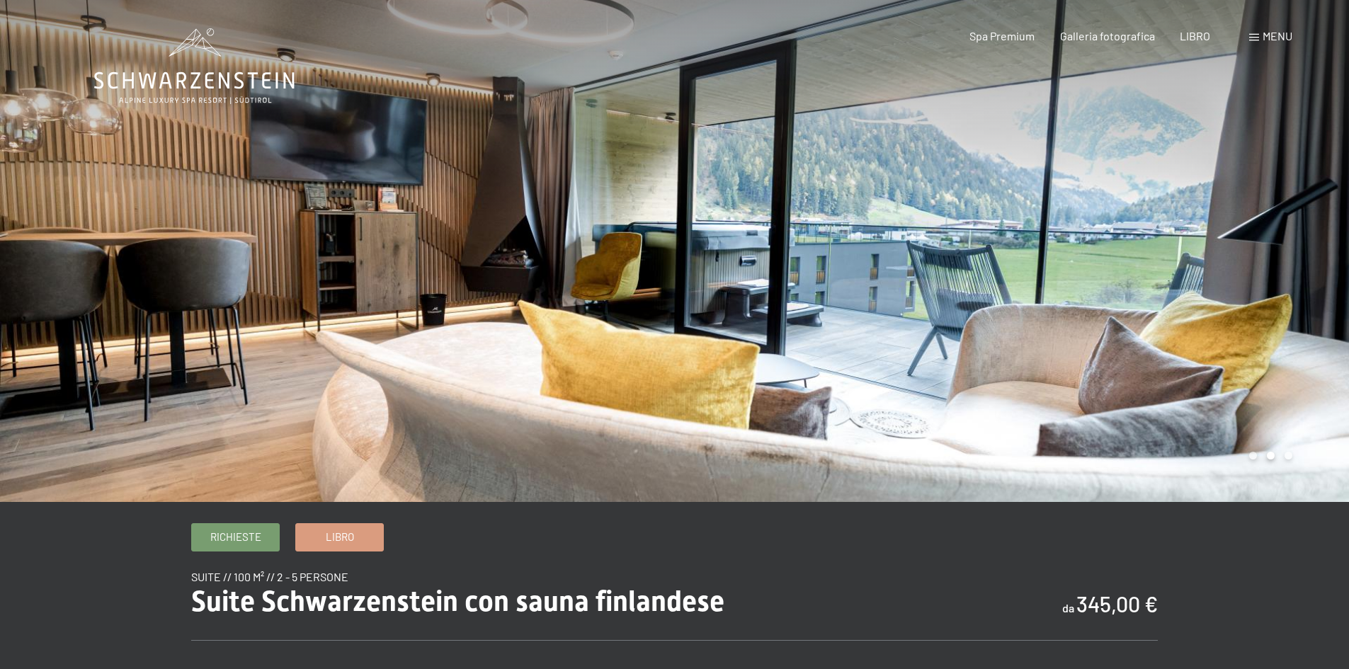
click at [1007, 325] on div at bounding box center [1012, 251] width 675 height 502
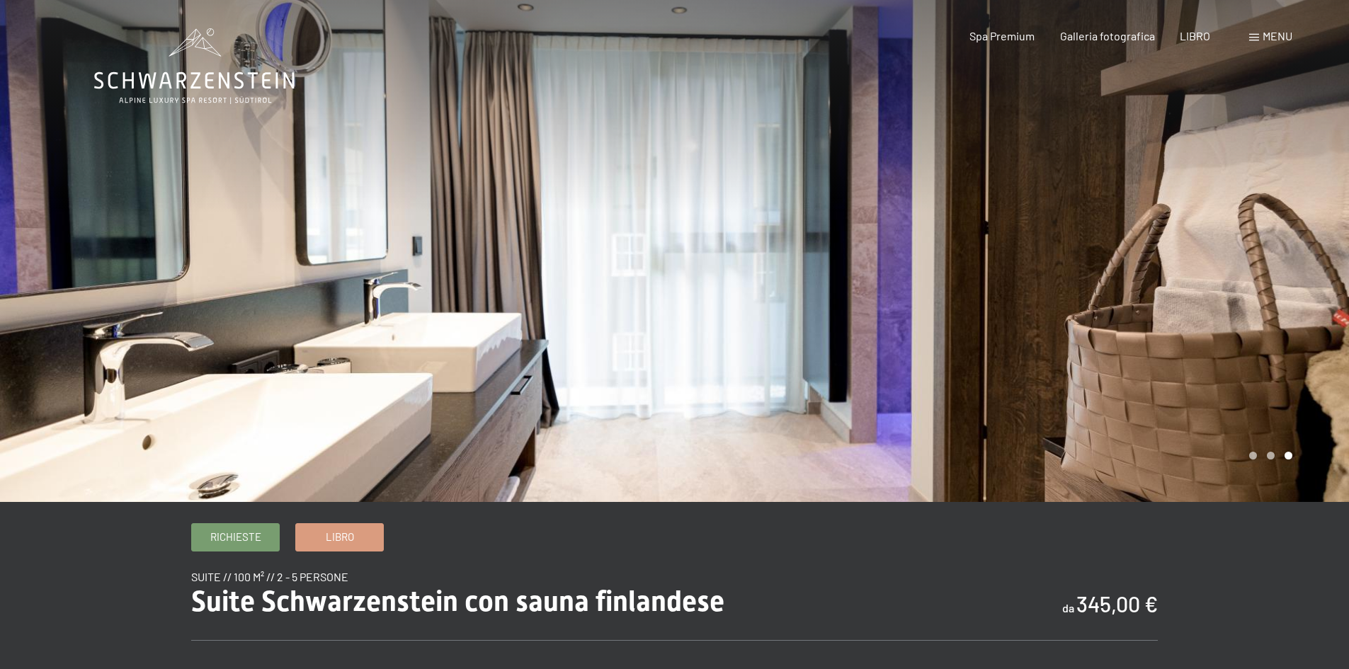
click at [1004, 325] on div at bounding box center [1012, 251] width 675 height 502
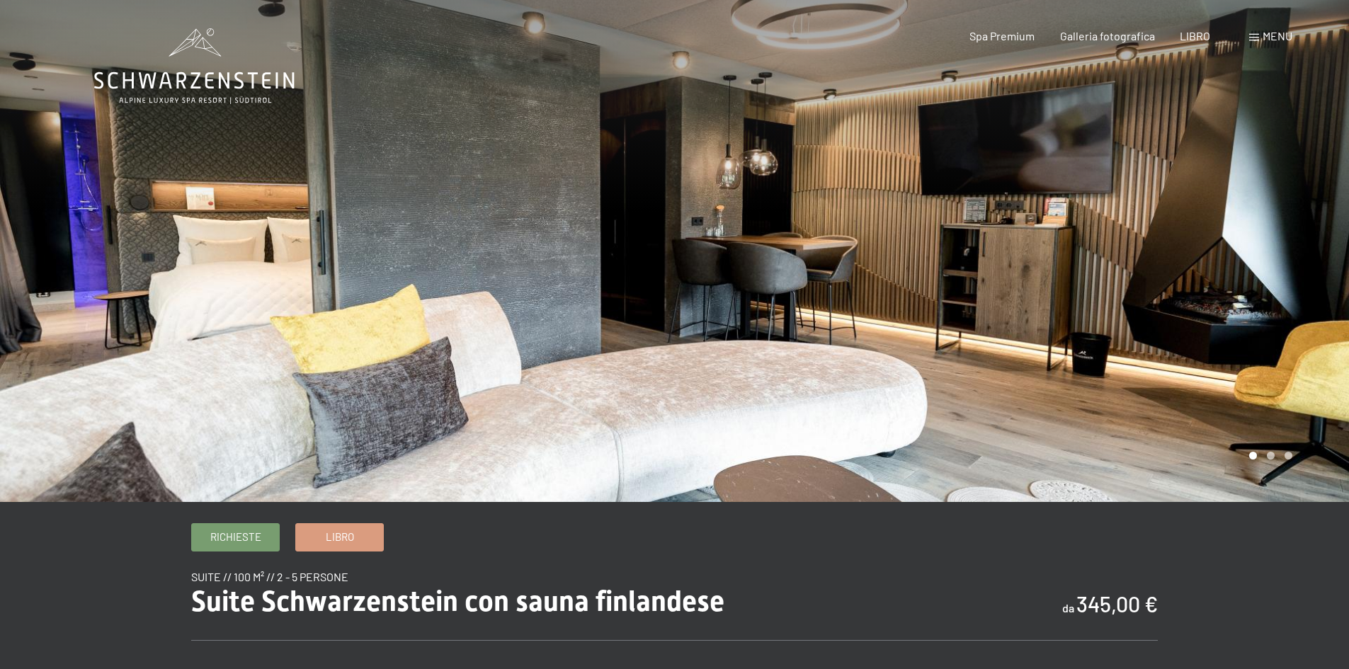
click at [1004, 325] on div at bounding box center [1012, 251] width 675 height 502
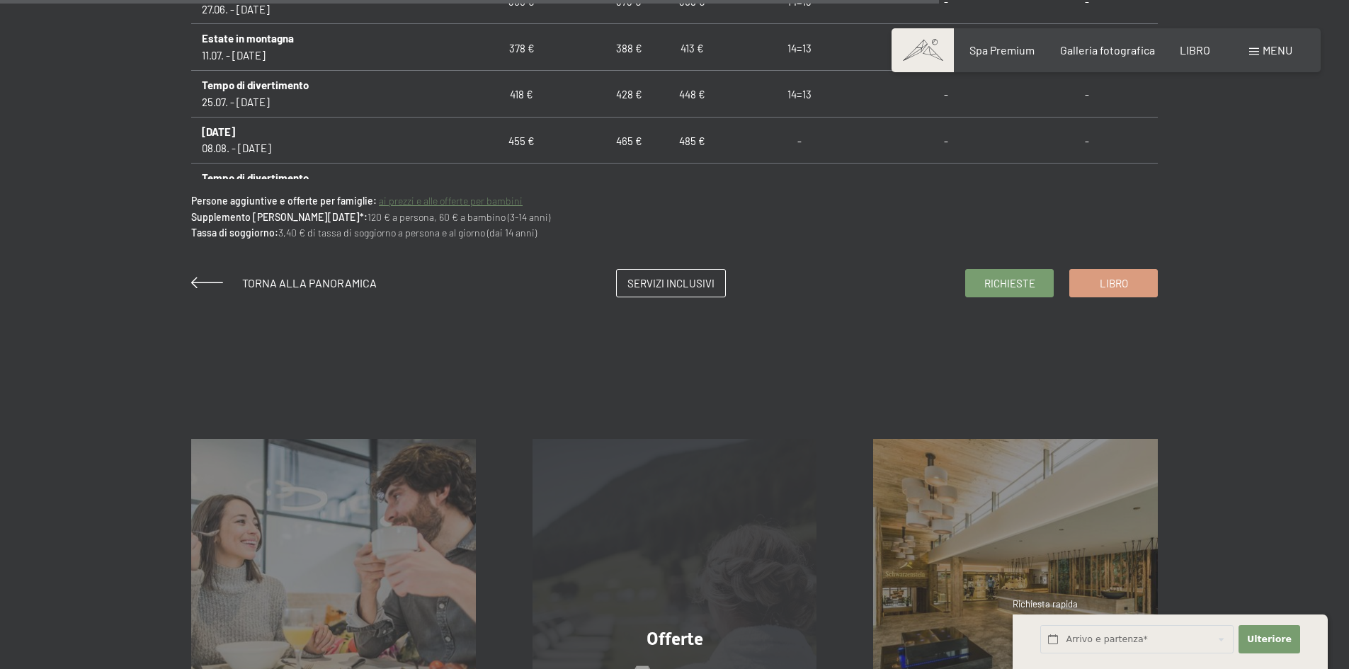
scroll to position [1302, 0]
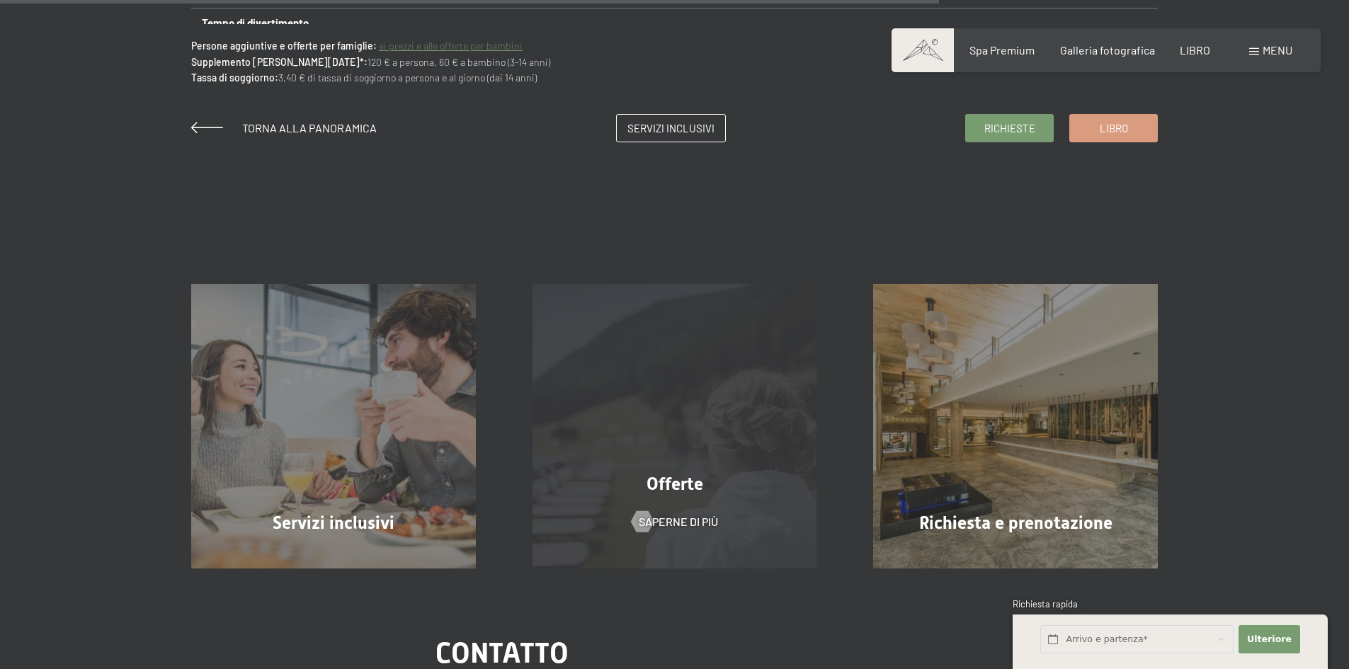
click at [655, 401] on div "Offerte Saperne di più" at bounding box center [674, 426] width 341 height 285
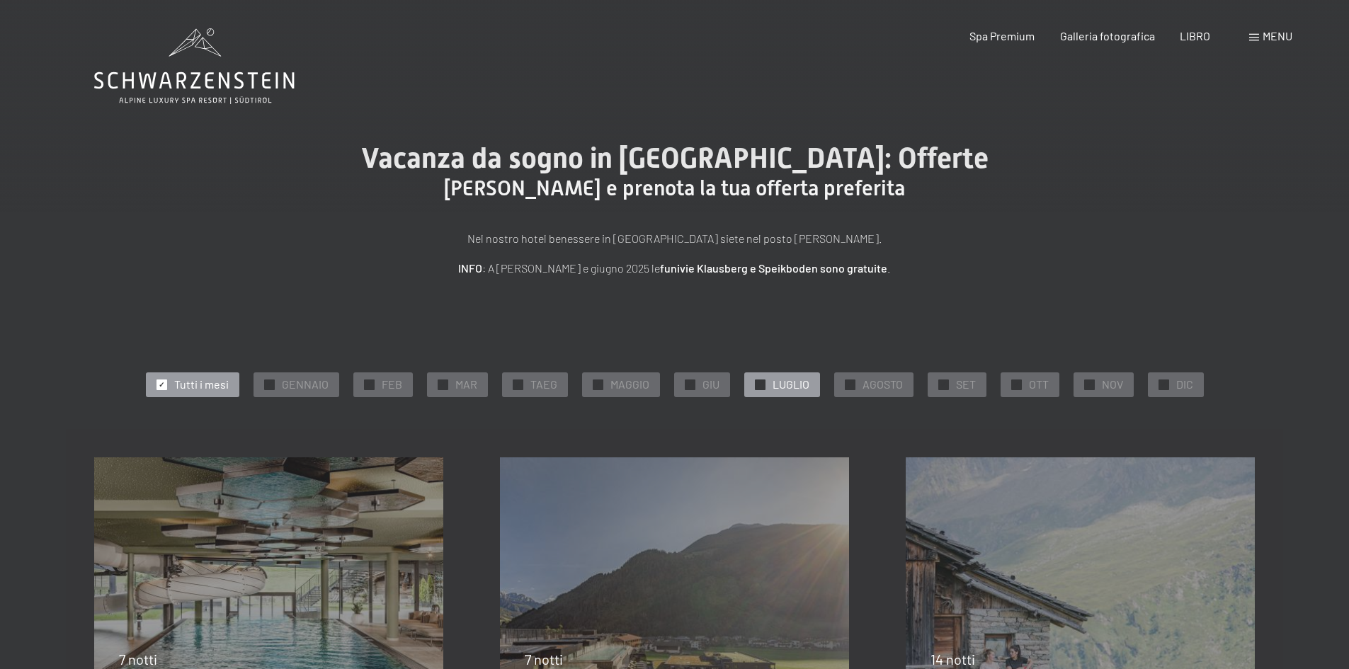
click at [766, 382] on div "✓ LUGLIO" at bounding box center [782, 384] width 76 height 24
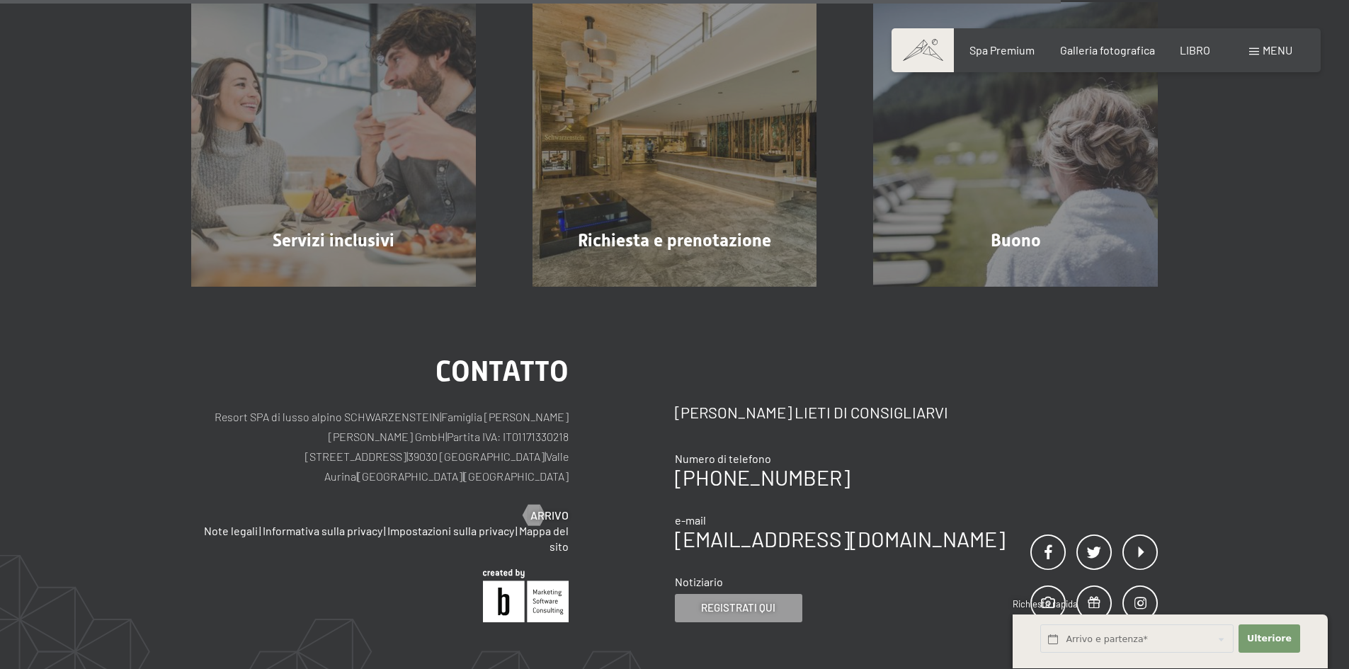
scroll to position [991, 0]
